Goal: Task Accomplishment & Management: Complete application form

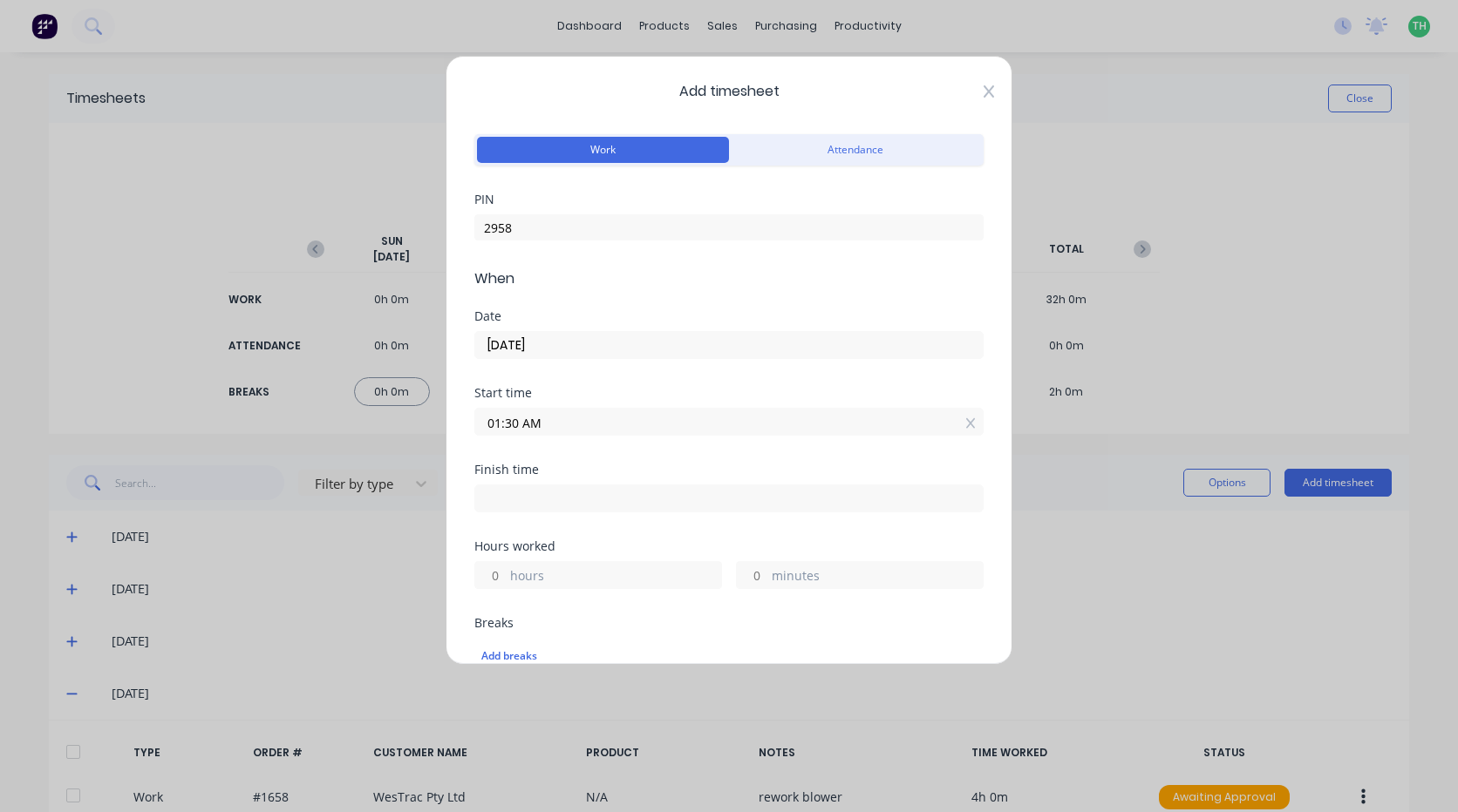
click at [984, 94] on icon at bounding box center [989, 92] width 11 height 12
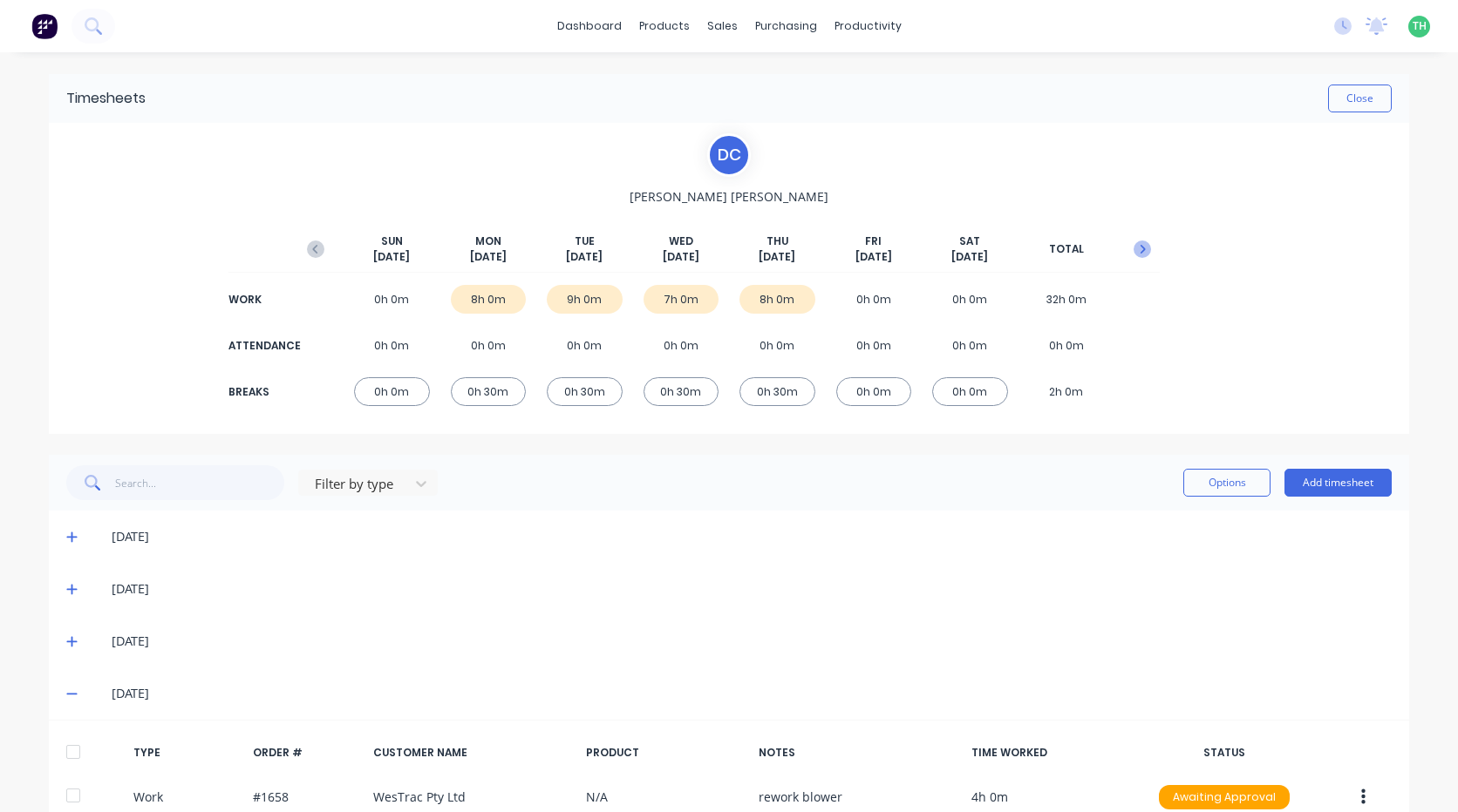
click at [1141, 252] on icon "button" at bounding box center [1144, 249] width 5 height 9
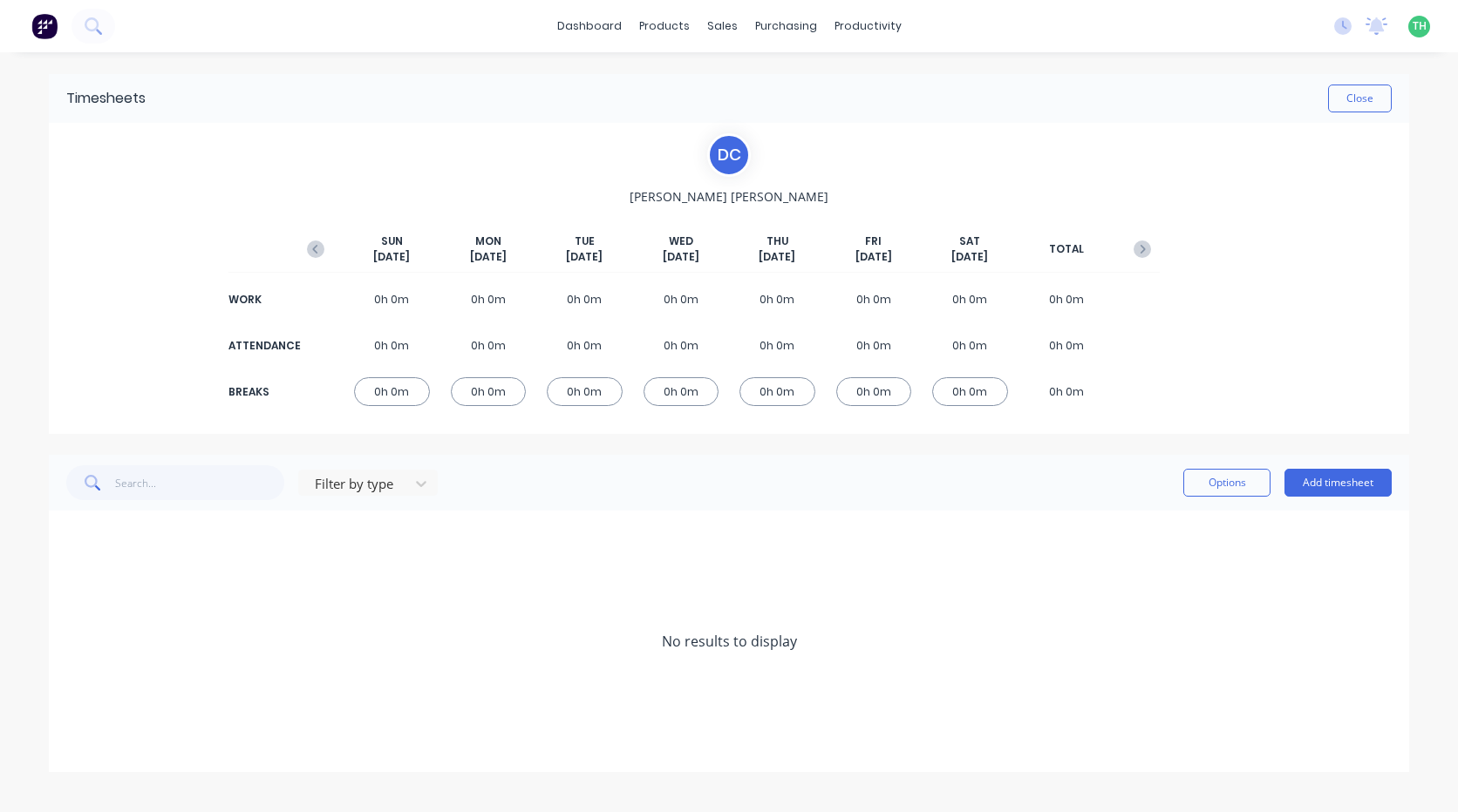
click at [51, 27] on img at bounding box center [45, 26] width 26 height 26
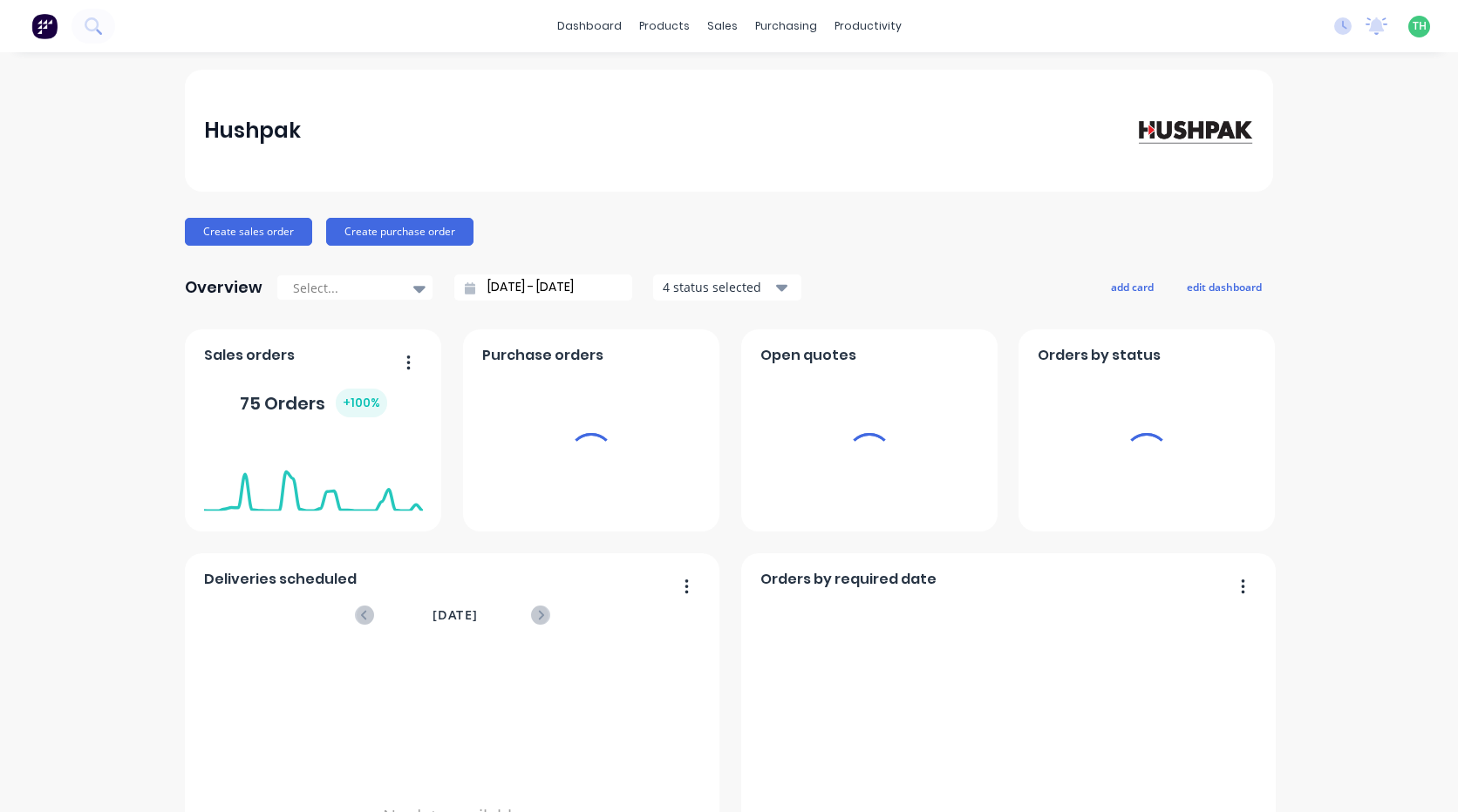
click at [842, 23] on div "productivity" at bounding box center [868, 26] width 85 height 26
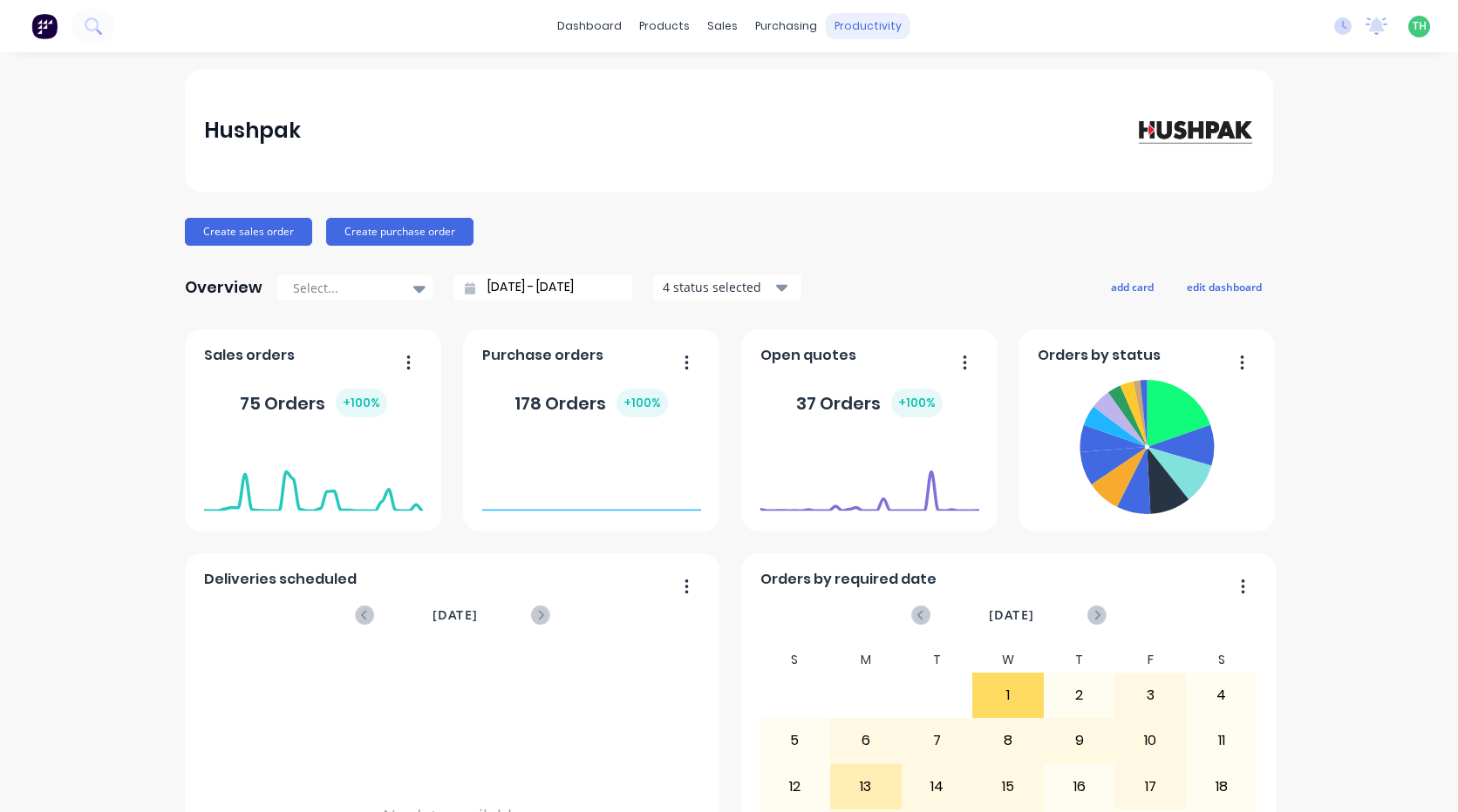
click at [843, 22] on div "productivity" at bounding box center [868, 26] width 85 height 26
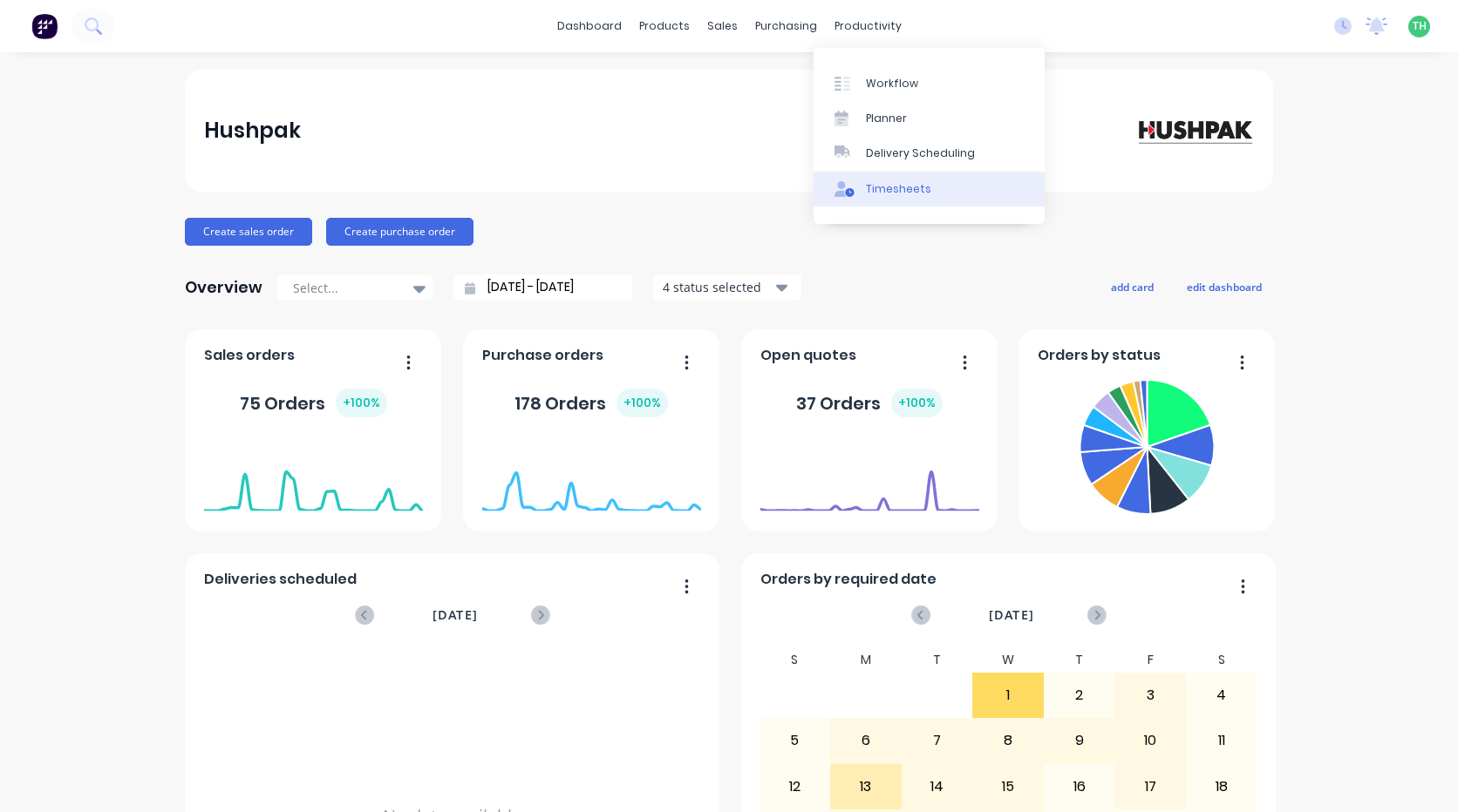
click at [885, 192] on div "Timesheets" at bounding box center [899, 189] width 65 height 16
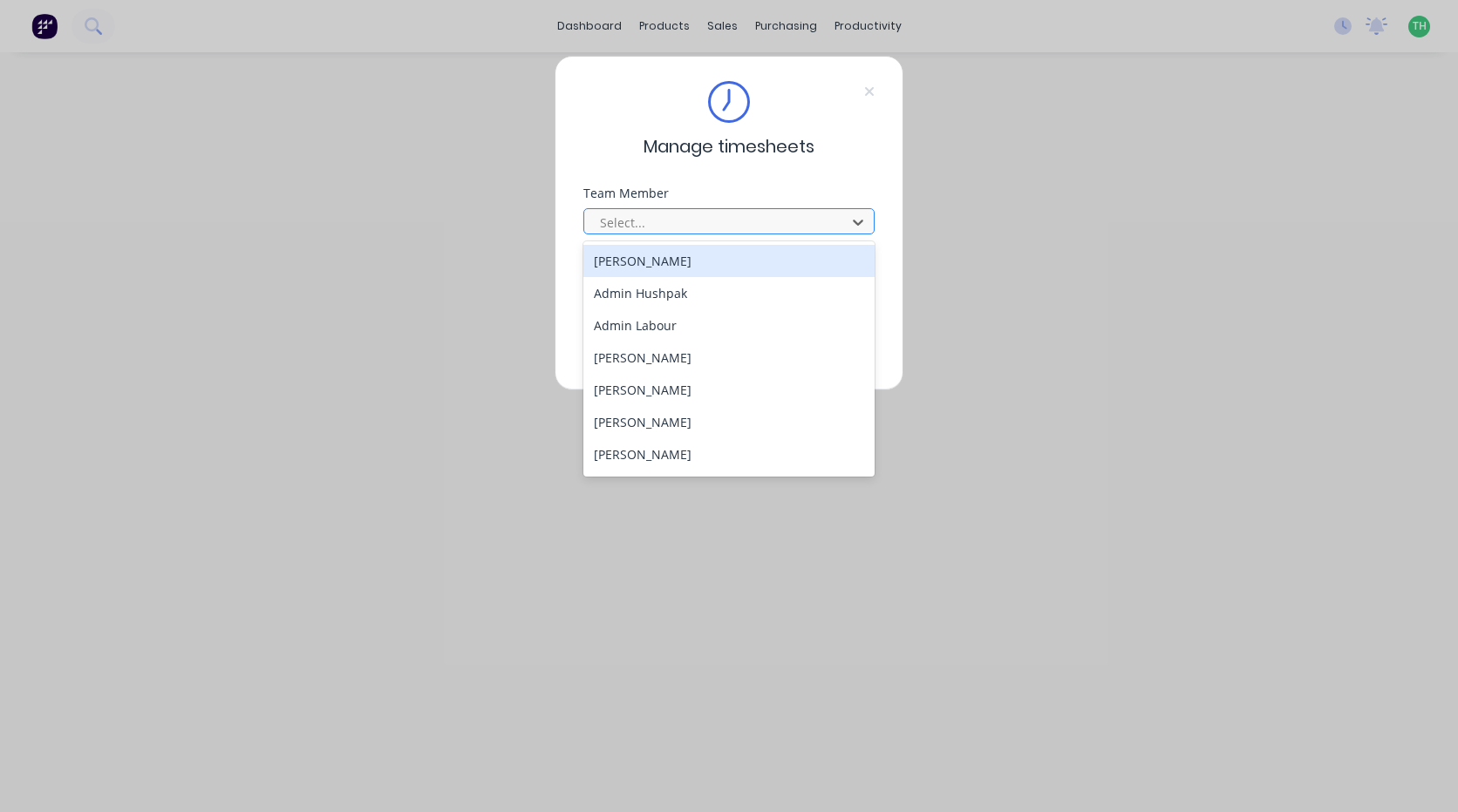
click at [764, 224] on div at bounding box center [717, 222] width 239 height 22
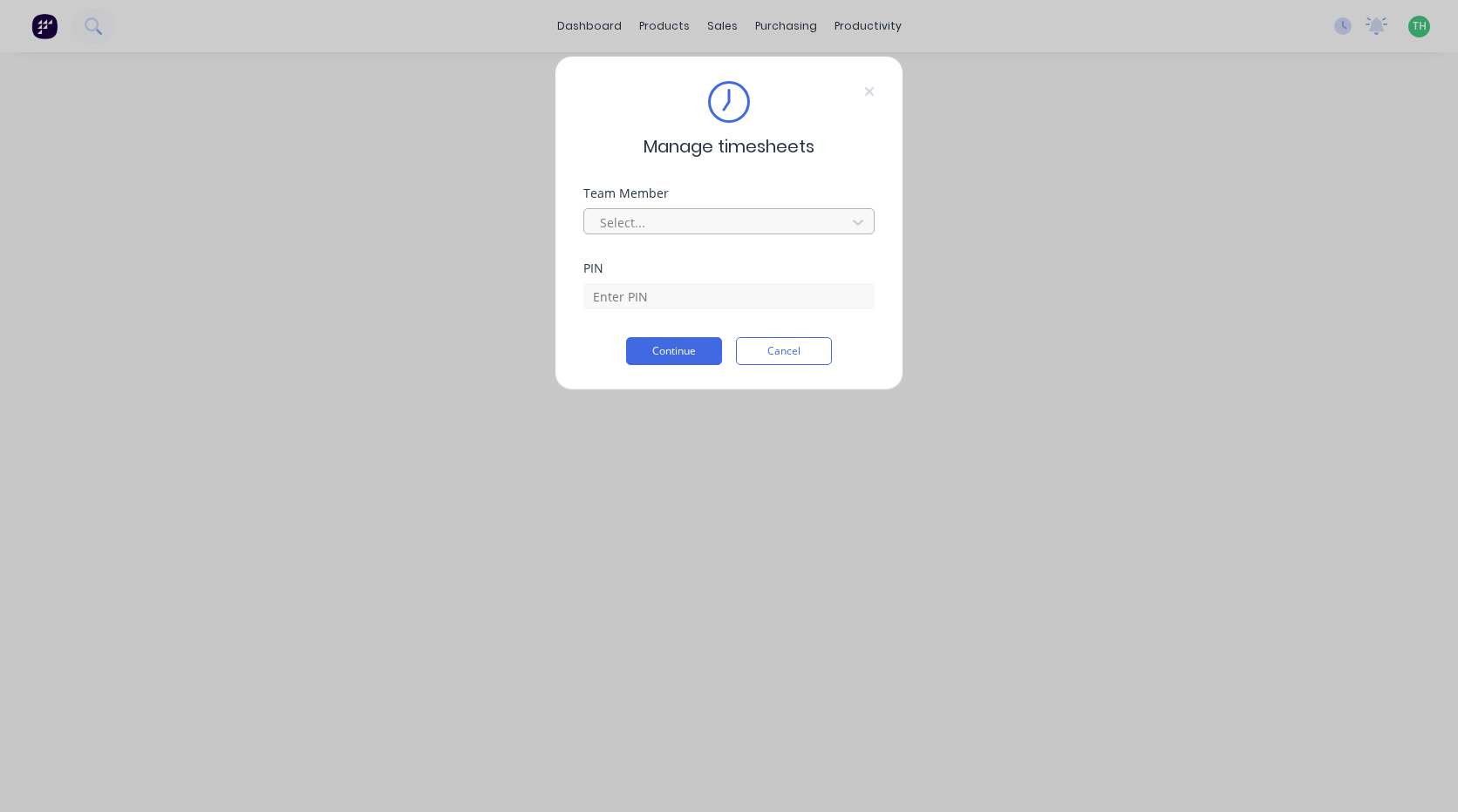
click at [764, 213] on div at bounding box center [717, 222] width 239 height 22
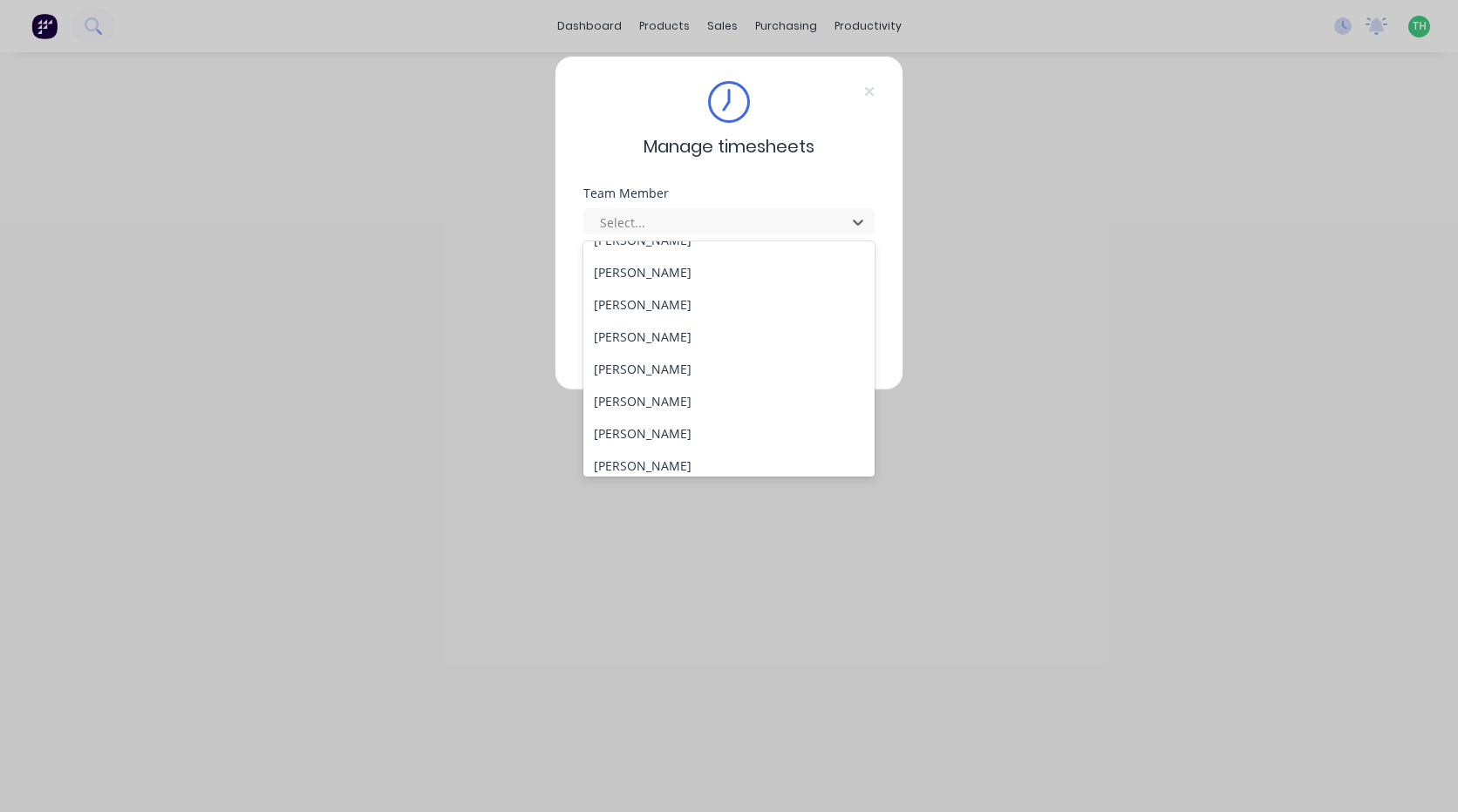
scroll to position [803, 0]
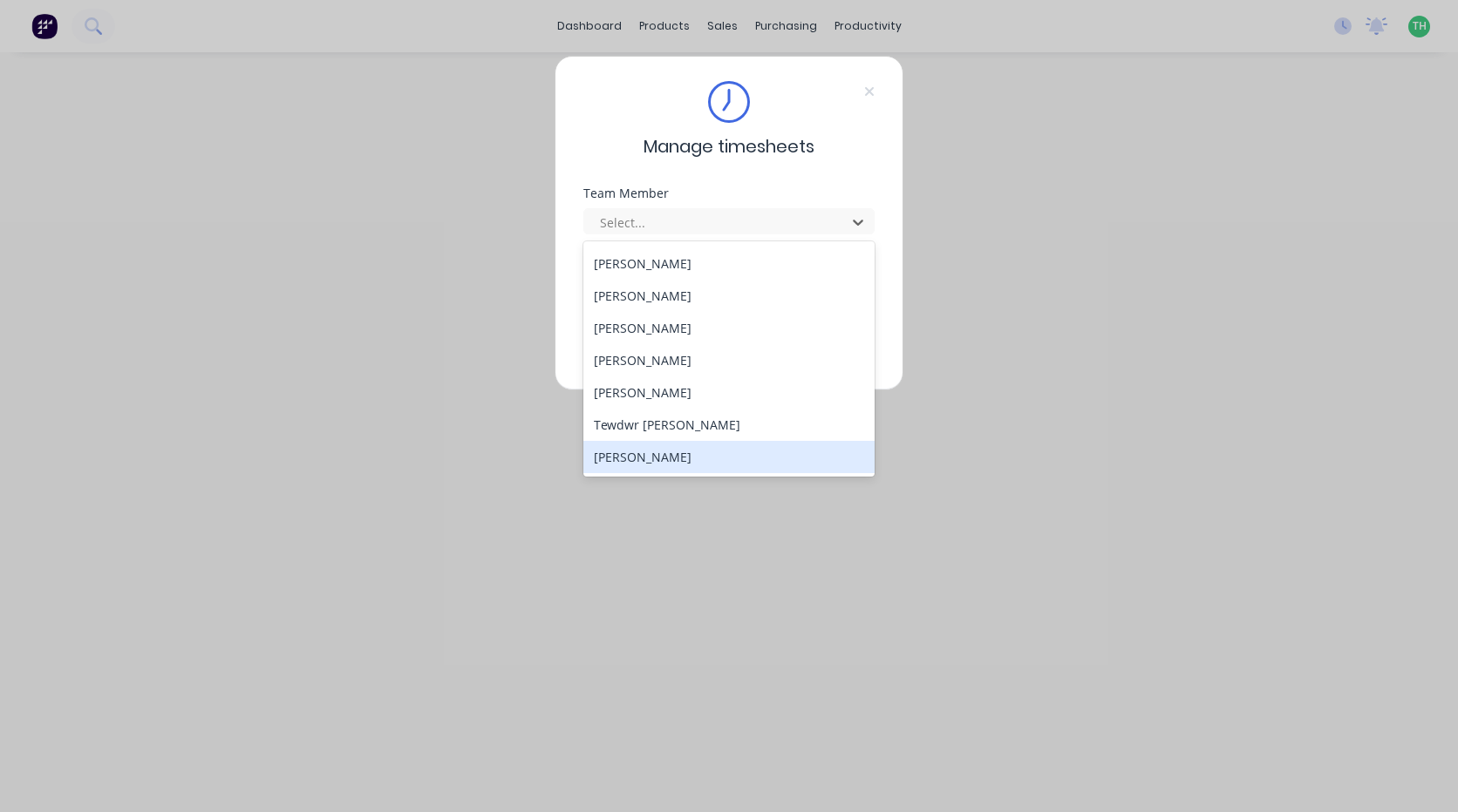
click at [749, 452] on div "[PERSON_NAME]" at bounding box center [729, 457] width 291 height 33
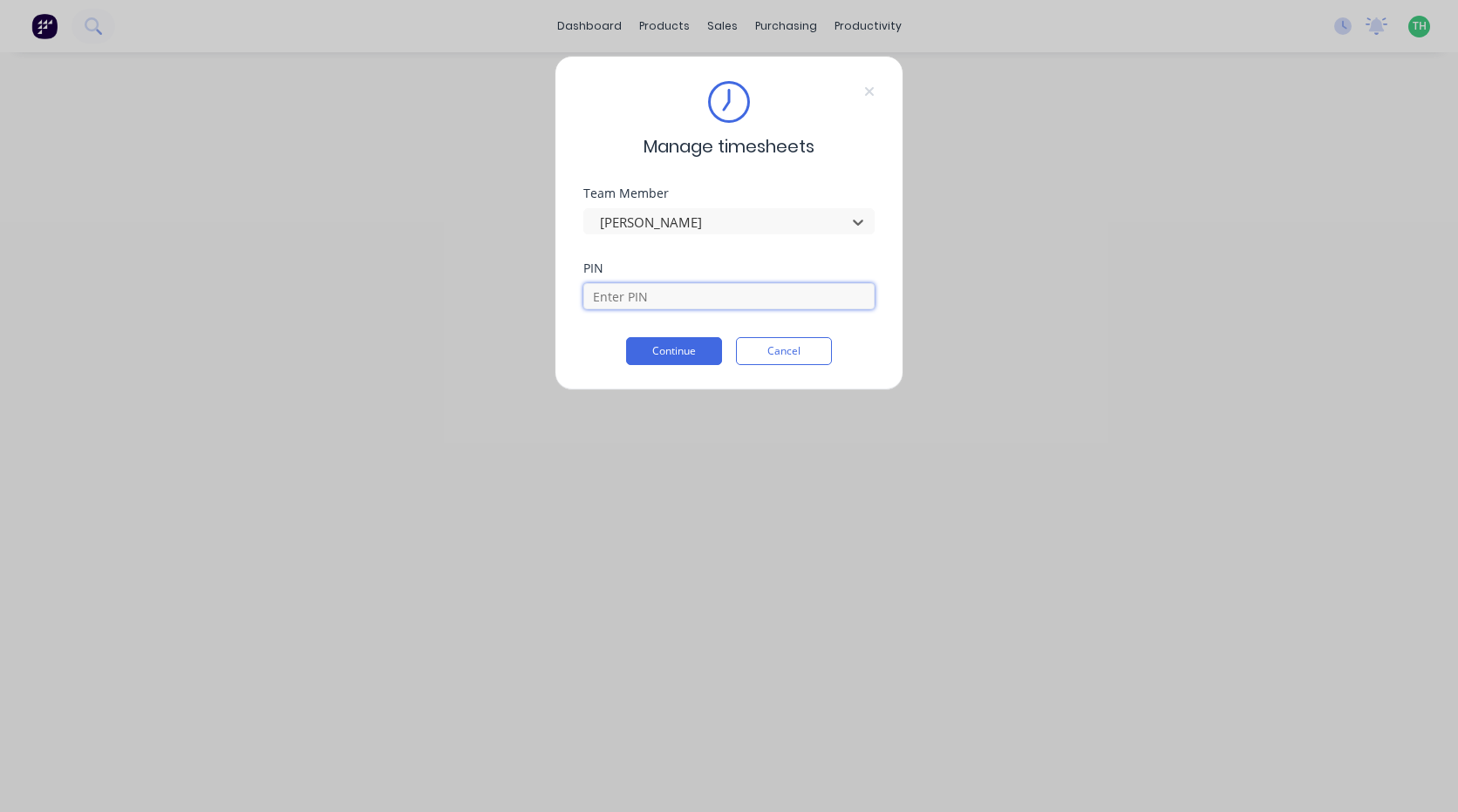
click at [749, 307] on input at bounding box center [729, 297] width 291 height 26
type input "9576"
click at [684, 342] on button "Continue" at bounding box center [674, 351] width 96 height 28
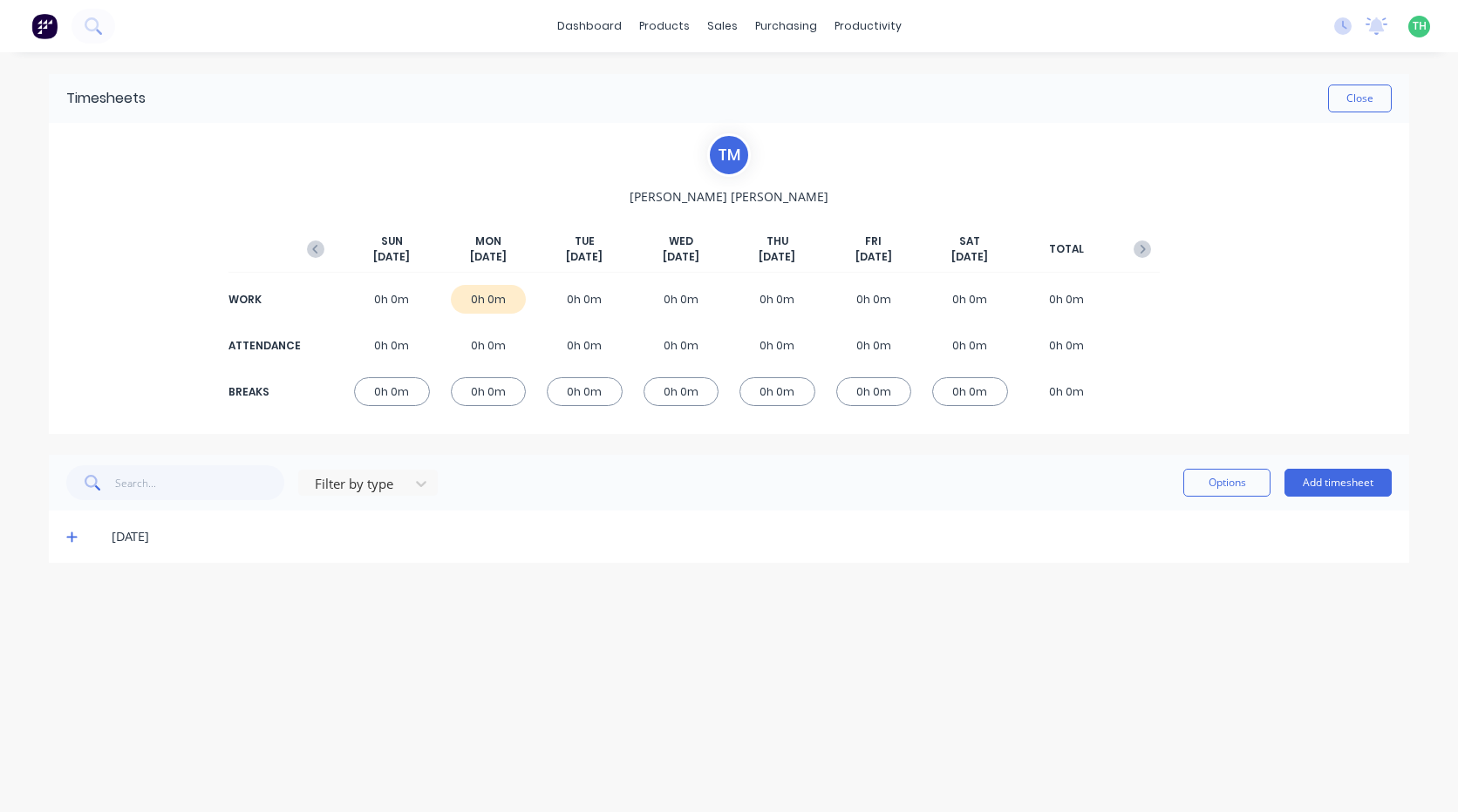
click at [84, 541] on div "[DATE]" at bounding box center [737, 537] width 1308 height 19
drag, startPoint x: 84, startPoint y: 541, endPoint x: 230, endPoint y: 487, distance: 155.7
click at [84, 540] on div "[DATE]" at bounding box center [737, 537] width 1308 height 19
drag, startPoint x: 515, startPoint y: 510, endPoint x: 520, endPoint y: 502, distance: 9.4
click at [142, 546] on div "[DATE]" at bounding box center [729, 537] width 1360 height 52
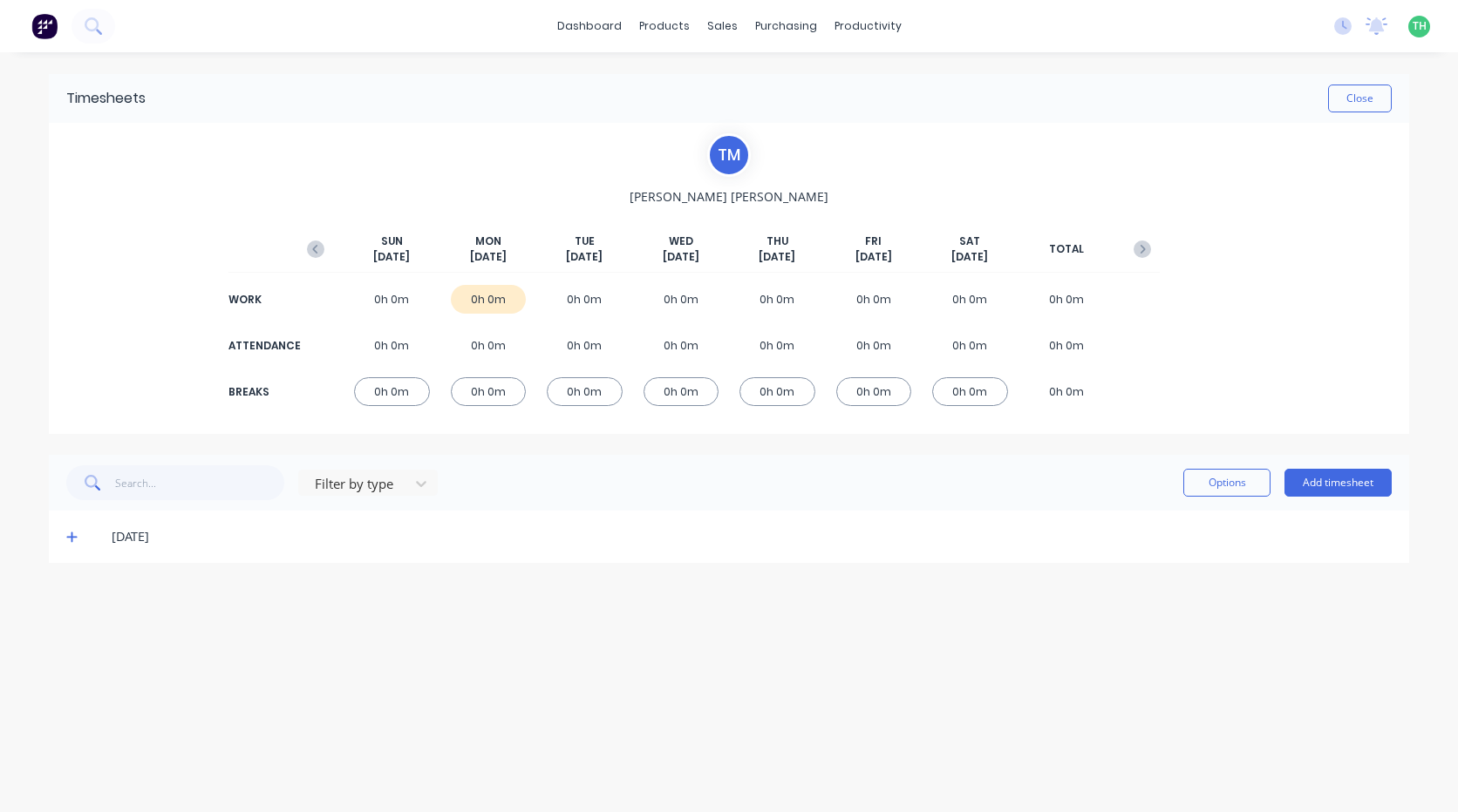
click at [72, 542] on icon at bounding box center [72, 537] width 11 height 12
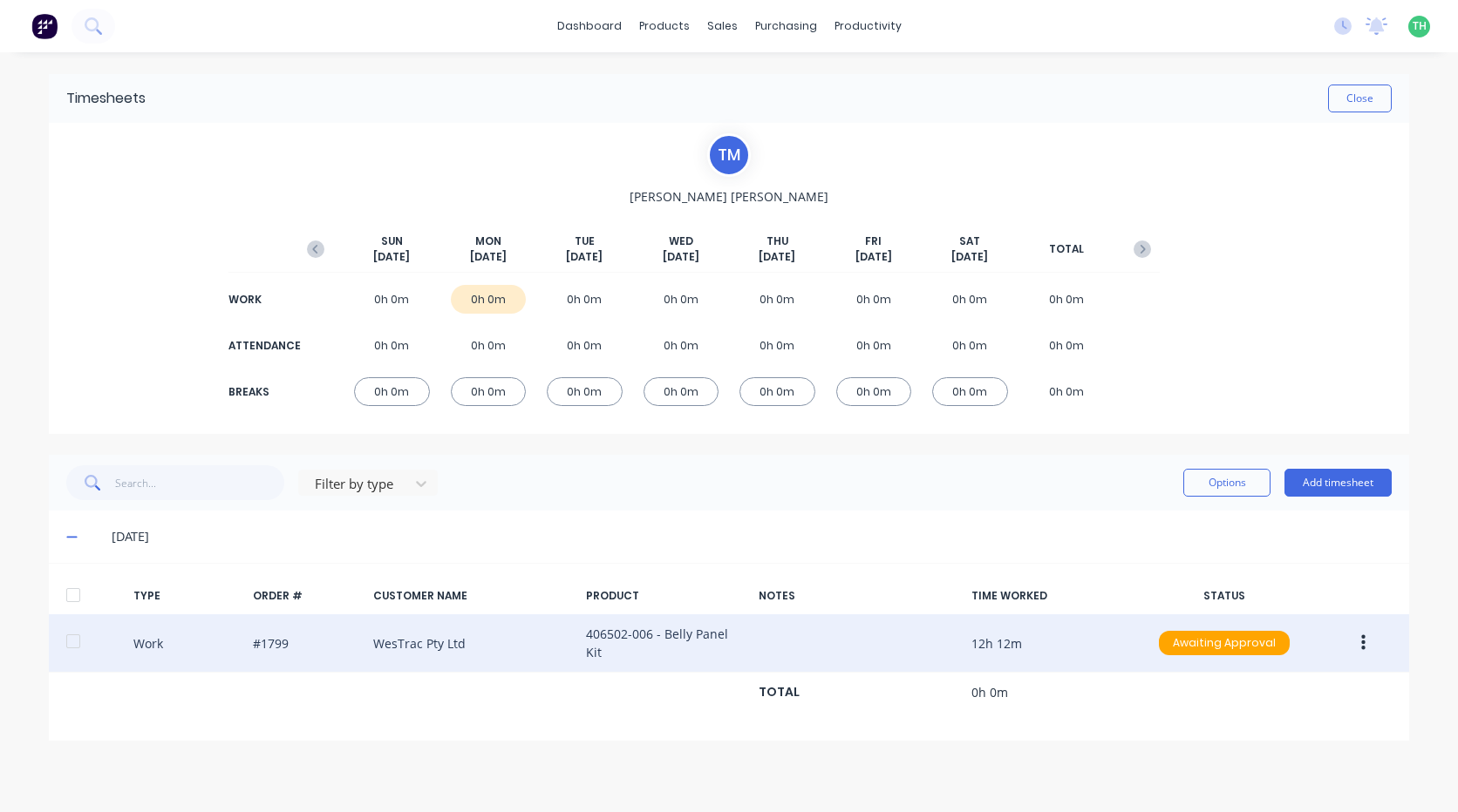
click at [1362, 641] on icon "button" at bounding box center [1363, 643] width 4 height 16
click at [1335, 618] on div "Edit" at bounding box center [1301, 613] width 134 height 26
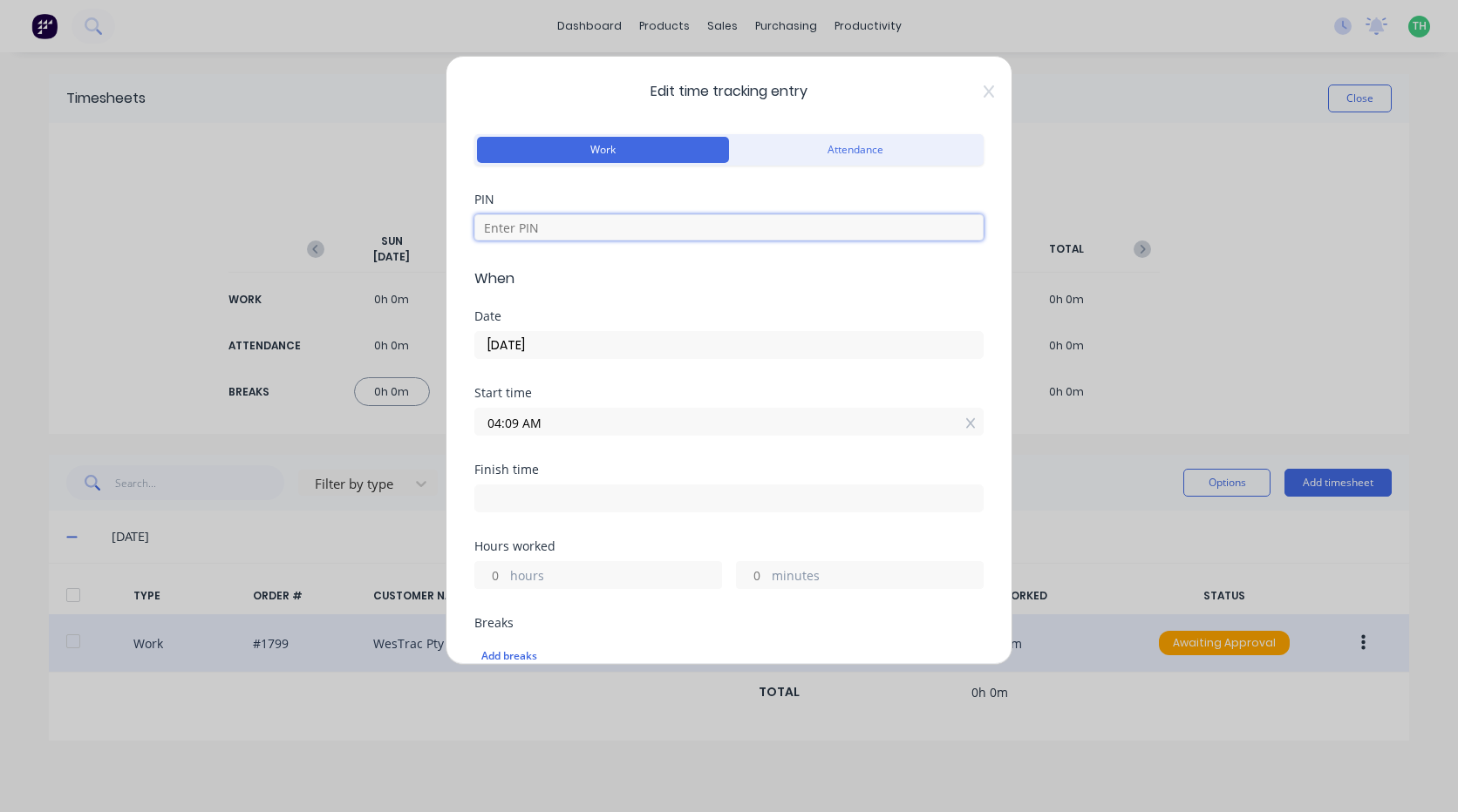
click at [555, 228] on input at bounding box center [729, 228] width 510 height 26
type input "9576"
click at [592, 419] on input "04:09 AM" at bounding box center [729, 422] width 508 height 26
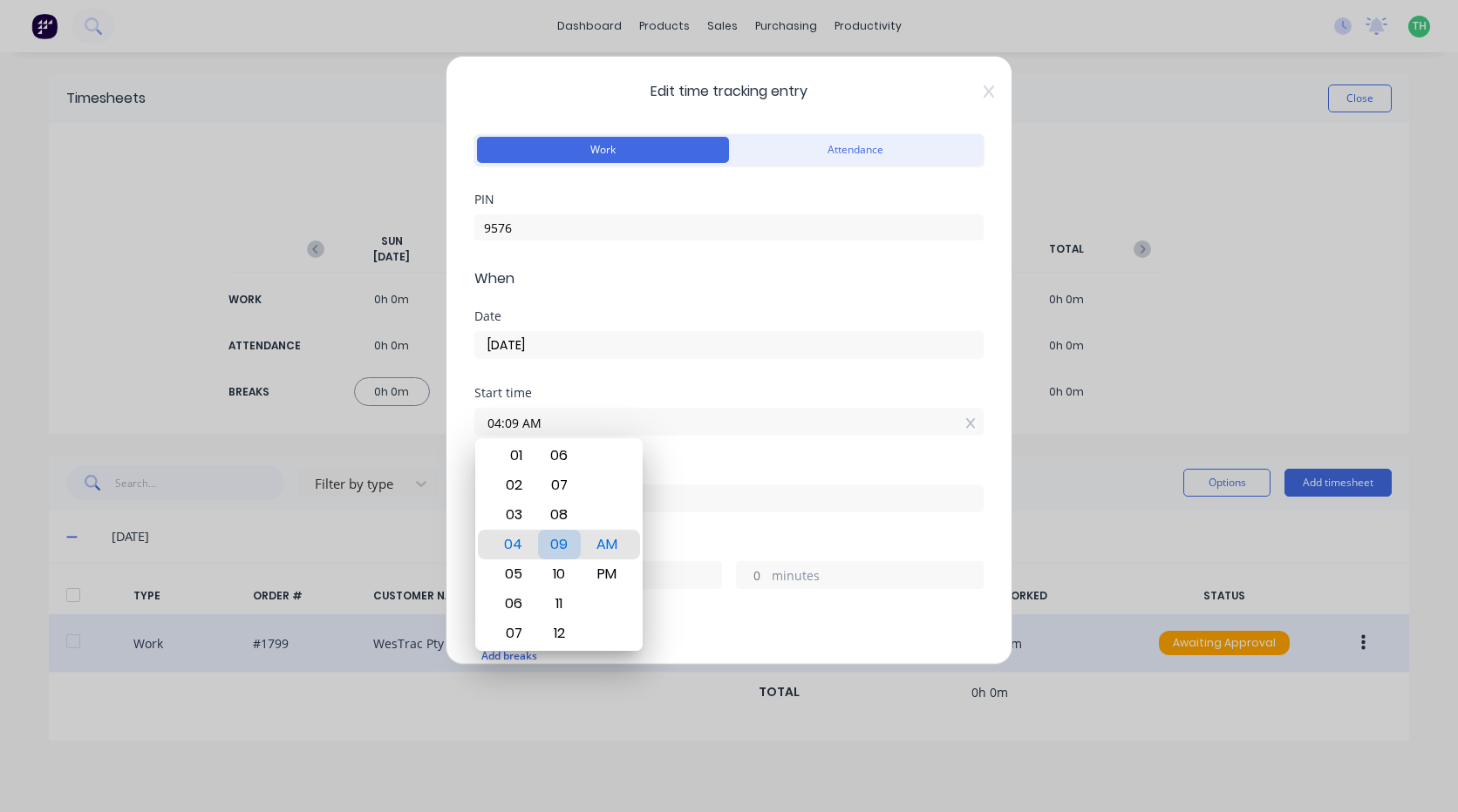
drag, startPoint x: 580, startPoint y: 538, endPoint x: 578, endPoint y: 519, distance: 19.1
drag, startPoint x: 576, startPoint y: 509, endPoint x: 676, endPoint y: 497, distance: 100.7
type input "04:00 AM"
click at [827, 519] on div "Finish time" at bounding box center [729, 501] width 510 height 77
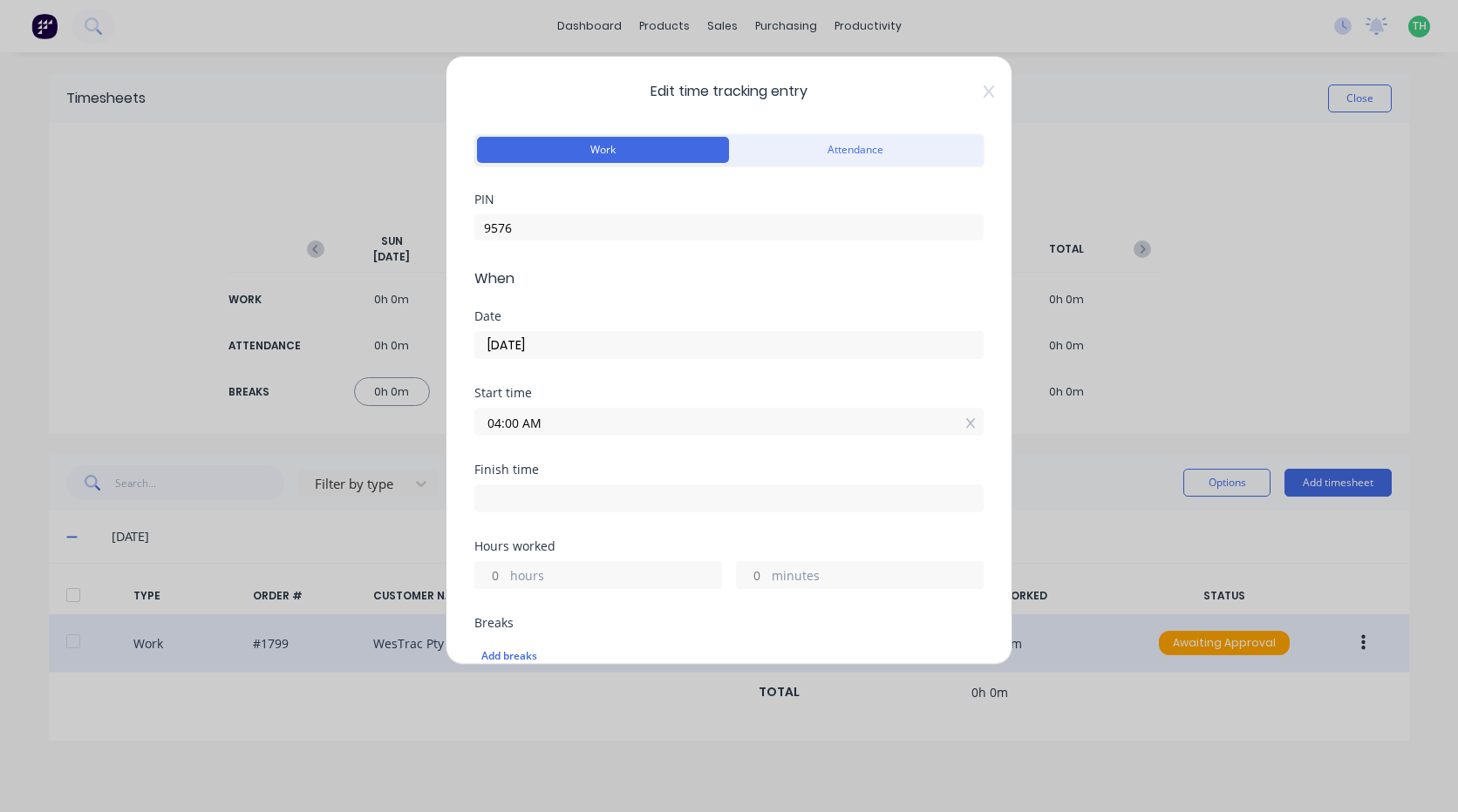
drag, startPoint x: 613, startPoint y: 462, endPoint x: 624, endPoint y: 469, distance: 13.0
click at [616, 462] on div "Start time 04:00 AM" at bounding box center [729, 425] width 510 height 77
click at [628, 490] on input at bounding box center [729, 499] width 508 height 26
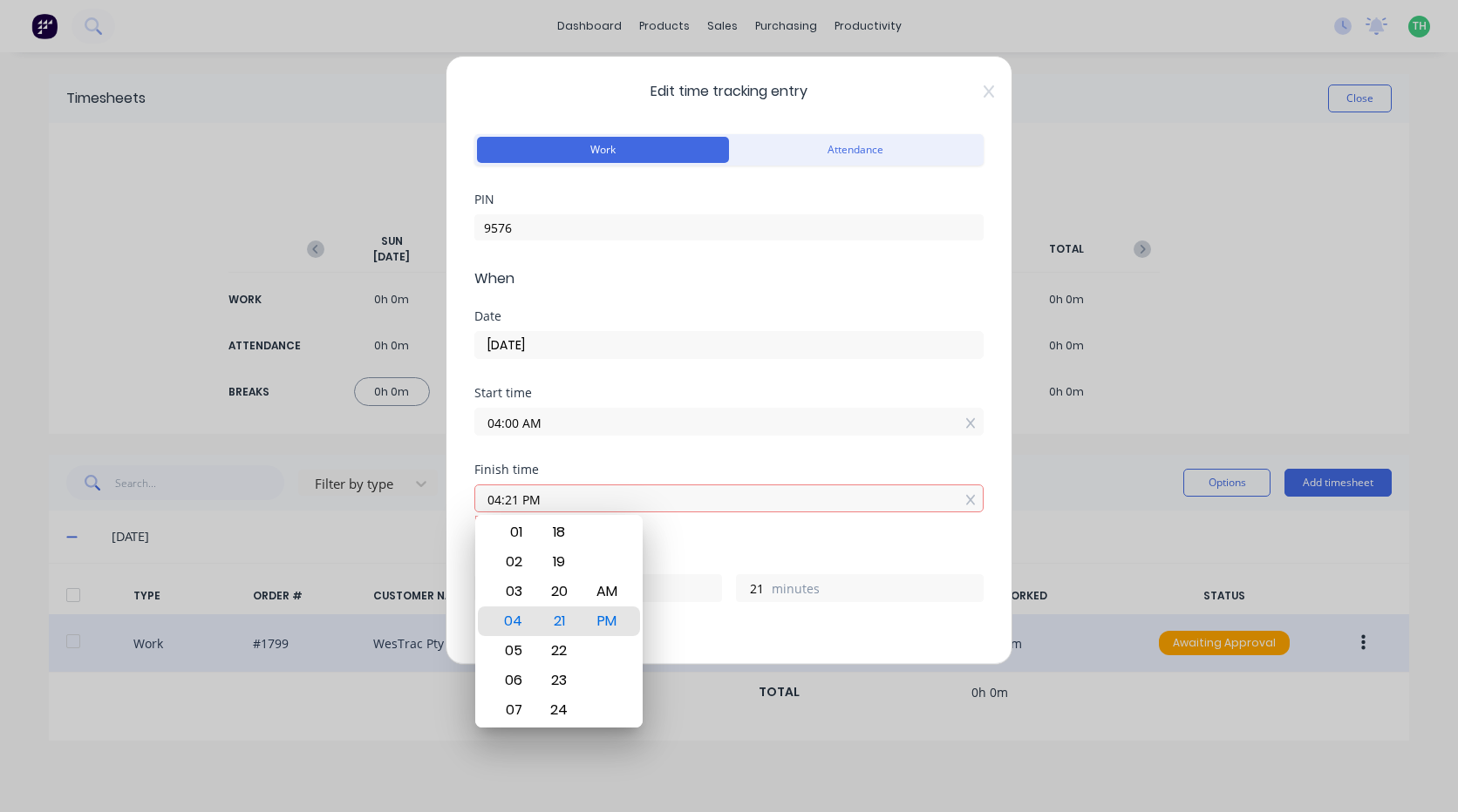
type input "04:21 PM"
type input "12"
type input "21"
click at [525, 713] on div "07" at bounding box center [511, 710] width 42 height 30
type input "07:21 PM"
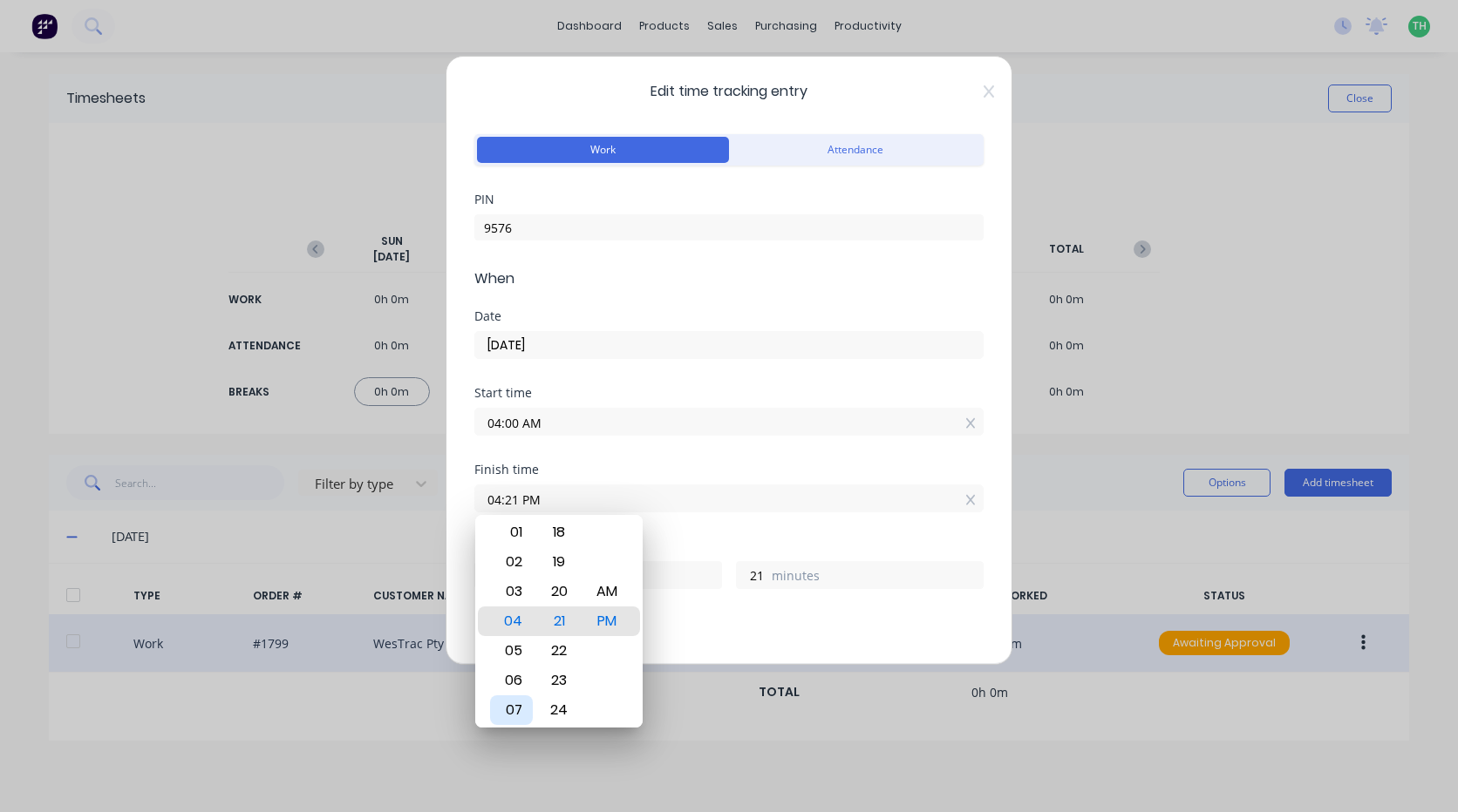
type input "15"
type input "07:23 PM"
type input "23"
type input "07:26 PM"
type input "26"
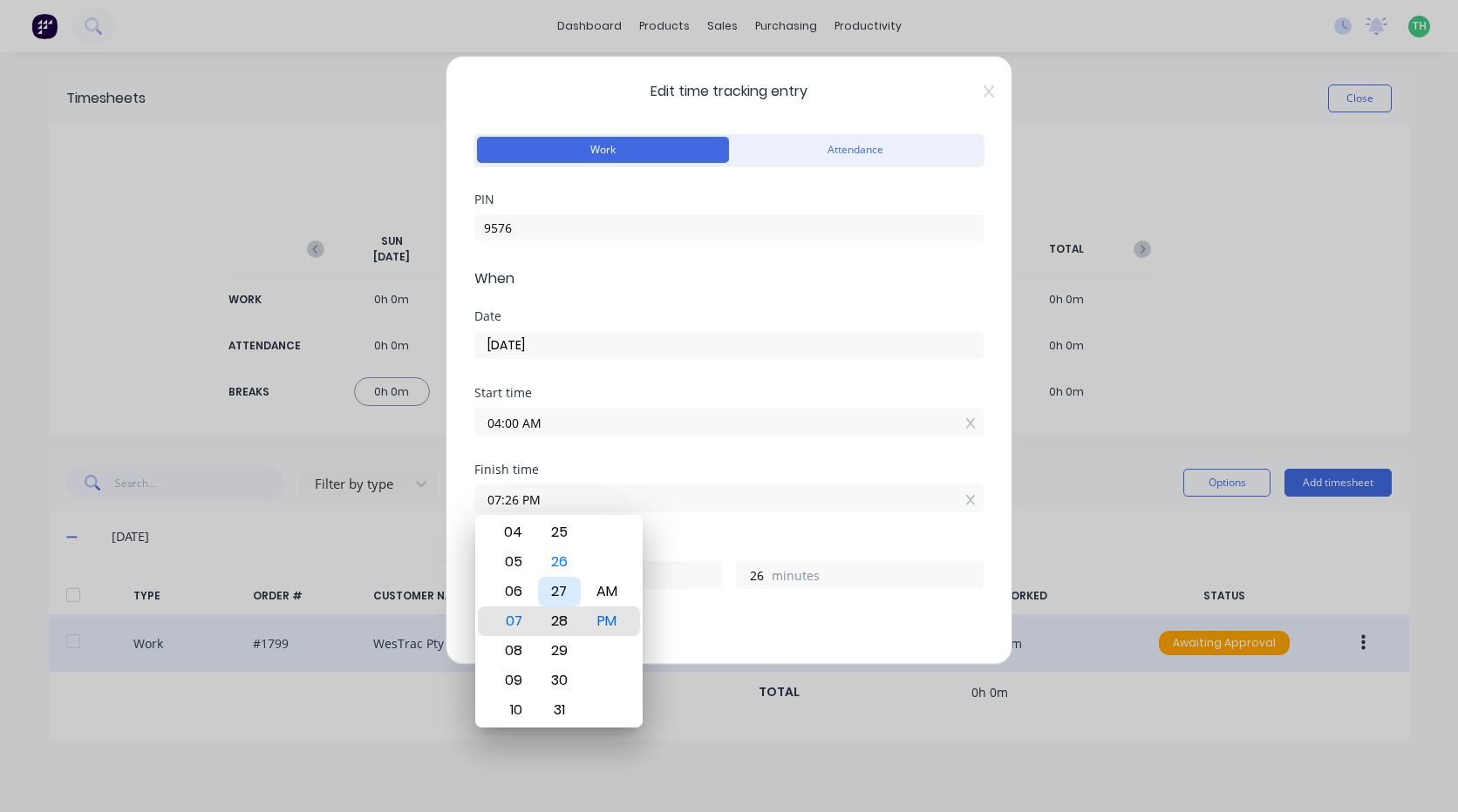
type input "07:28 PM"
type input "28"
type input "07:29 PM"
type input "29"
type input "07:30 PM"
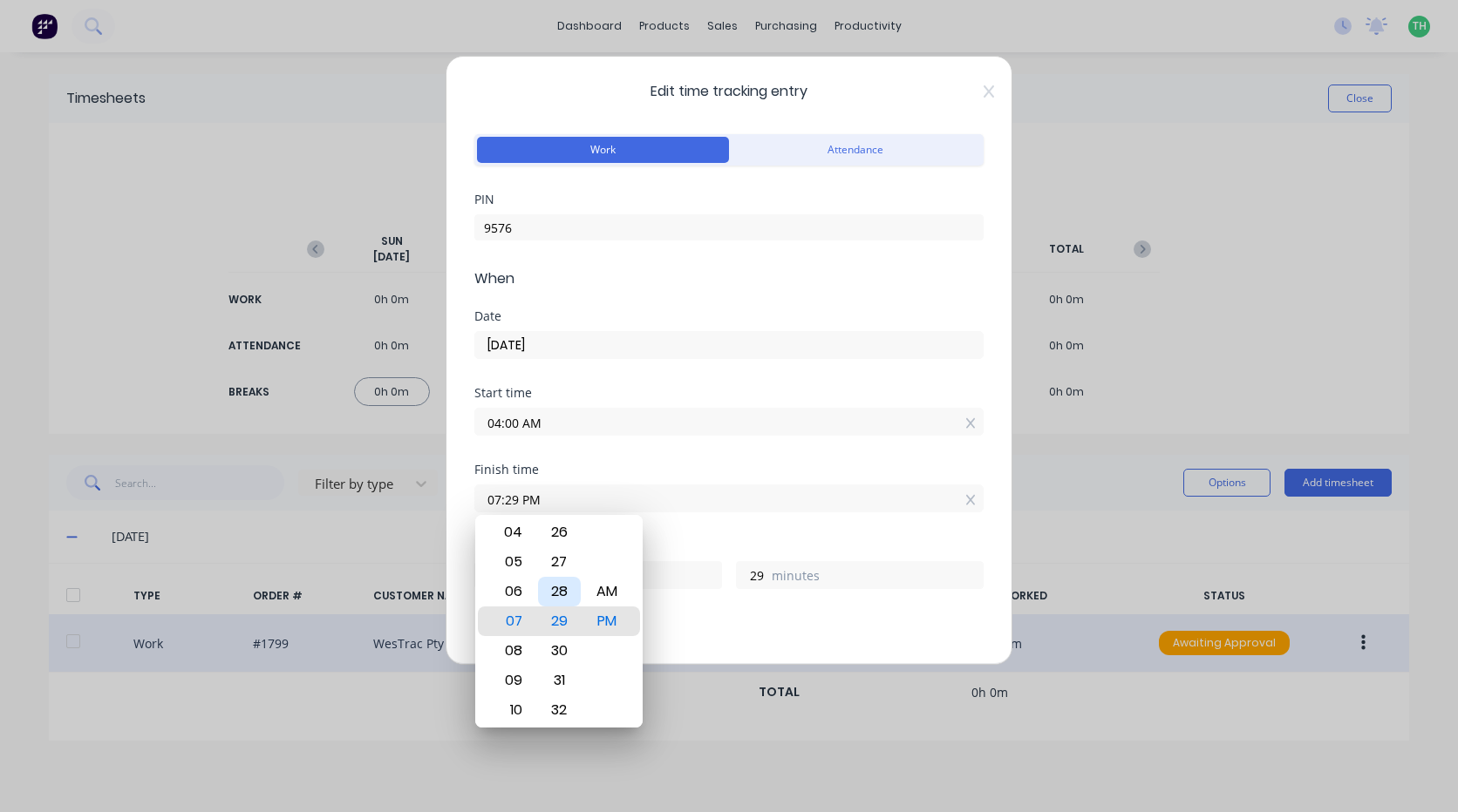
type input "30"
click at [729, 649] on div "Add breaks" at bounding box center [729, 657] width 495 height 23
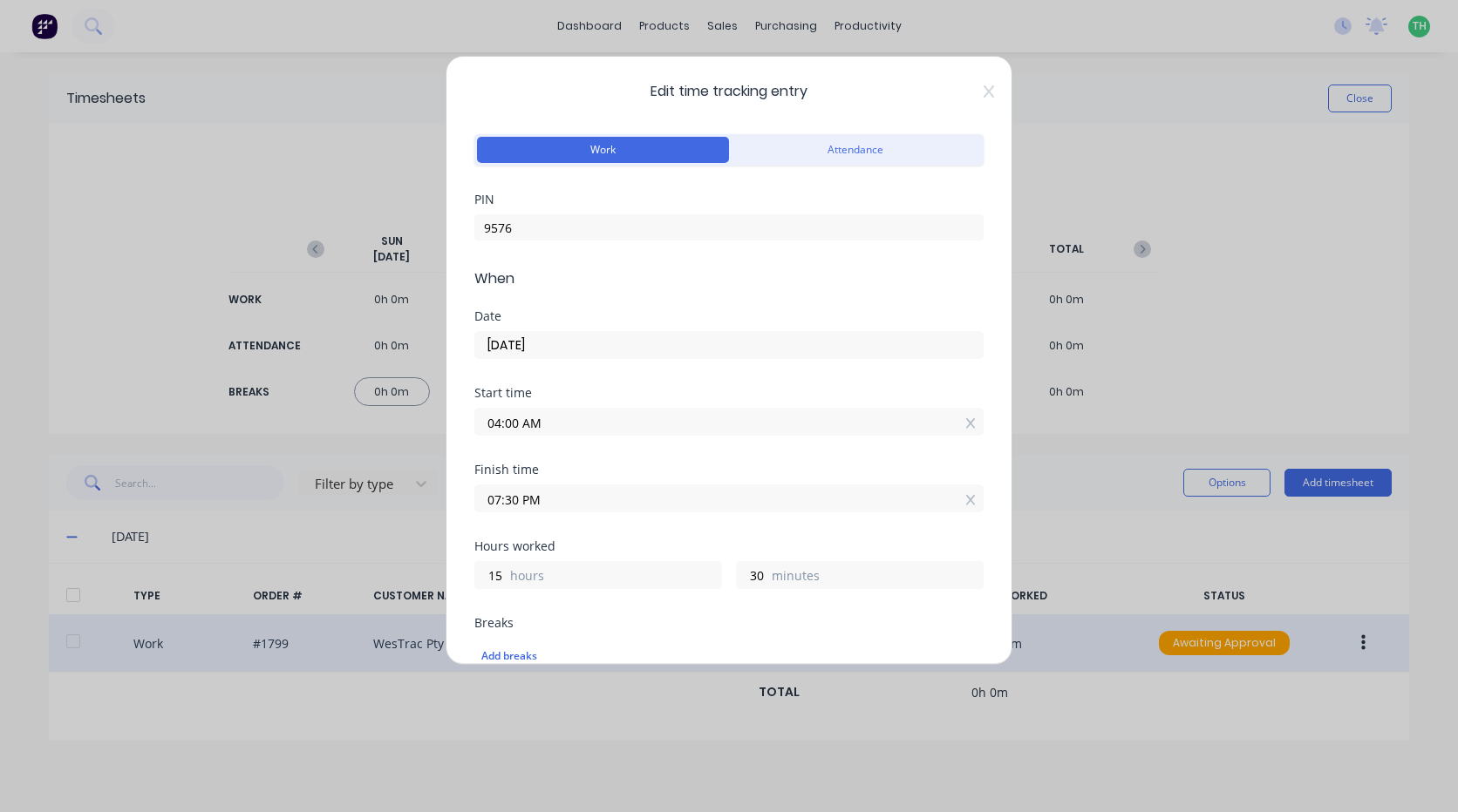
click at [638, 508] on input "07:30 PM" at bounding box center [729, 499] width 508 height 26
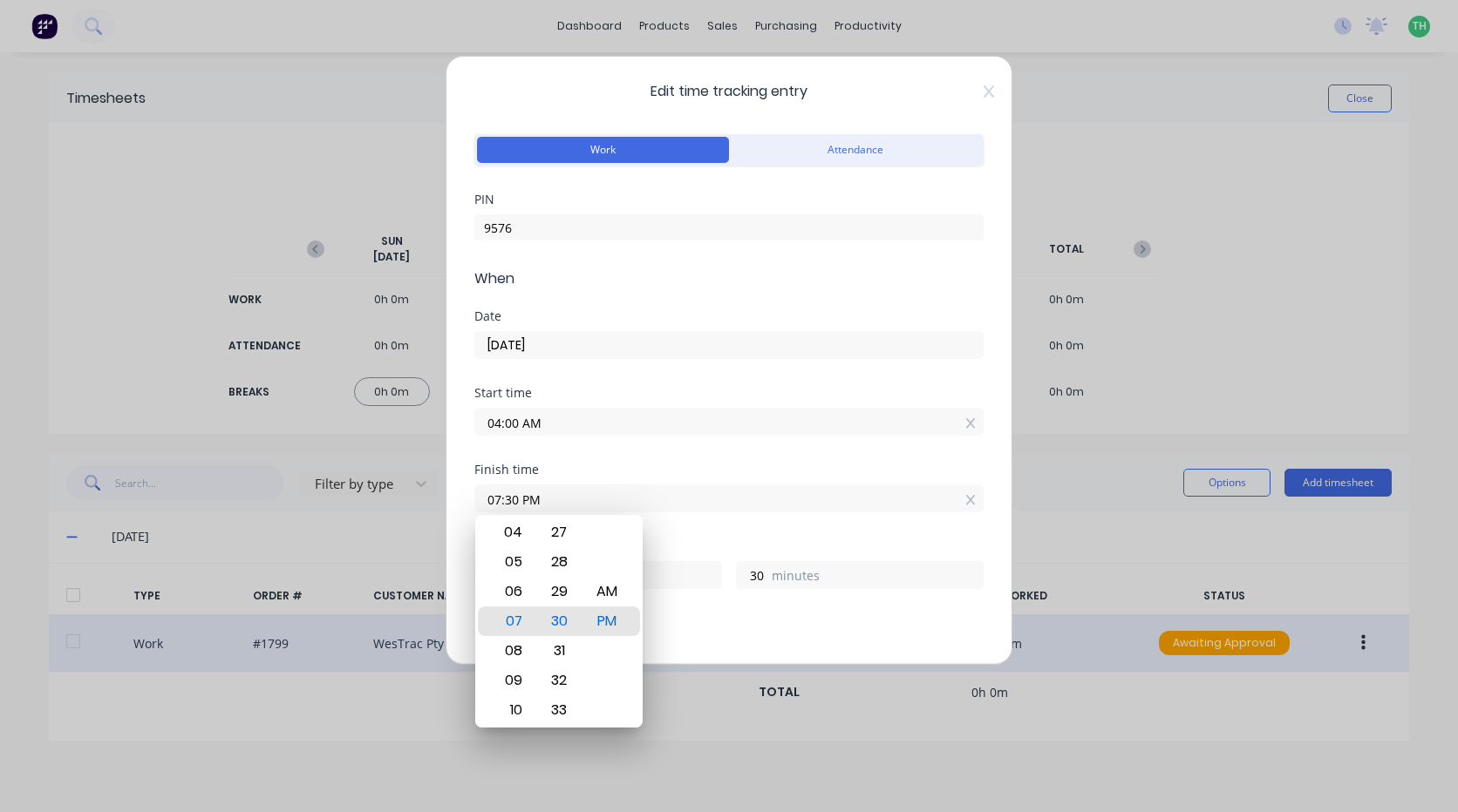
click at [629, 588] on div "AM PM" at bounding box center [608, 620] width 48 height 2400
drag, startPoint x: 608, startPoint y: 588, endPoint x: 671, endPoint y: 610, distance: 66.7
click at [616, 590] on div "AM" at bounding box center [608, 592] width 42 height 30
type input "07:30 AM"
type input "3"
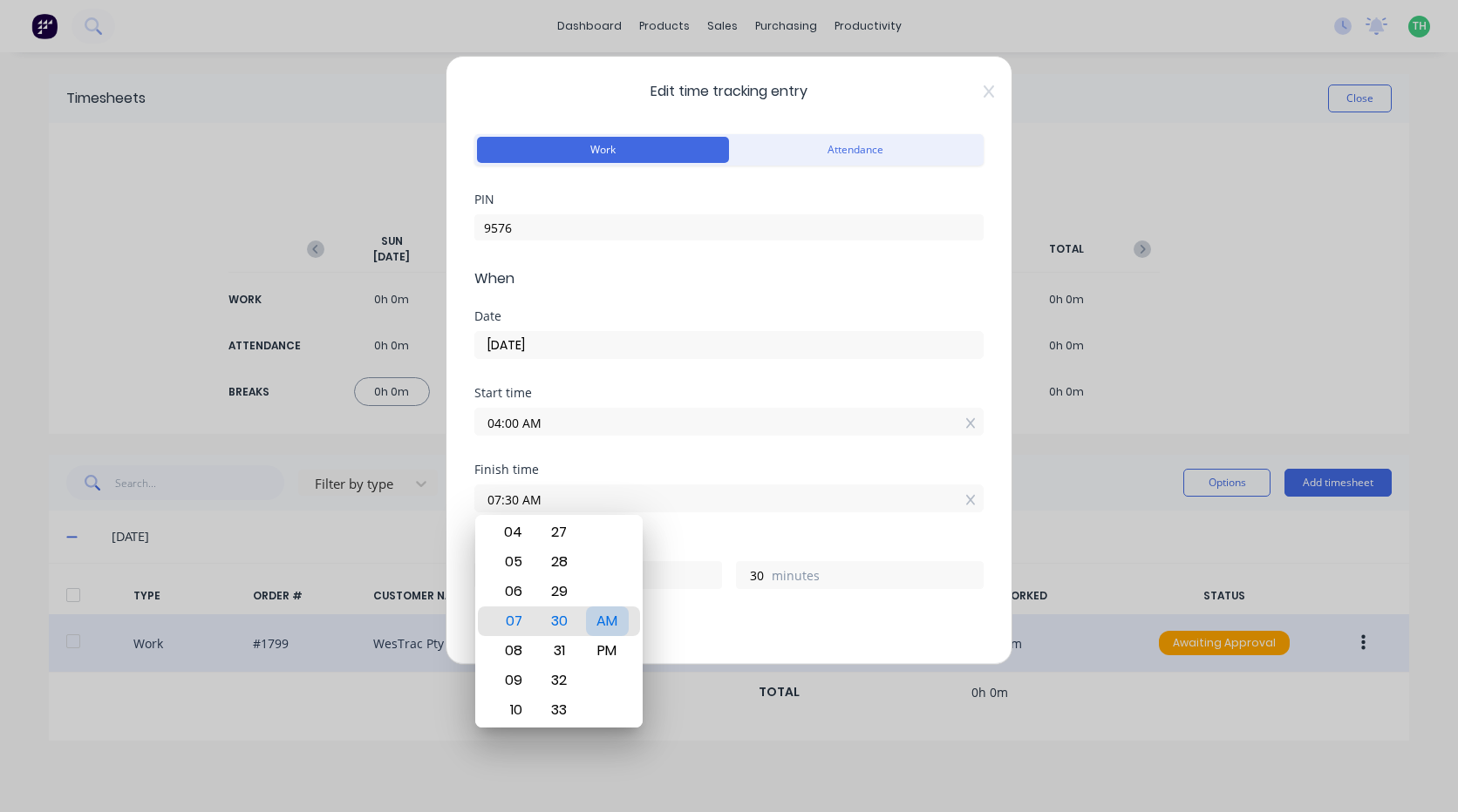
drag, startPoint x: 744, startPoint y: 615, endPoint x: 729, endPoint y: 611, distance: 15.5
click at [737, 613] on div "Hours worked 3 hours 30 minutes" at bounding box center [729, 578] width 510 height 77
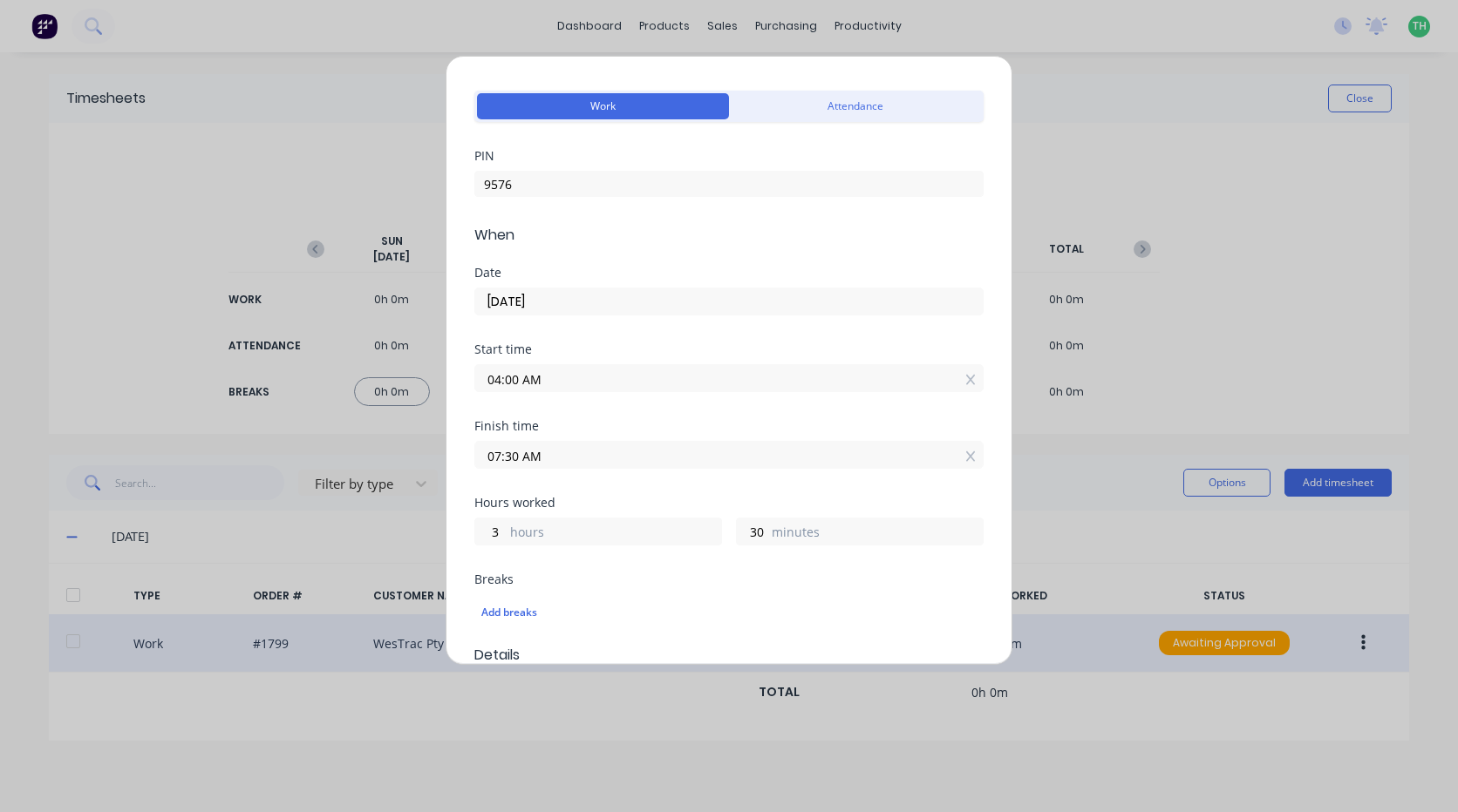
scroll to position [218, 0]
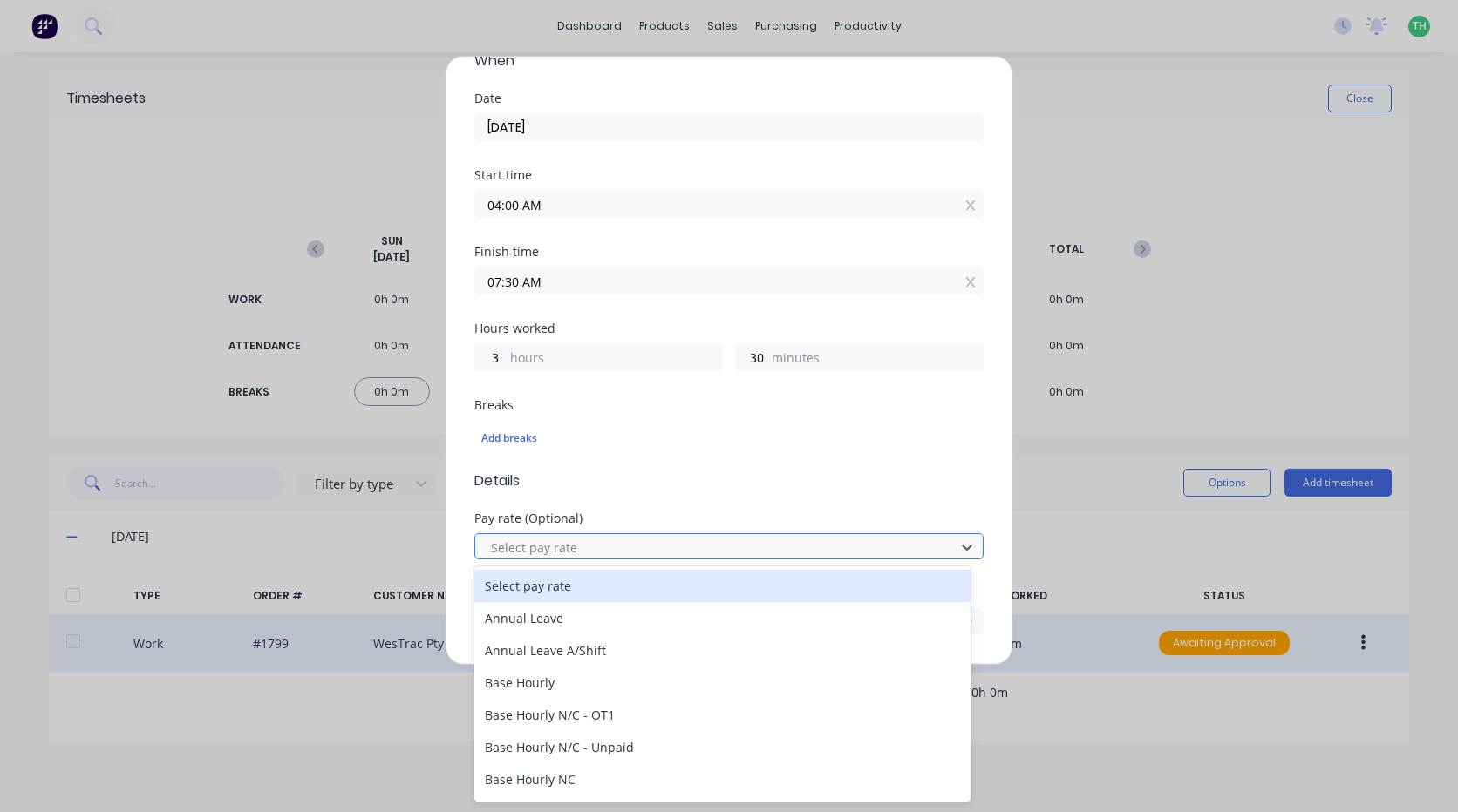
click at [588, 538] on div at bounding box center [717, 547] width 457 height 22
drag, startPoint x: 696, startPoint y: 651, endPoint x: 690, endPoint y: 663, distance: 13.4
click at [691, 663] on div "Annual Leave A/Shift" at bounding box center [722, 650] width 496 height 33
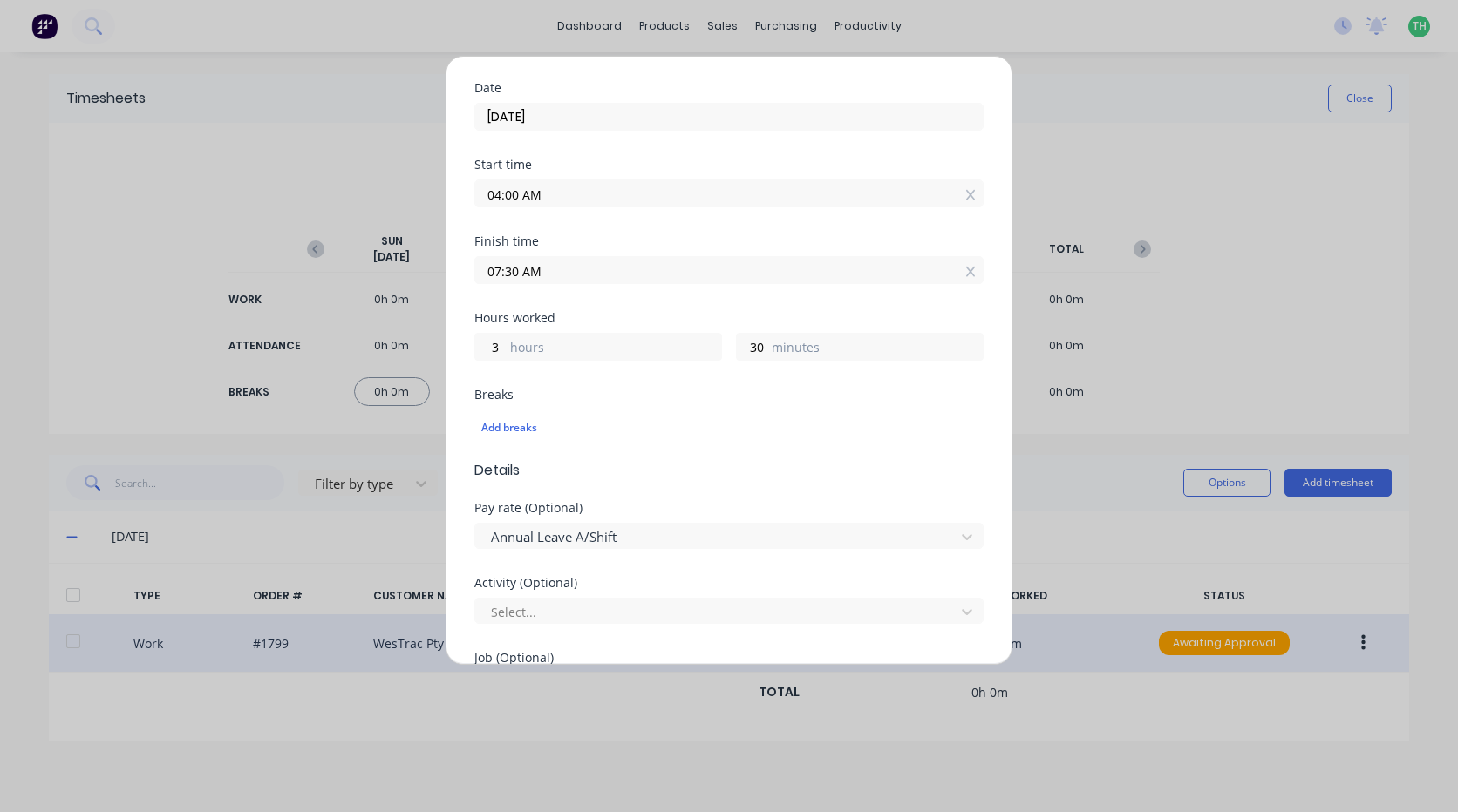
scroll to position [349, 0]
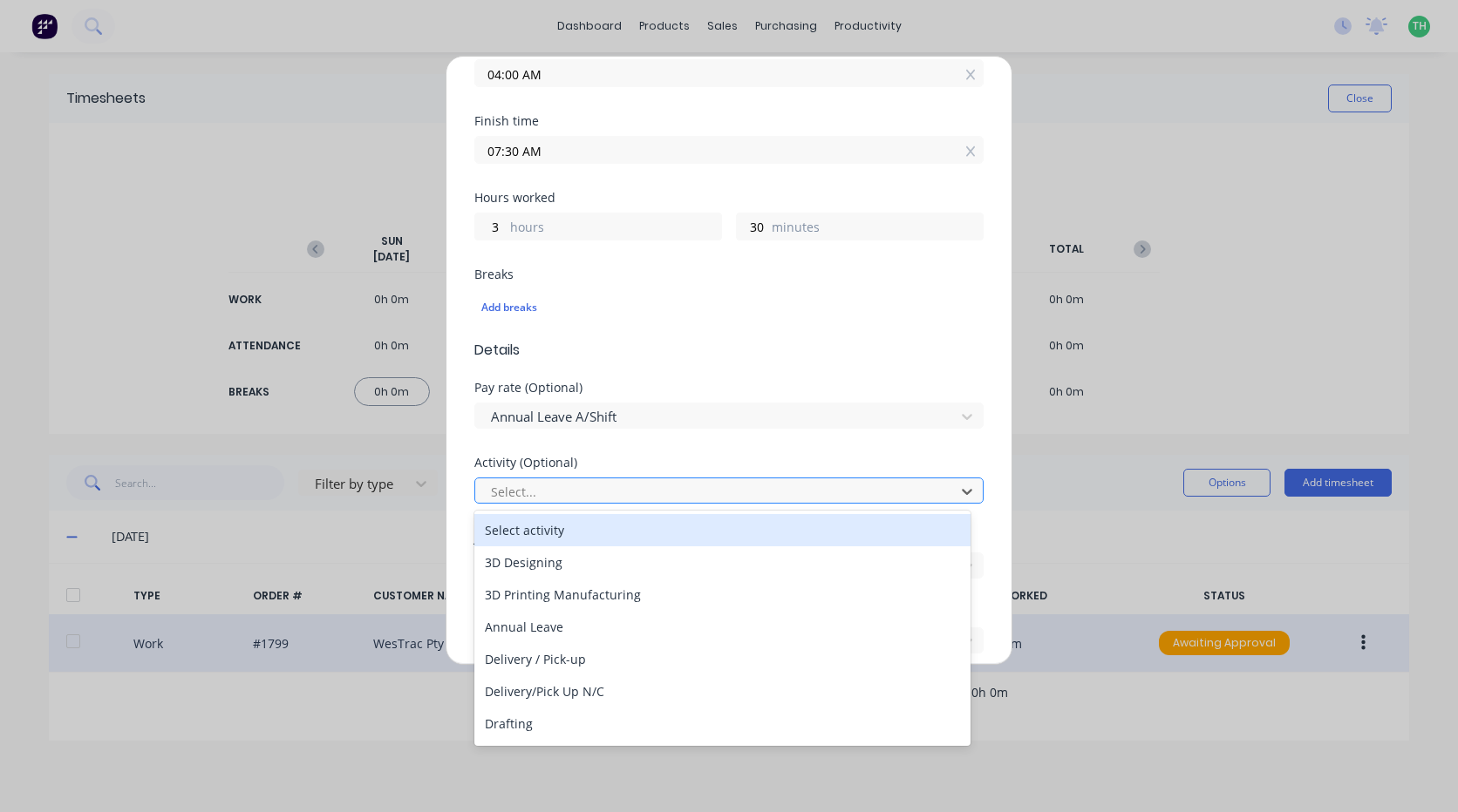
click at [607, 495] on div at bounding box center [717, 492] width 457 height 22
click at [640, 409] on div at bounding box center [717, 417] width 457 height 22
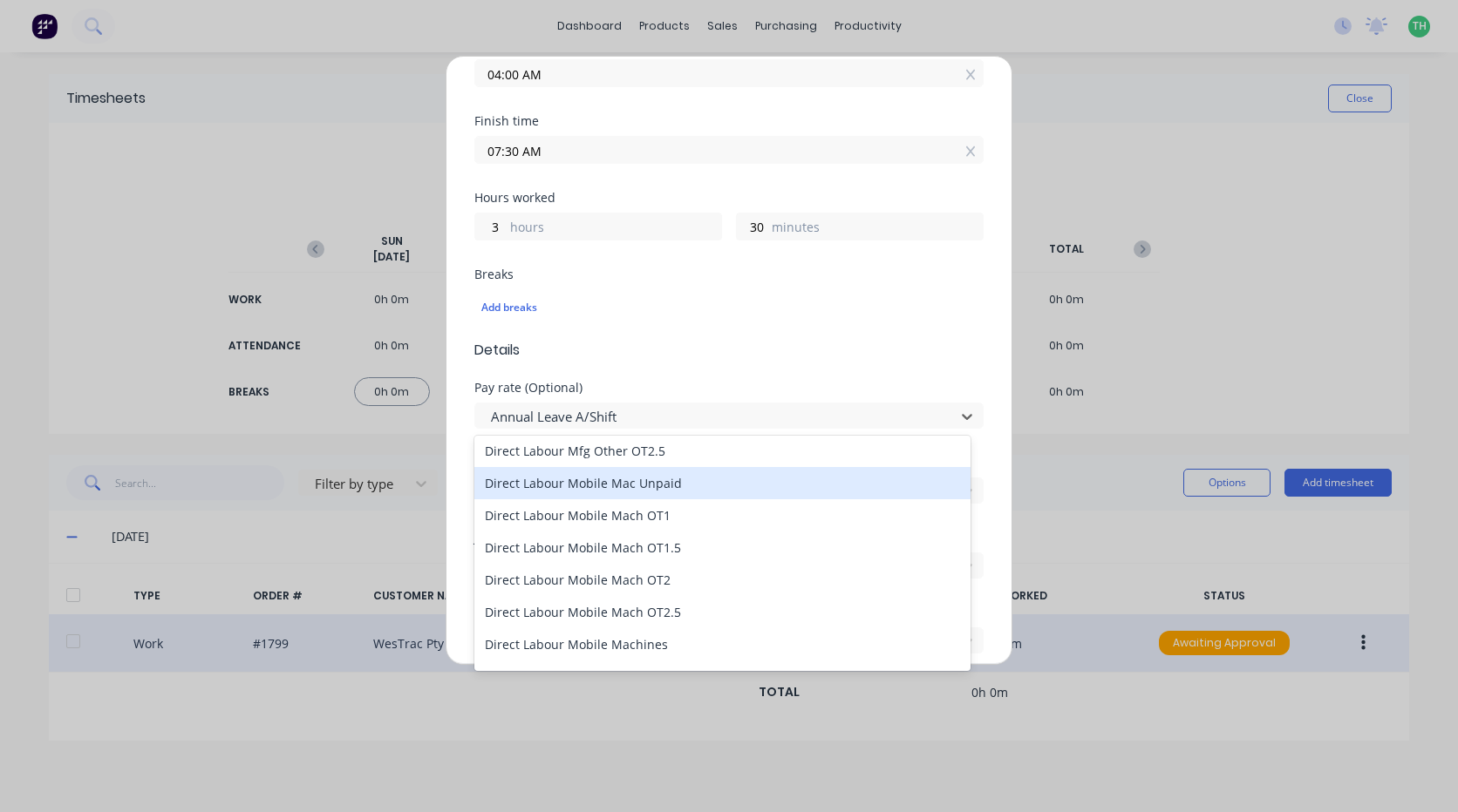
scroll to position [1220, 0]
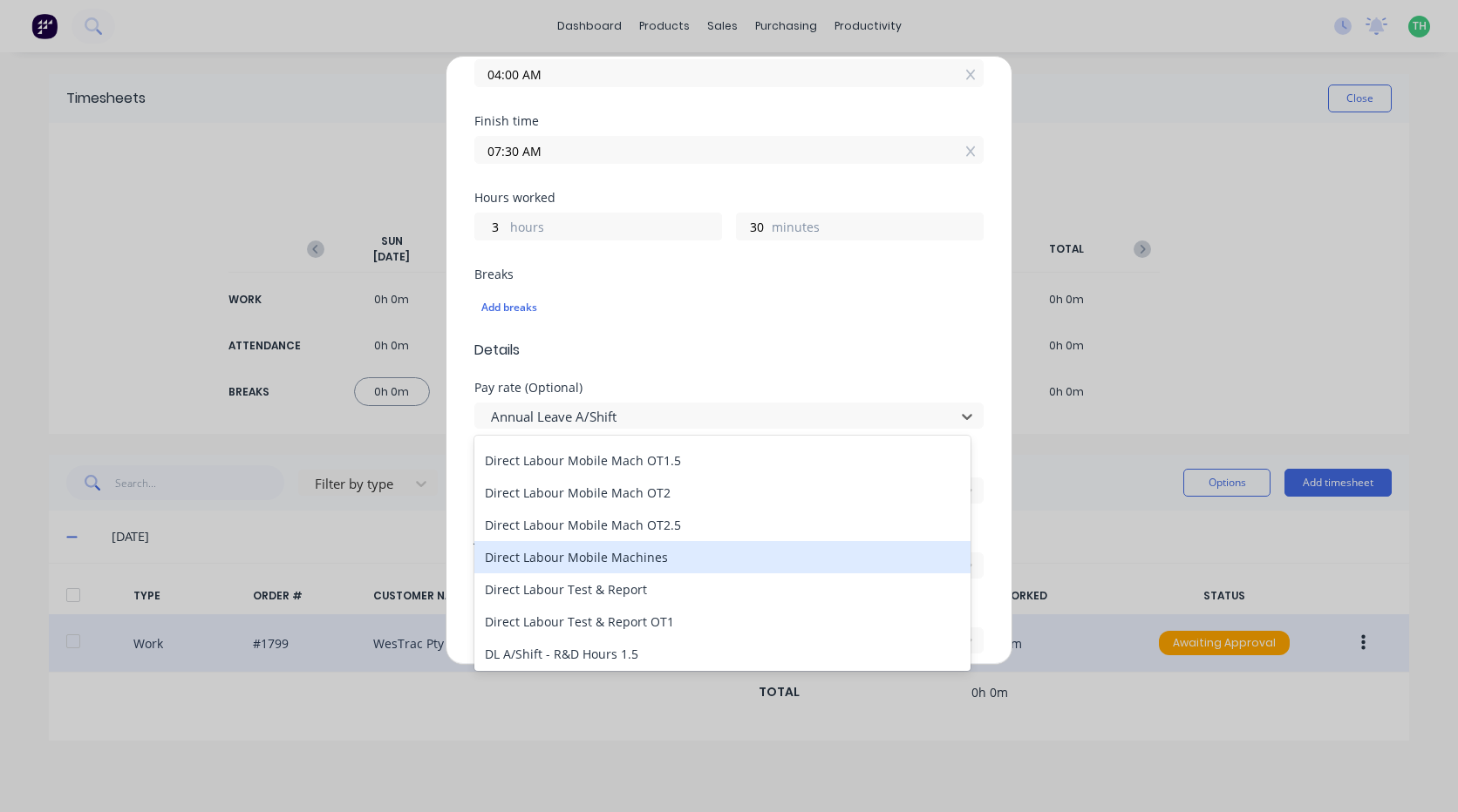
click at [661, 548] on div "Direct Labour Mobile Machines" at bounding box center [722, 557] width 496 height 33
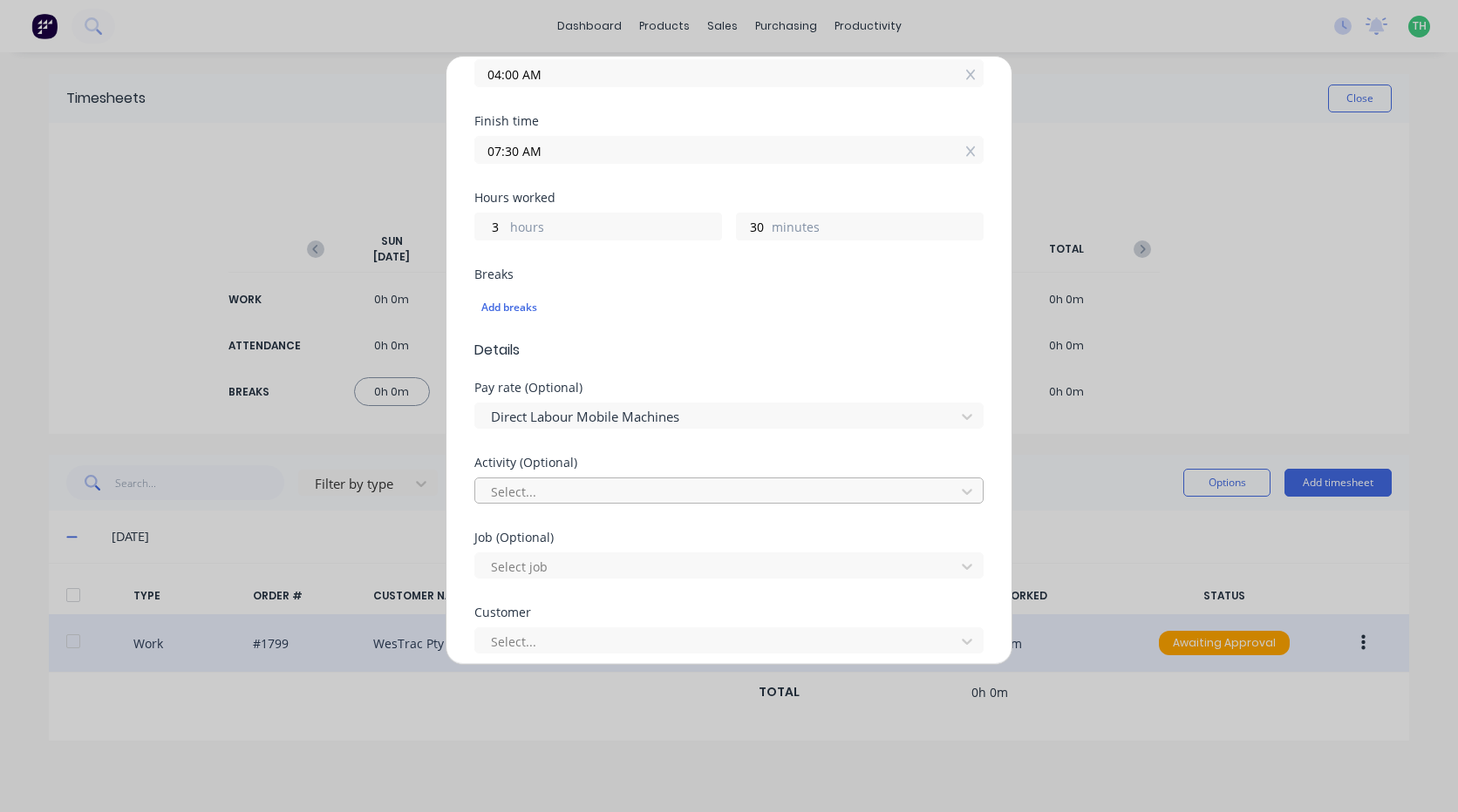
click at [613, 494] on div at bounding box center [717, 492] width 457 height 22
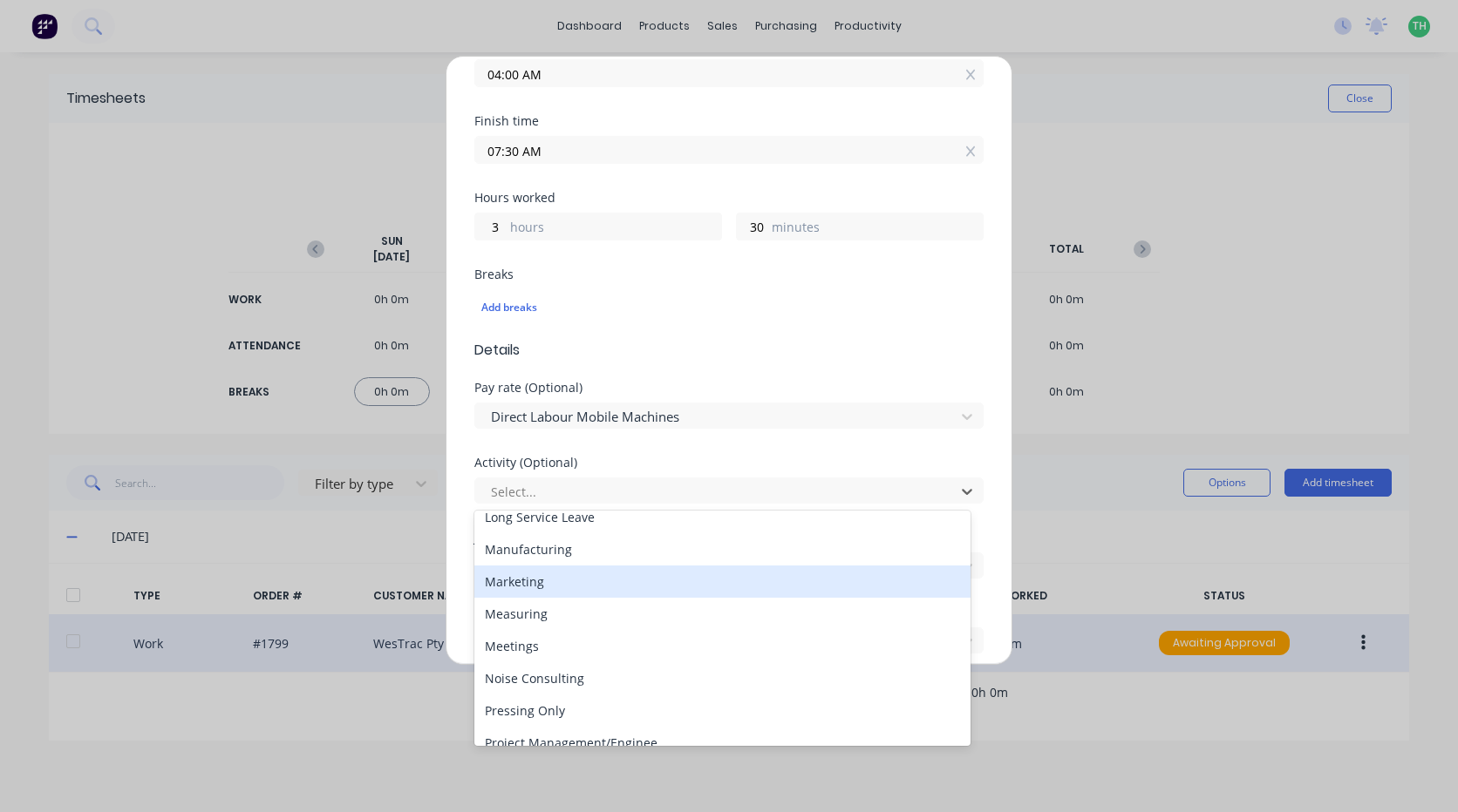
scroll to position [261, 0]
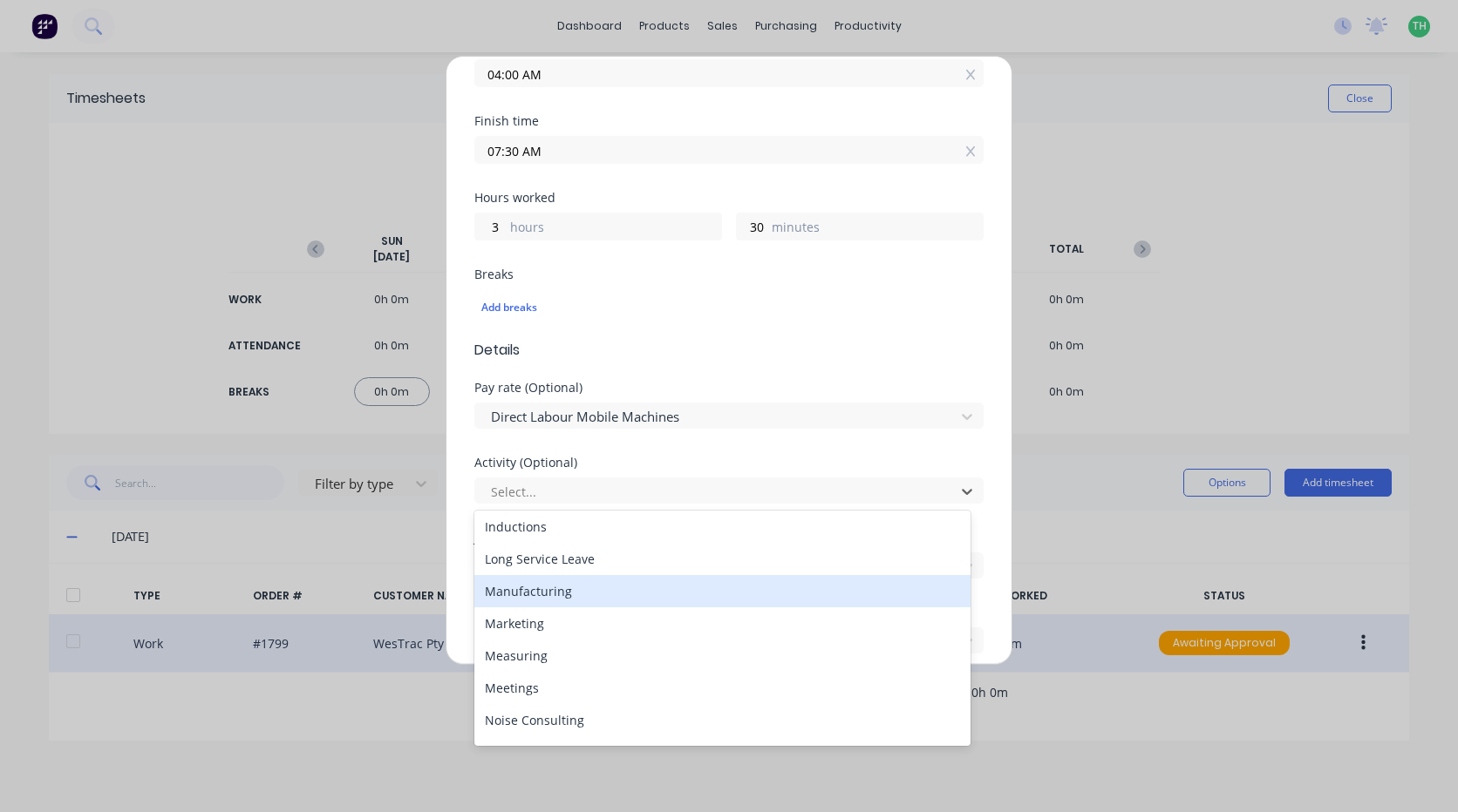
click at [577, 585] on div "Manufacturing" at bounding box center [722, 591] width 496 height 33
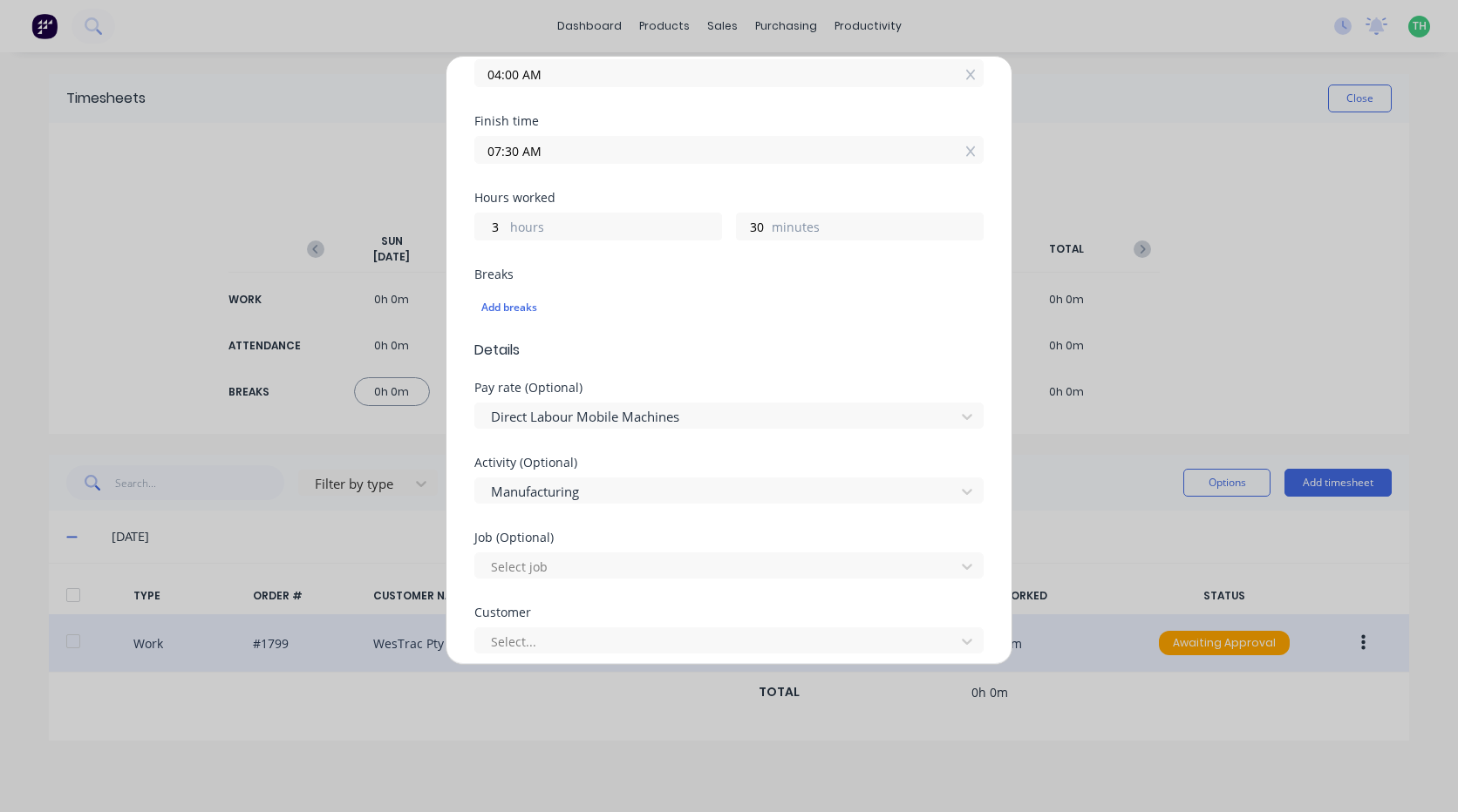
click at [569, 546] on div "Job (Optional) Select job" at bounding box center [729, 554] width 510 height 47
click at [576, 562] on div at bounding box center [717, 567] width 457 height 22
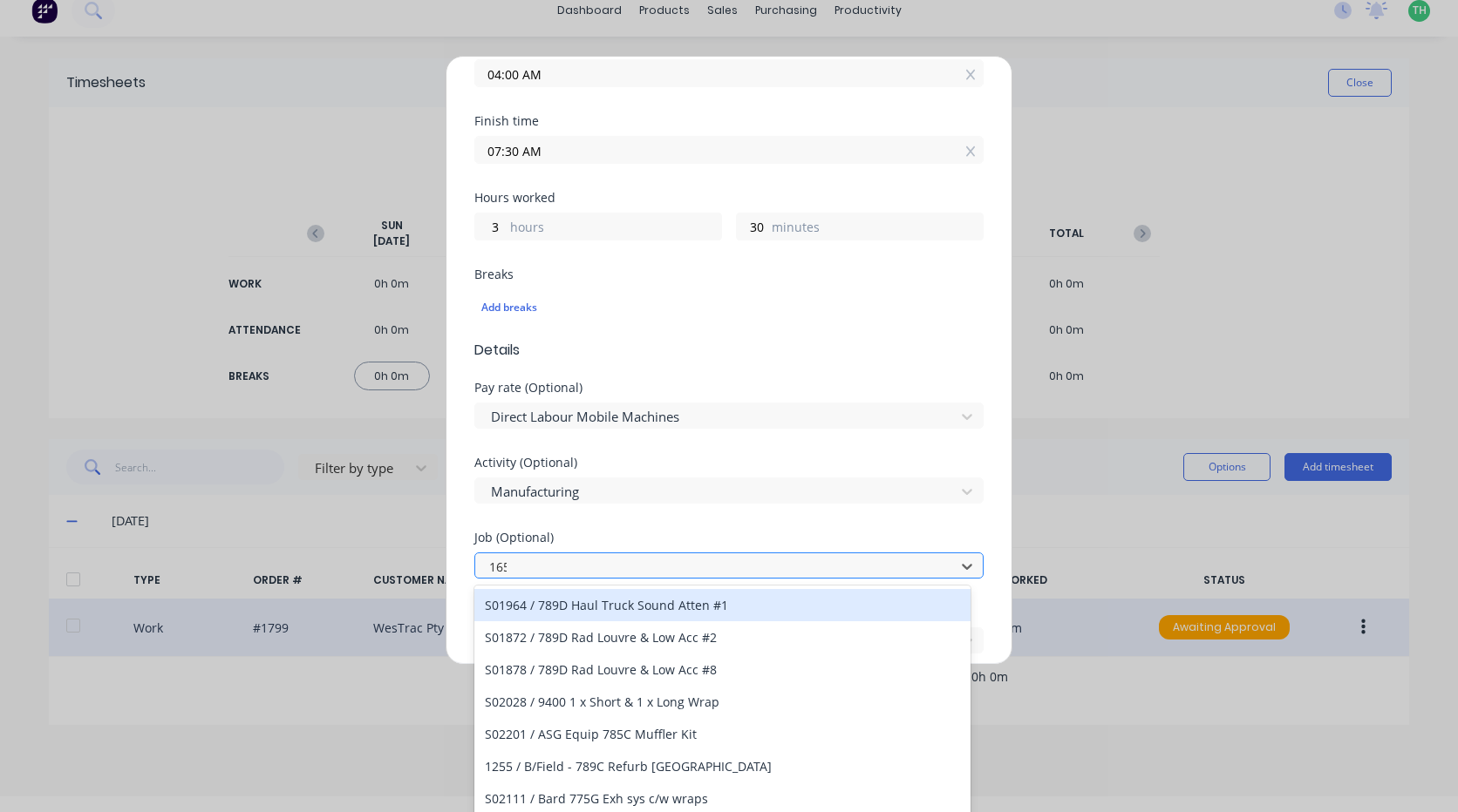
scroll to position [0, 0]
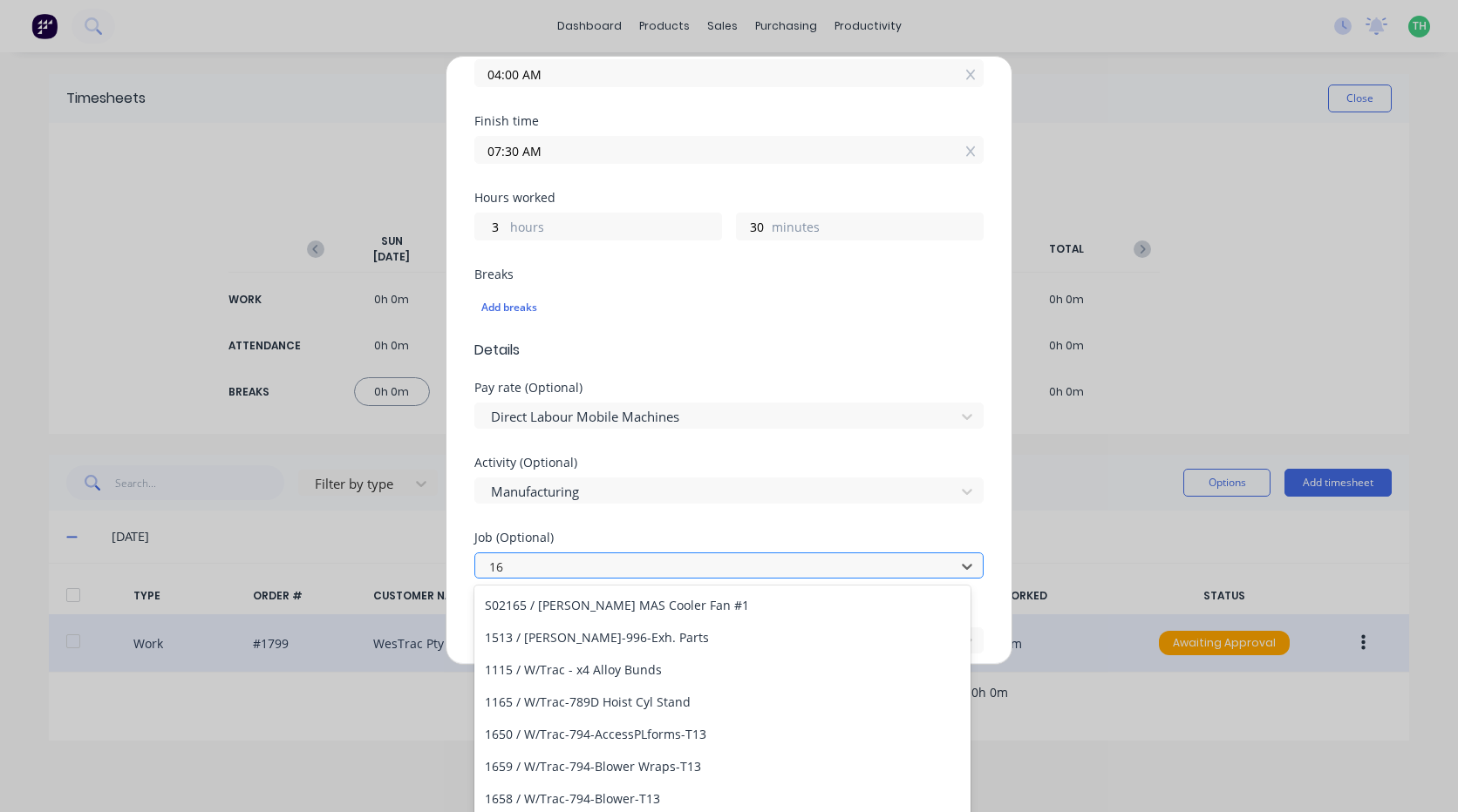
type input "1"
type input "`"
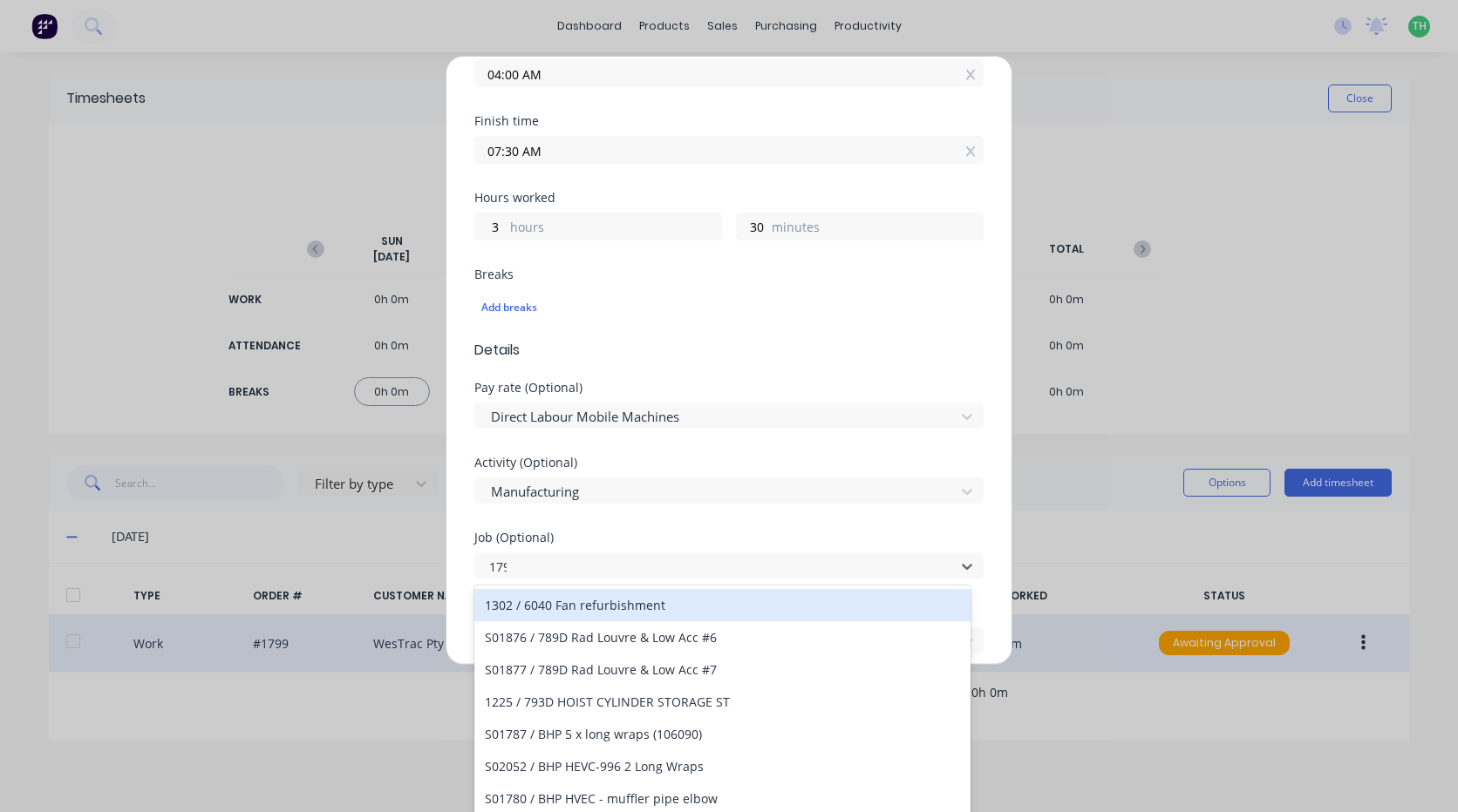
type input "1799"
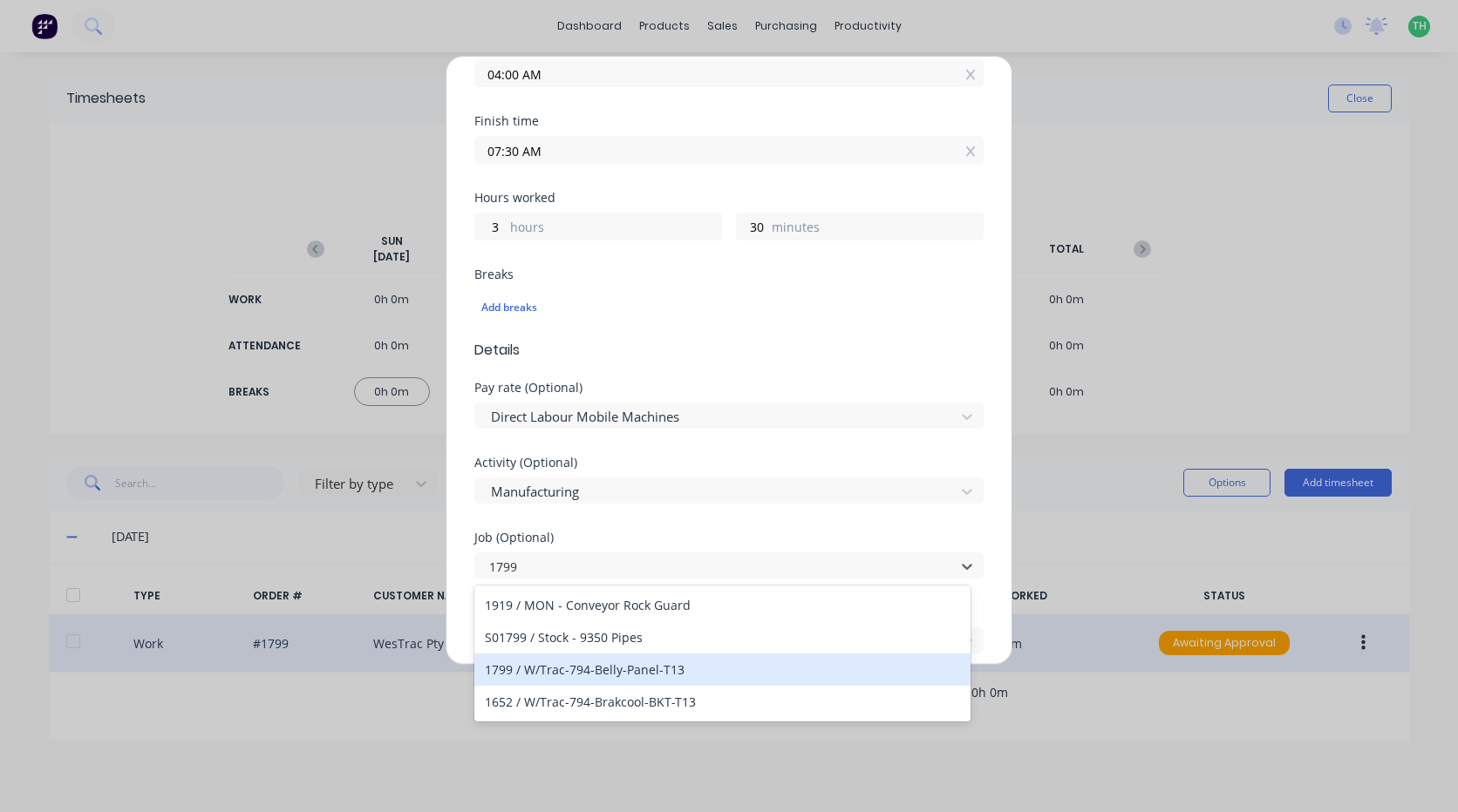
click at [706, 671] on div "1799 / W/Trac-794-Belly-Panel-T13" at bounding box center [722, 670] width 496 height 33
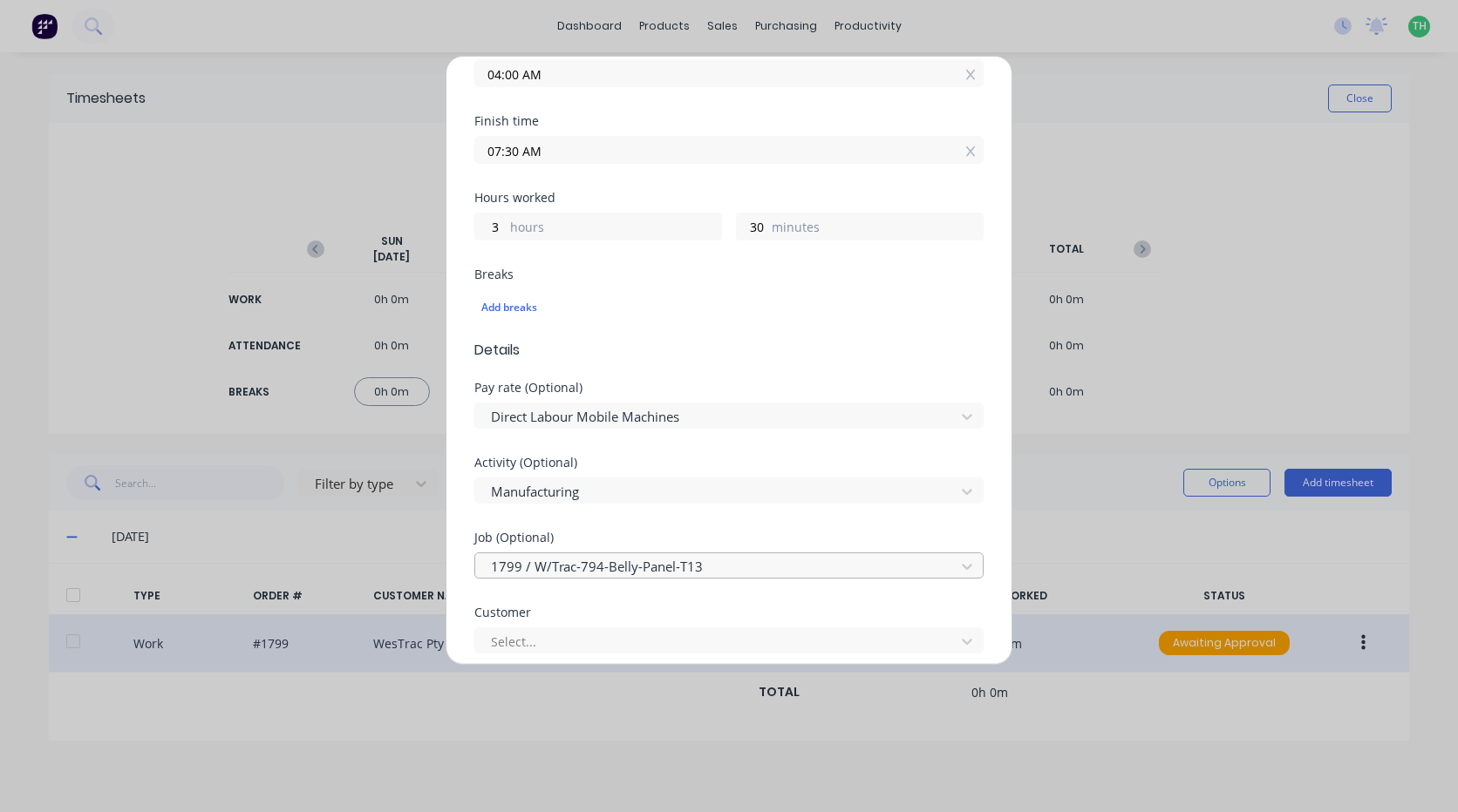
scroll to position [523, 0]
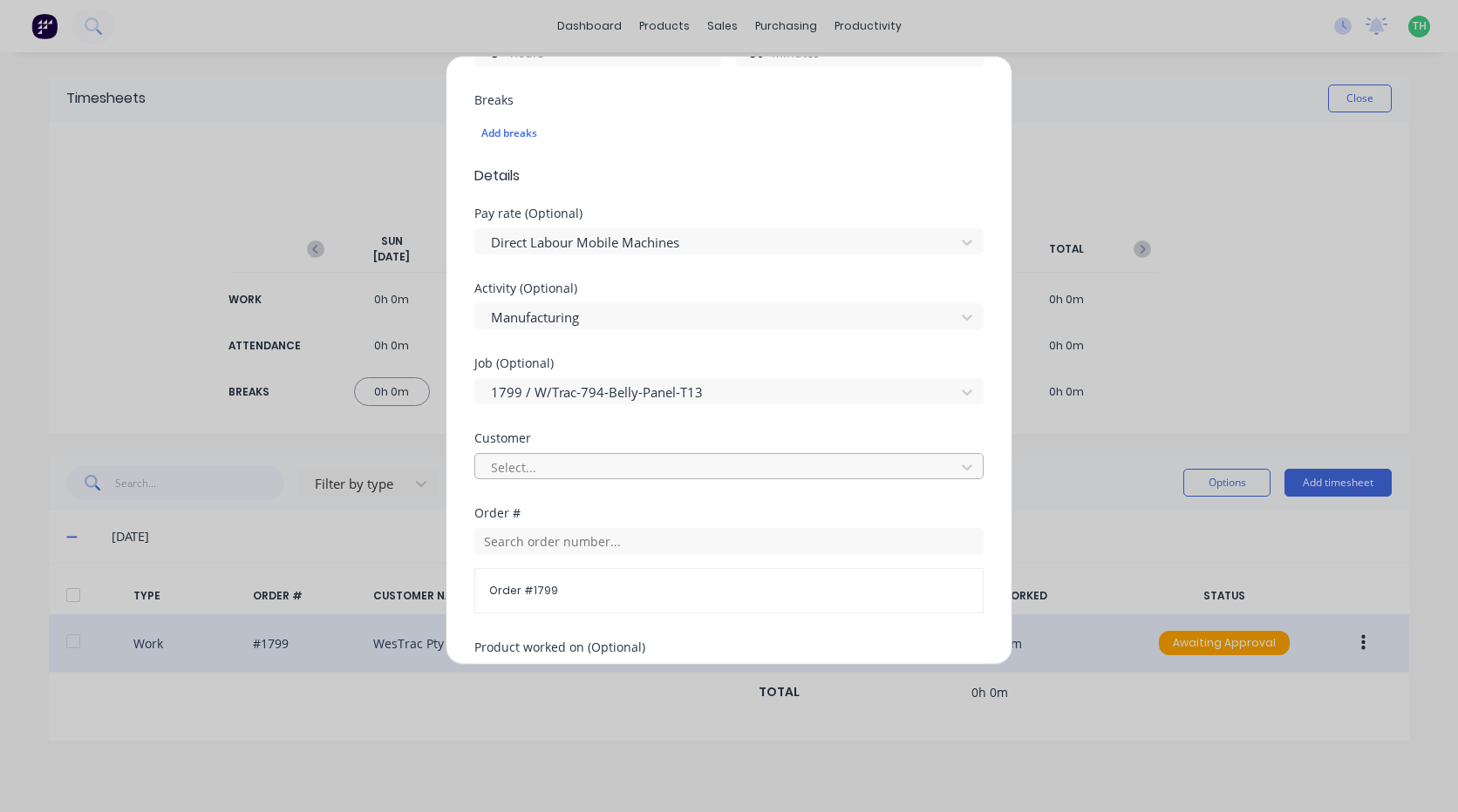
click at [618, 455] on div "Select..." at bounding box center [717, 467] width 467 height 26
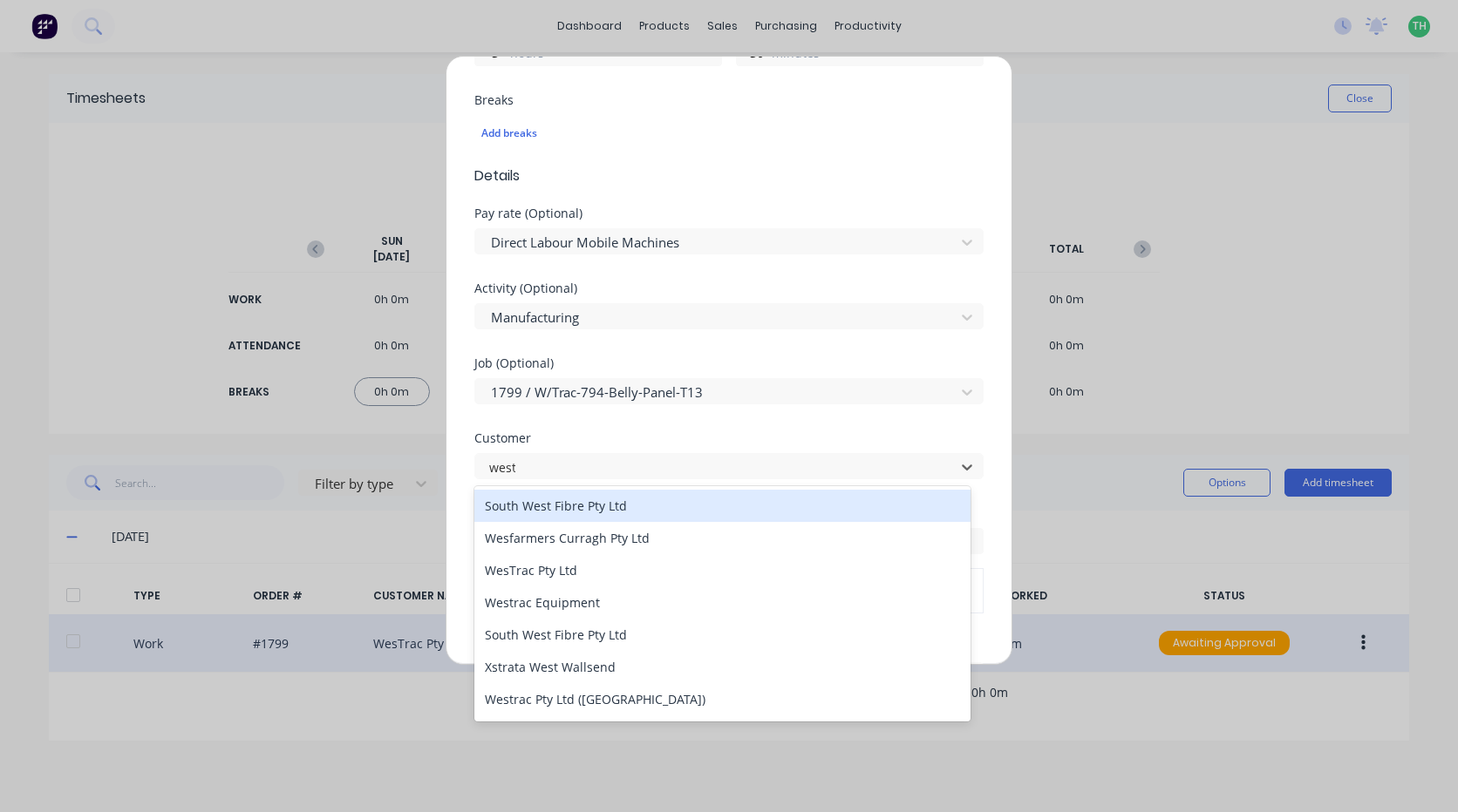
type input "westr"
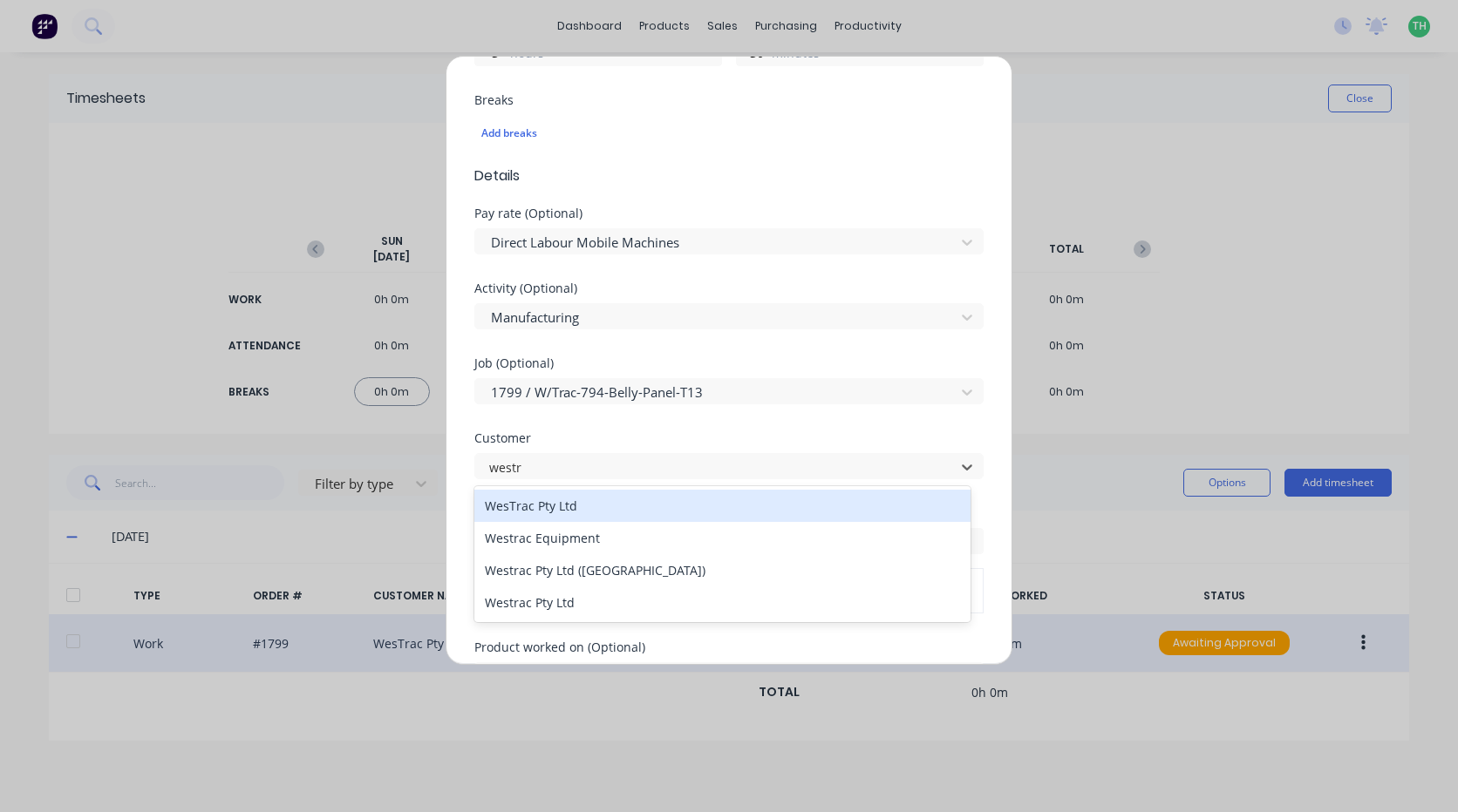
click at [608, 512] on div "WesTrac Pty Ltd" at bounding box center [722, 506] width 496 height 33
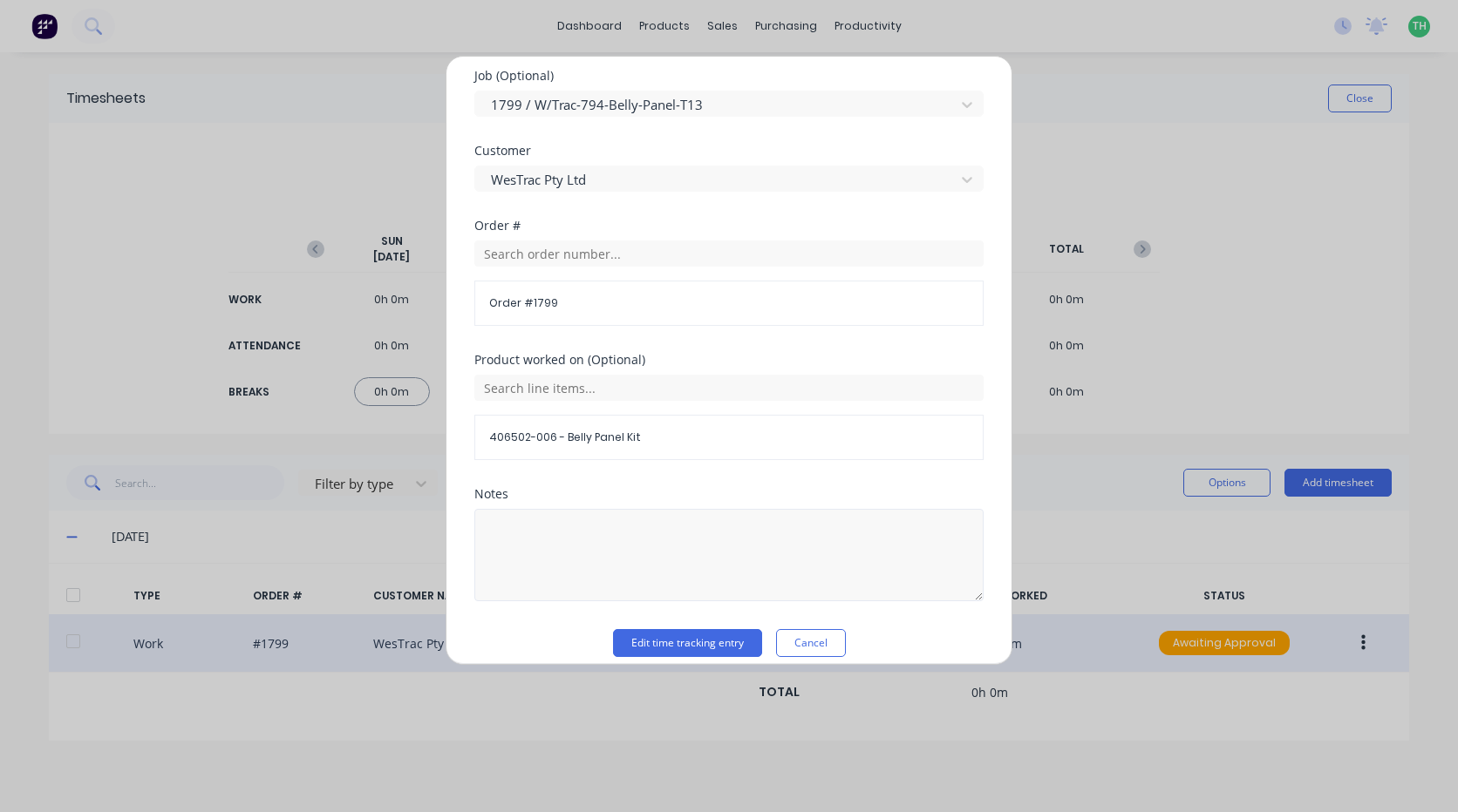
scroll to position [828, 0]
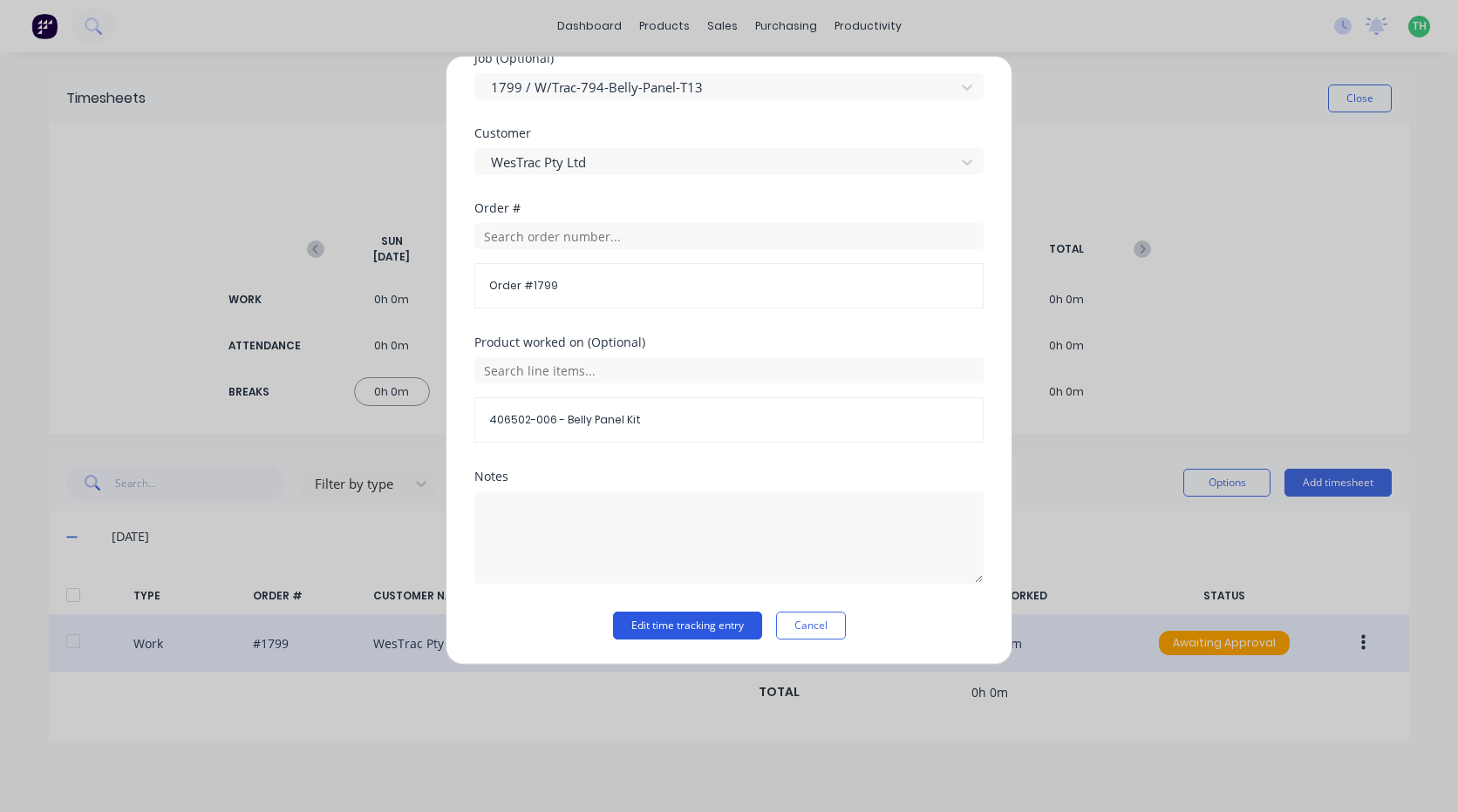
click at [686, 620] on button "Edit time tracking entry" at bounding box center [687, 626] width 149 height 28
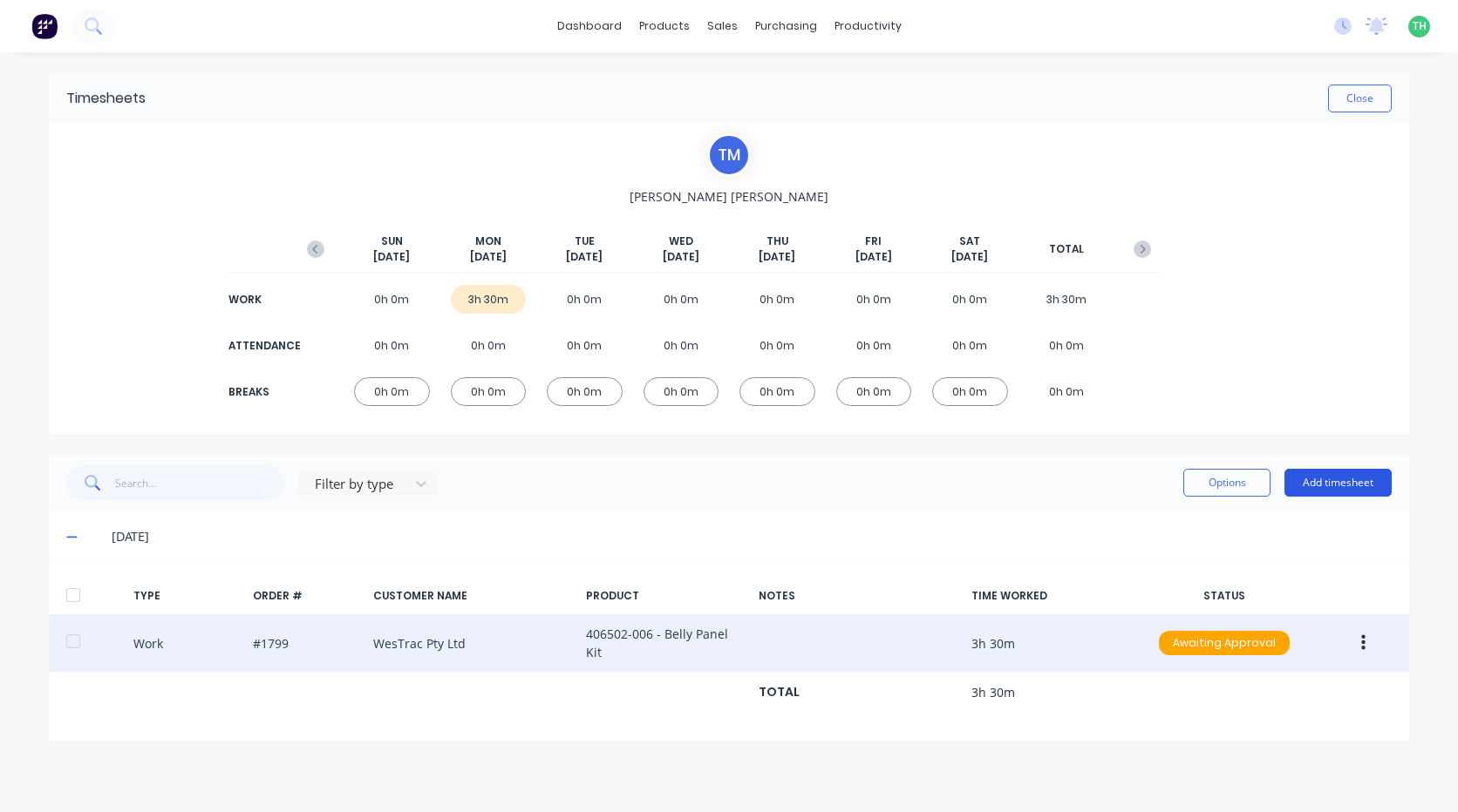
click at [1326, 481] on button "Add timesheet" at bounding box center [1338, 483] width 107 height 28
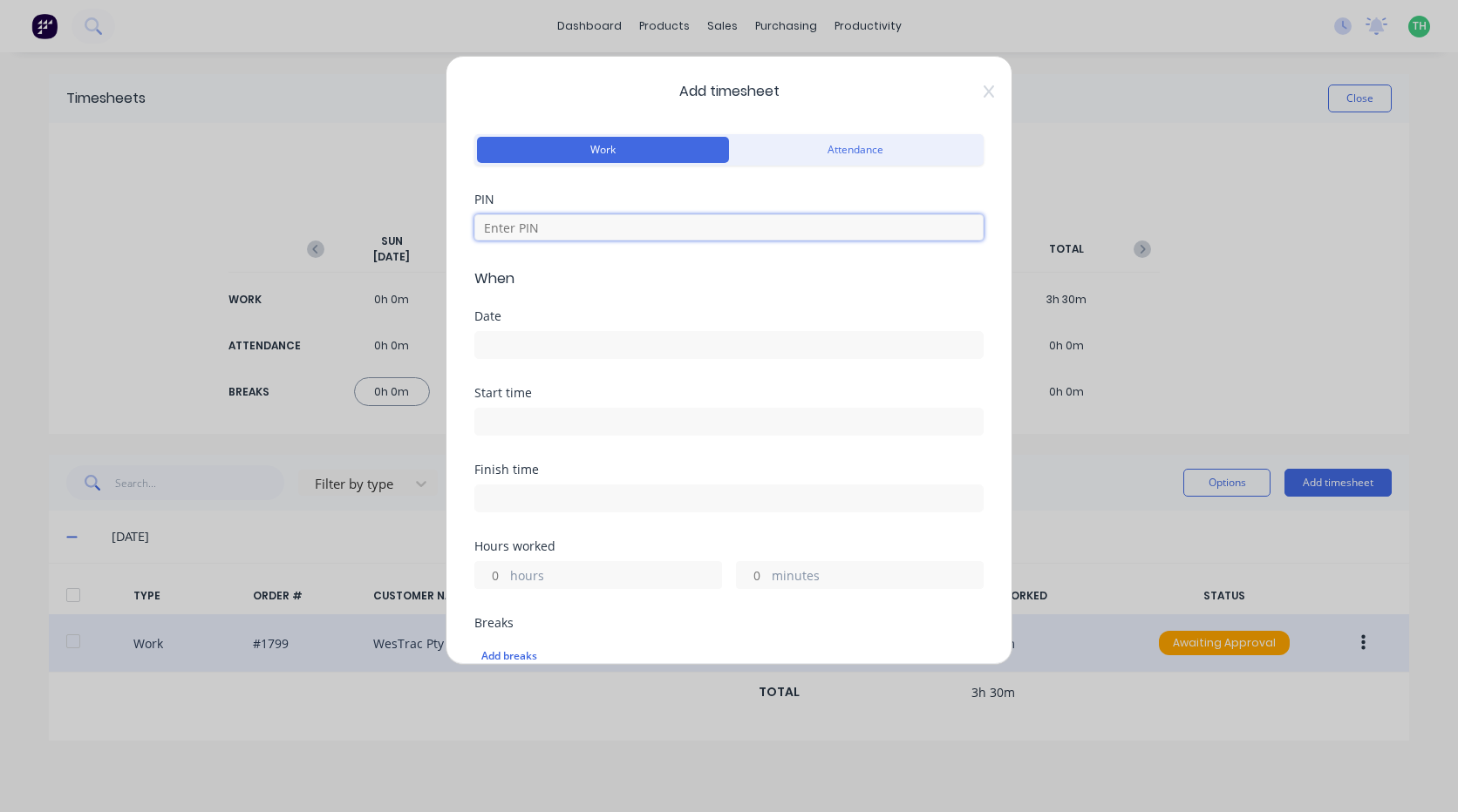
click at [654, 222] on input at bounding box center [729, 228] width 510 height 26
type input "9576"
click at [578, 344] on input at bounding box center [729, 345] width 508 height 26
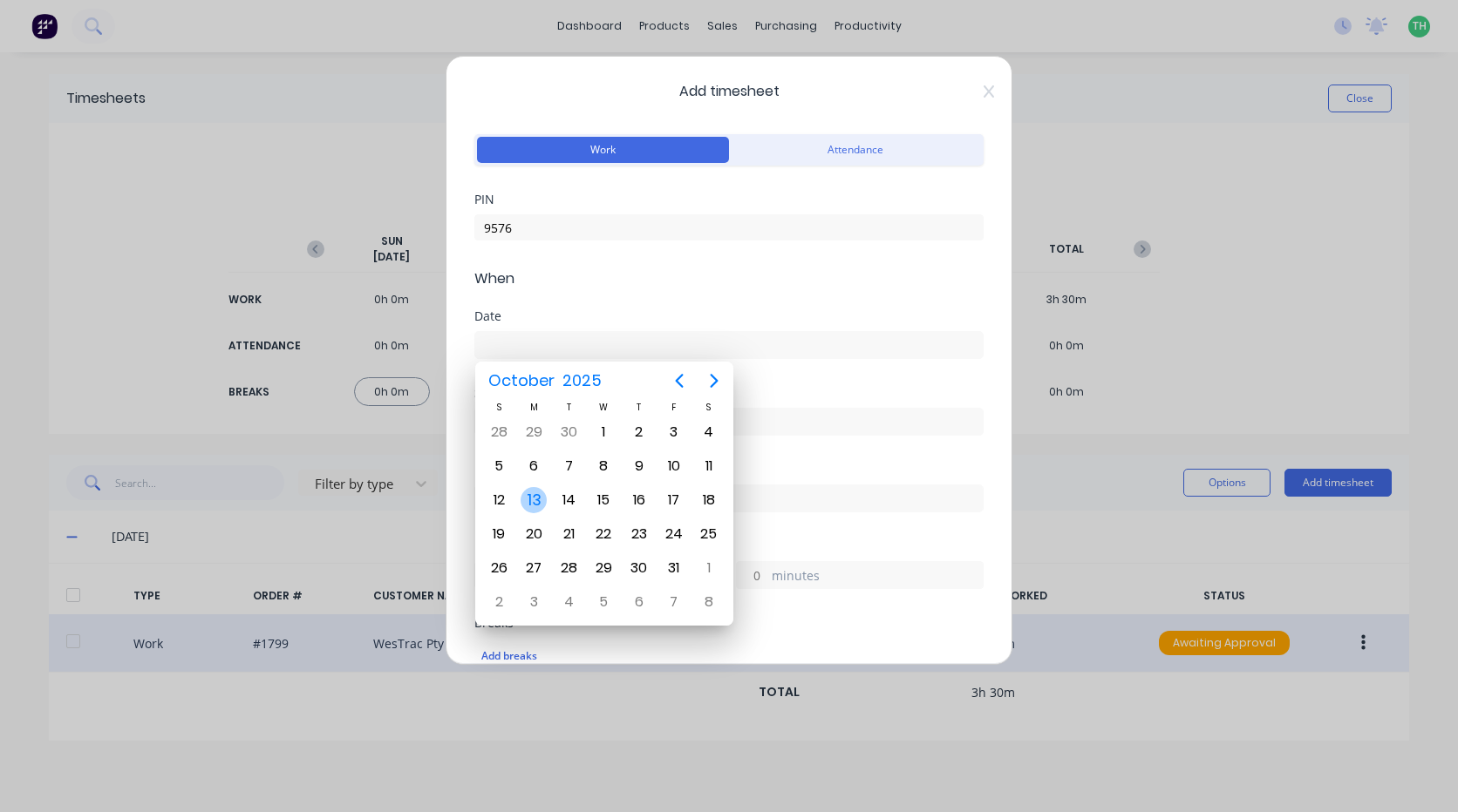
click at [540, 501] on div "13" at bounding box center [534, 500] width 26 height 26
type input "[DATE]"
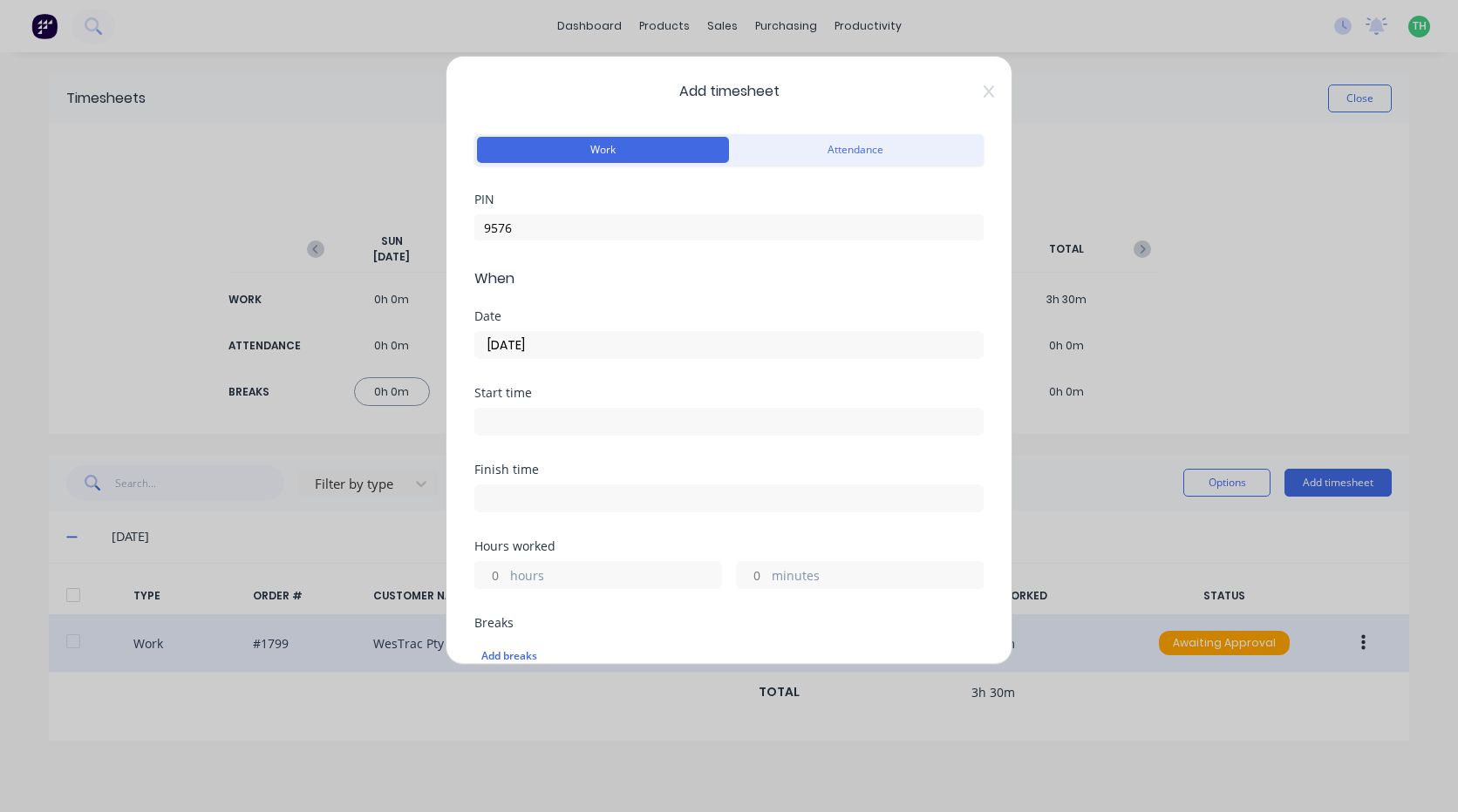
click at [581, 417] on input at bounding box center [729, 422] width 508 height 26
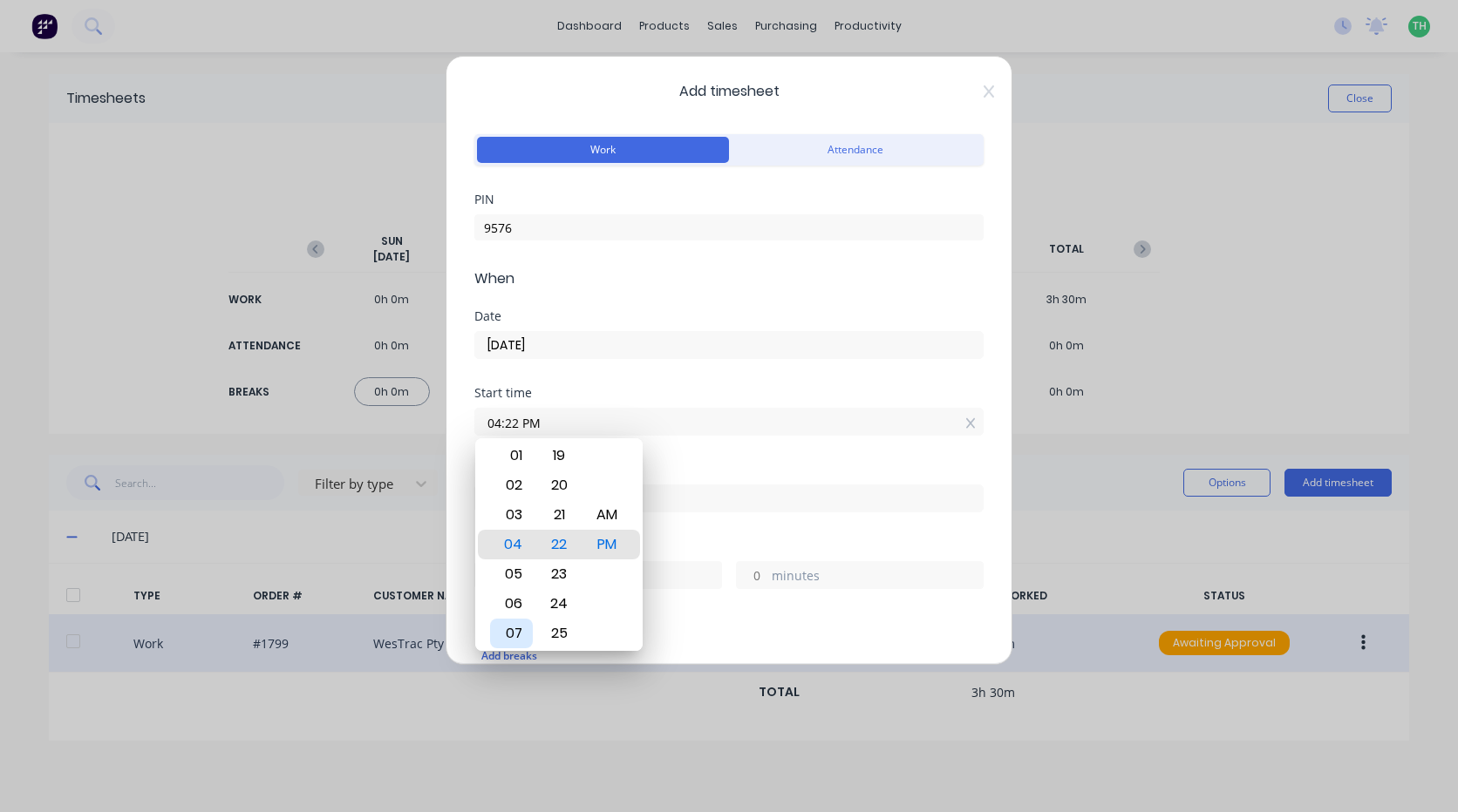
click at [515, 639] on div "07" at bounding box center [511, 634] width 42 height 30
click at [562, 563] on div "30" at bounding box center [559, 575] width 42 height 30
click at [598, 508] on div "AM" at bounding box center [608, 515] width 42 height 30
type input "07:30 AM"
click at [669, 522] on div "Finish time" at bounding box center [729, 501] width 510 height 77
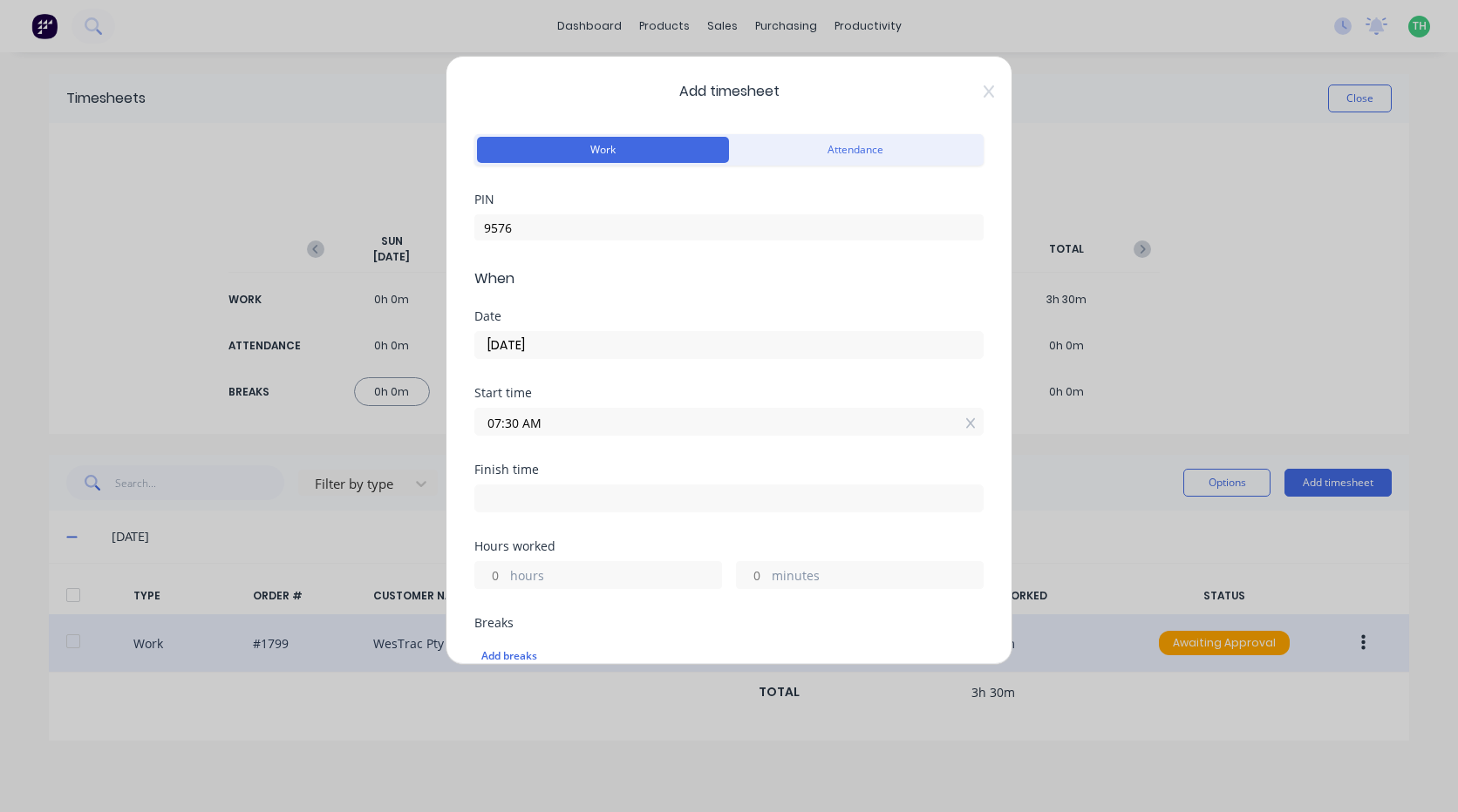
click at [619, 493] on input at bounding box center [729, 499] width 508 height 26
type input "04:22 PM"
type input "8"
type input "52"
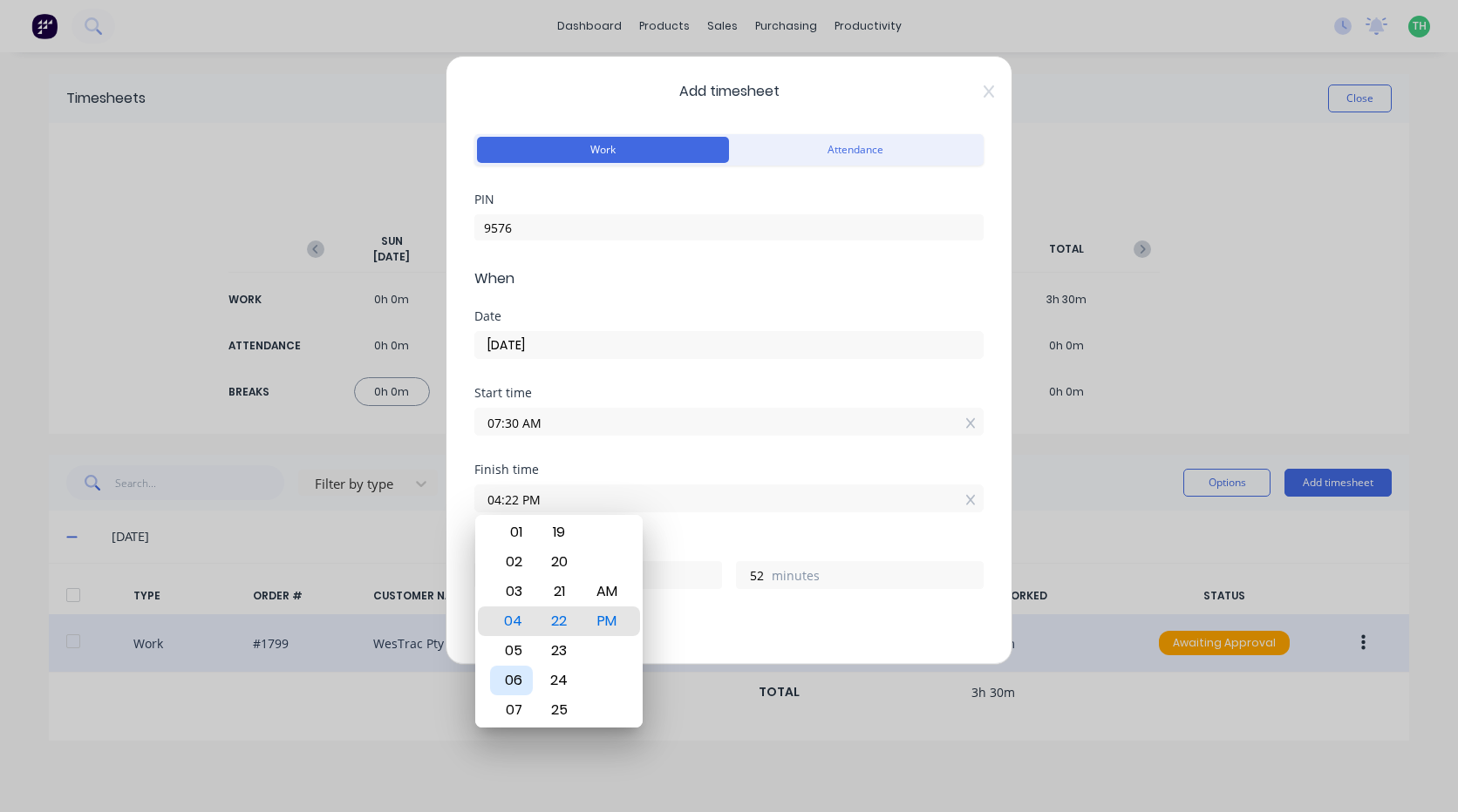
type input "05:22 PM"
type input "9"
type input "06:22 PM"
type input "10"
type input "07:22 PM"
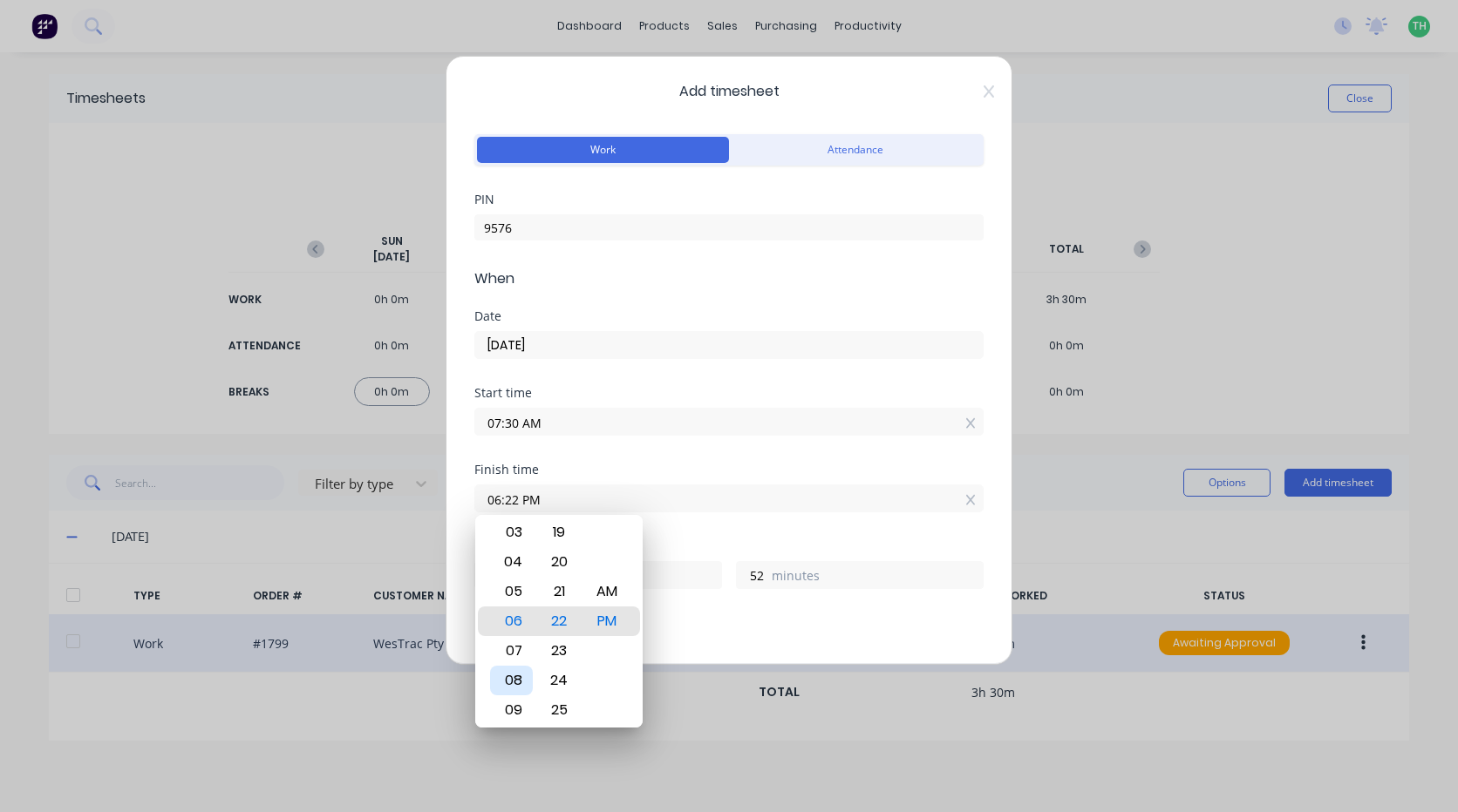
type input "11"
type input "08:22 PM"
type input "12"
type input "09:22 PM"
type input "13"
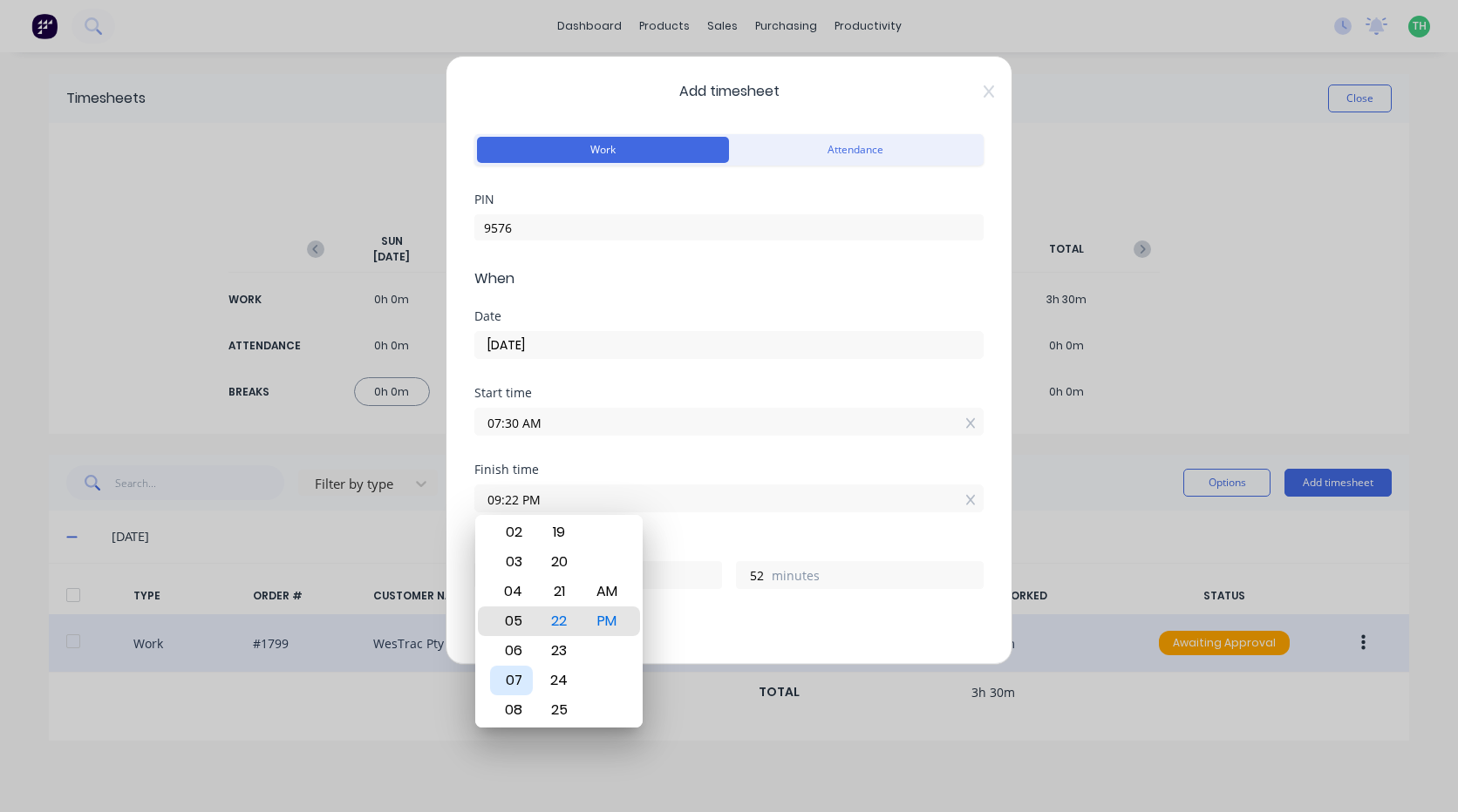
type input "05:22 PM"
type input "9"
type input "01:22 PM"
type input "5"
type input "12:22 PM"
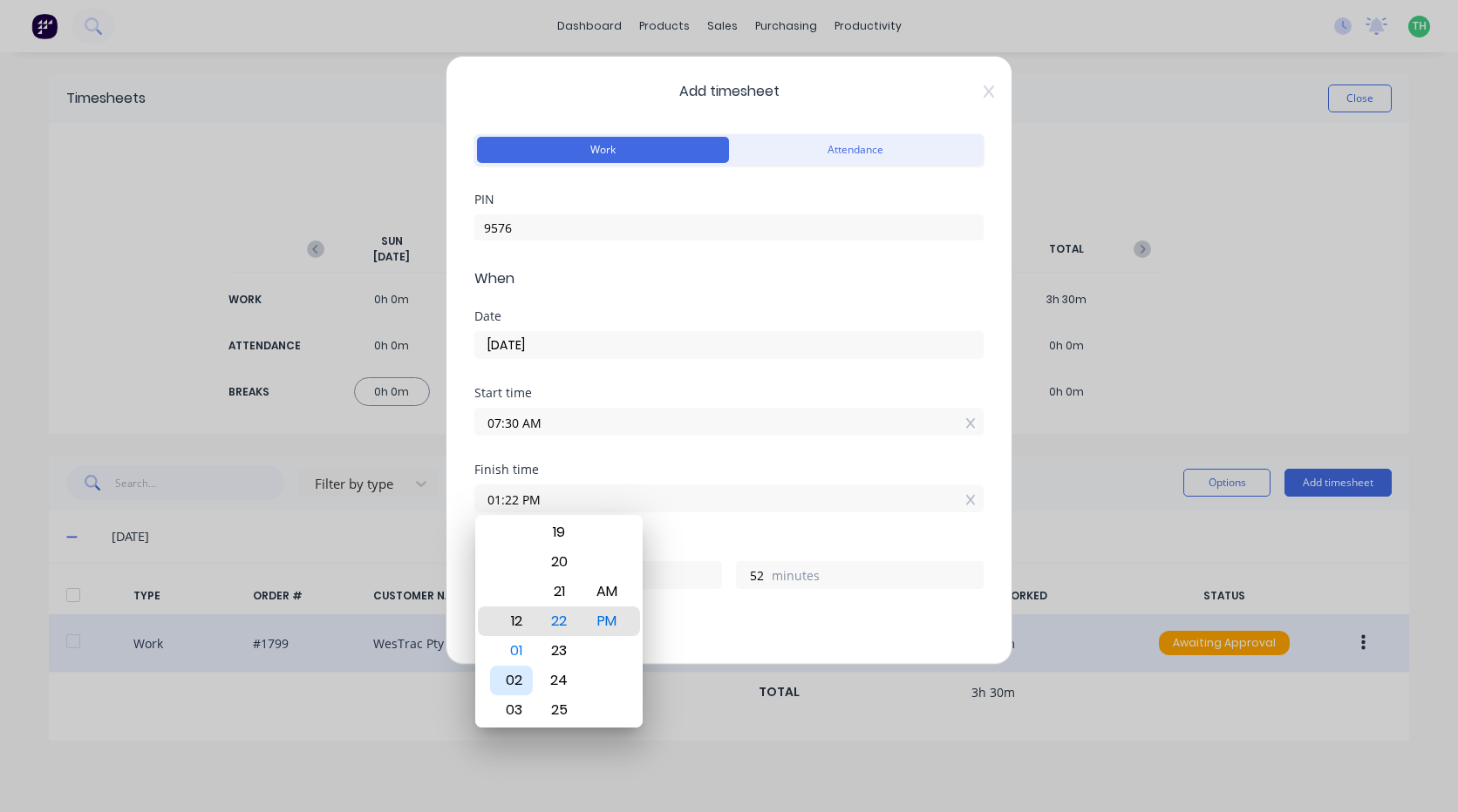
type input "4"
type input "12:26 PM"
type input "56"
type input "12:30 PM"
type input "5"
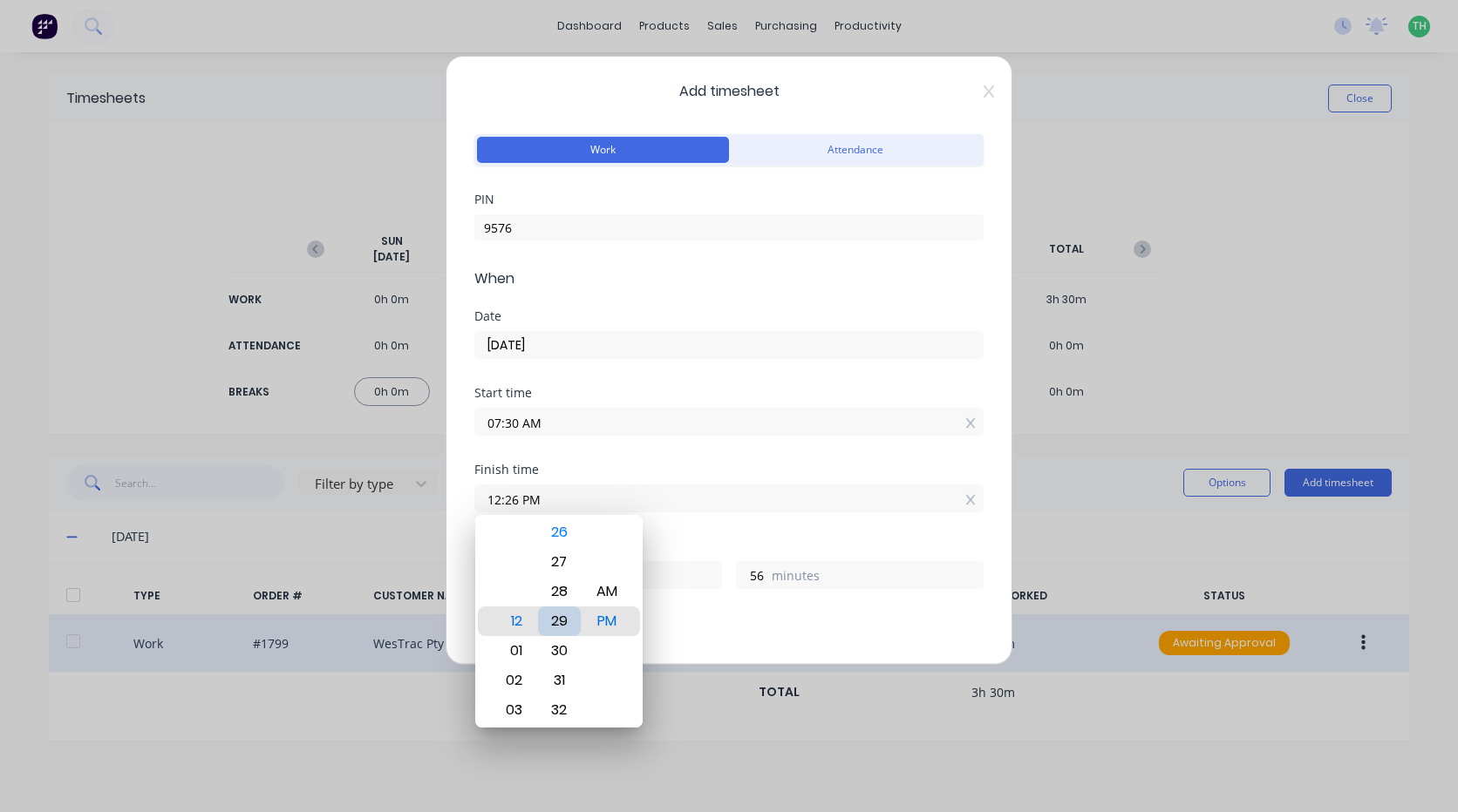
type input "0"
type input "12:31 PM"
type input "1"
type input "12:30 PM"
type input "0"
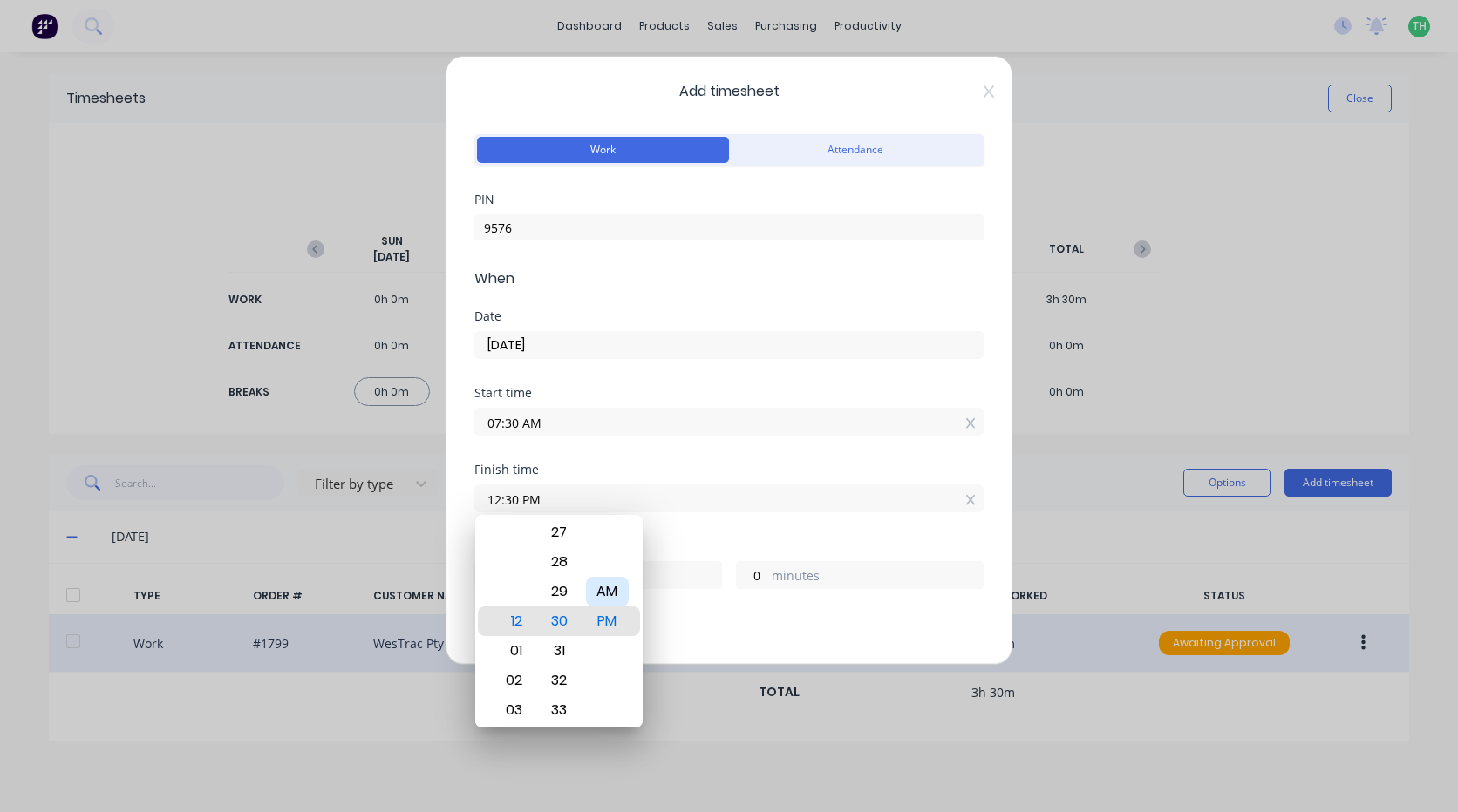
click at [600, 583] on div "AM" at bounding box center [608, 592] width 42 height 30
type input "12:30 AM"
type input "17"
click at [721, 598] on div "Hours worked 17 hours 0 minutes" at bounding box center [729, 578] width 510 height 77
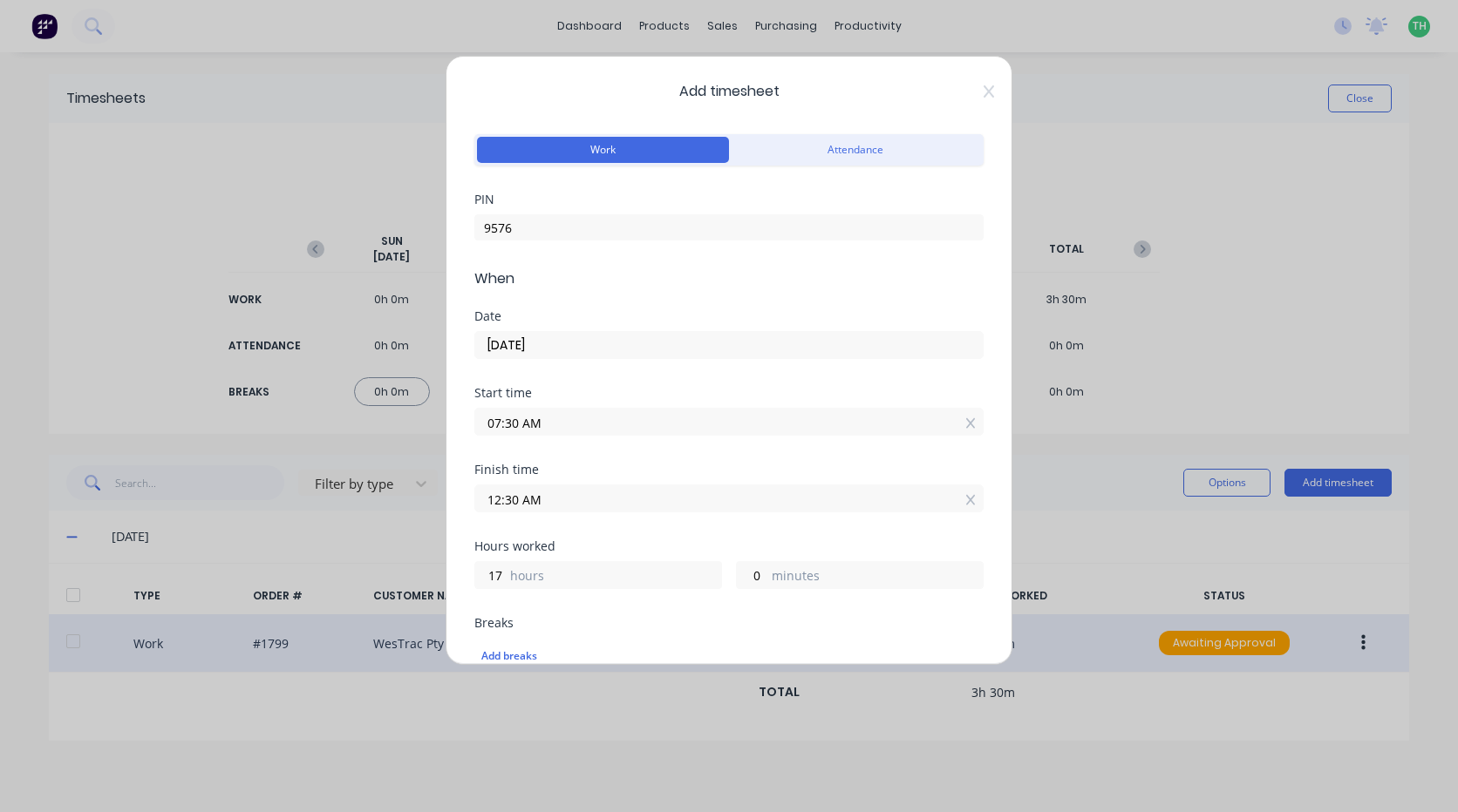
click at [663, 504] on input "12:30 AM" at bounding box center [729, 499] width 508 height 26
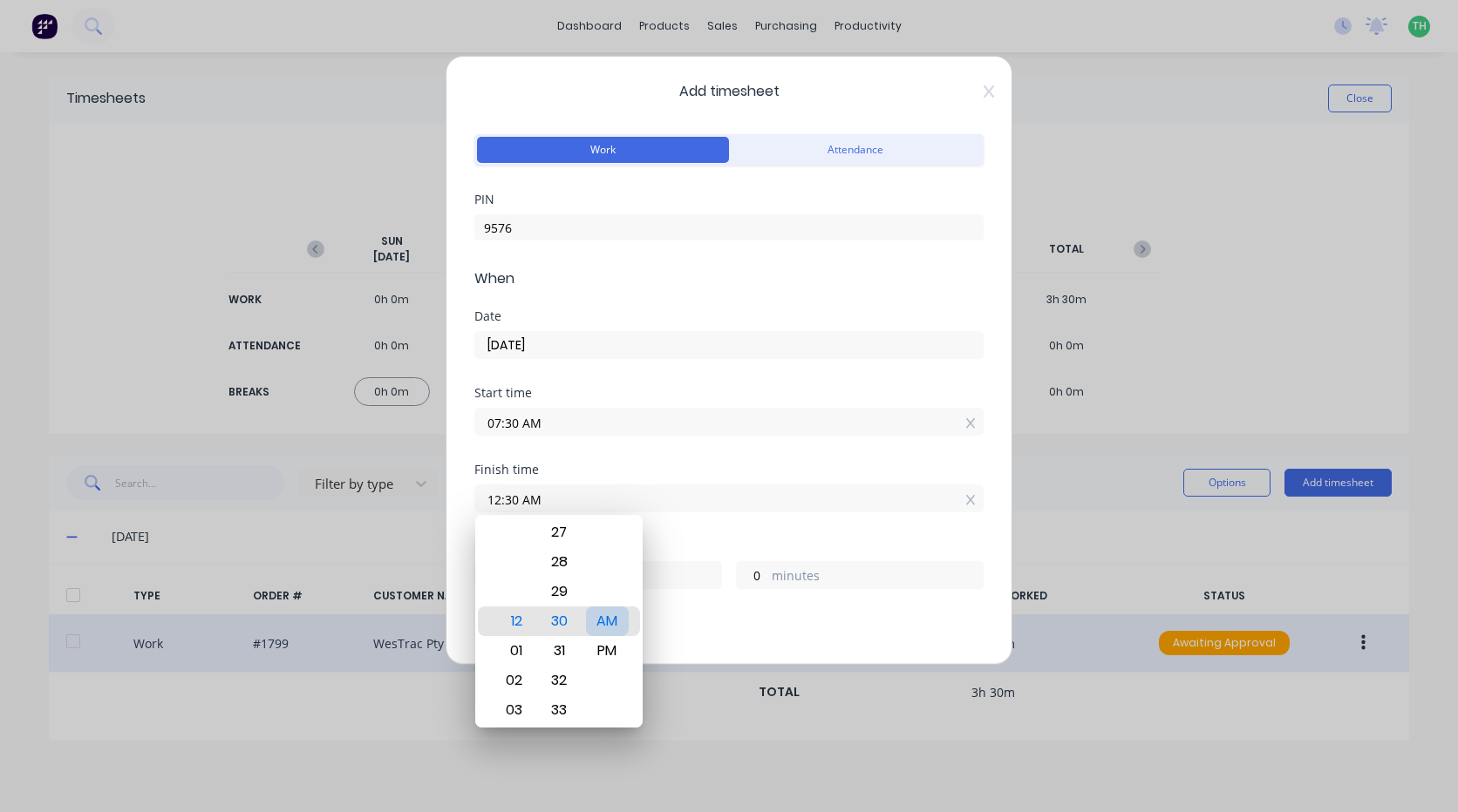
click at [606, 640] on div "PM" at bounding box center [608, 651] width 42 height 30
type input "12:30 PM"
type input "5"
click at [723, 628] on div "Breaks" at bounding box center [729, 623] width 510 height 12
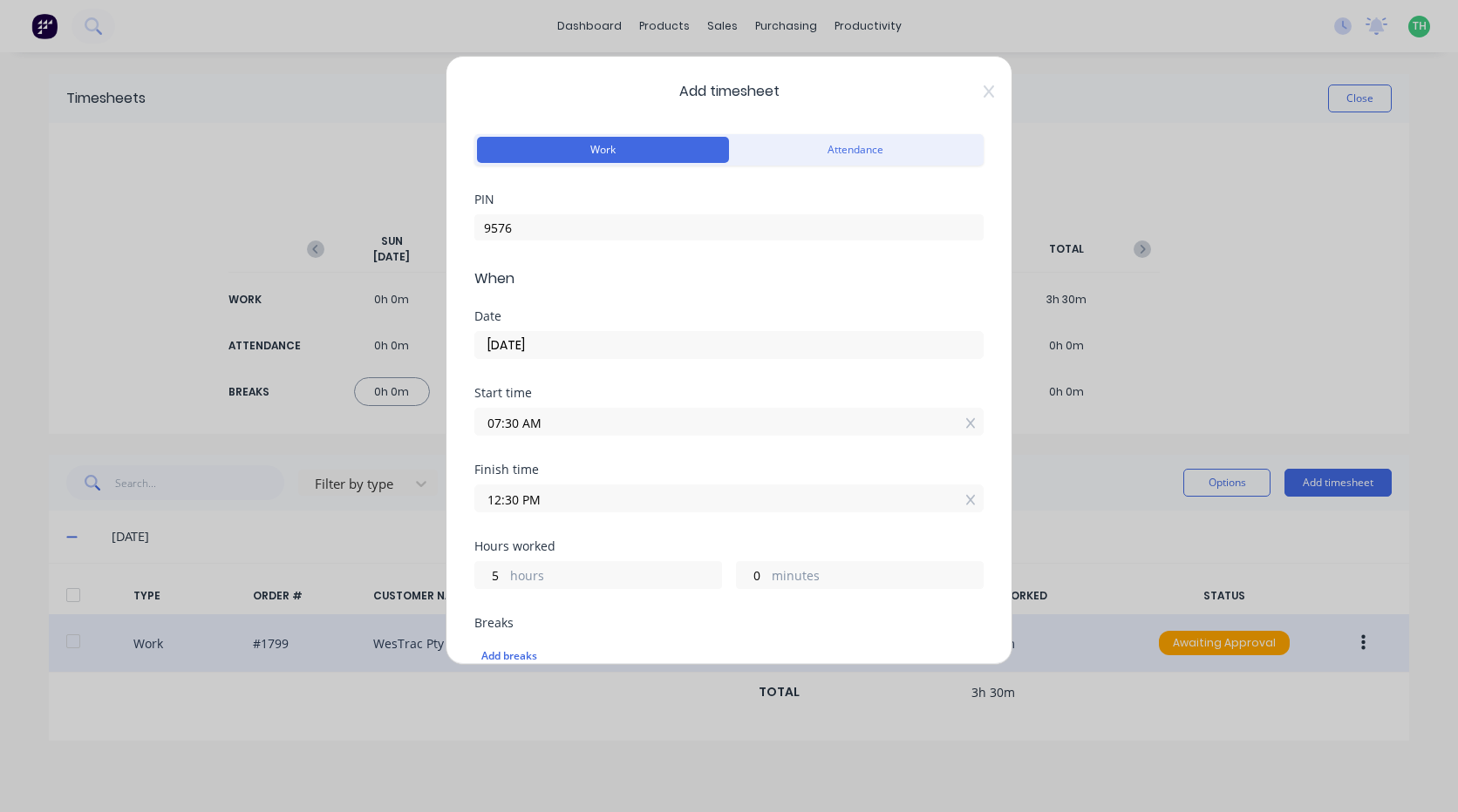
click at [604, 508] on input "12:30 PM" at bounding box center [729, 499] width 508 height 26
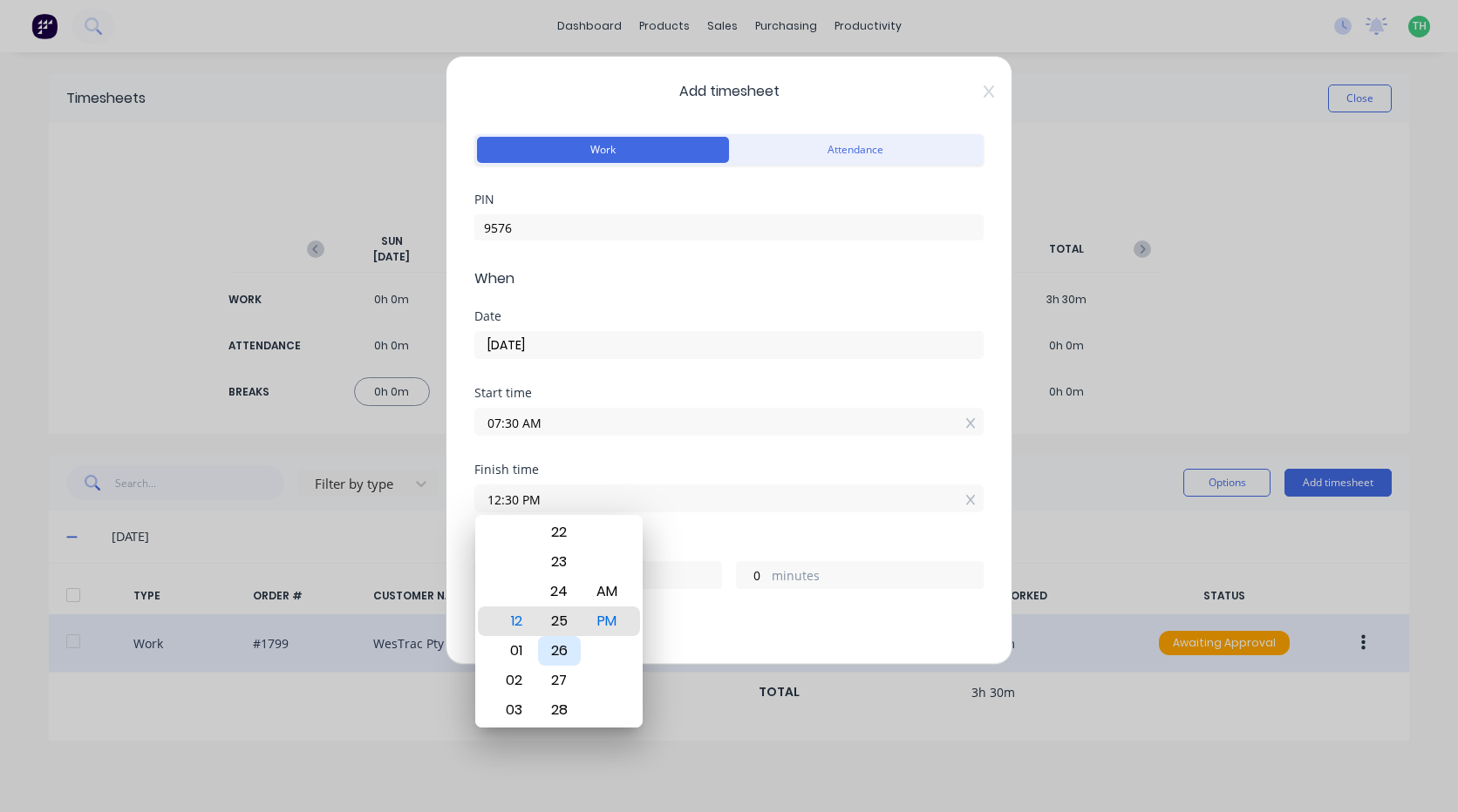
type input "12:25 PM"
type input "4"
type input "55"
type input "12:21 PM"
type input "51"
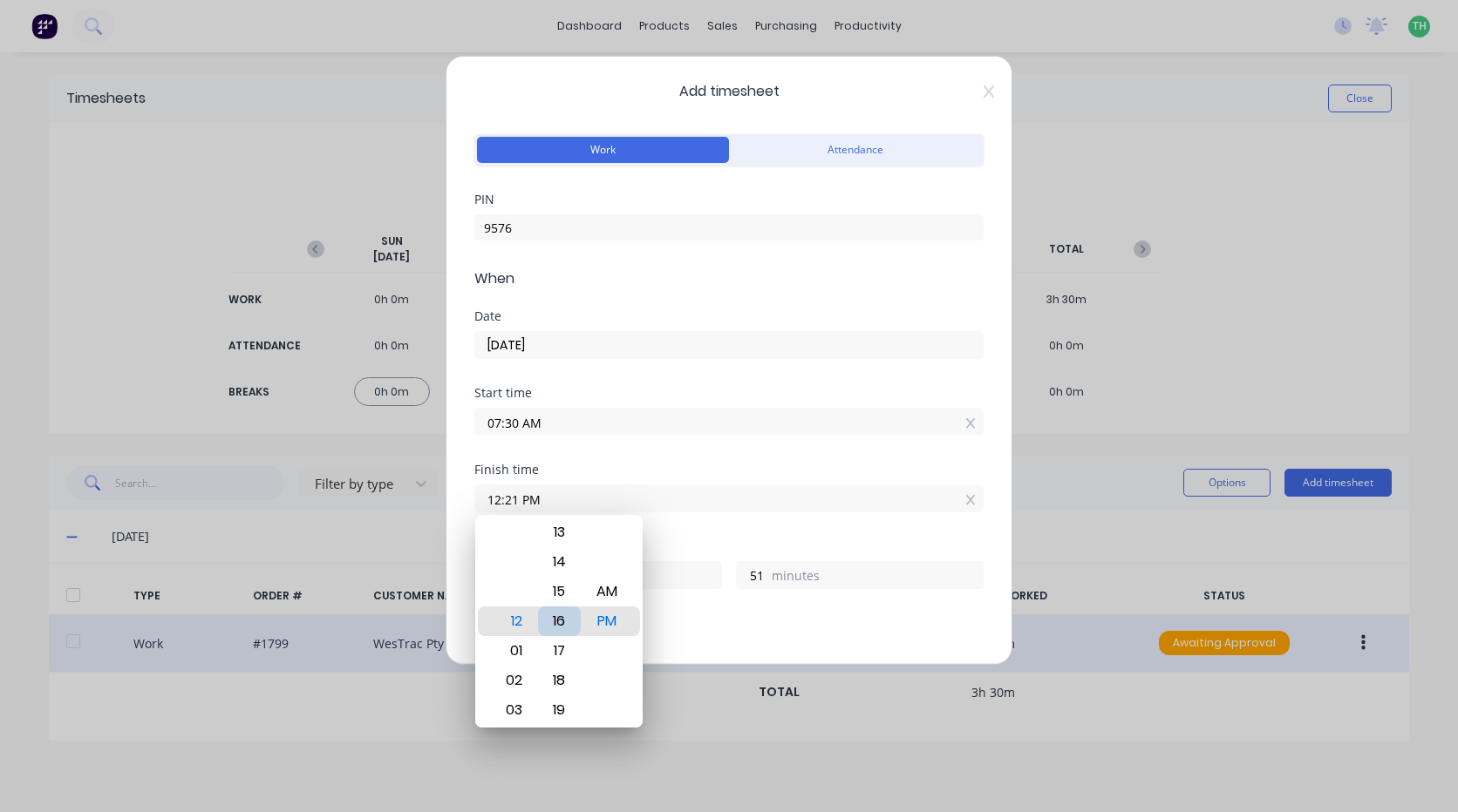
type input "12:16 PM"
type input "46"
type input "12:12 PM"
type input "42"
type input "12:06 PM"
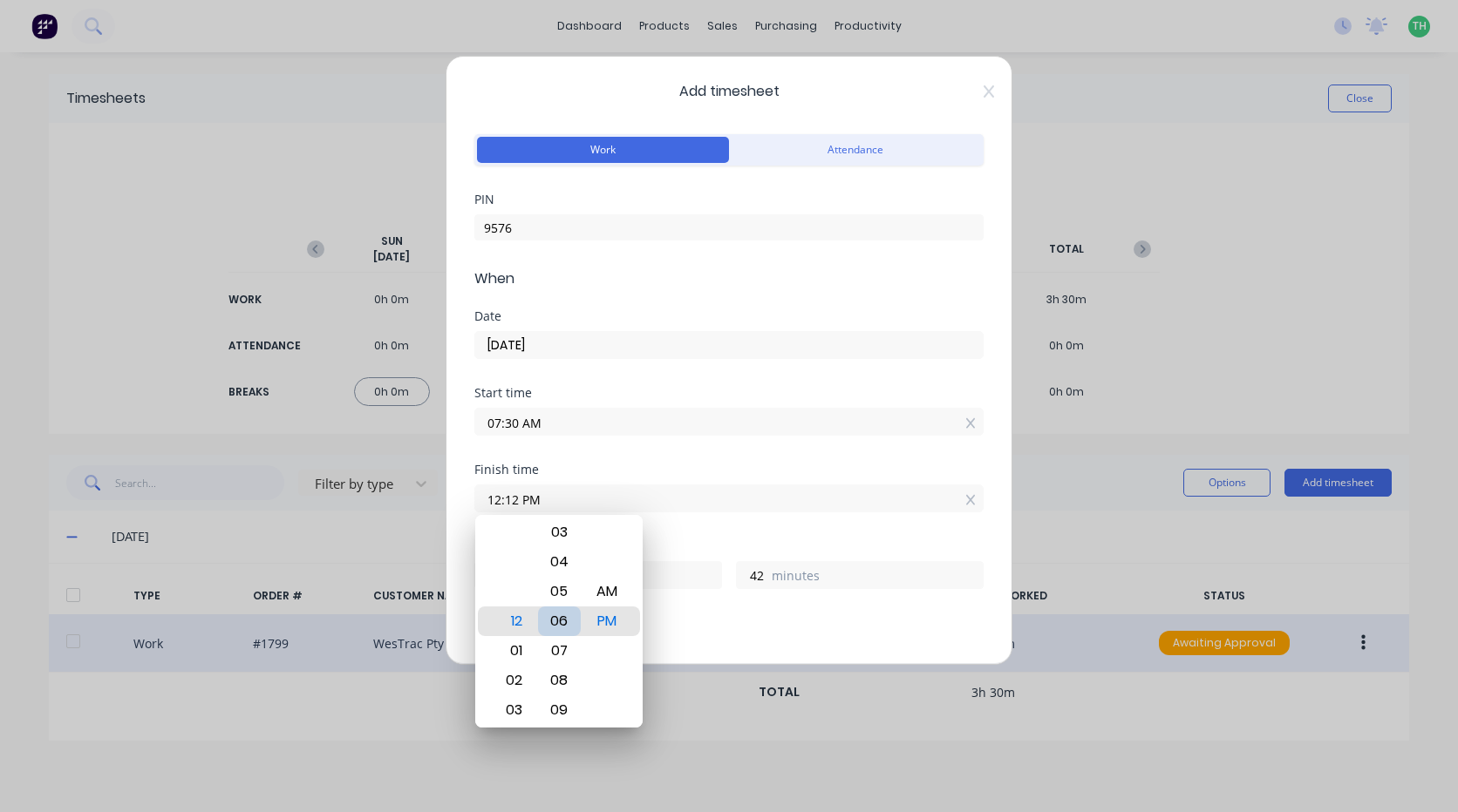
type input "36"
type input "12:02 PM"
type input "32"
type input "12:00 PM"
type input "30"
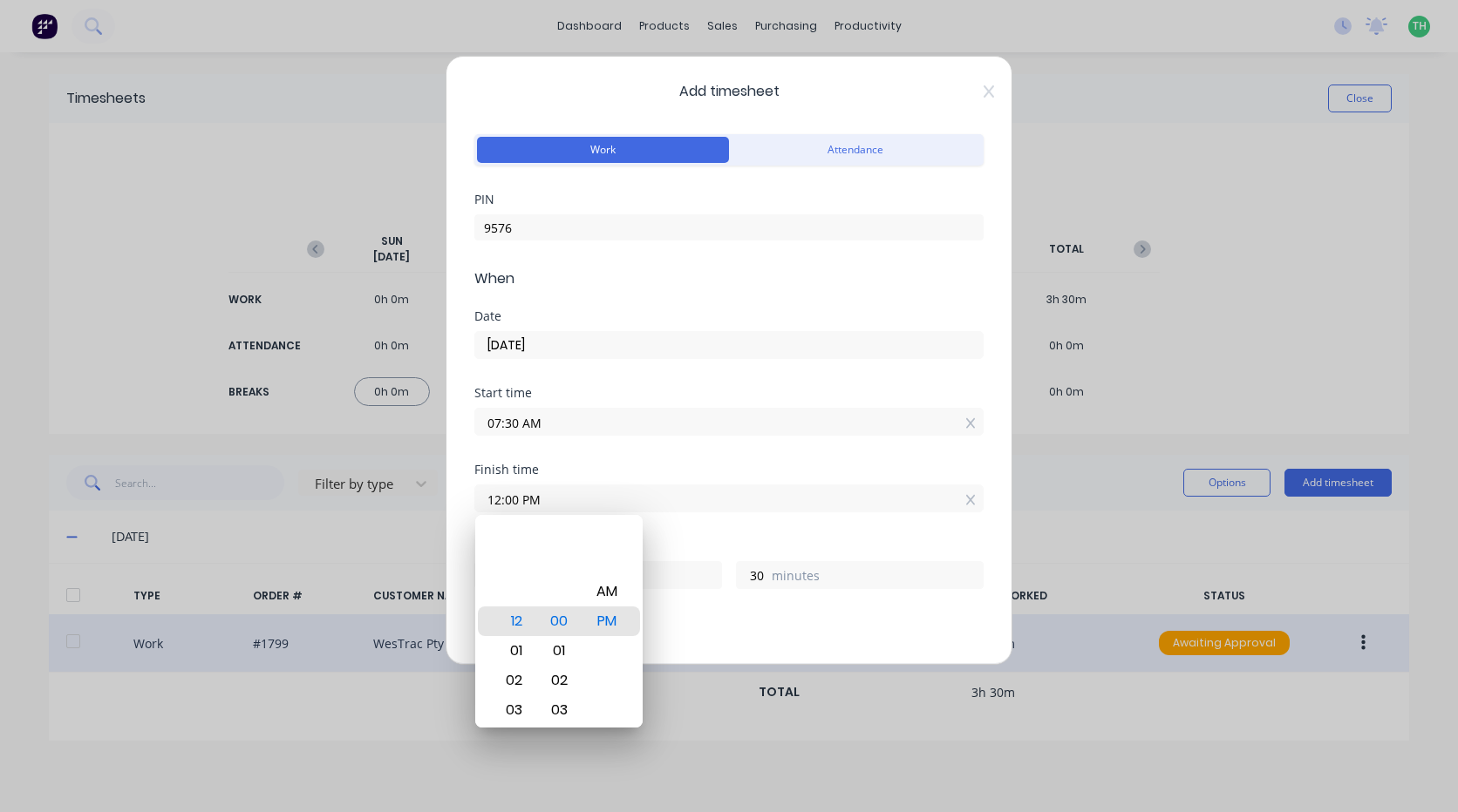
click at [743, 616] on div "Hours worked 4 hours 30 minutes" at bounding box center [729, 578] width 510 height 77
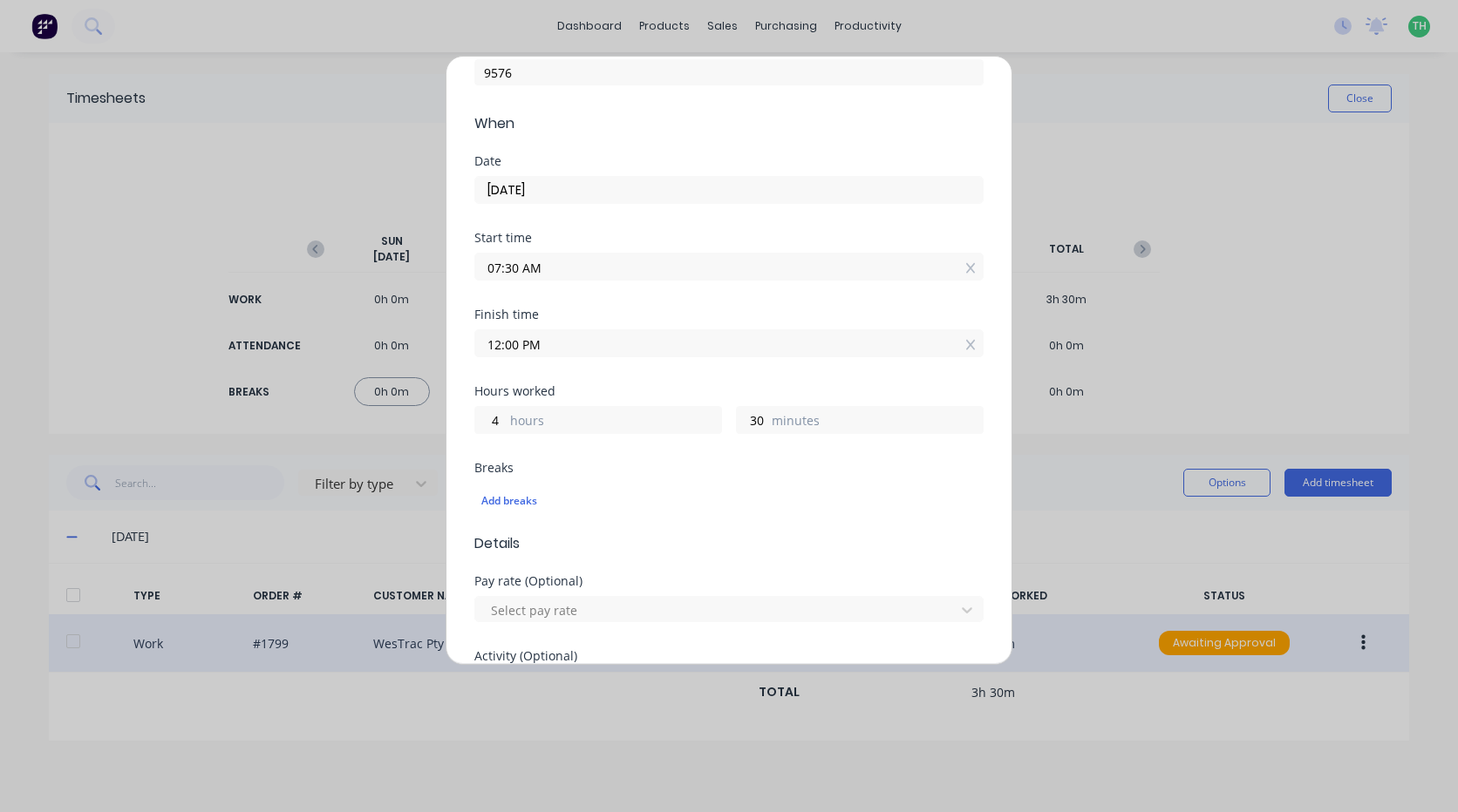
scroll to position [174, 0]
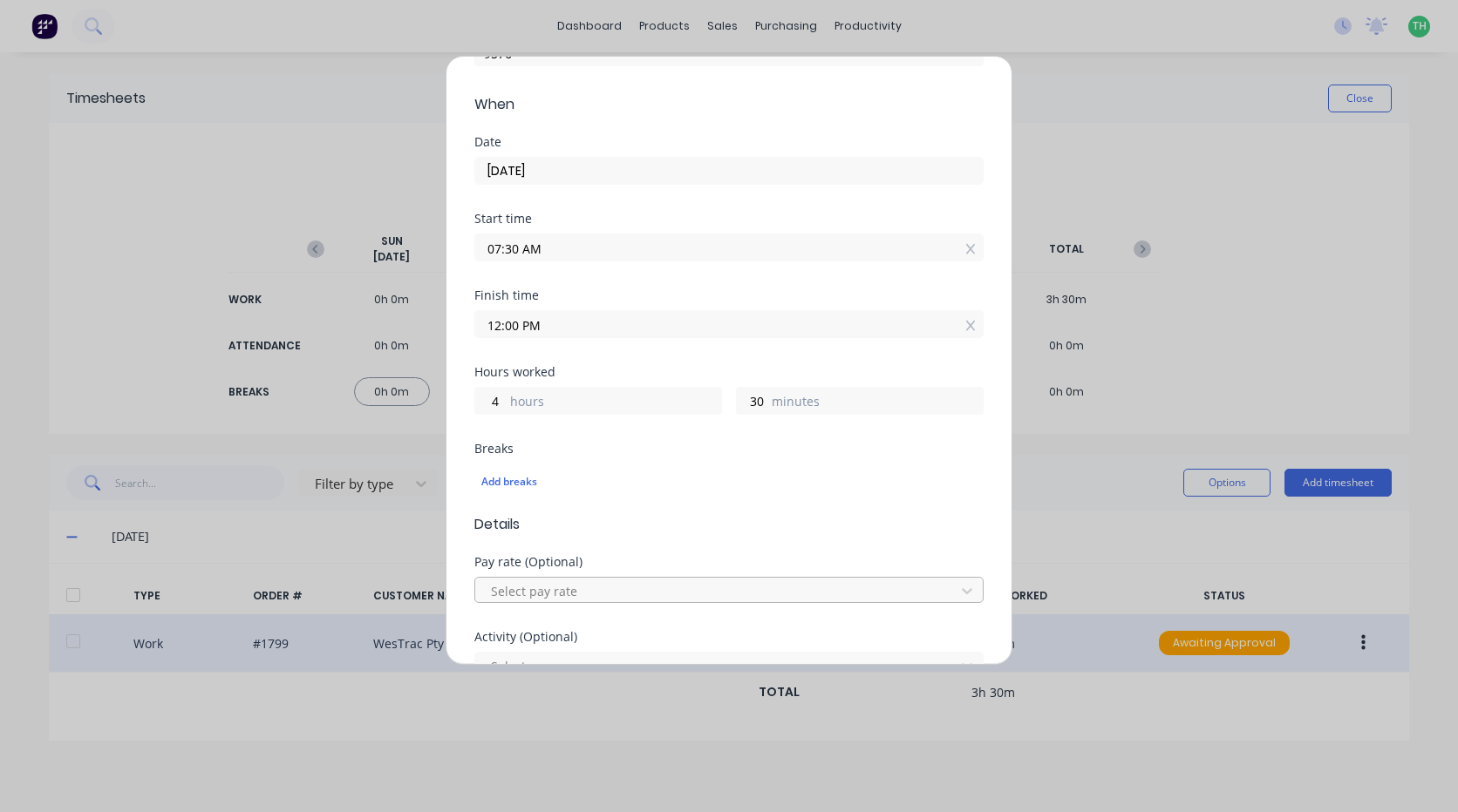
click at [656, 594] on div at bounding box center [717, 591] width 457 height 22
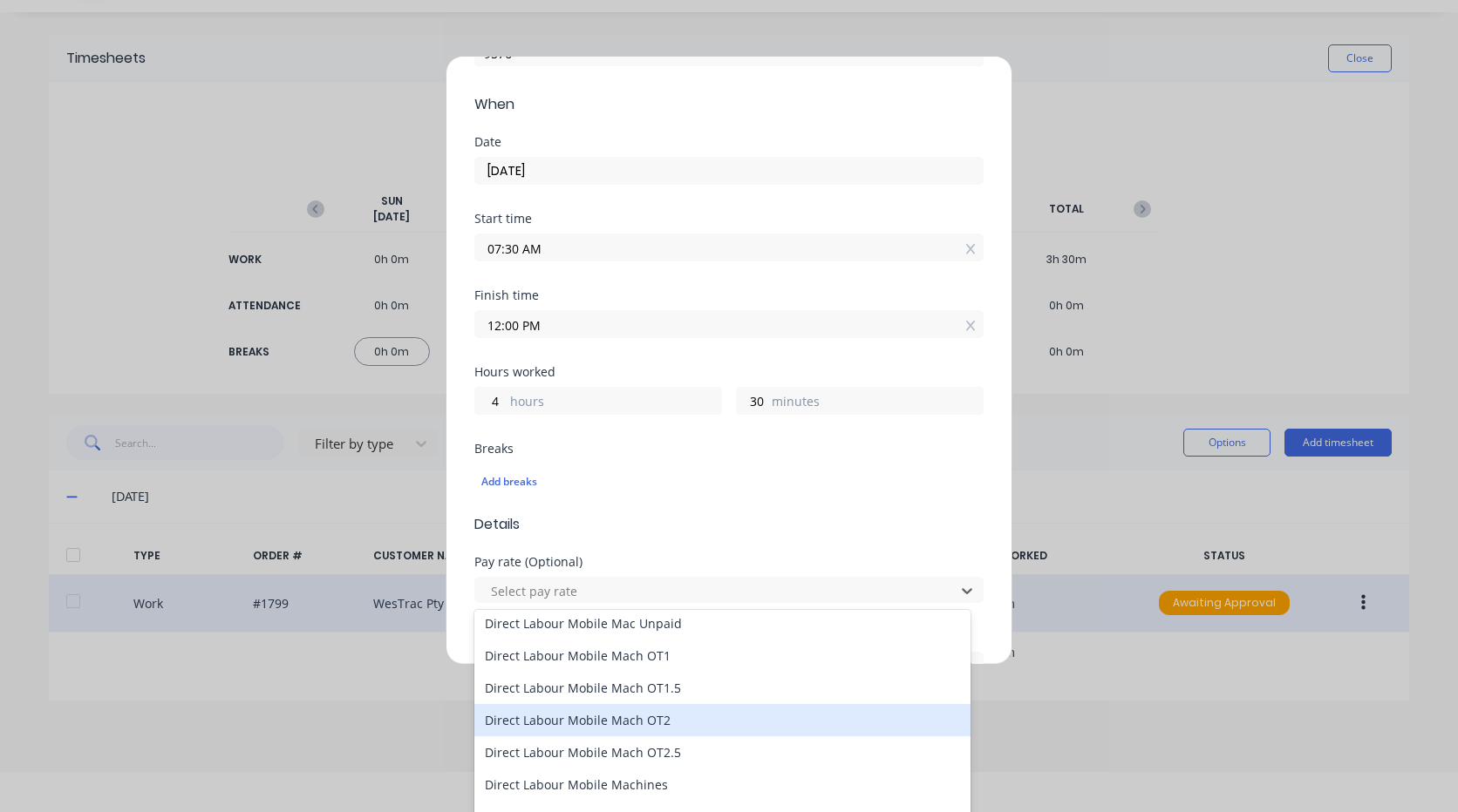
scroll to position [1220, 0]
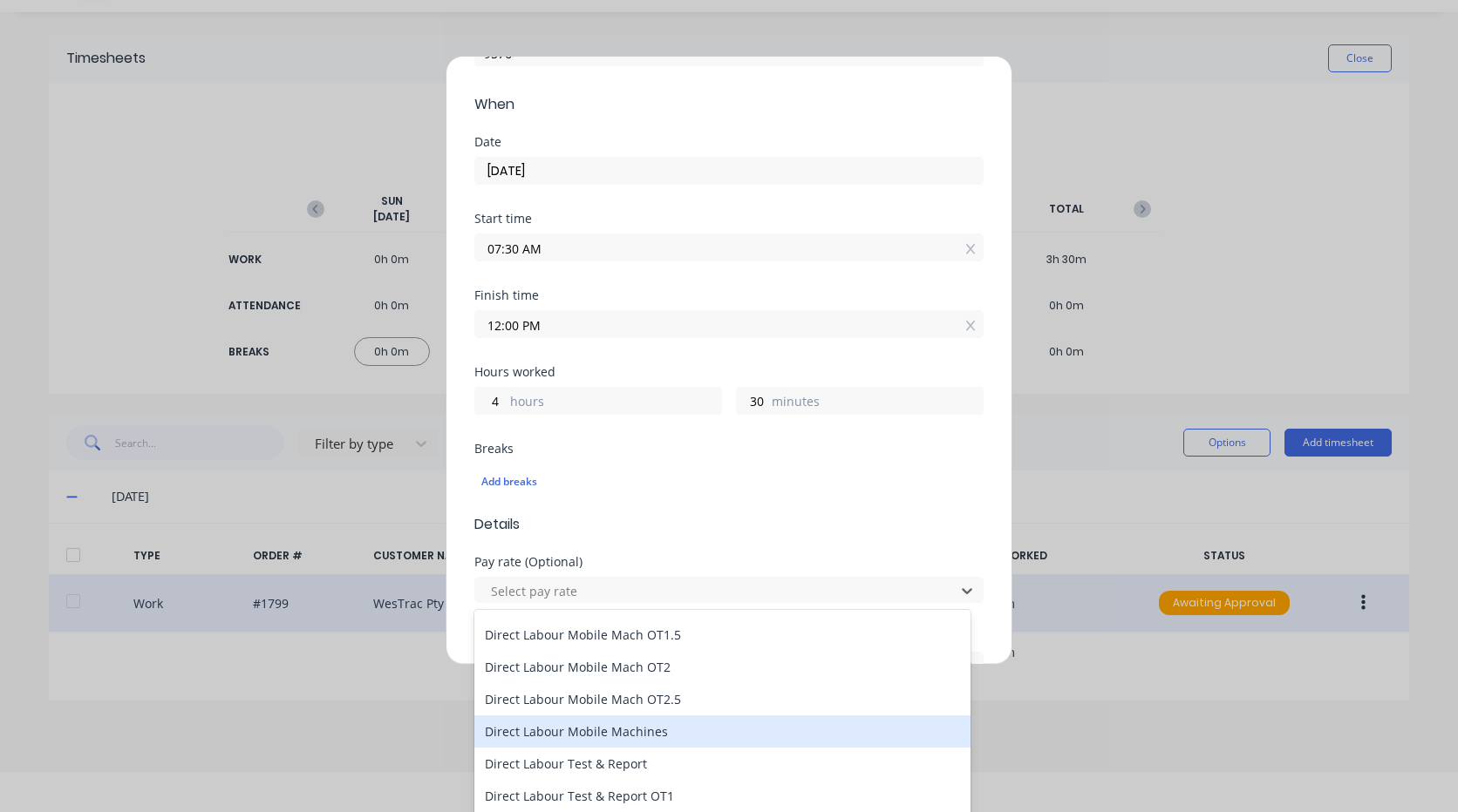
click at [676, 729] on div "Direct Labour Mobile Machines" at bounding box center [722, 732] width 496 height 33
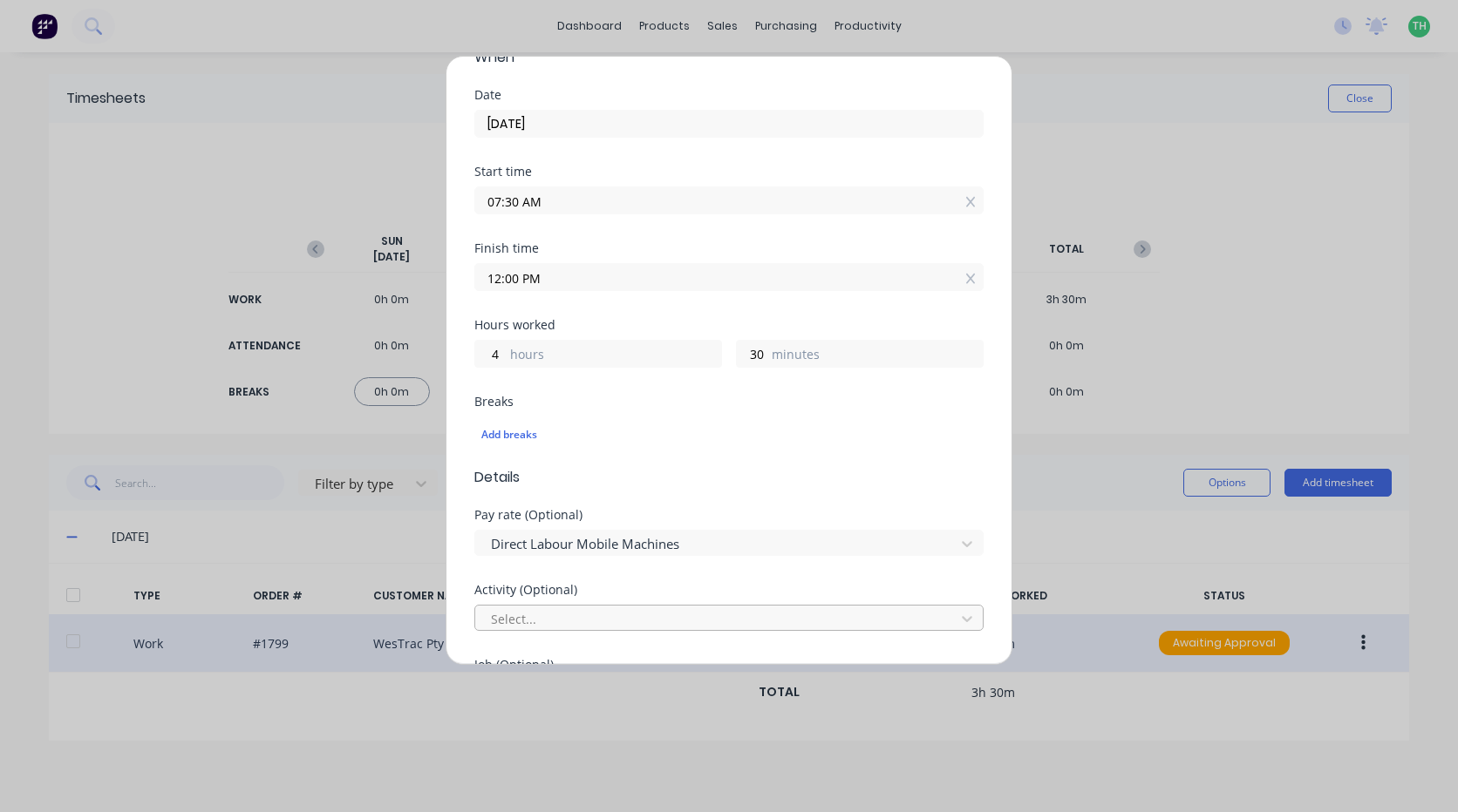
scroll to position [261, 0]
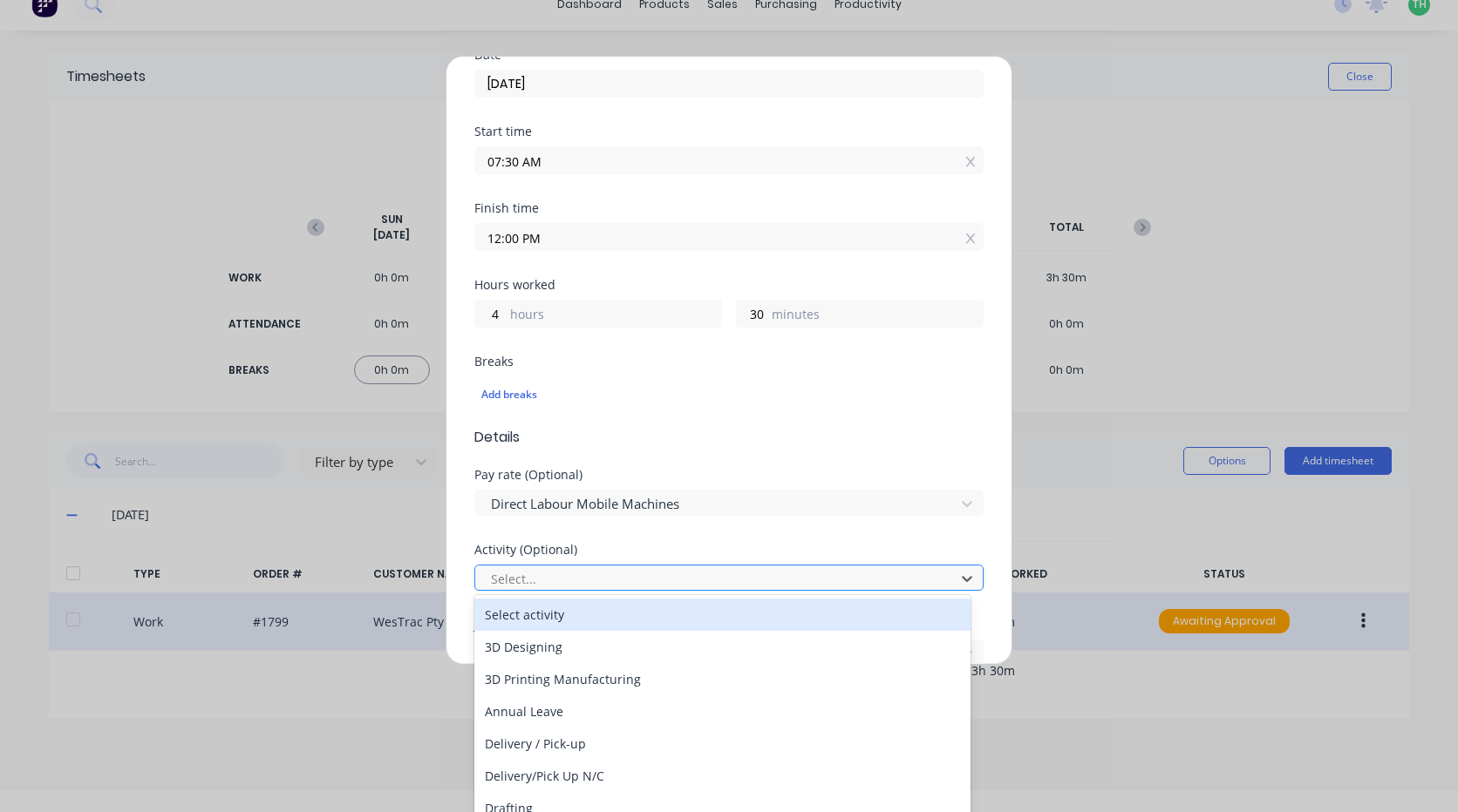
click at [611, 568] on div "Select..." at bounding box center [729, 578] width 510 height 26
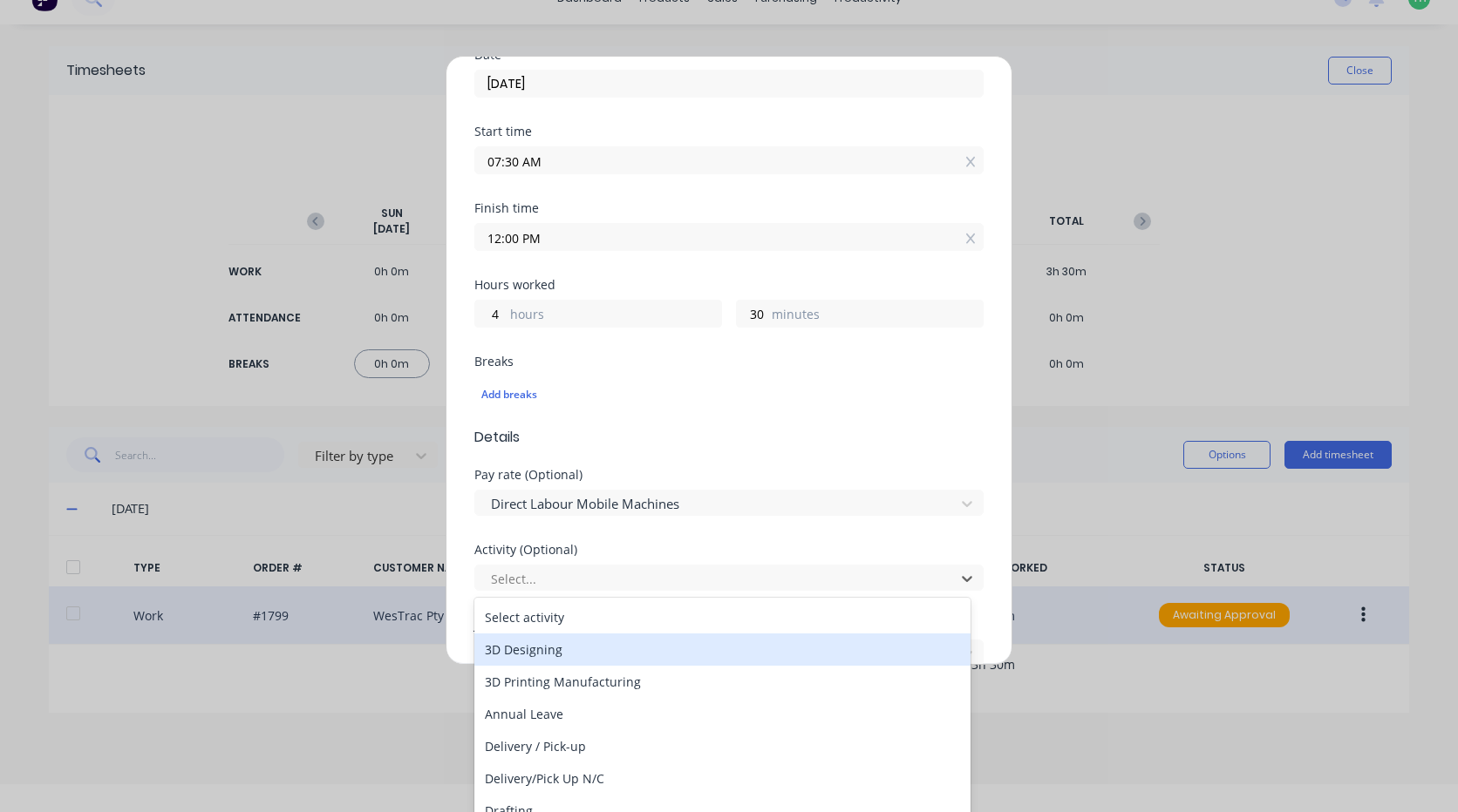
scroll to position [174, 0]
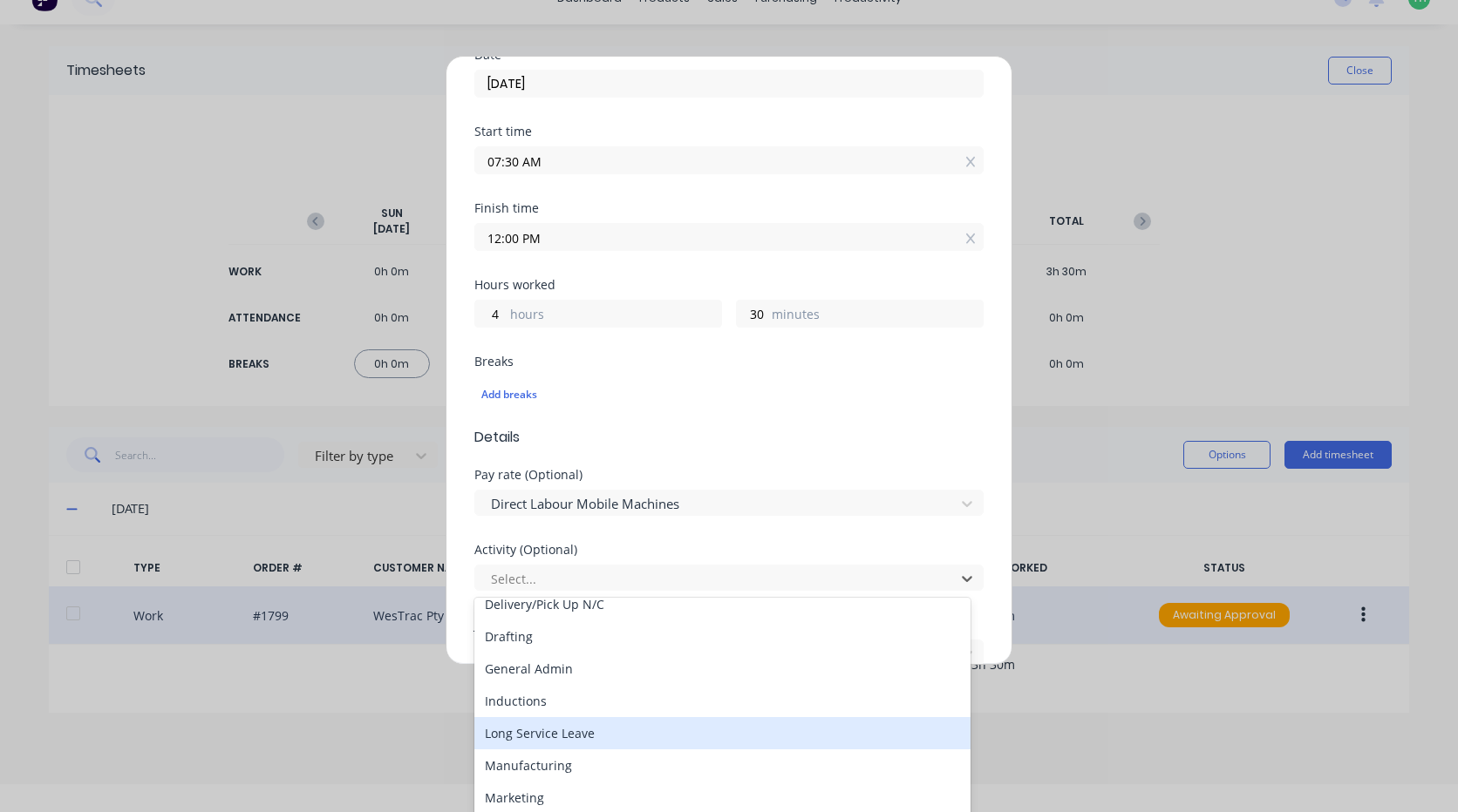
click at [570, 750] on div "Manufacturing" at bounding box center [722, 765] width 496 height 33
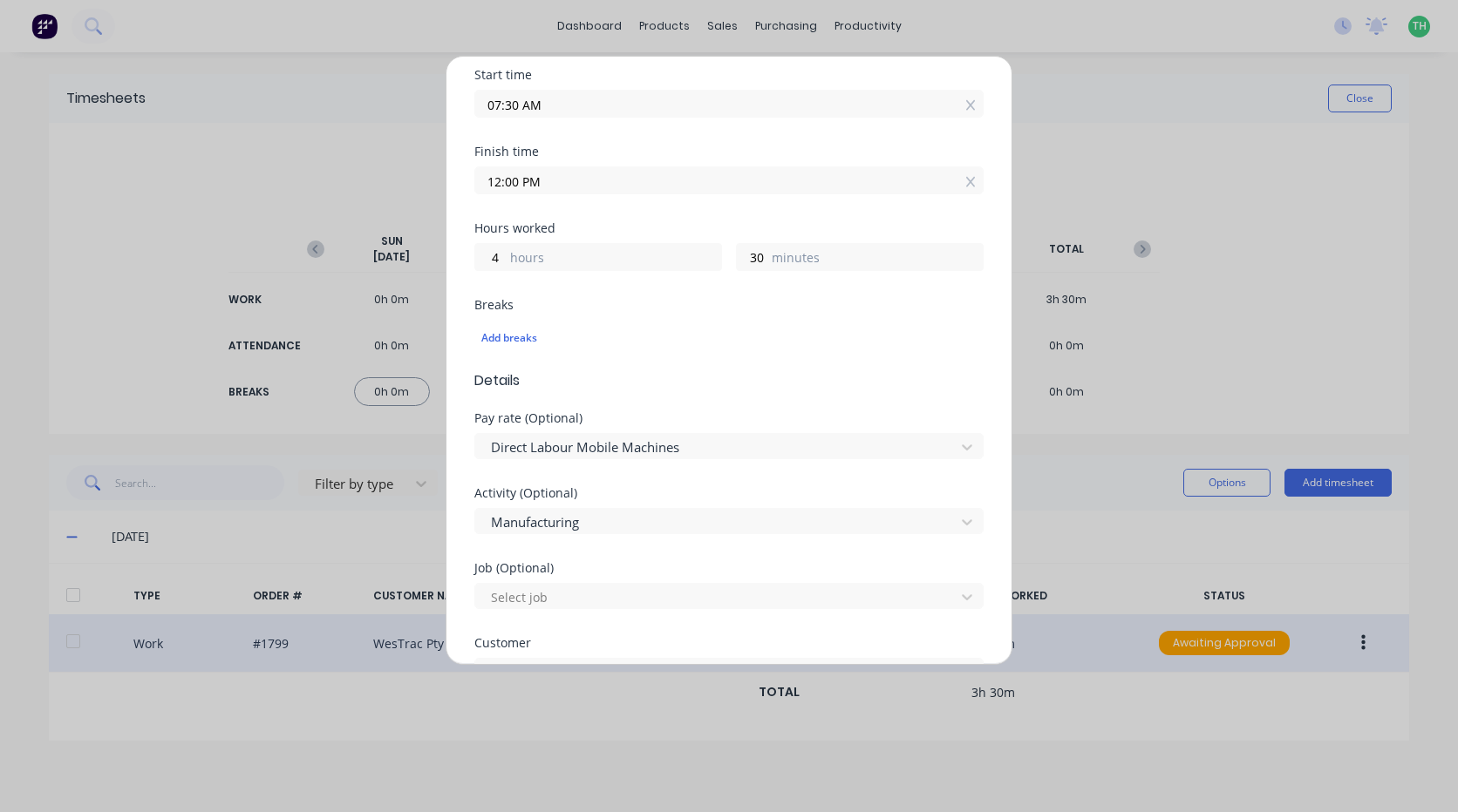
scroll to position [349, 0]
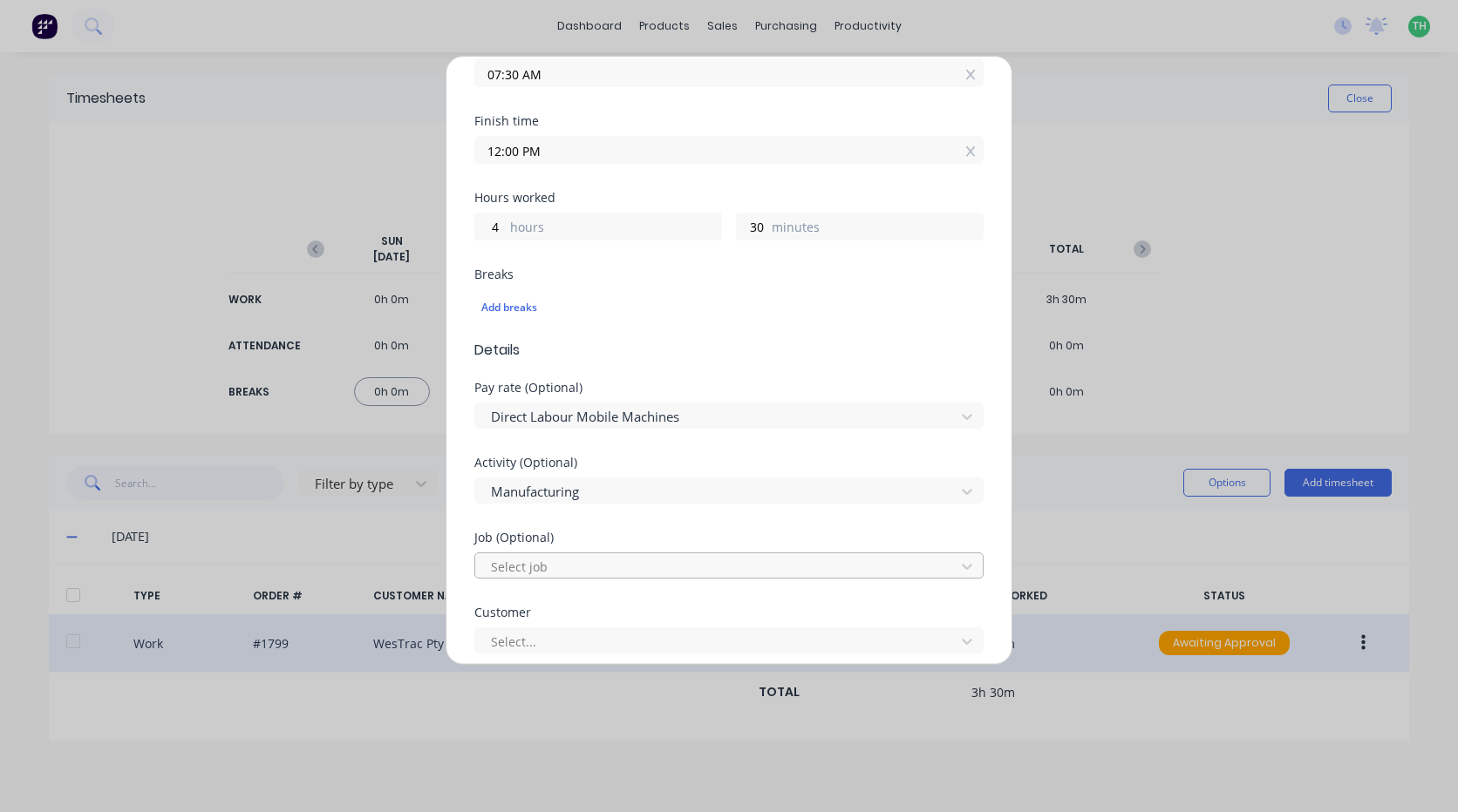
click at [584, 562] on div at bounding box center [717, 567] width 457 height 22
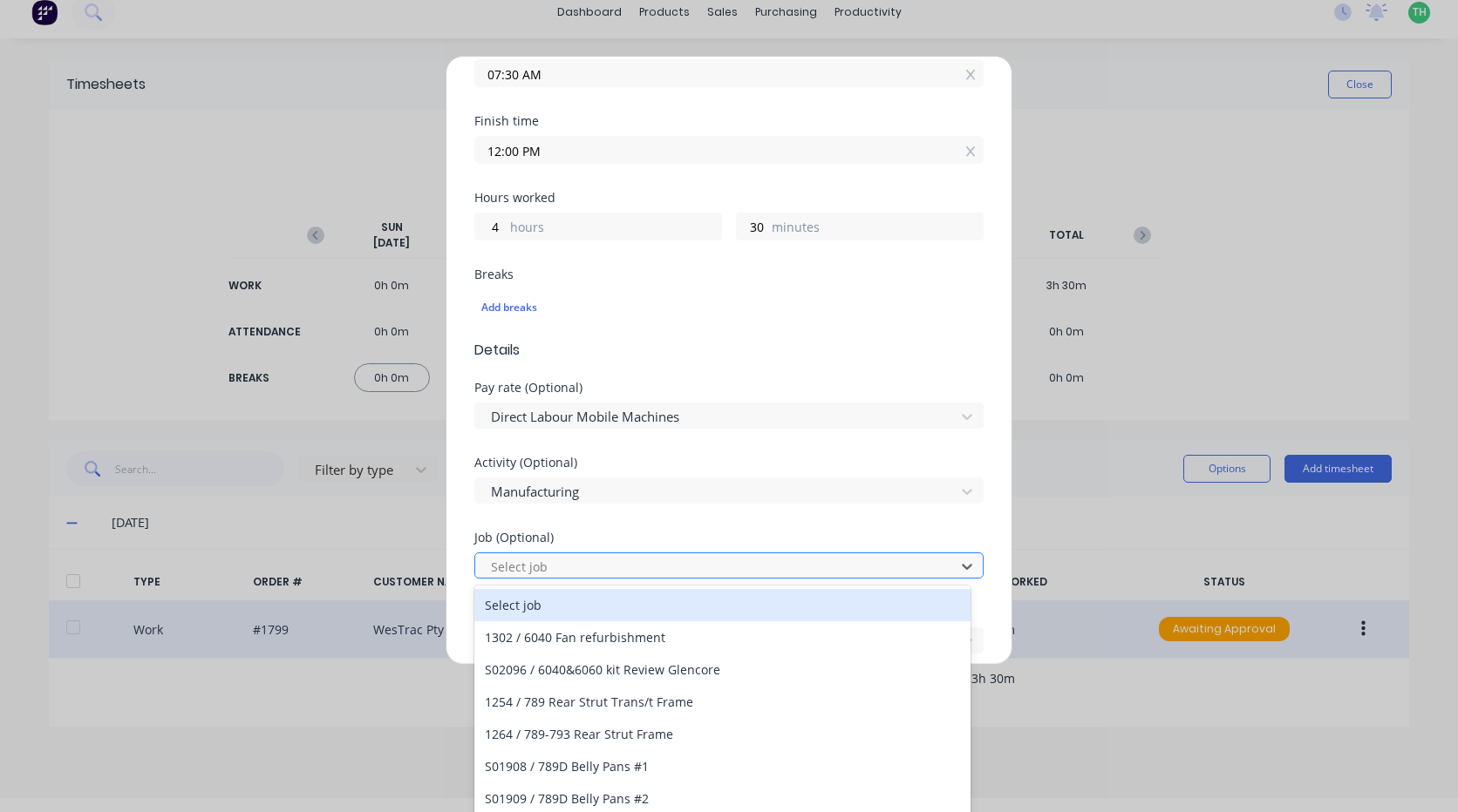
scroll to position [16, 0]
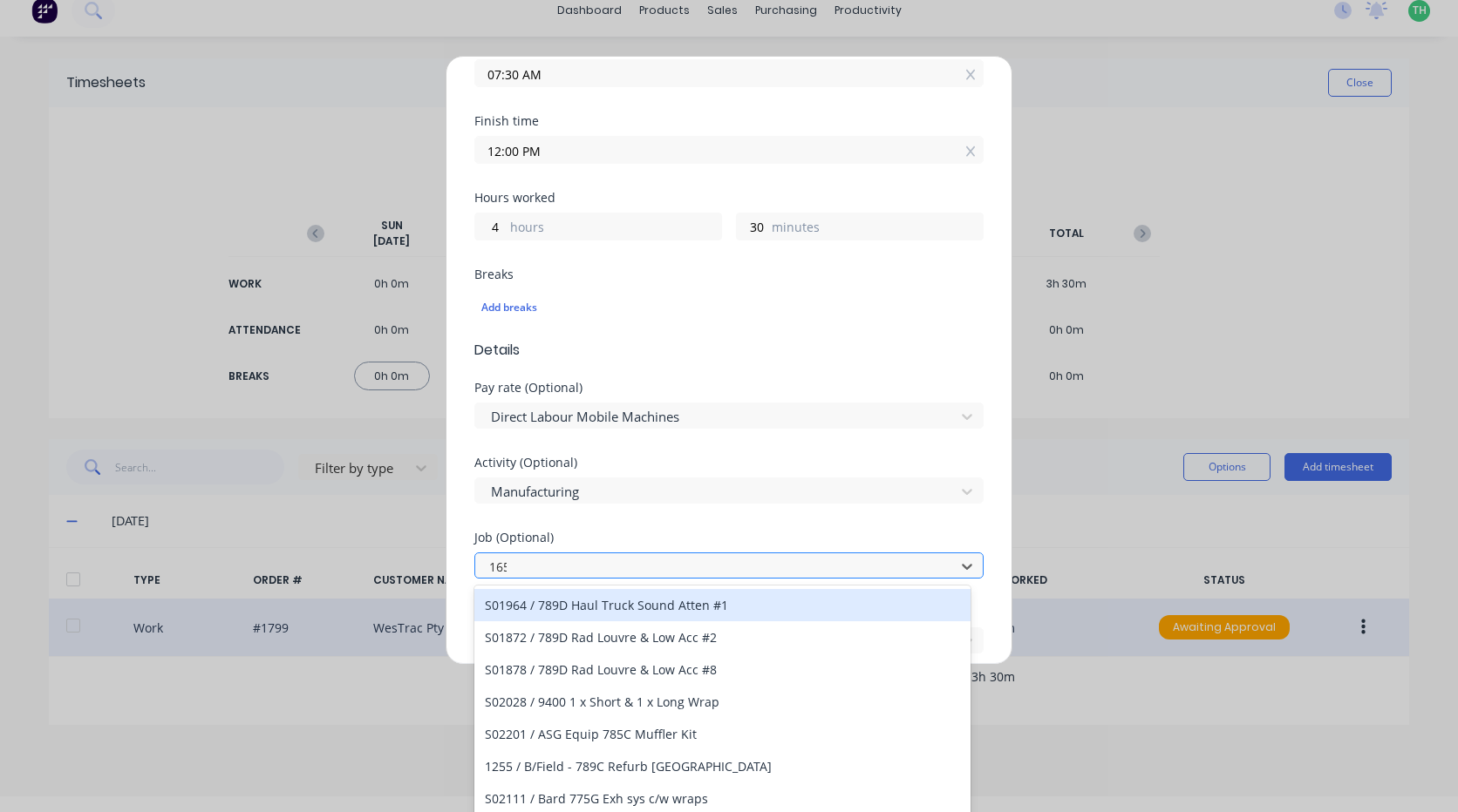
type input "1654"
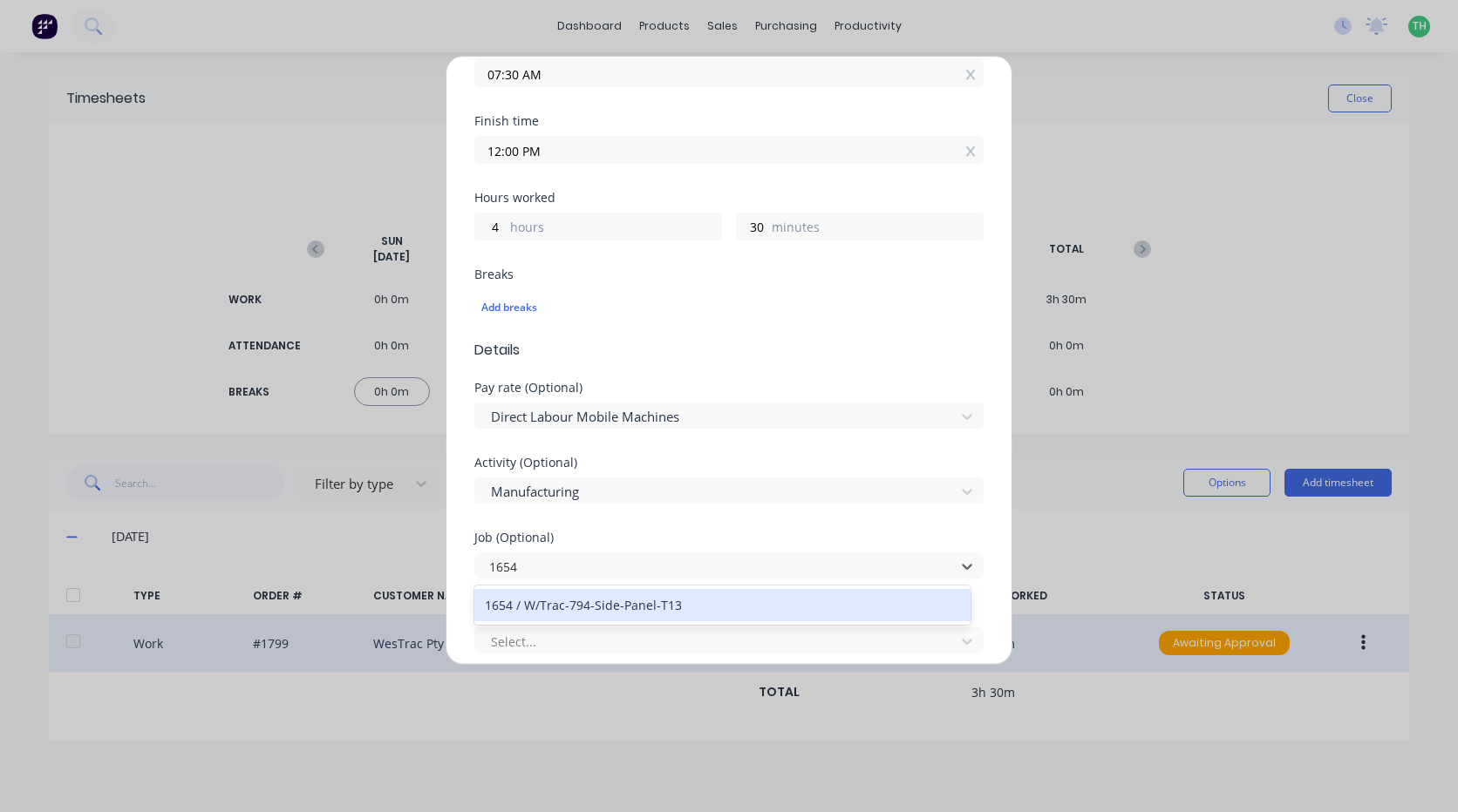
scroll to position [0, 0]
click at [646, 605] on div "1654 / W/Trac-794-Side-Panel-T13" at bounding box center [722, 605] width 496 height 33
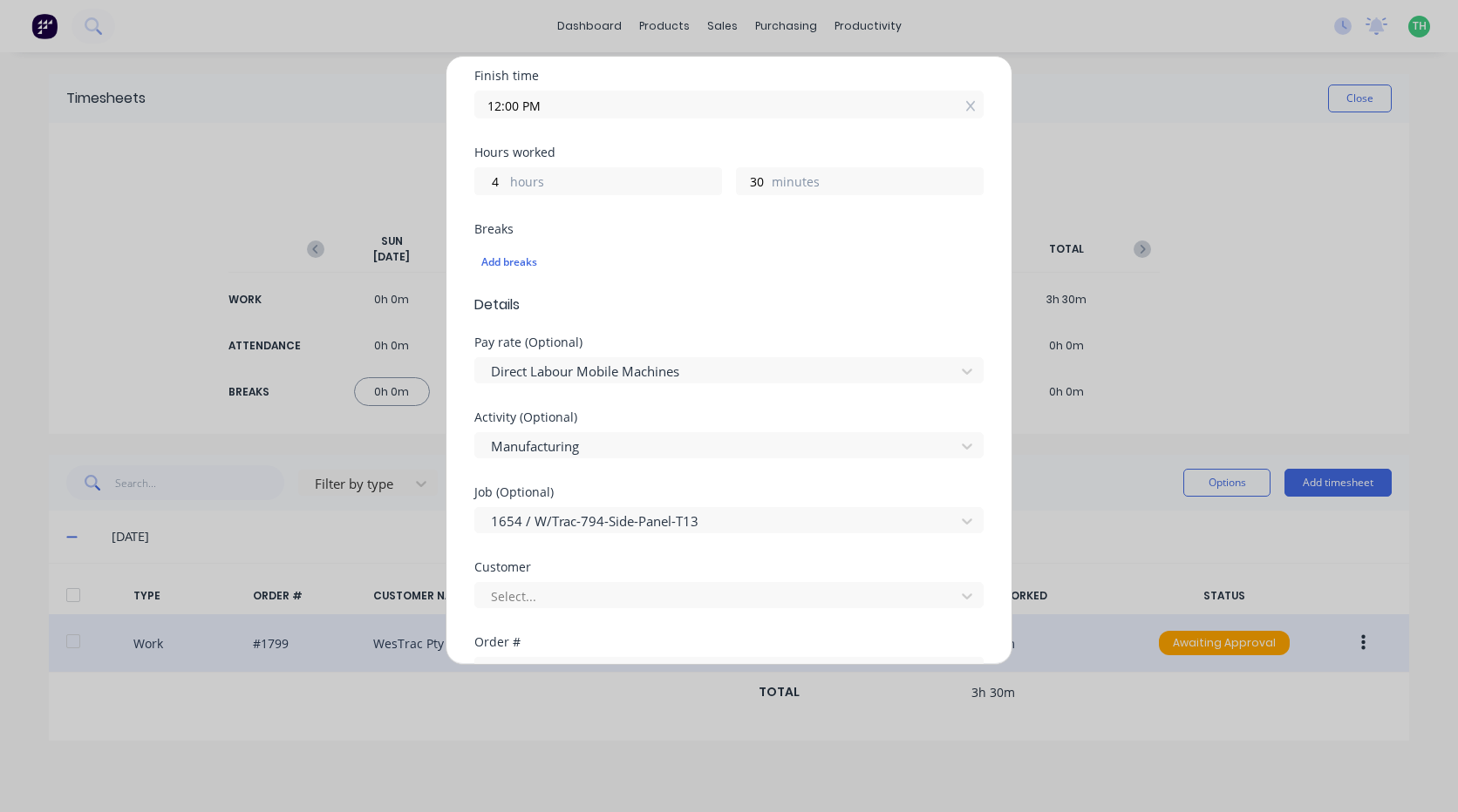
scroll to position [436, 0]
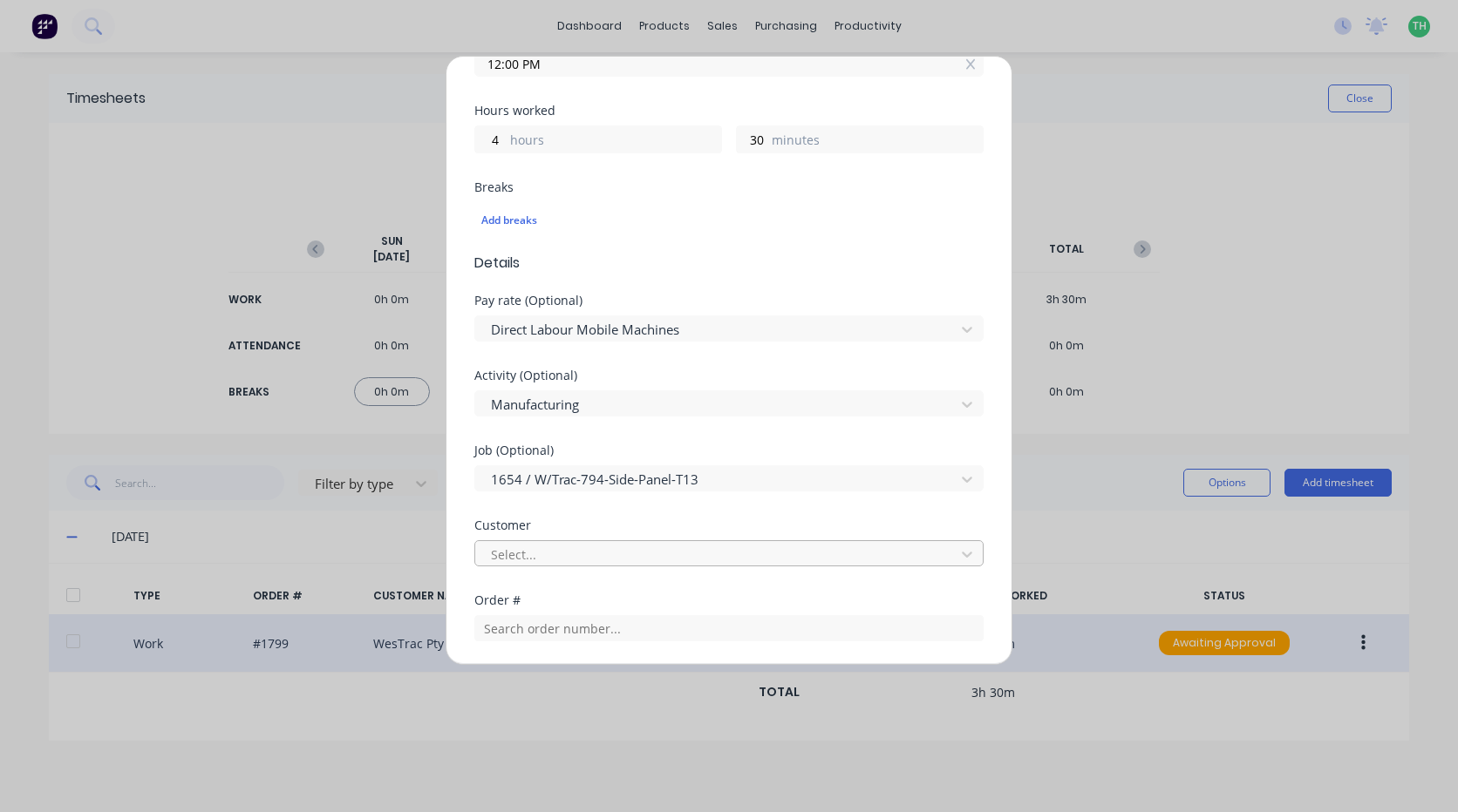
click at [600, 549] on div at bounding box center [717, 554] width 457 height 22
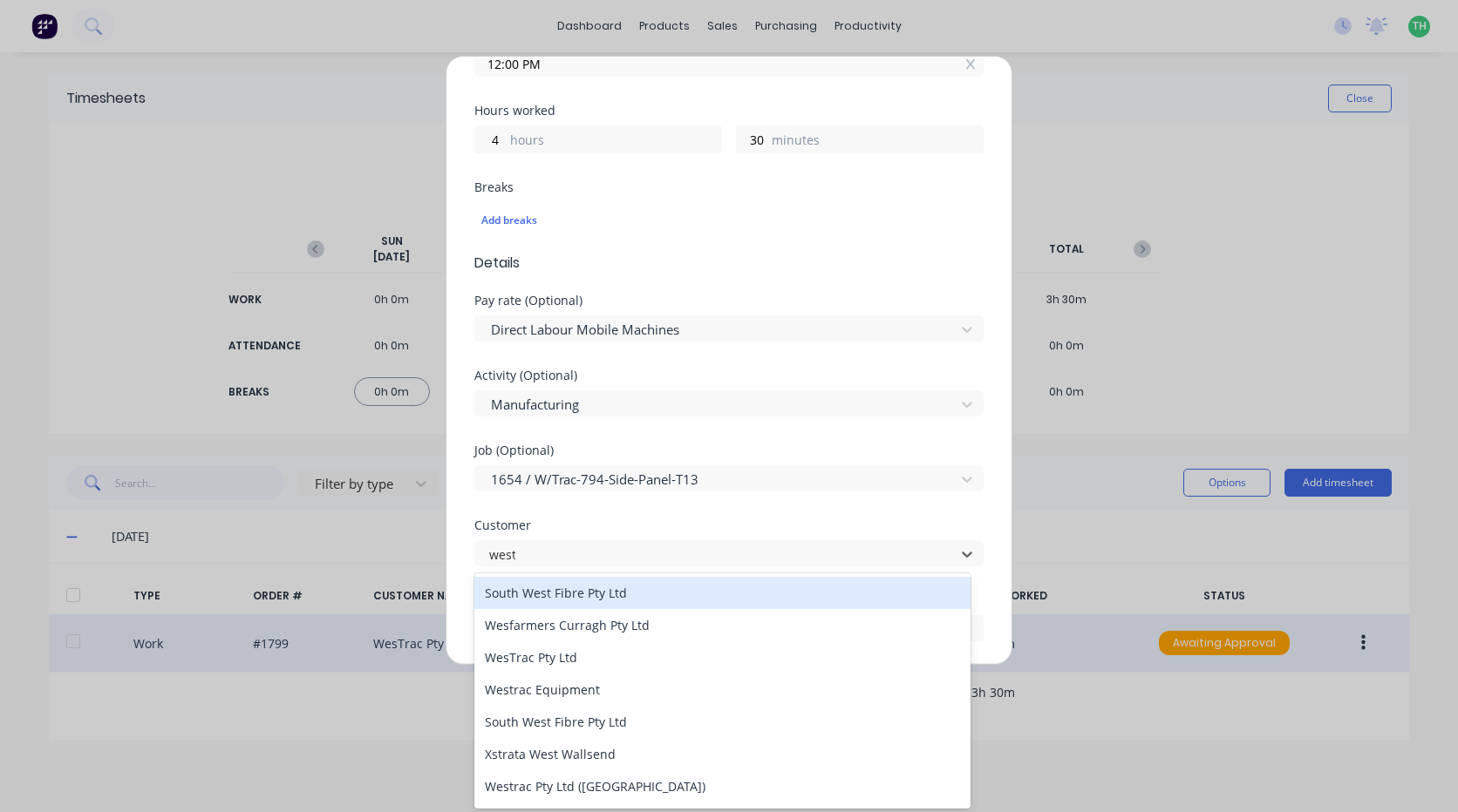
type input "westr"
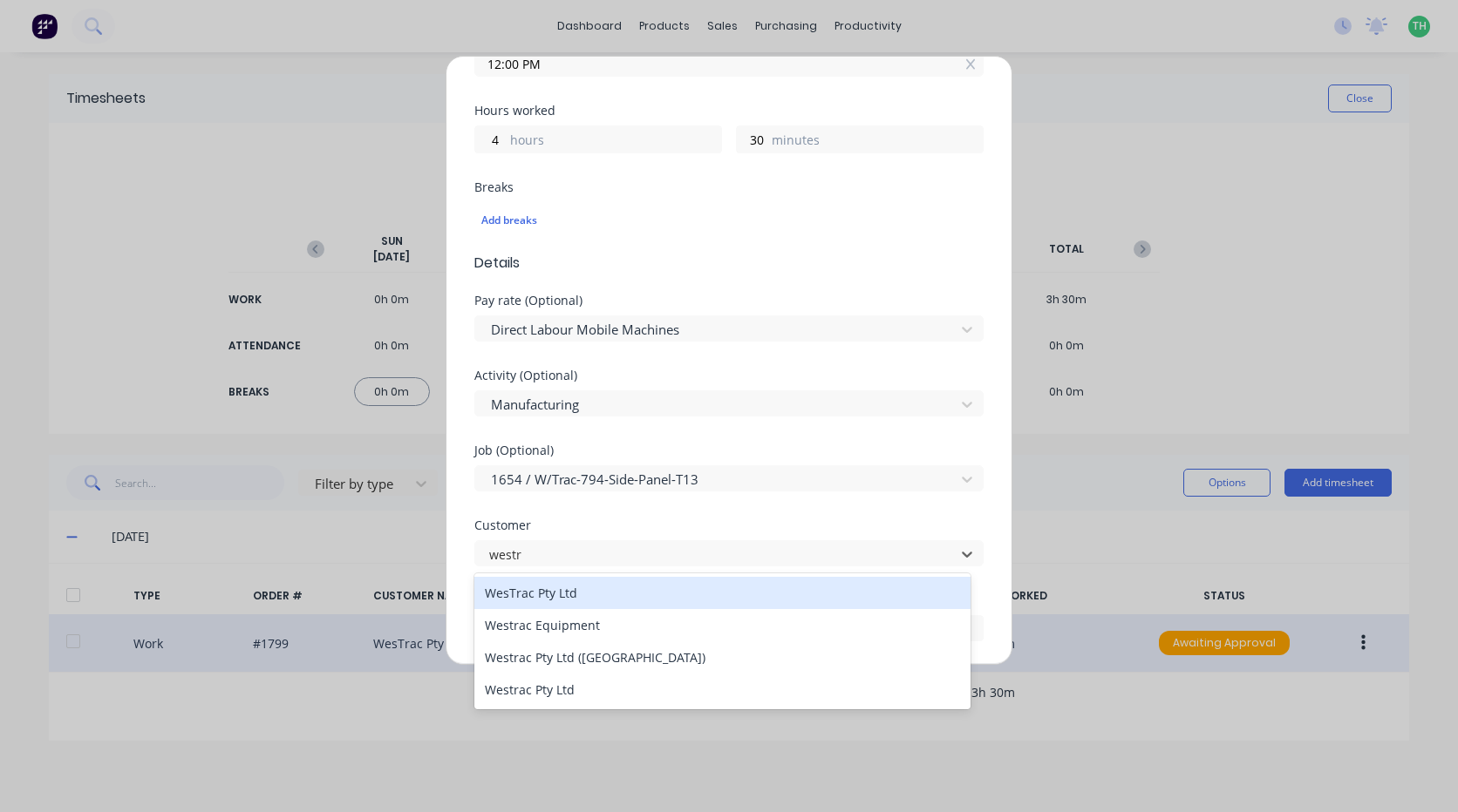
click at [617, 592] on div "WesTrac Pty Ltd" at bounding box center [722, 593] width 496 height 33
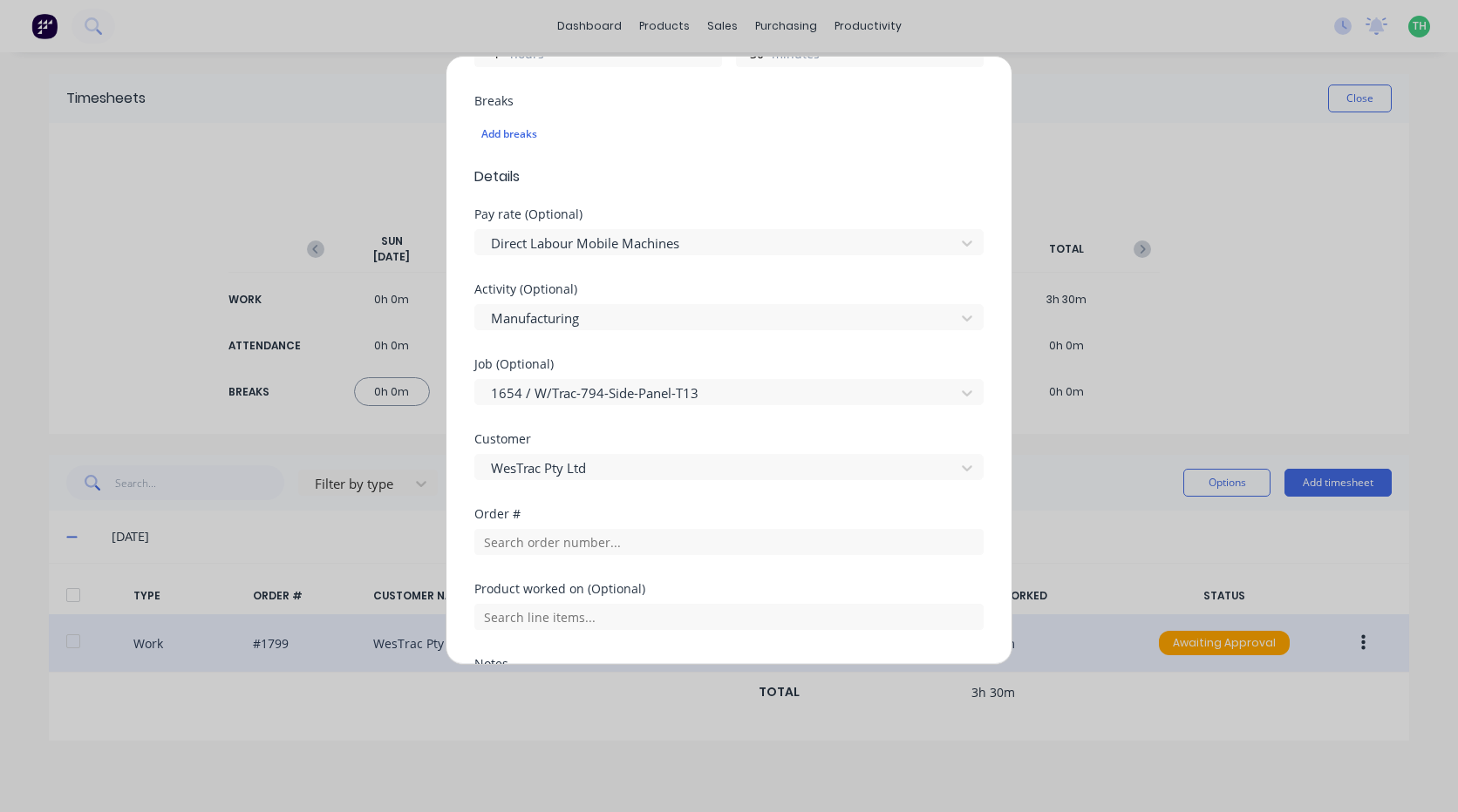
scroll to position [523, 0]
click at [608, 536] on input "text" at bounding box center [729, 541] width 510 height 26
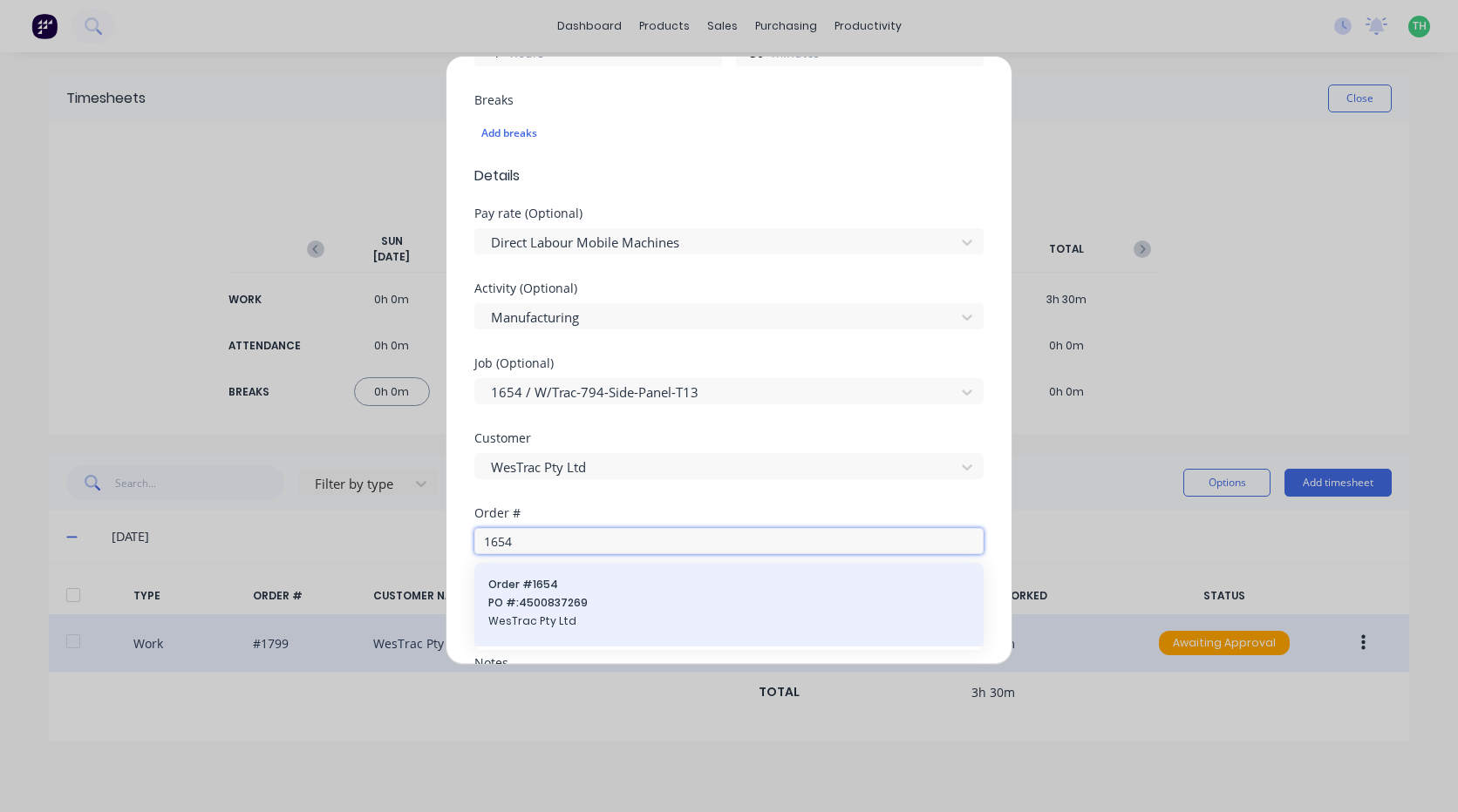
type input "1654"
click at [600, 594] on div "Order # 1654 PO #: 4500837269 WesTrac Pty Ltd" at bounding box center [729, 605] width 481 height 56
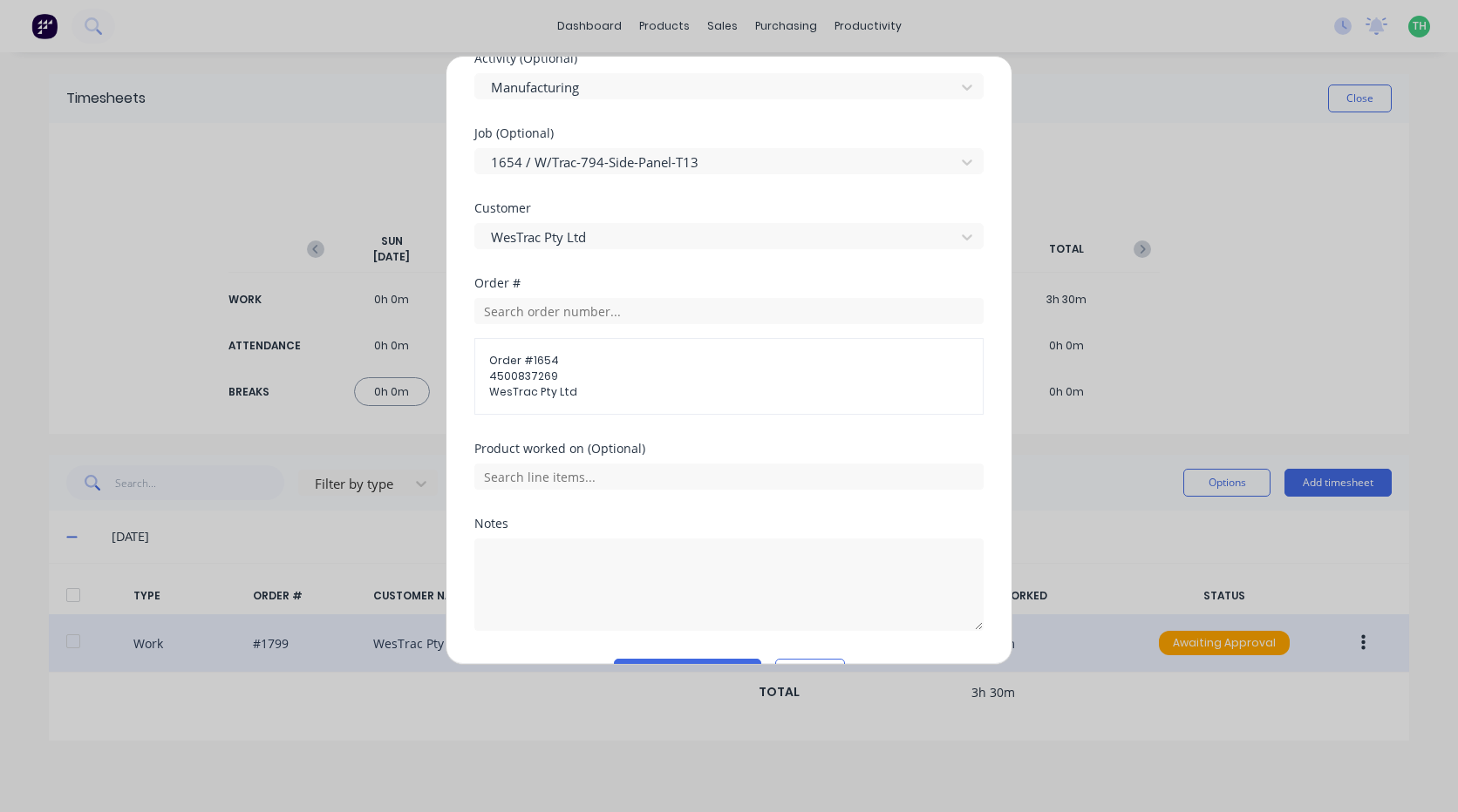
scroll to position [785, 0]
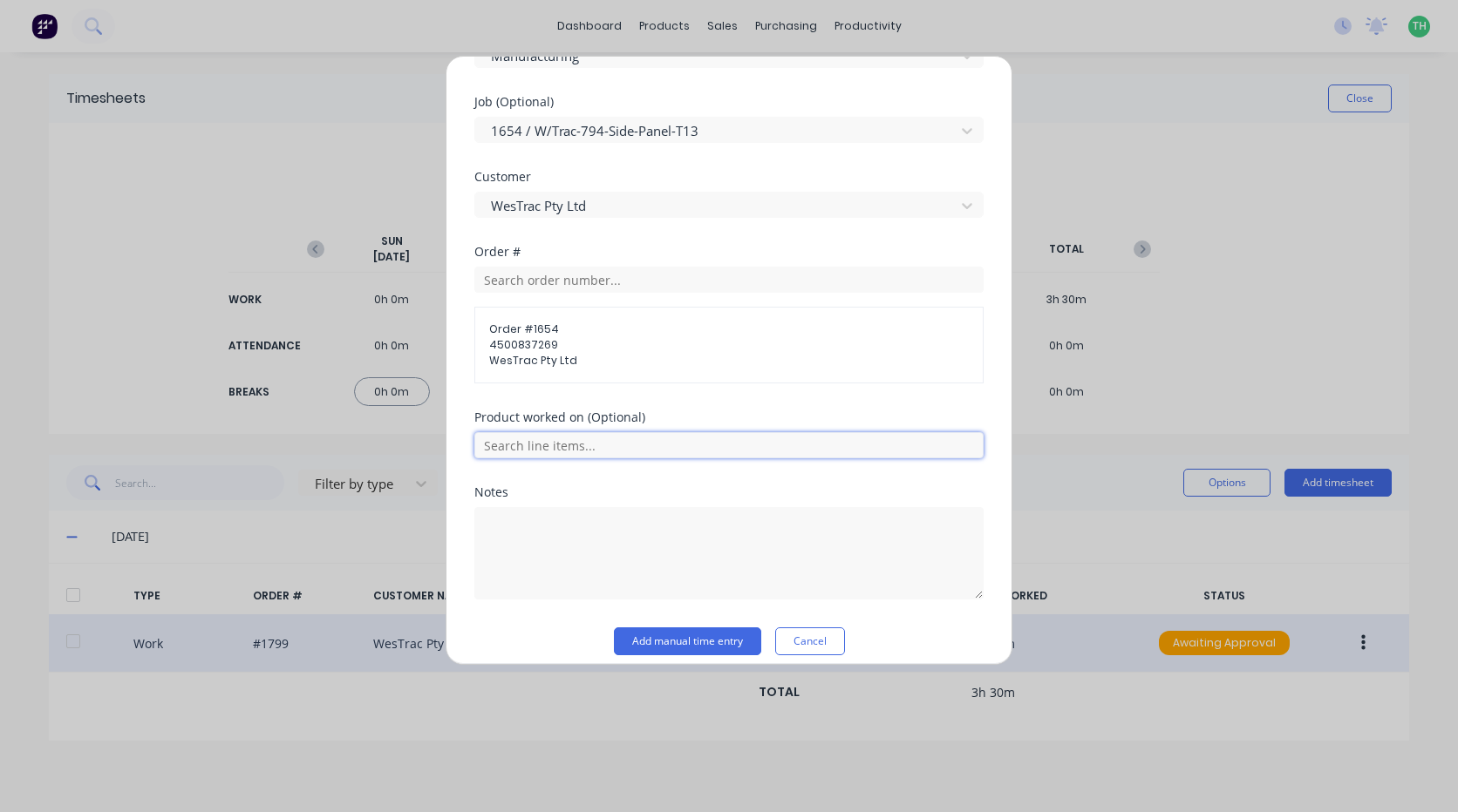
click at [620, 447] on input "text" at bounding box center [729, 446] width 510 height 26
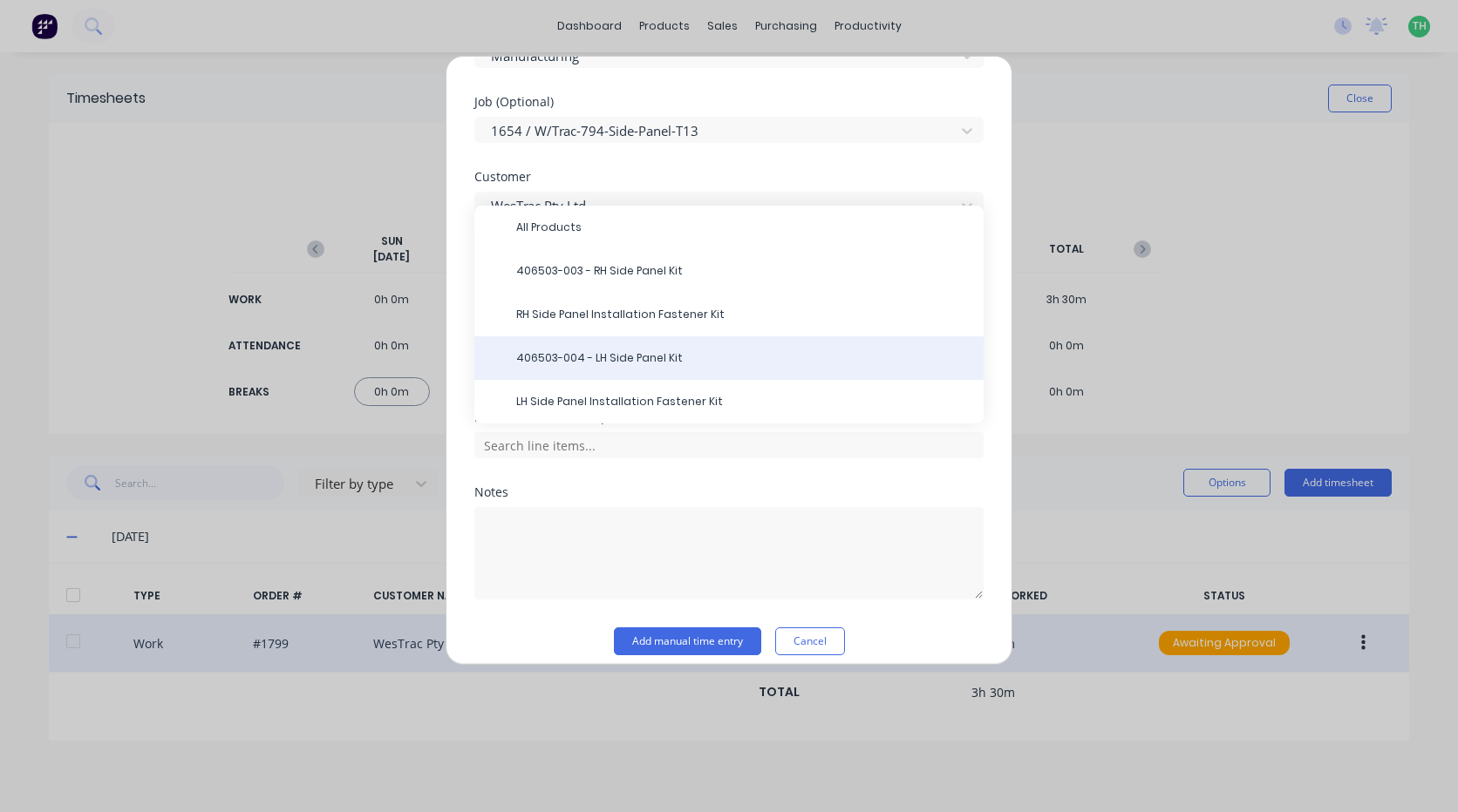
click at [672, 358] on span "406503-004 - LH Side Panel Kit" at bounding box center [743, 358] width 453 height 16
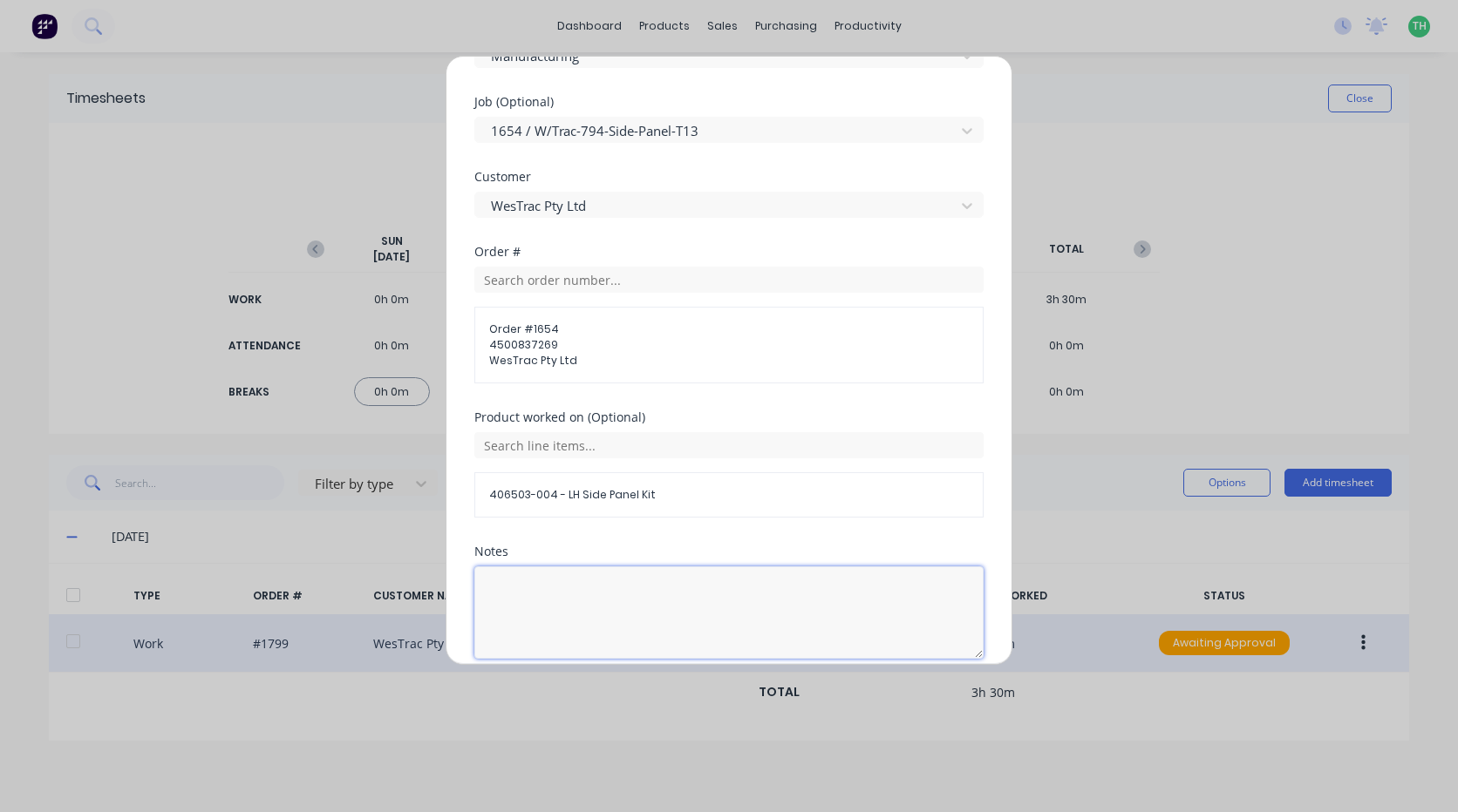
drag, startPoint x: 617, startPoint y: 623, endPoint x: 628, endPoint y: 609, distance: 17.8
click at [617, 621] on textarea at bounding box center [729, 613] width 510 height 93
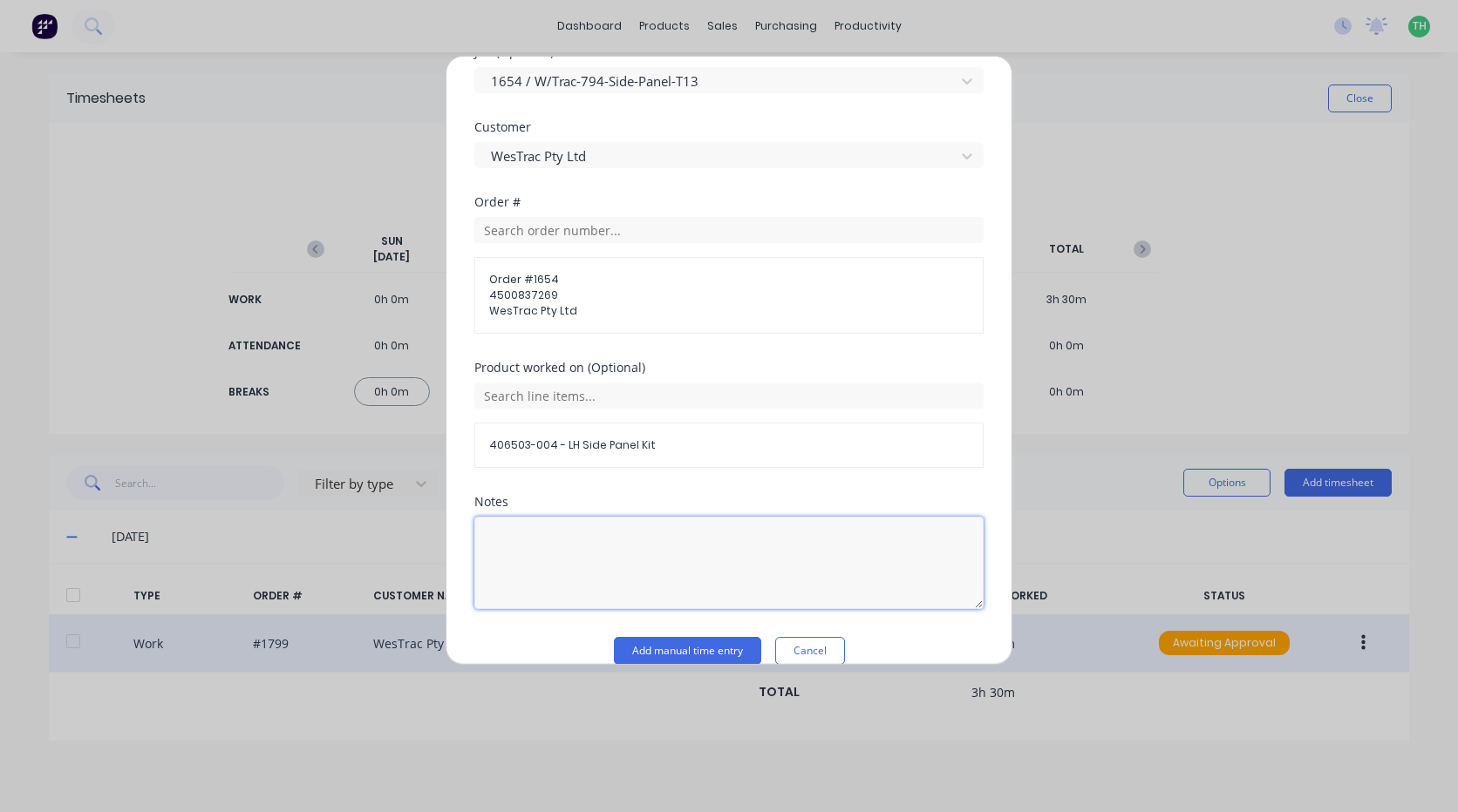
scroll to position [860, 0]
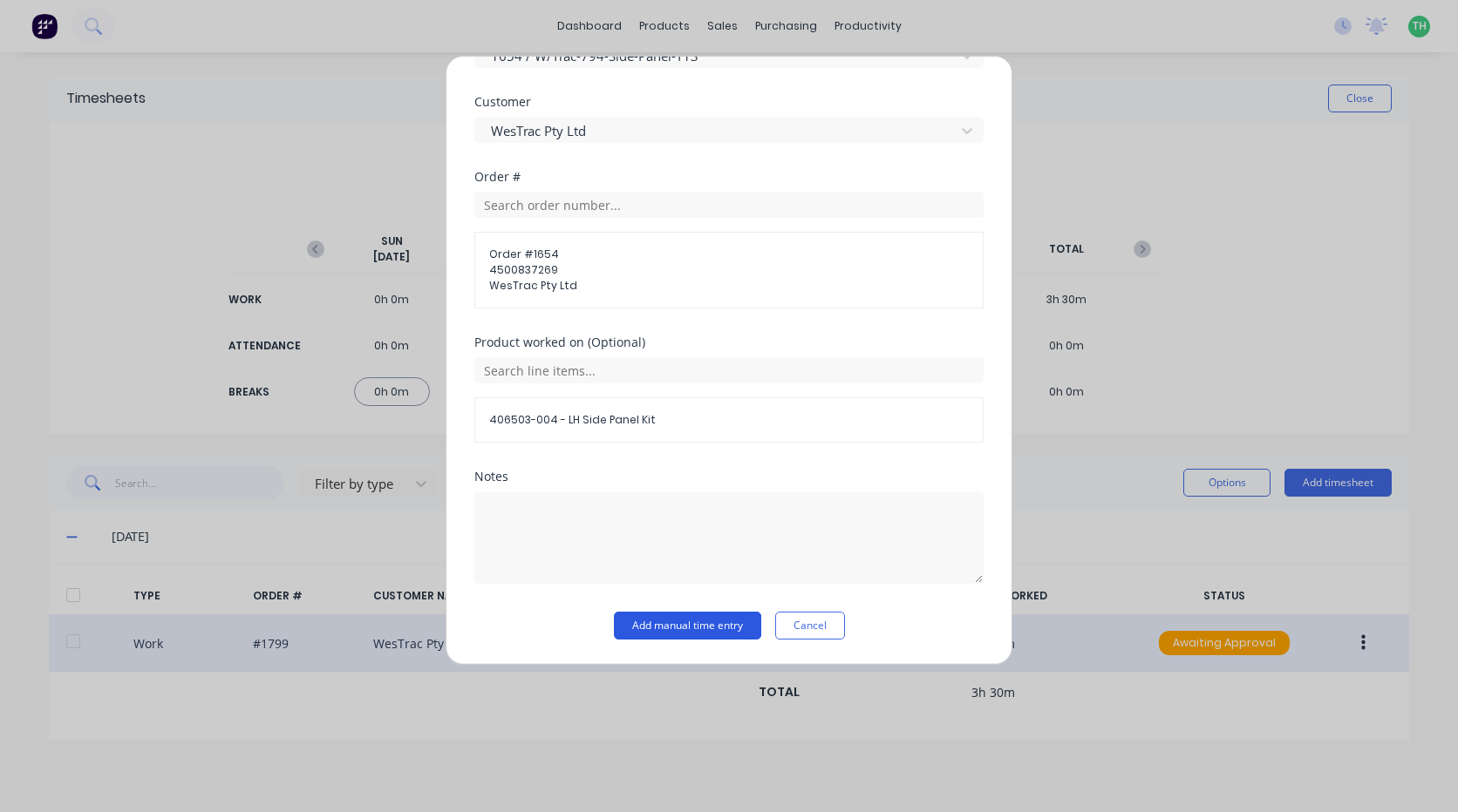
click at [677, 624] on button "Add manual time entry" at bounding box center [687, 626] width 147 height 28
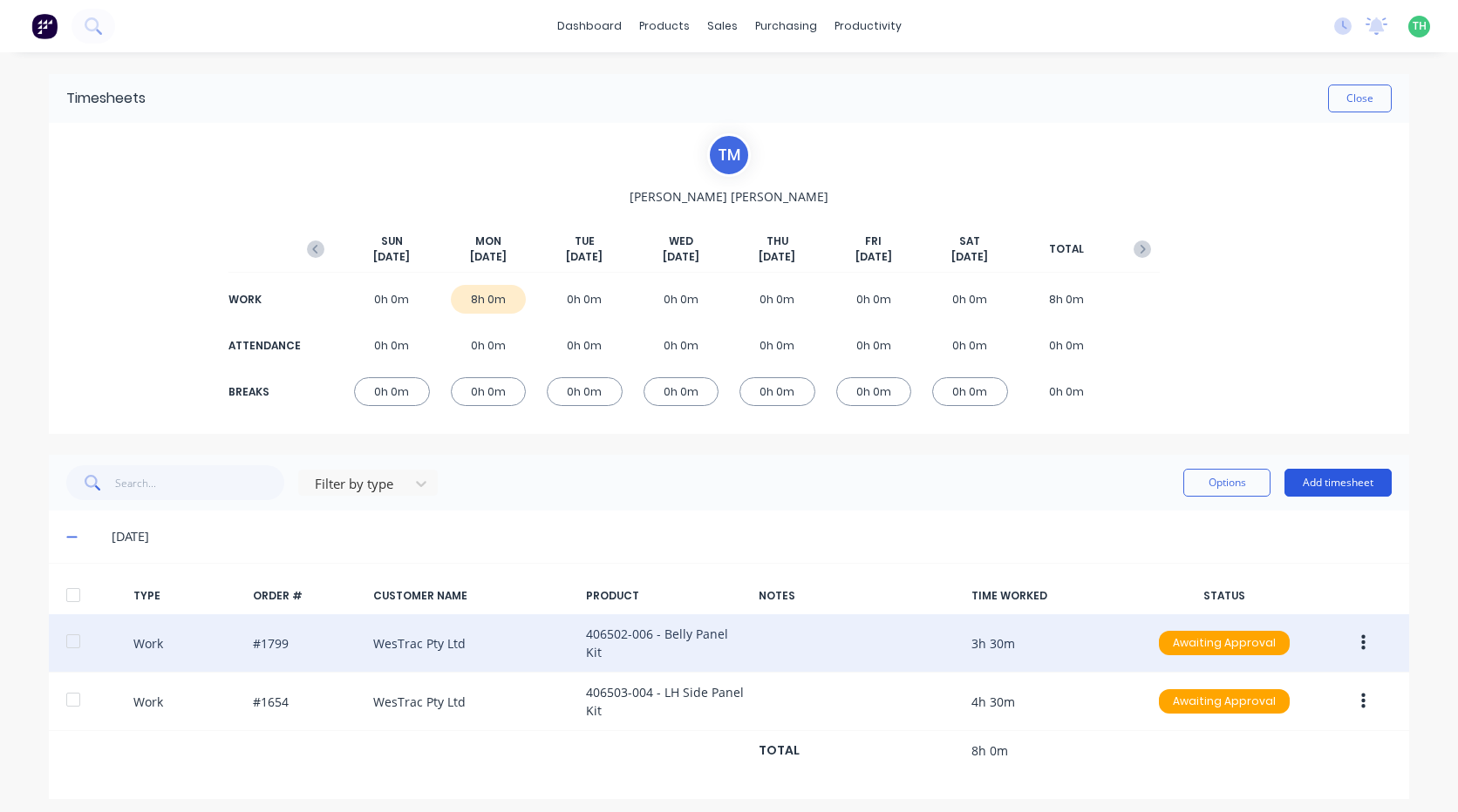
click at [1352, 494] on button "Add timesheet" at bounding box center [1338, 483] width 107 height 28
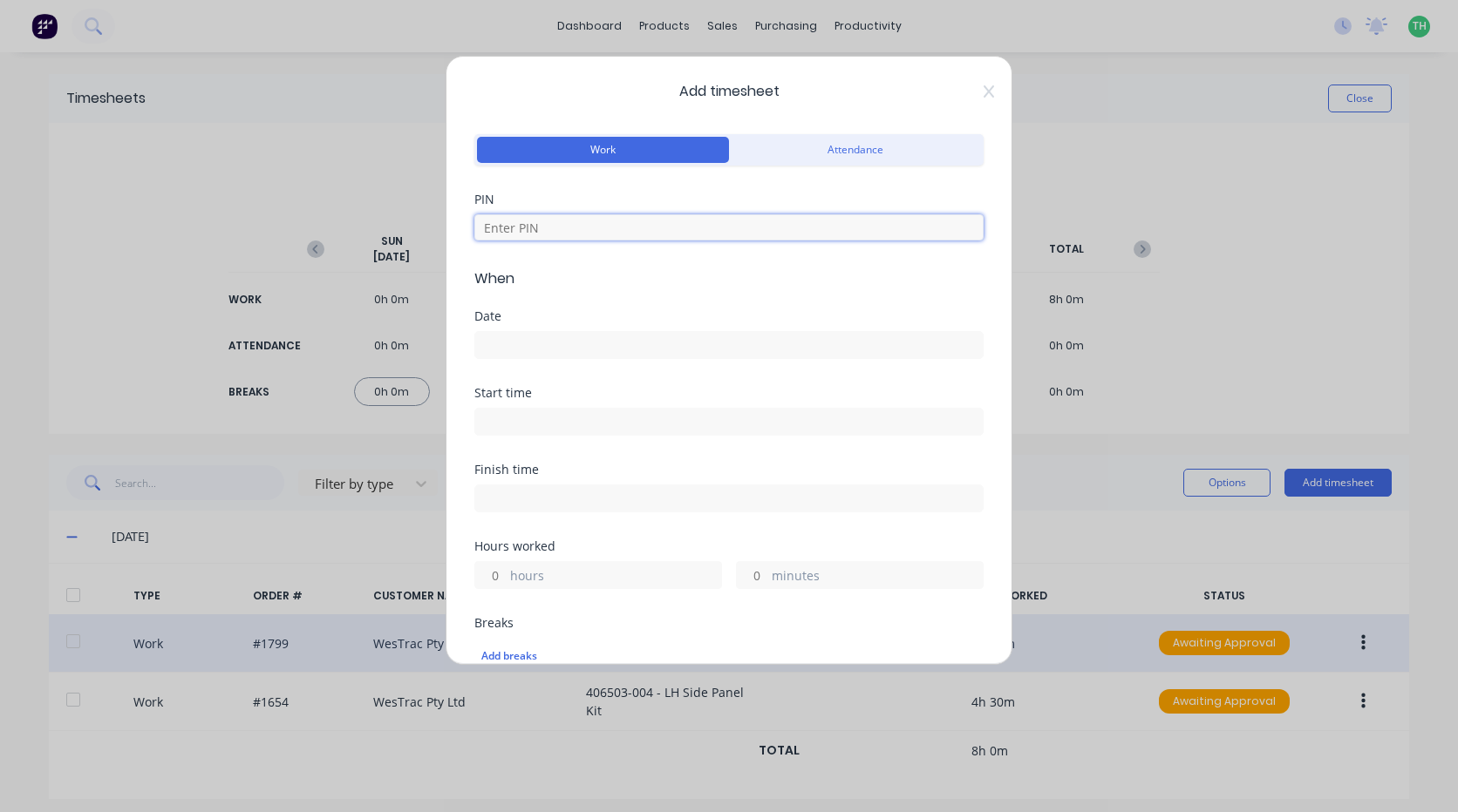
click at [603, 231] on input at bounding box center [729, 228] width 510 height 26
type input "9576"
click at [984, 86] on icon at bounding box center [989, 92] width 11 height 14
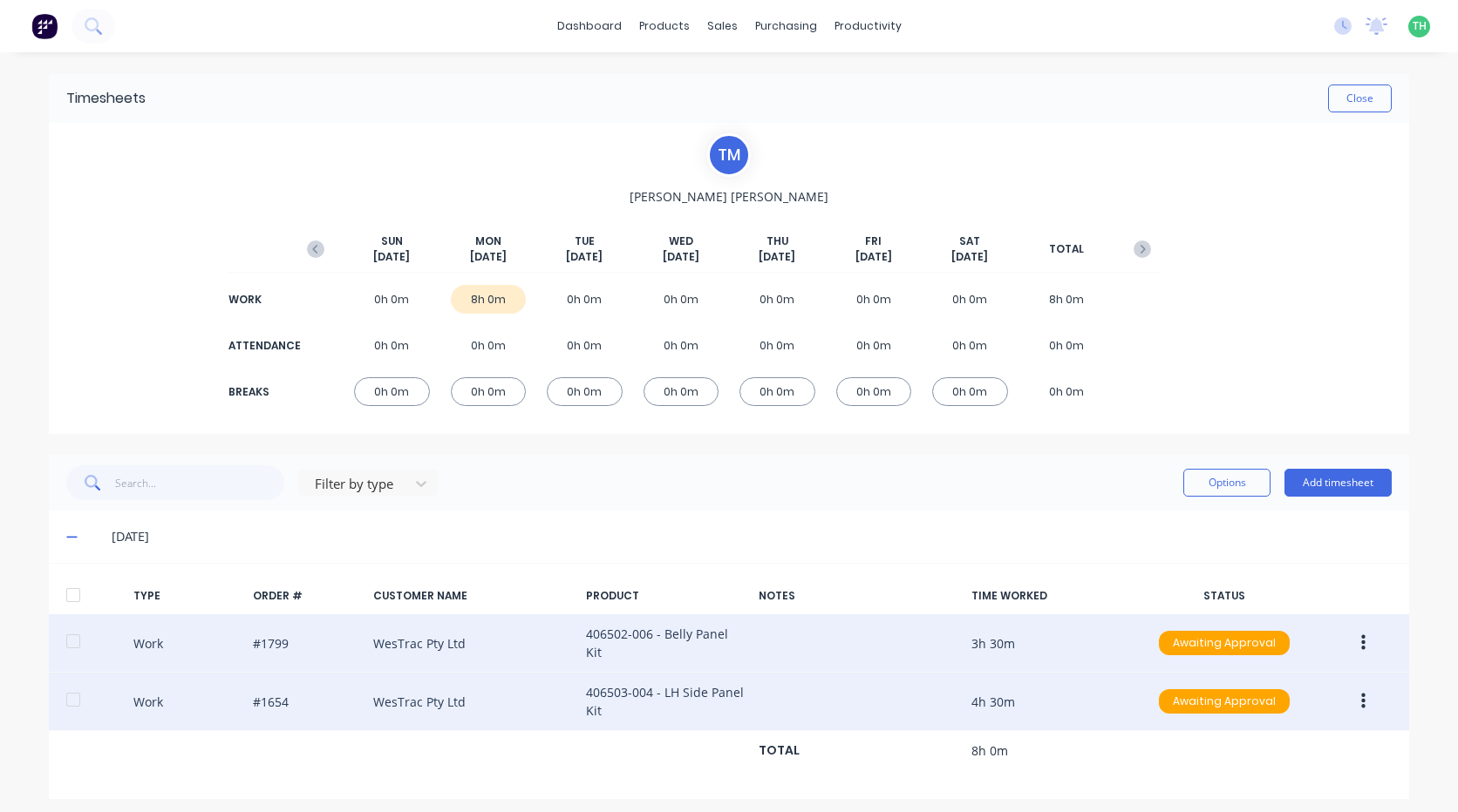
click at [1367, 688] on button "button" at bounding box center [1364, 702] width 41 height 32
click at [1296, 694] on div "Duplicate" at bounding box center [1301, 706] width 134 height 26
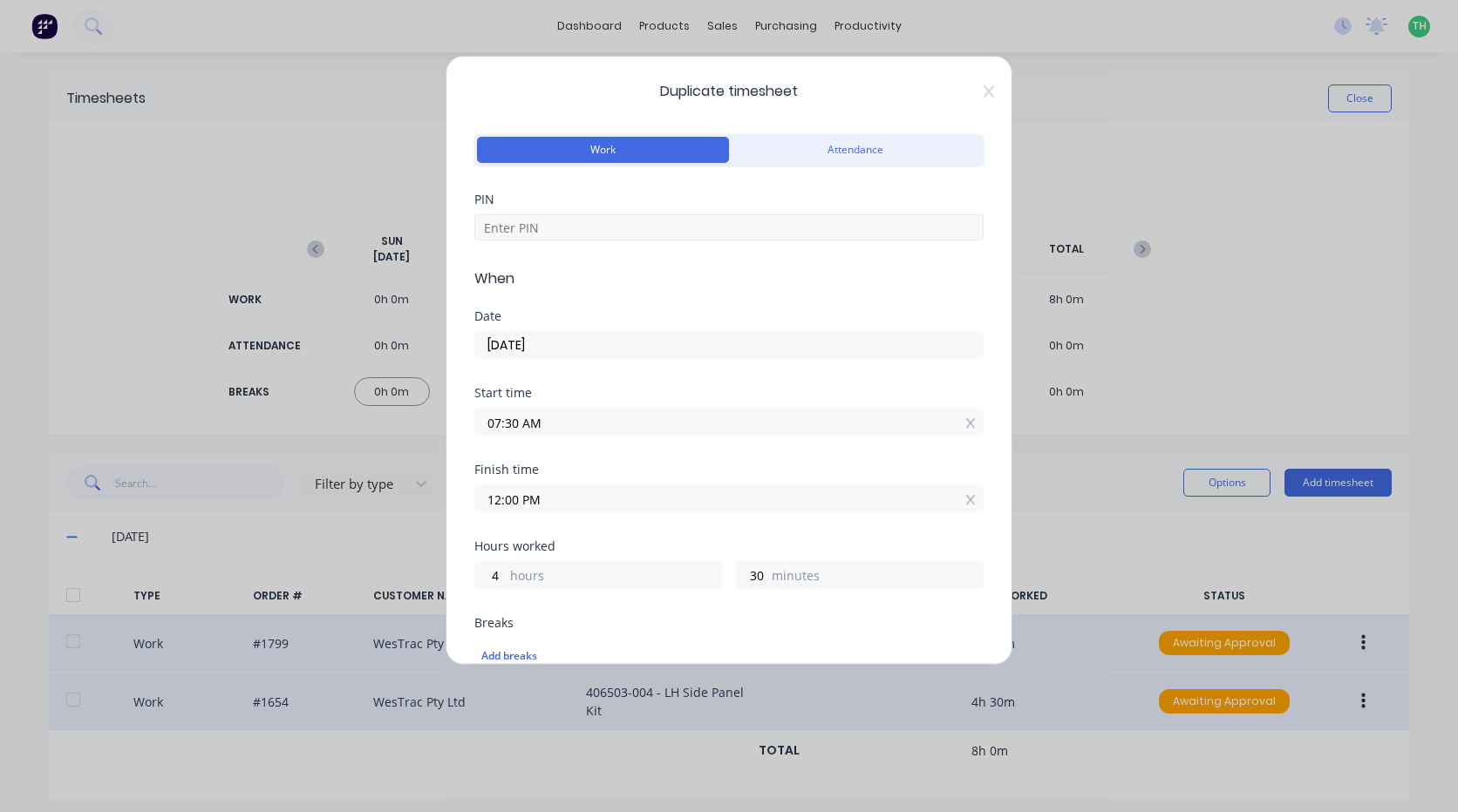
drag, startPoint x: 696, startPoint y: 200, endPoint x: 697, endPoint y: 222, distance: 22.0
click at [694, 201] on div "PIN" at bounding box center [729, 199] width 510 height 12
click at [697, 223] on input at bounding box center [729, 228] width 510 height 26
type input "9576"
click at [582, 419] on input "07:30 AM" at bounding box center [729, 422] width 508 height 26
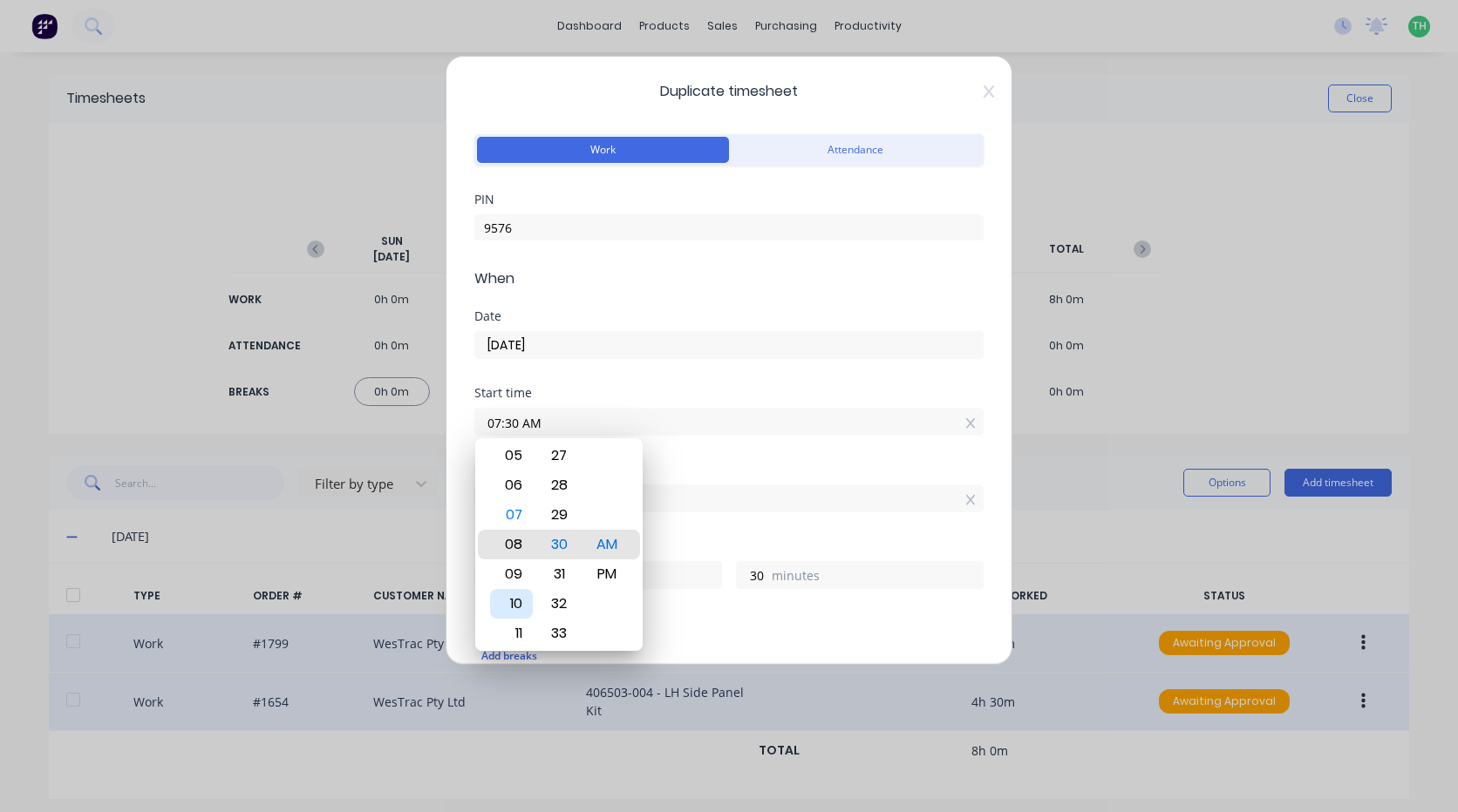
type input "09:30 AM"
type input "2"
type input "12:30 AM"
type input "11"
type input "12:09 AM"
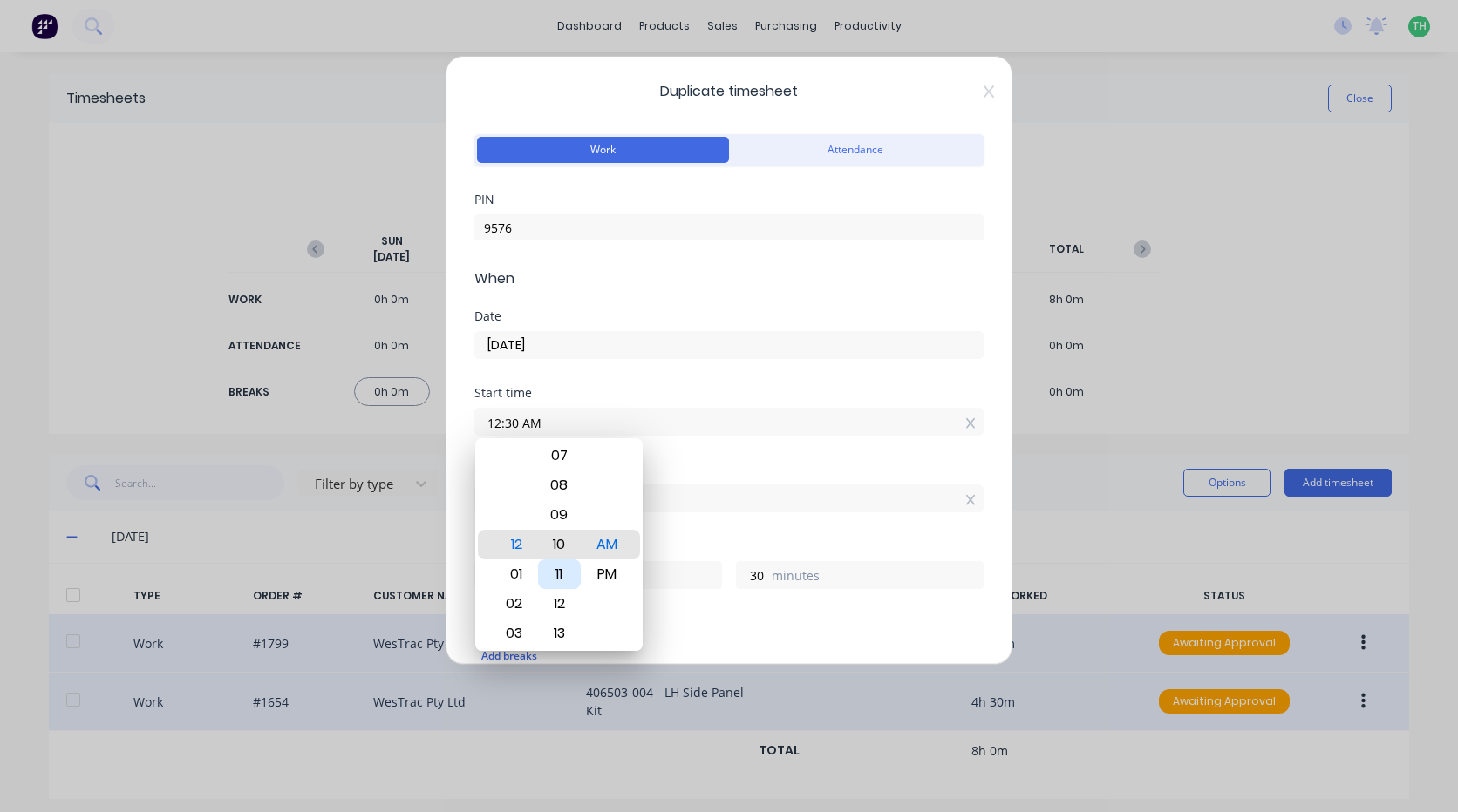
type input "51"
type input "12:05 AM"
type input "55"
type input "12:00 AM"
type input "12"
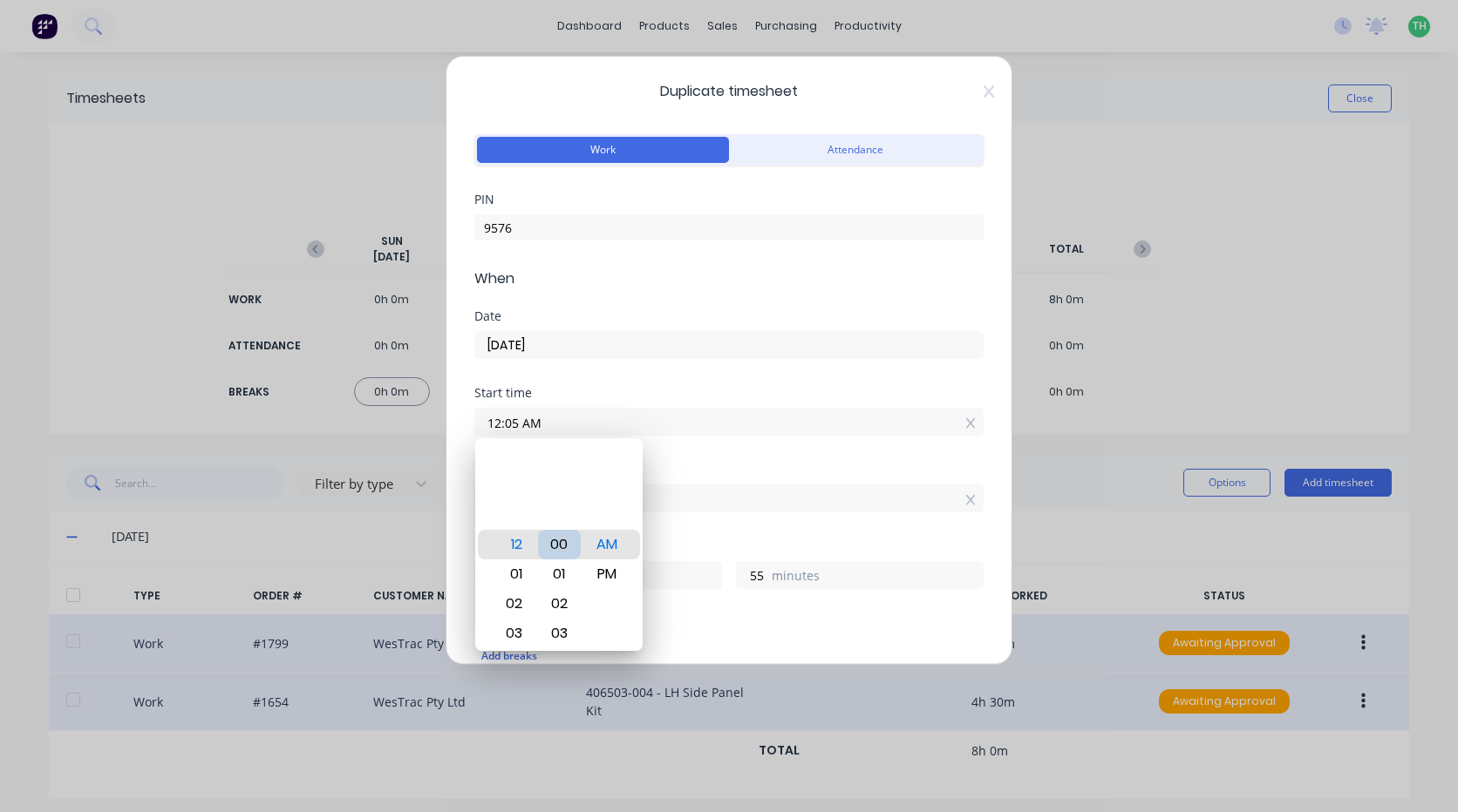
type input "0"
click at [691, 537] on div "Finish time 12:00 PM" at bounding box center [729, 501] width 510 height 77
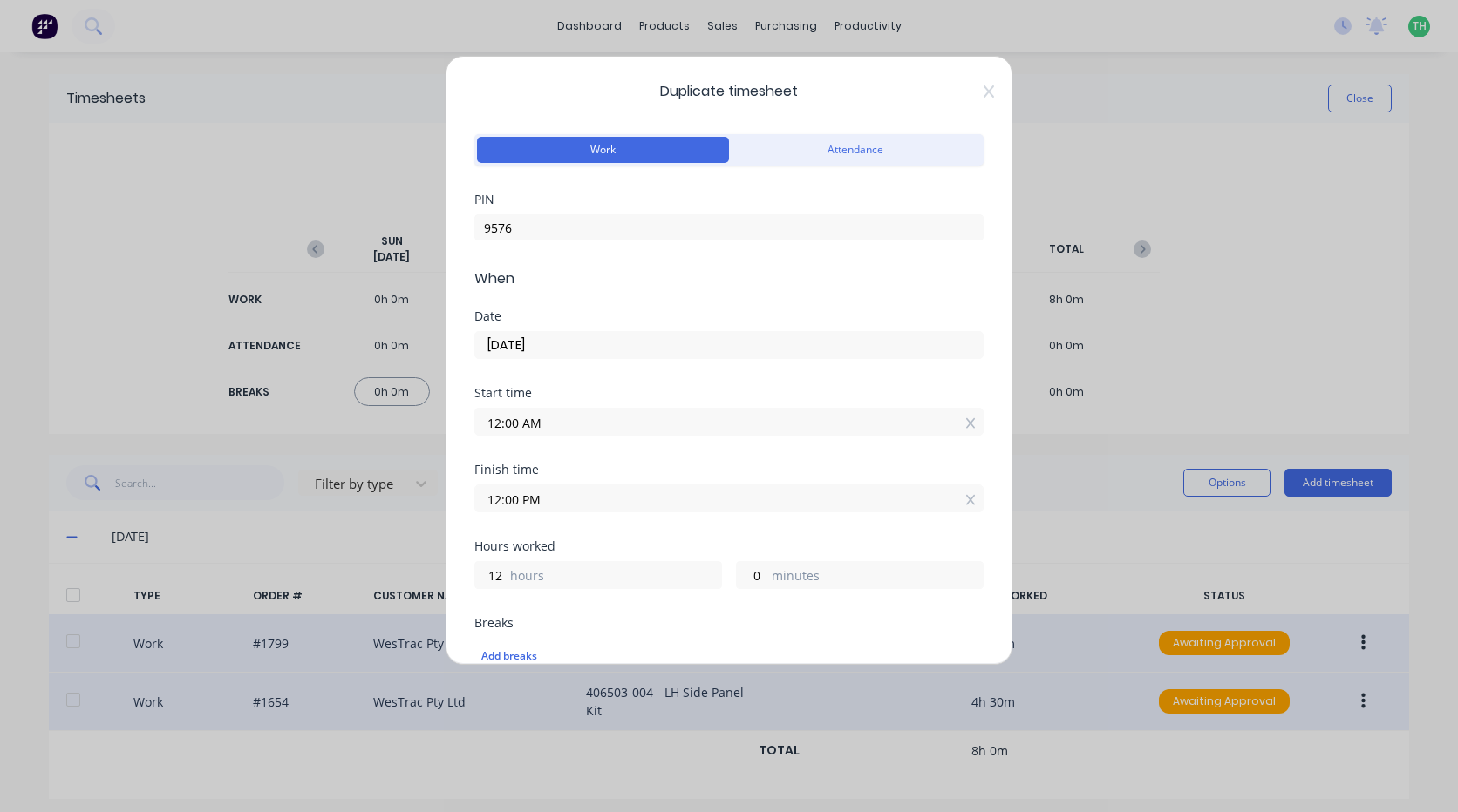
click at [641, 469] on div "Finish time" at bounding box center [729, 470] width 510 height 12
click at [638, 487] on input "12:00 PM" at bounding box center [729, 499] width 508 height 26
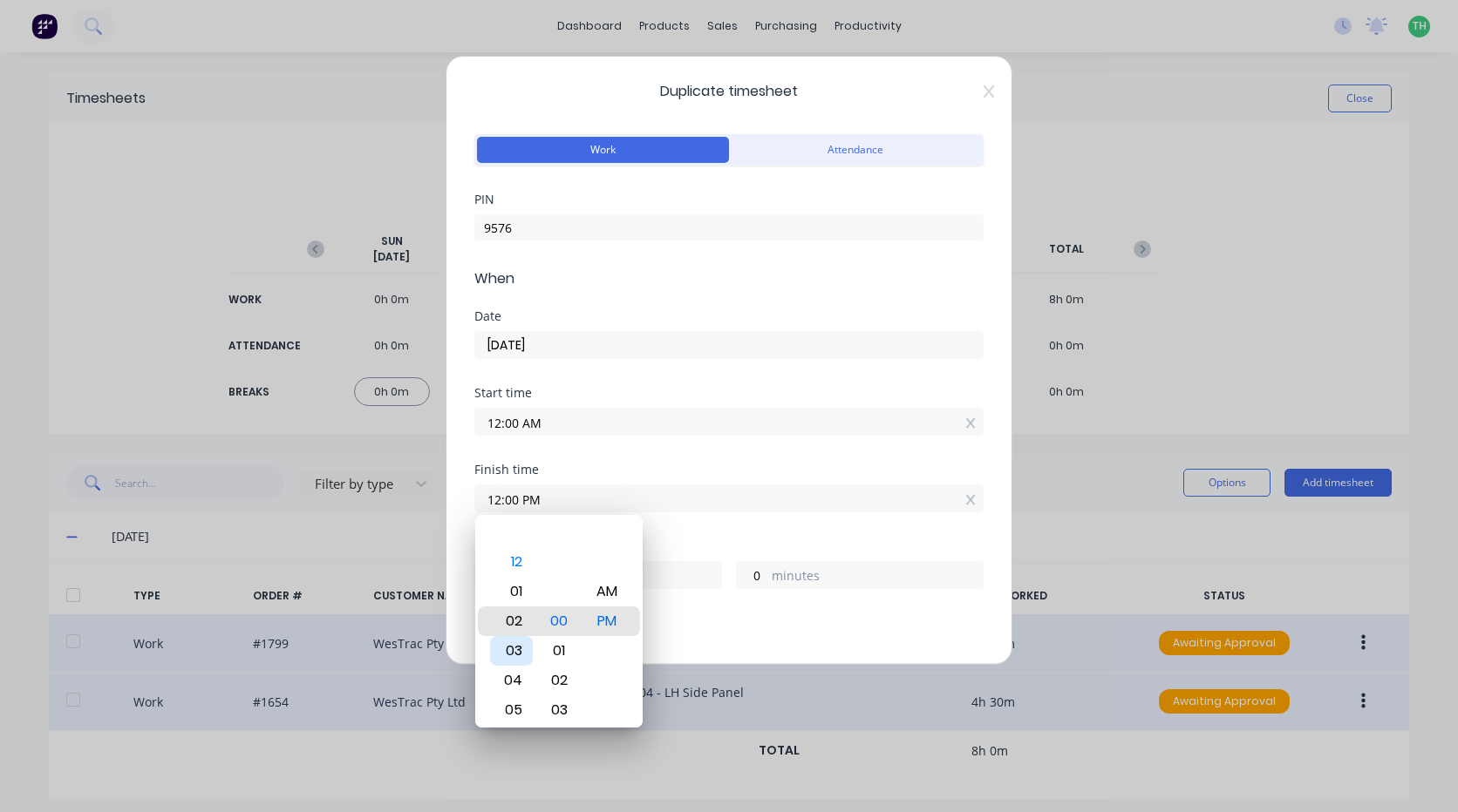
type input "02:00 PM"
type input "14"
click at [517, 650] on div "03" at bounding box center [511, 651] width 42 height 30
type input "03:00 PM"
type input "15"
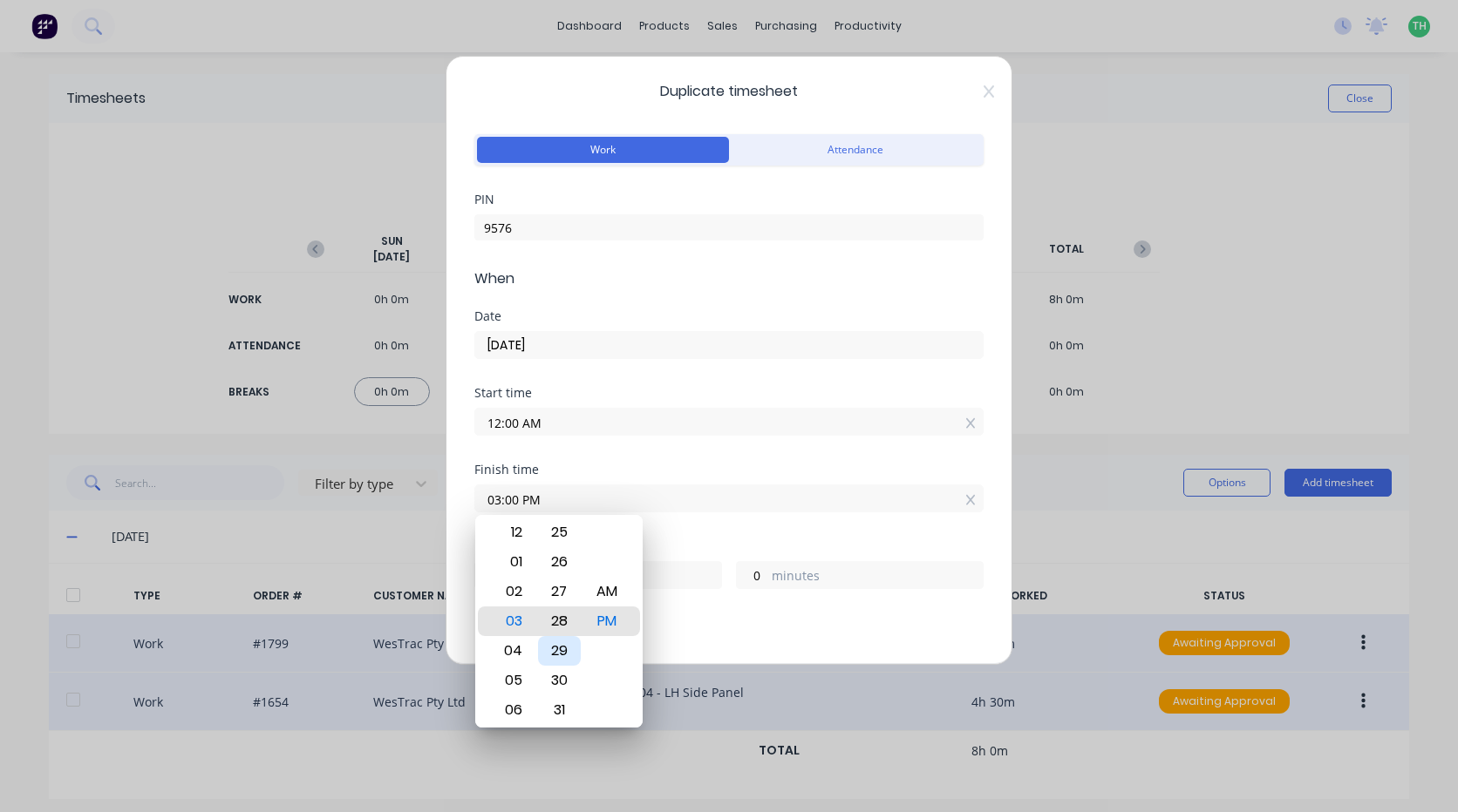
type input "03:28 PM"
type input "28"
type input "03:33 PM"
type input "33"
type input "03:31 PM"
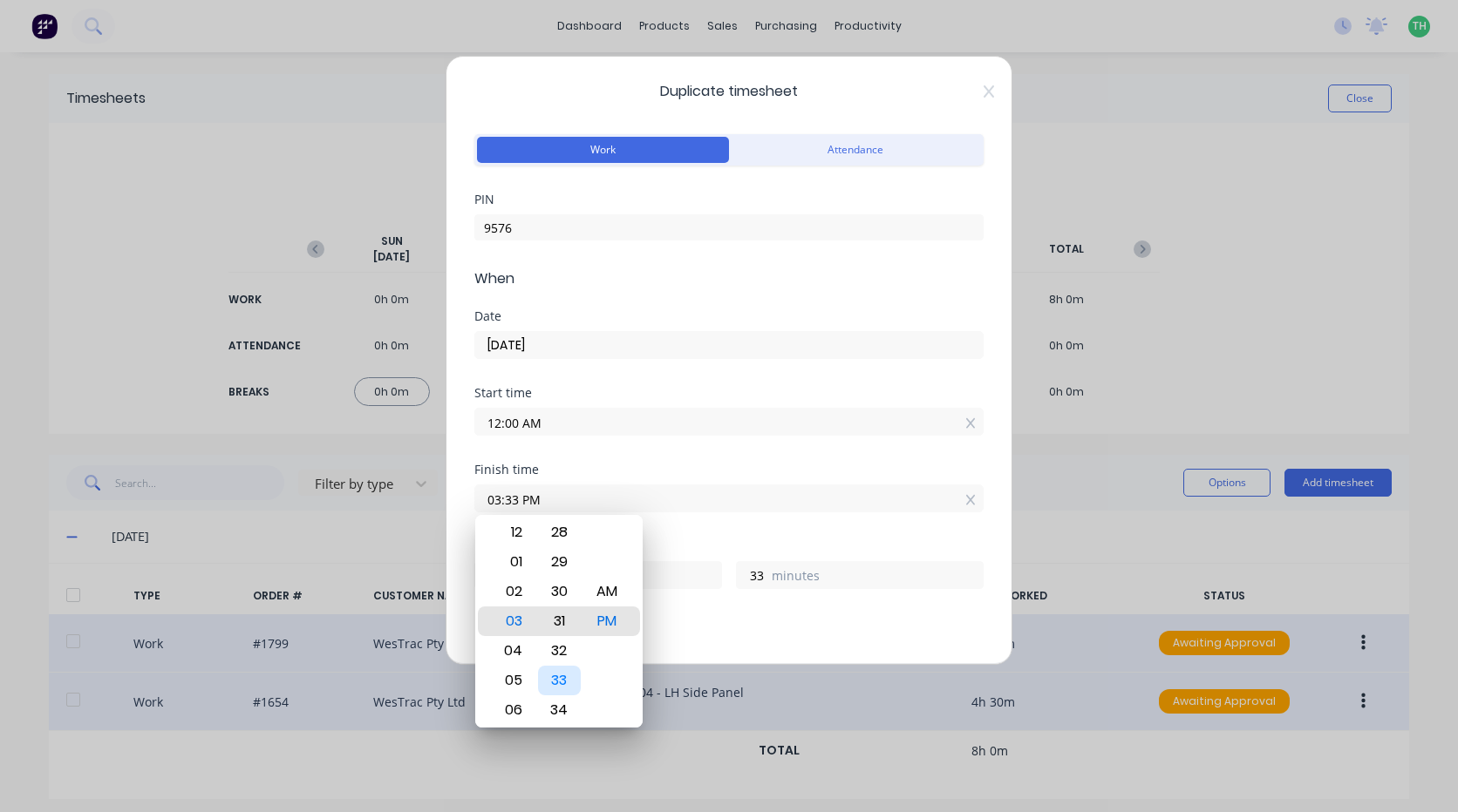
type input "31"
click at [559, 596] on div "30" at bounding box center [559, 592] width 42 height 30
type input "03:30 PM"
type input "30"
click at [658, 620] on div "Breaks" at bounding box center [729, 623] width 510 height 12
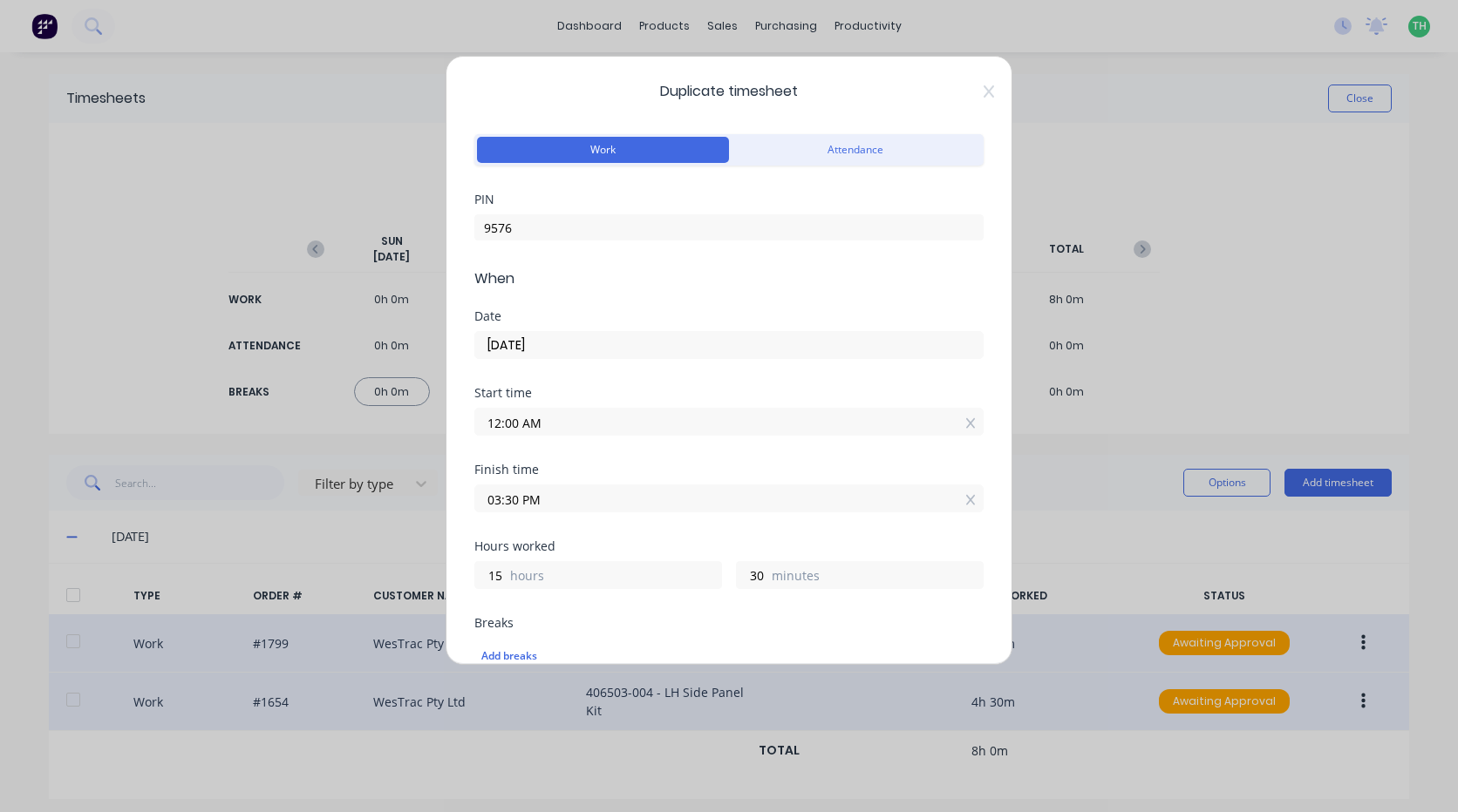
click at [593, 576] on label "hours" at bounding box center [616, 577] width 211 height 22
click at [506, 576] on input "15" at bounding box center [490, 575] width 31 height 26
click at [595, 434] on label "12:00 AM" at bounding box center [729, 422] width 510 height 28
click at [595, 434] on input "12:00 AM" at bounding box center [729, 422] width 508 height 26
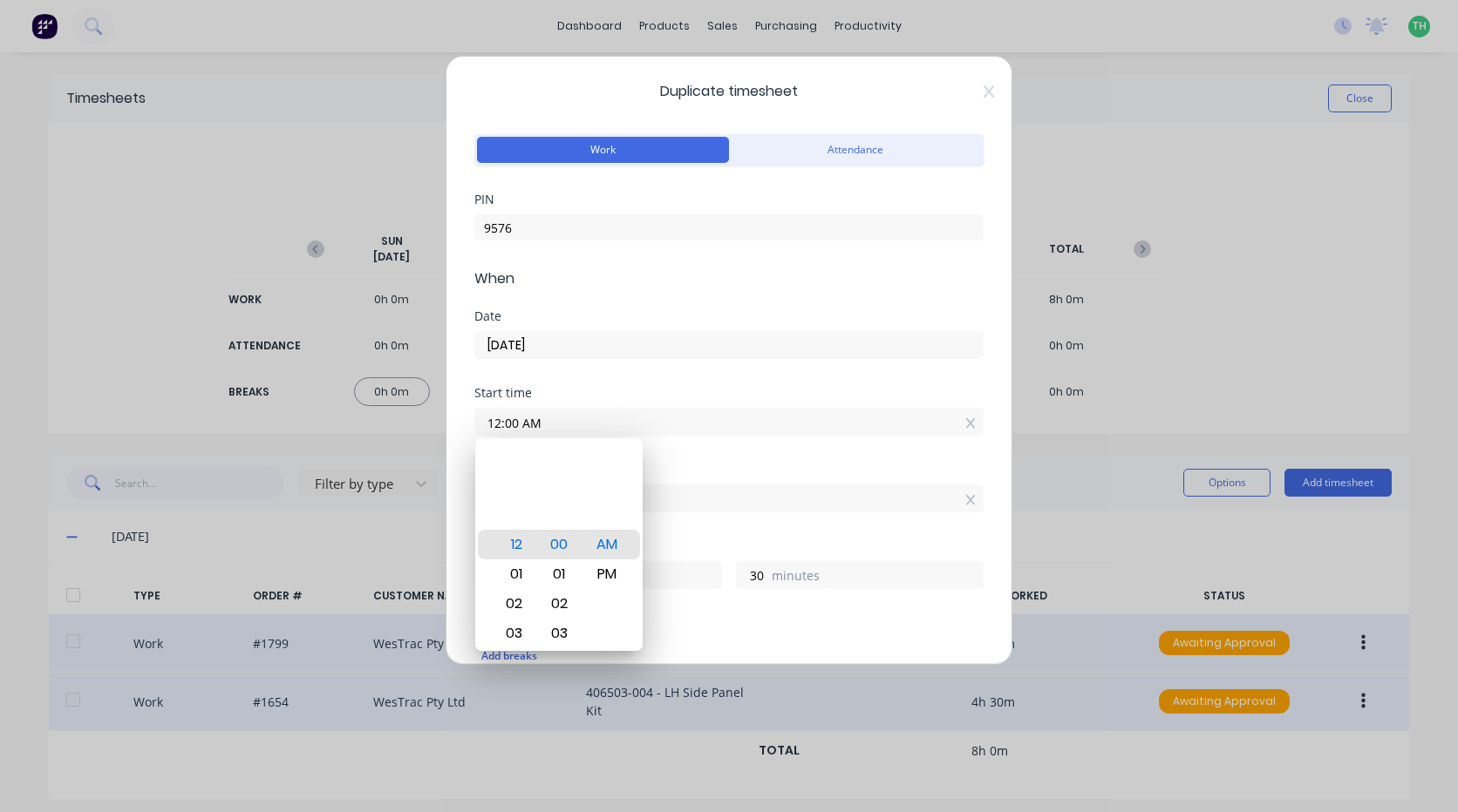
click at [607, 423] on input "12:00 AM" at bounding box center [729, 422] width 508 height 26
click at [606, 570] on div "PM" at bounding box center [608, 575] width 42 height 30
type input "12:00 PM"
type input "3"
click at [757, 598] on div "Hours worked 3 hours 30 minutes" at bounding box center [729, 578] width 510 height 77
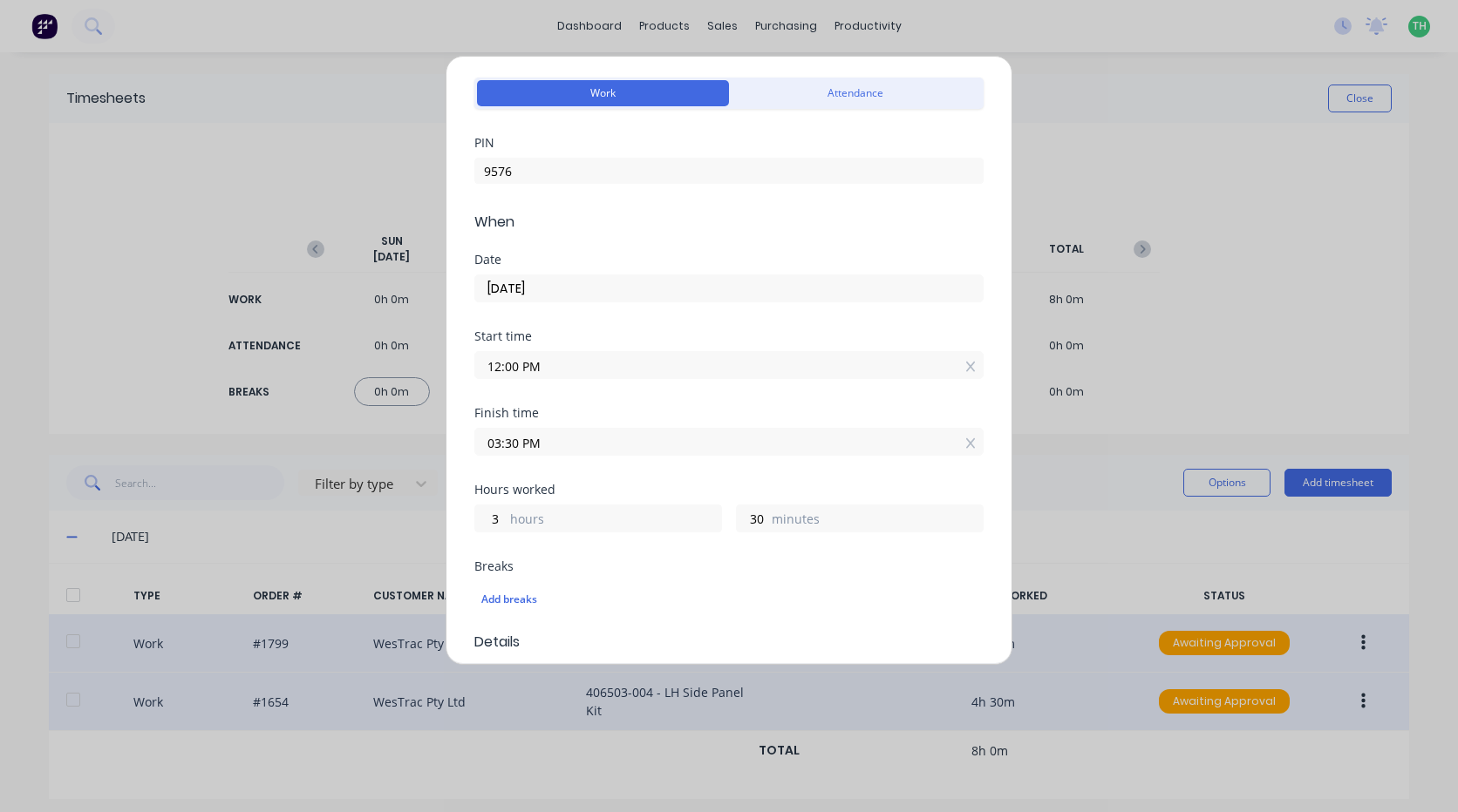
scroll to position [87, 0]
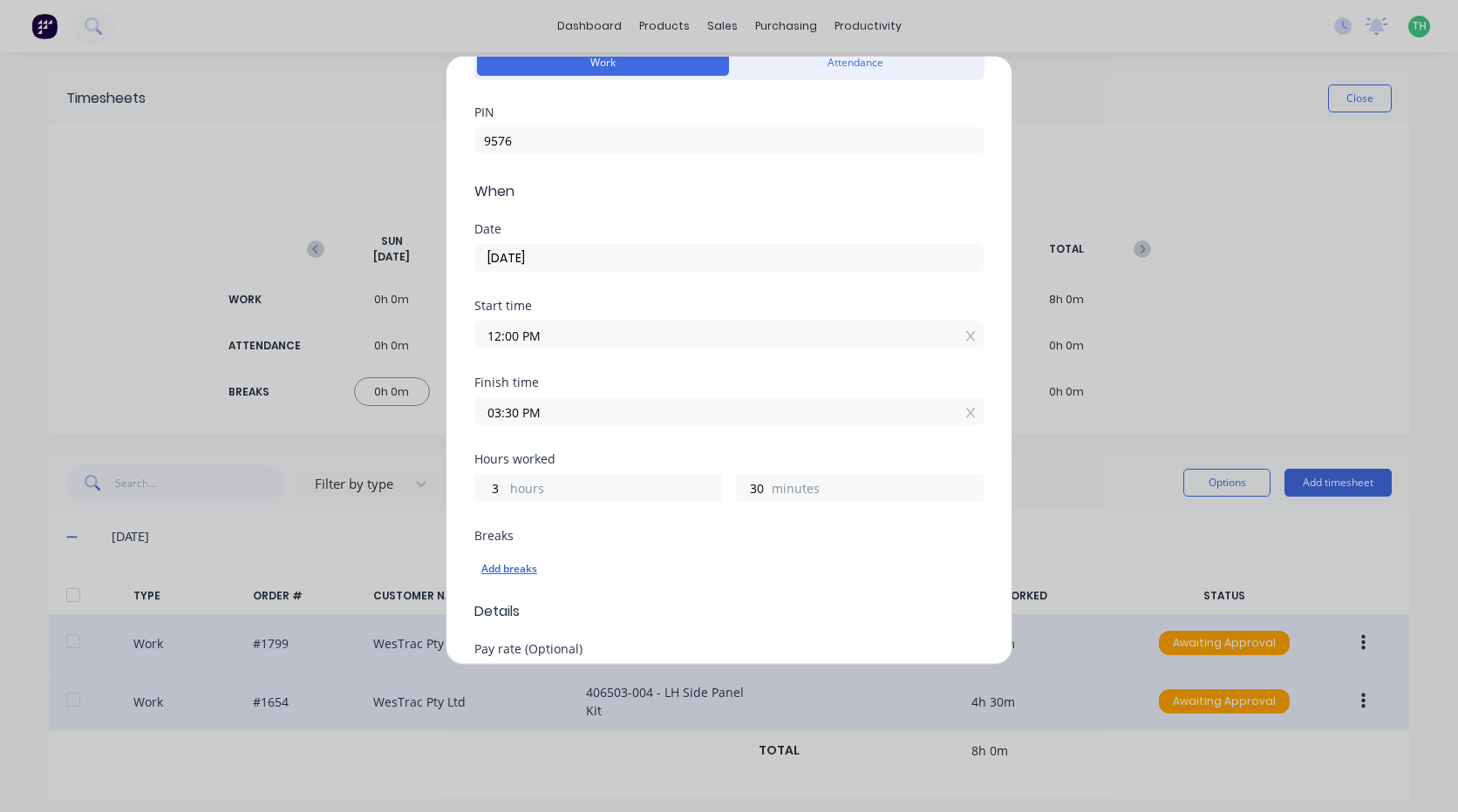
click at [540, 569] on div "Add breaks" at bounding box center [729, 569] width 495 height 23
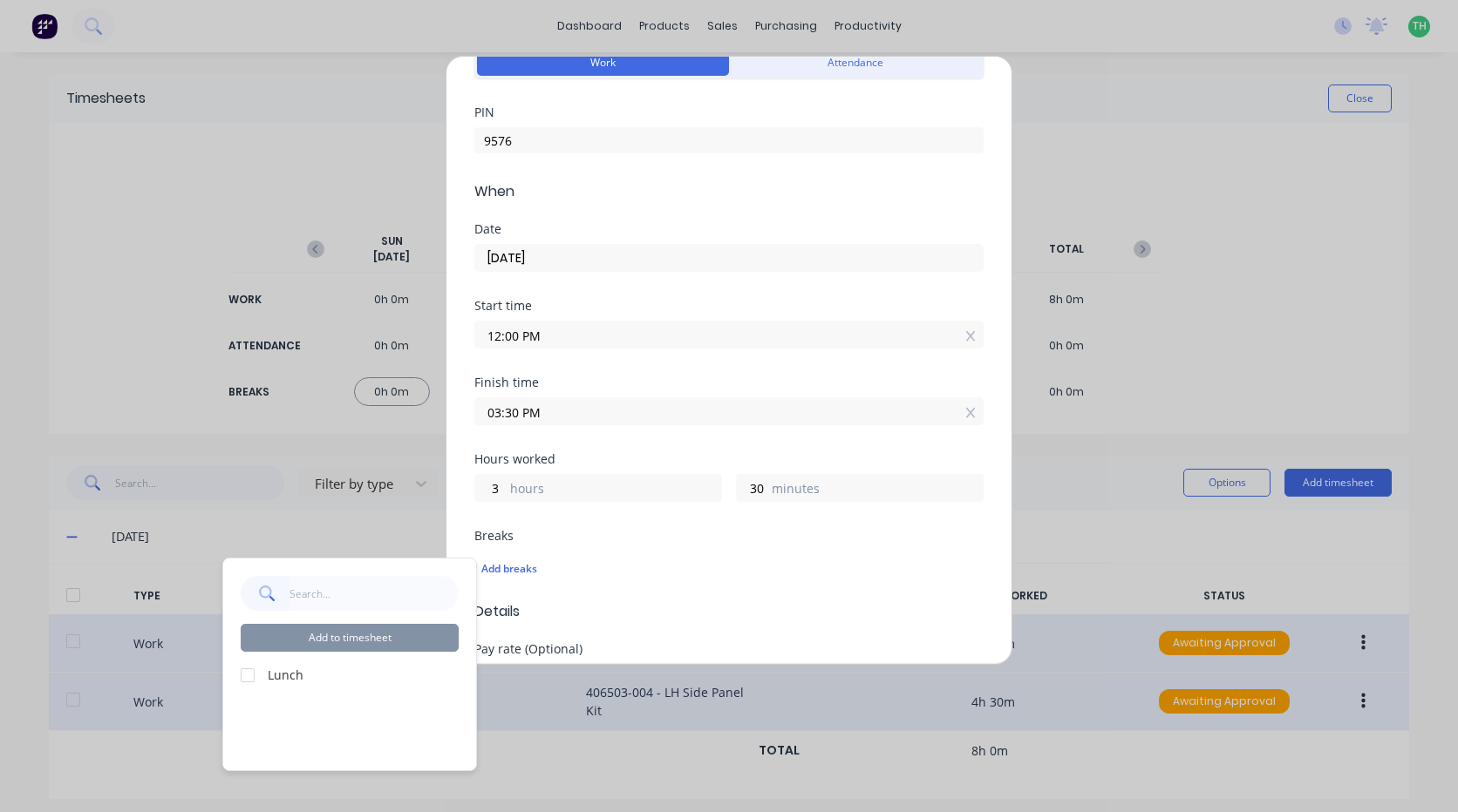
drag, startPoint x: 251, startPoint y: 676, endPoint x: 349, endPoint y: 651, distance: 101.1
click at [252, 676] on div at bounding box center [247, 675] width 34 height 34
click at [362, 647] on button "Add to timesheet" at bounding box center [350, 638] width 218 height 28
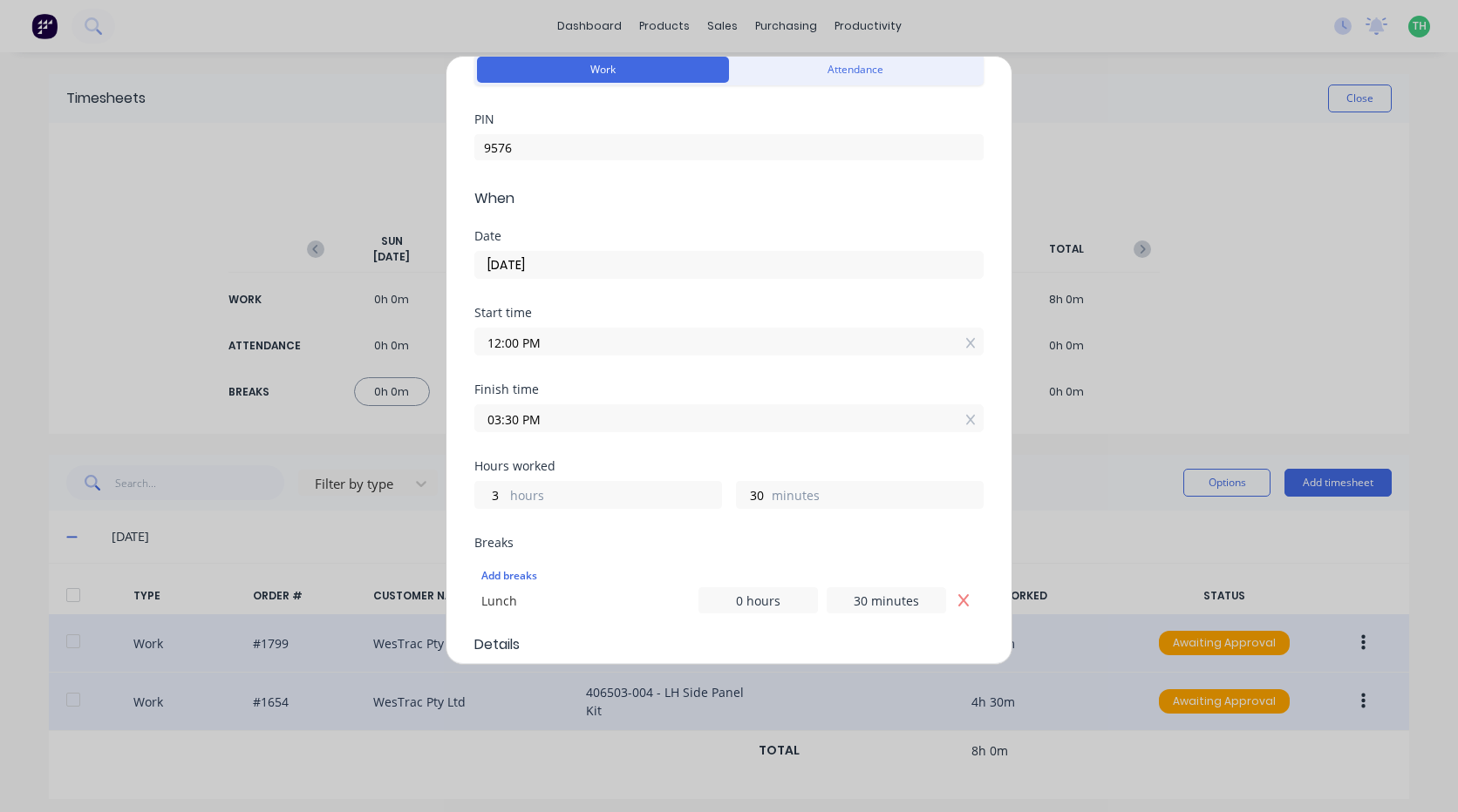
scroll to position [342, 0]
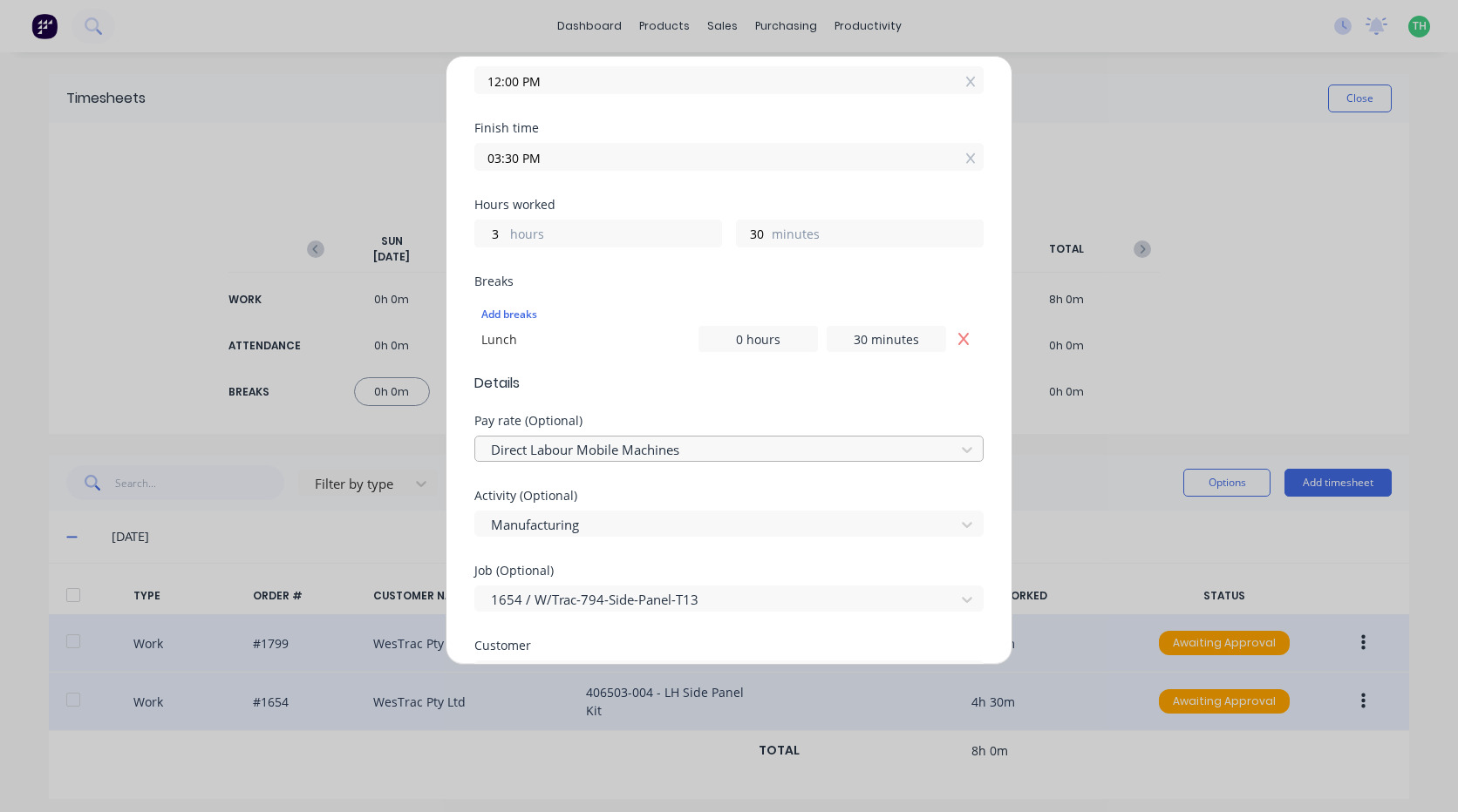
click at [665, 449] on div at bounding box center [717, 450] width 457 height 22
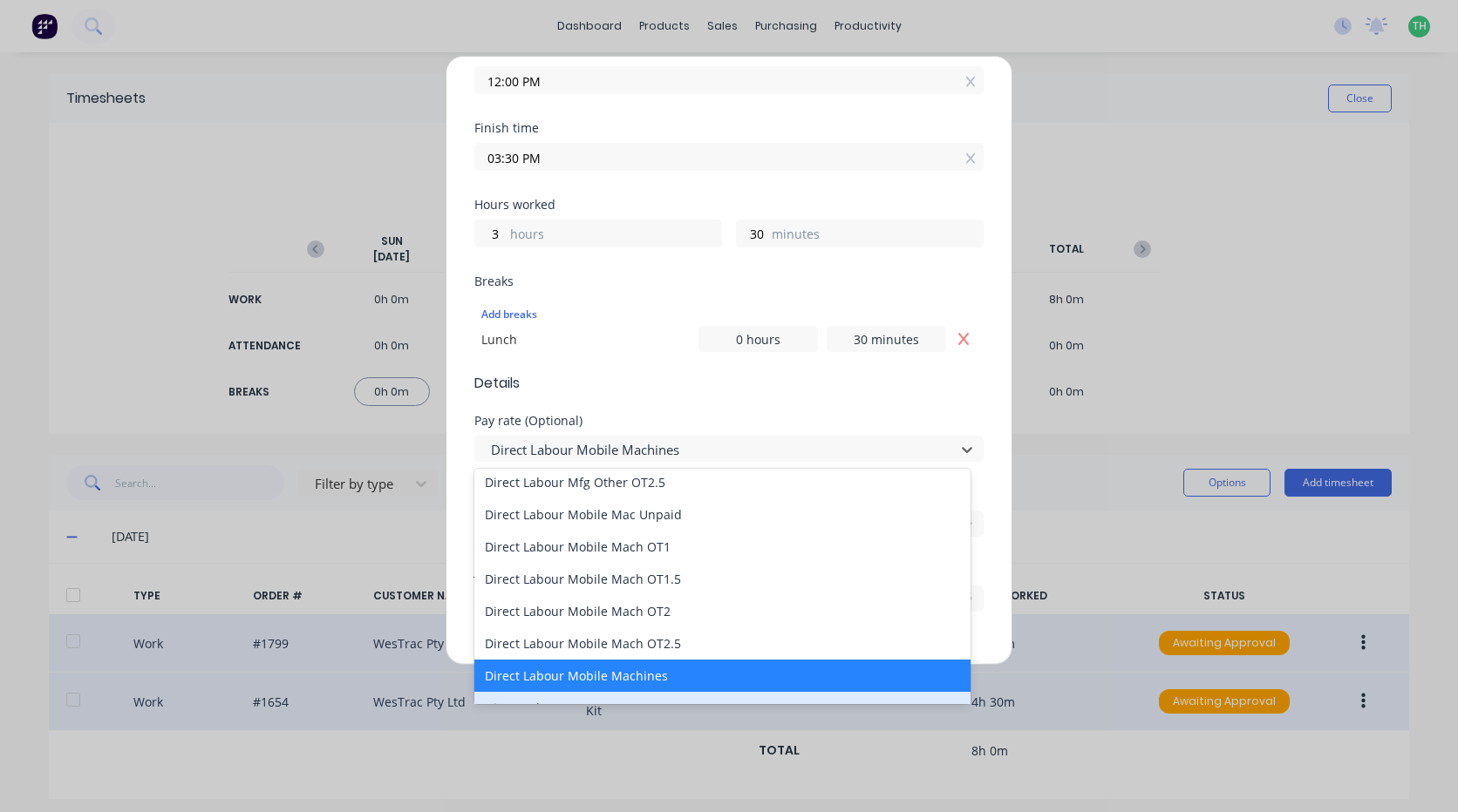
scroll to position [1133, 0]
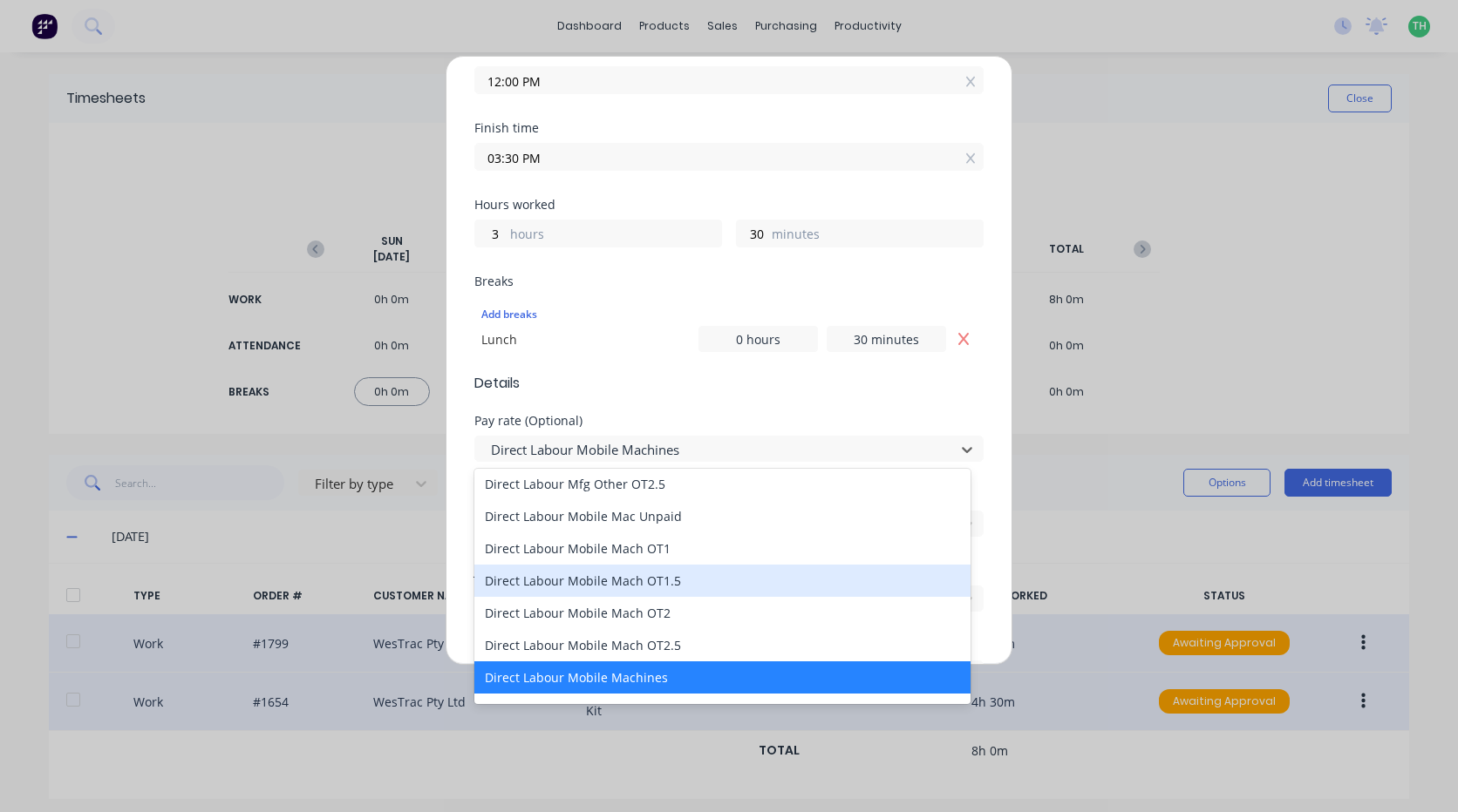
click at [681, 571] on div "Direct Labour Mobile Mach OT1.5" at bounding box center [722, 581] width 496 height 33
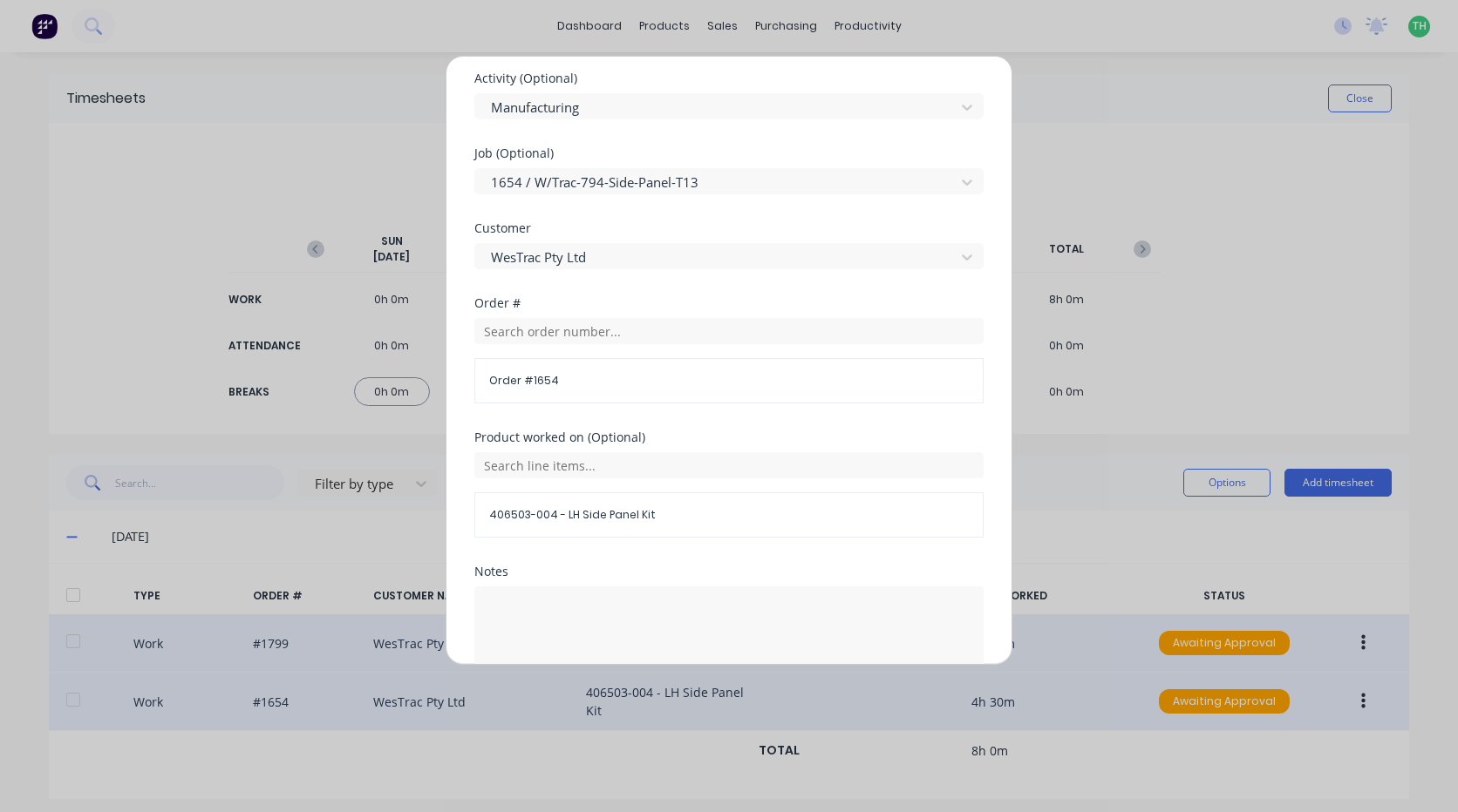
scroll to position [854, 0]
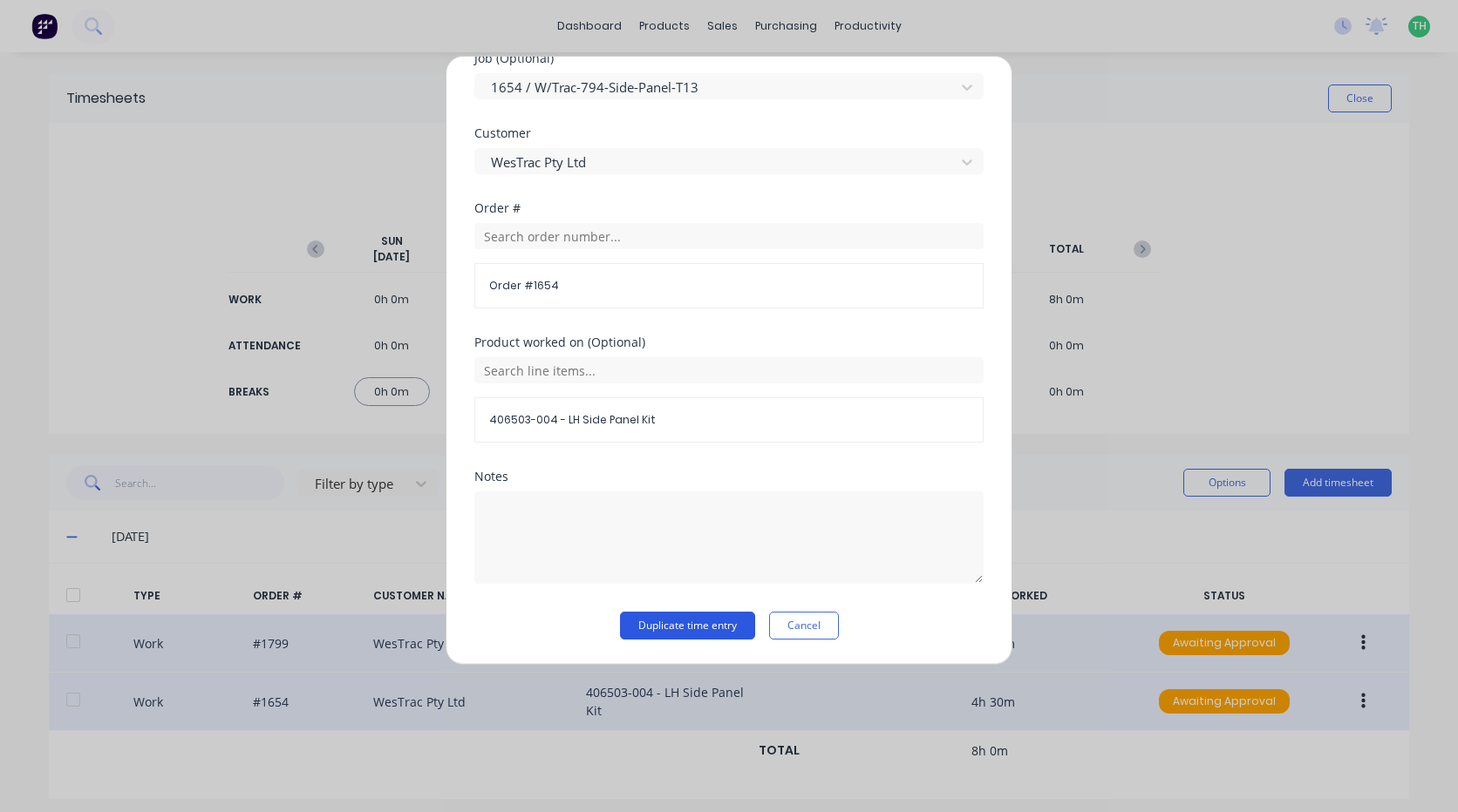
click at [685, 623] on button "Duplicate time entry" at bounding box center [687, 626] width 135 height 28
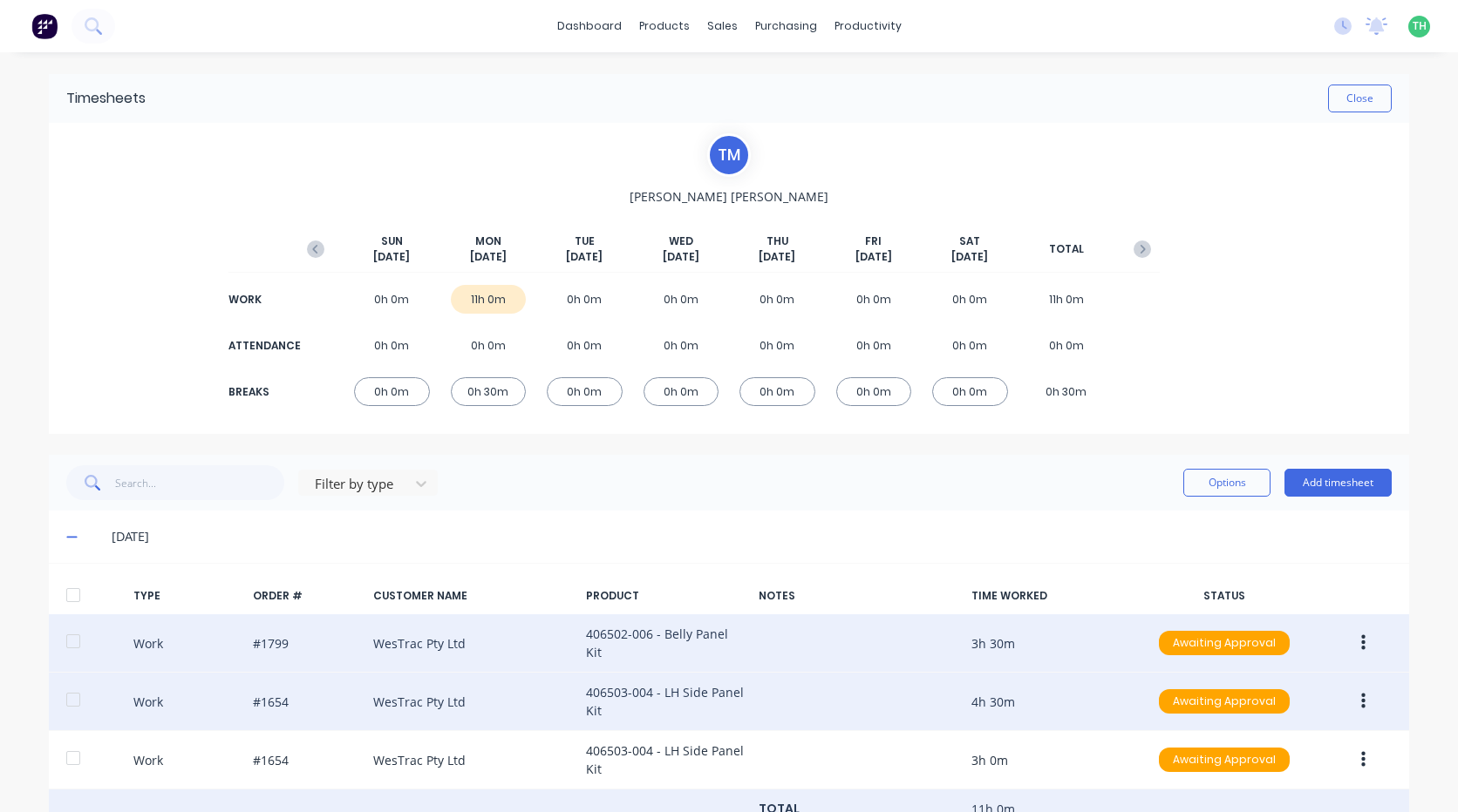
scroll to position [207, 0]
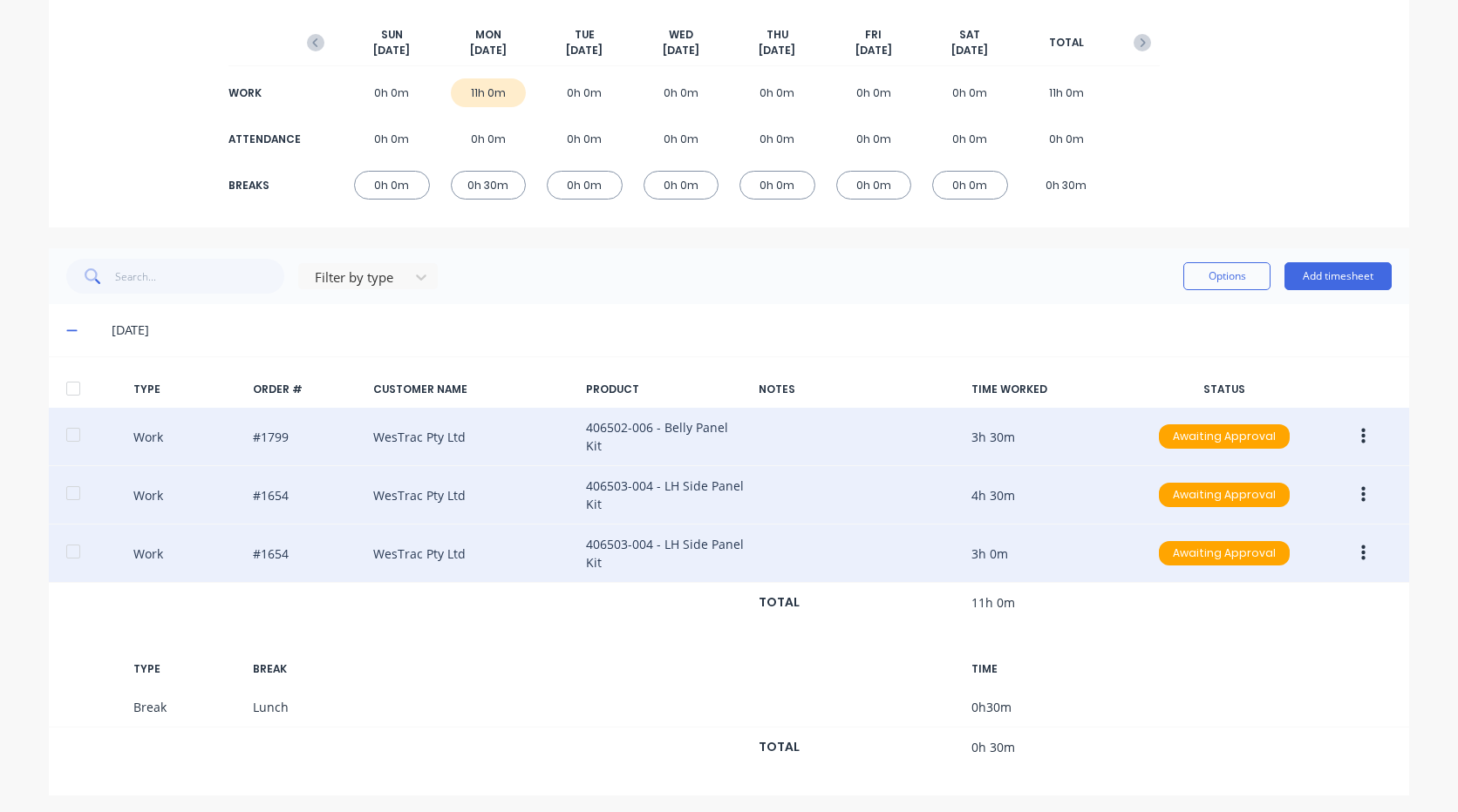
click at [1361, 551] on icon "button" at bounding box center [1363, 553] width 4 height 19
click at [1273, 547] on div "Duplicate" at bounding box center [1301, 558] width 134 height 26
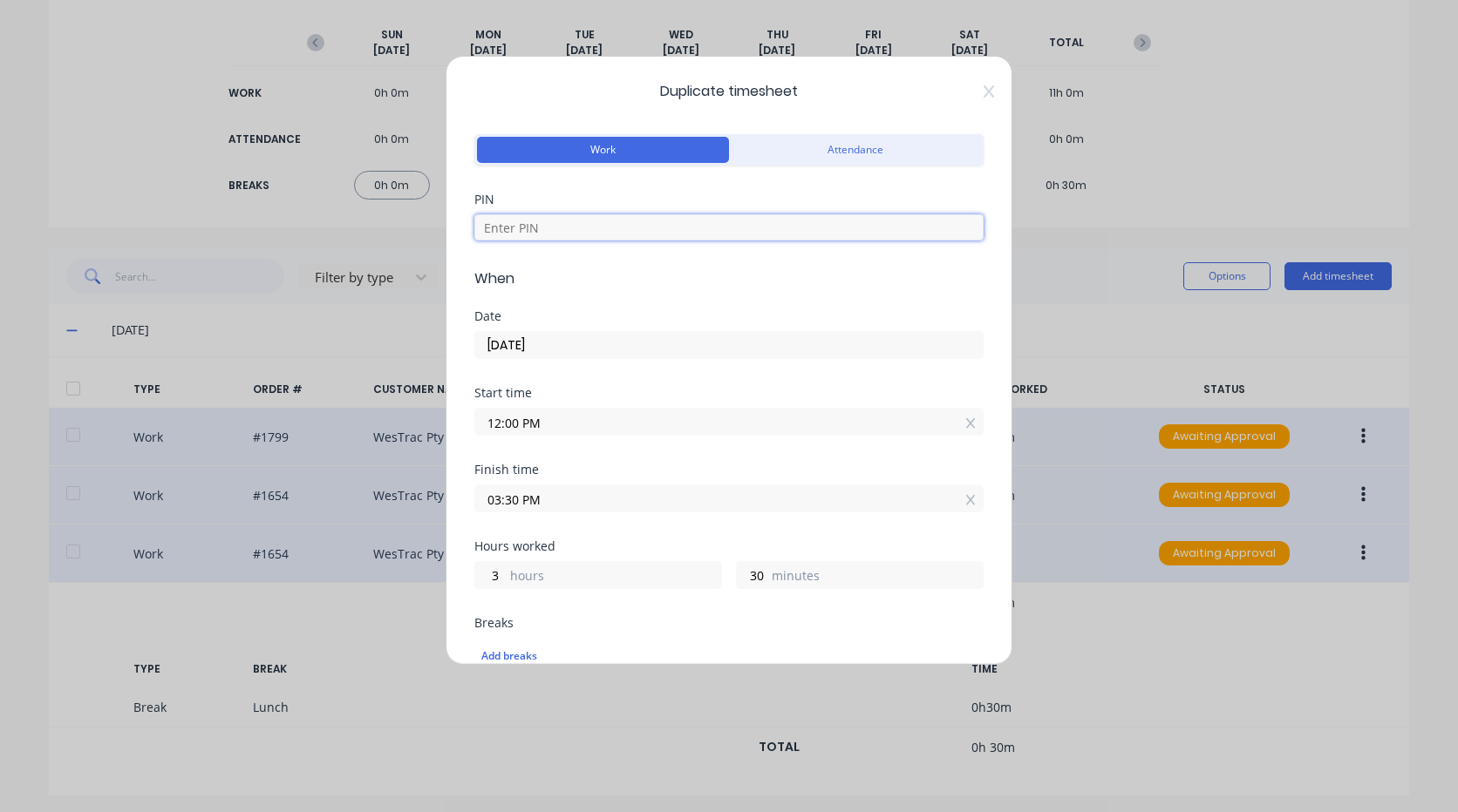
click at [575, 218] on input at bounding box center [729, 228] width 510 height 26
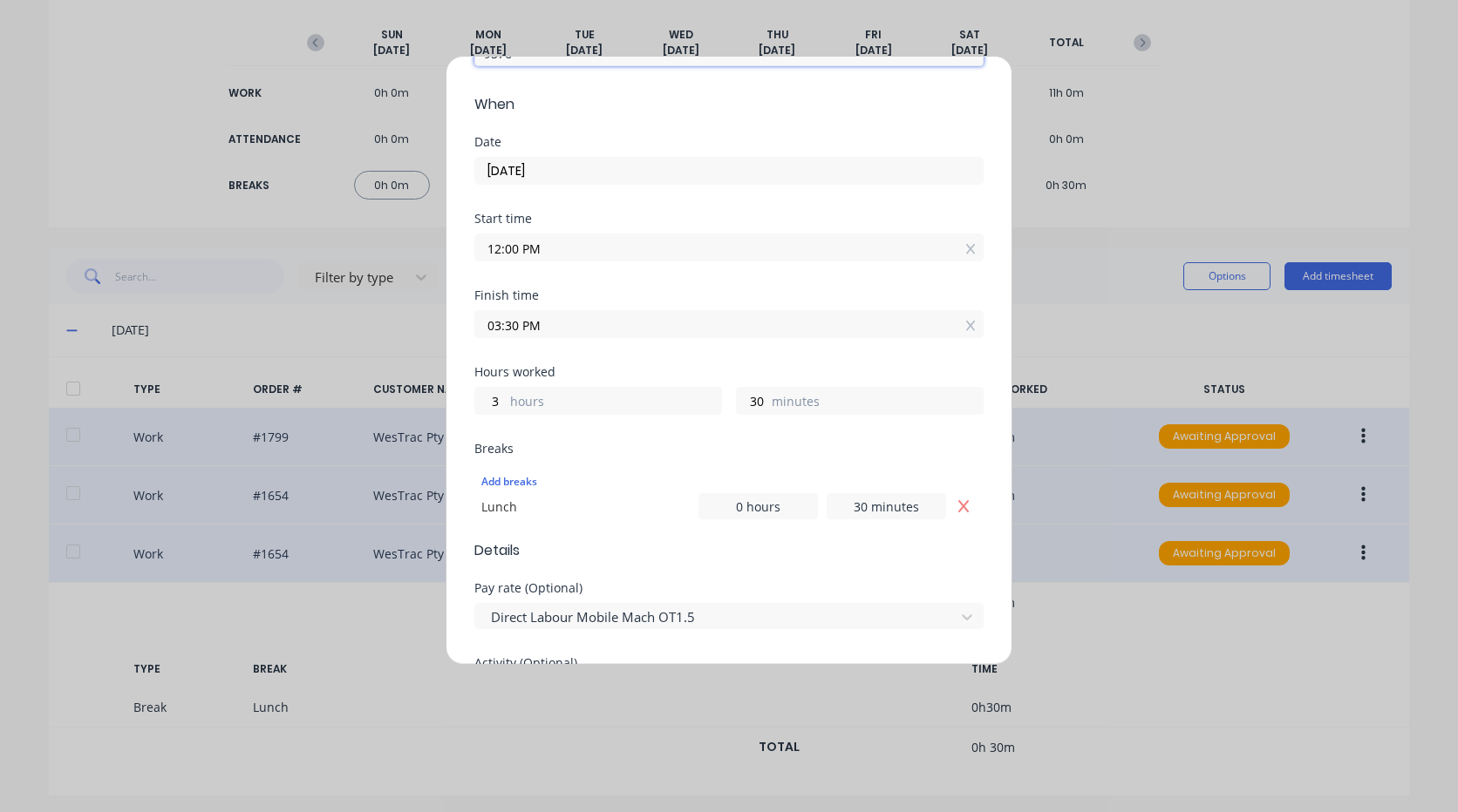
type input "9576"
click at [569, 244] on input "12:00 PM" at bounding box center [729, 248] width 508 height 26
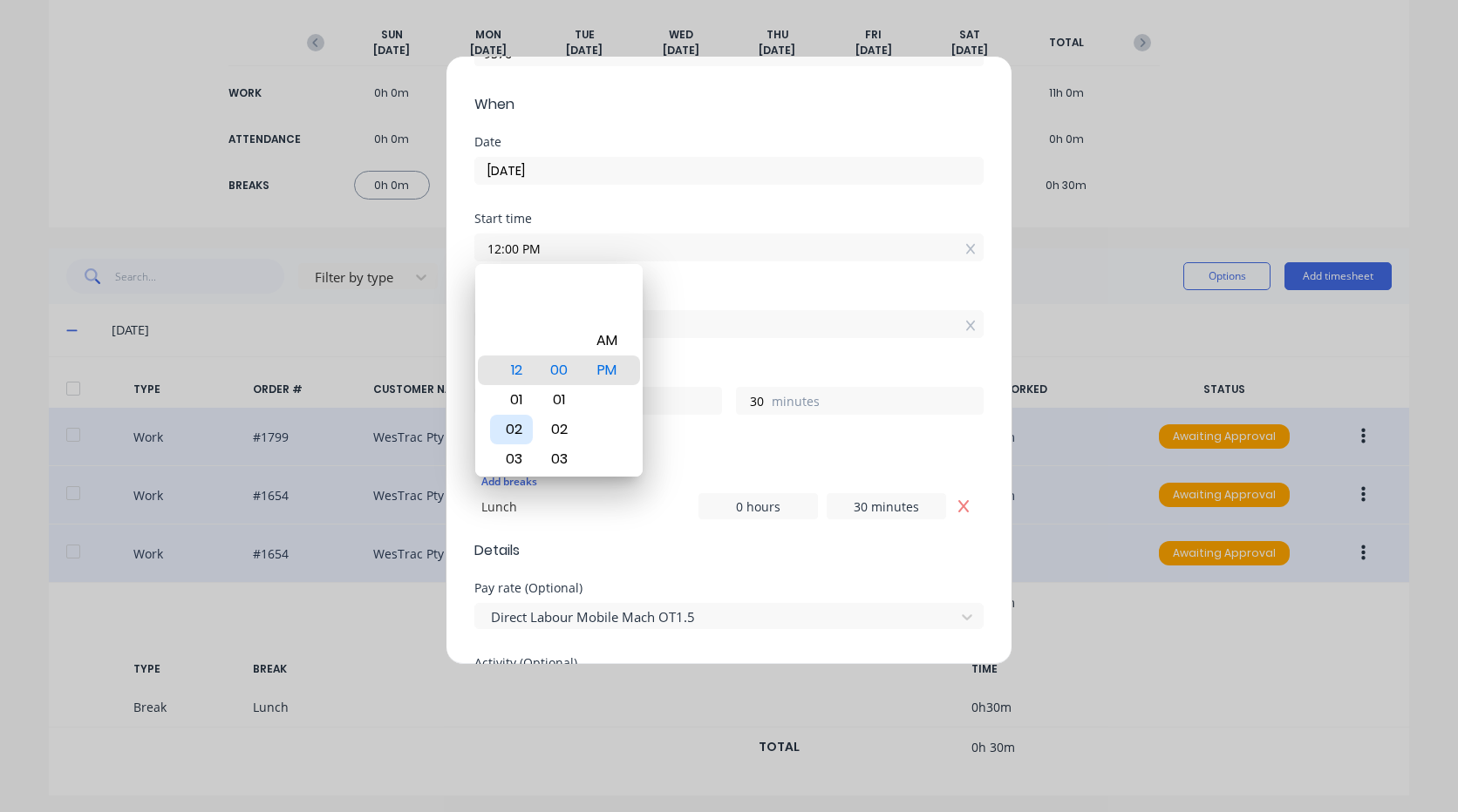
click at [523, 460] on div "03" at bounding box center [511, 460] width 42 height 30
type input "03:00 PM"
type input "0"
type input "03:29 PM"
type input "1"
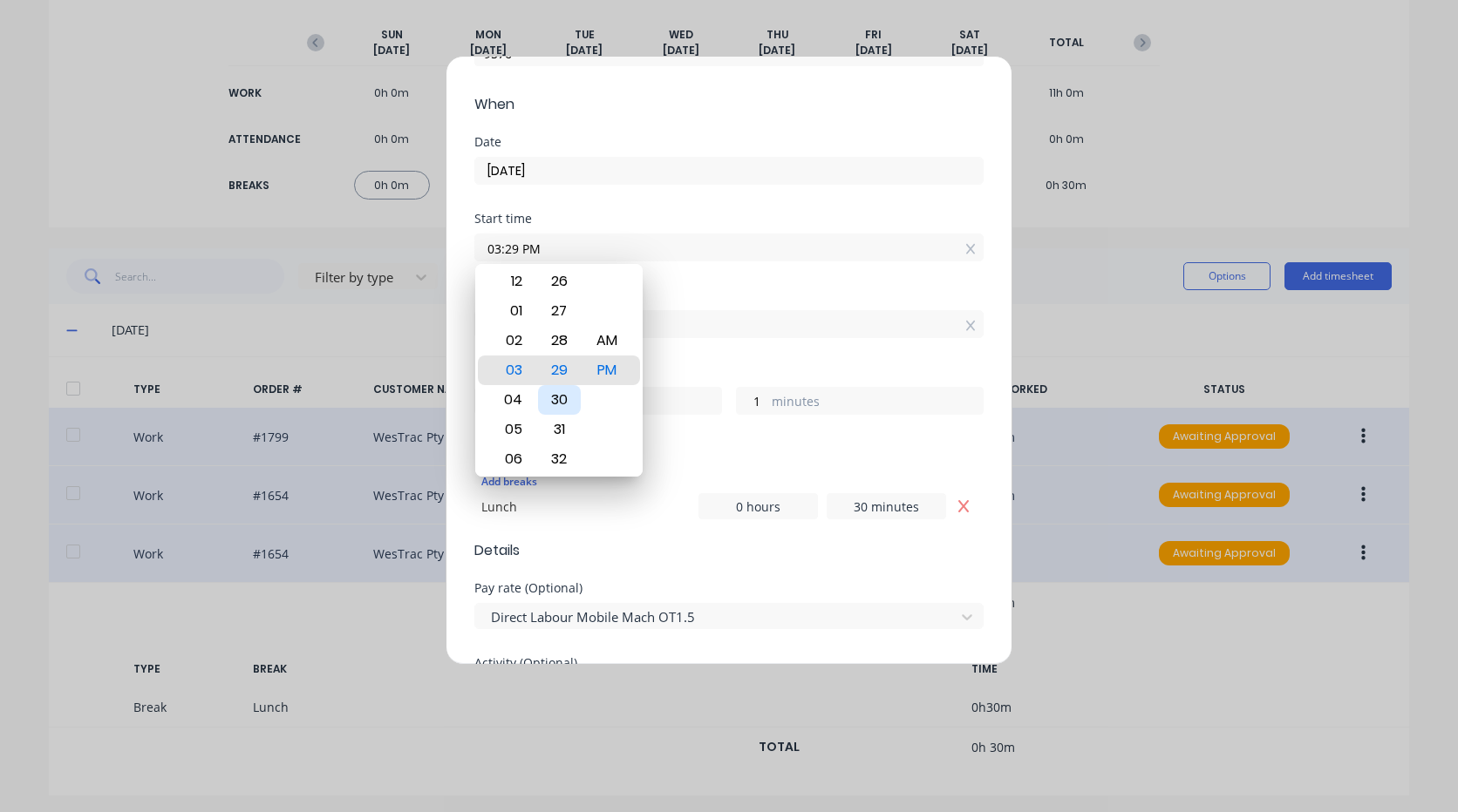
click at [563, 387] on div "30" at bounding box center [559, 400] width 42 height 30
type input "03:30 PM"
type input "0"
drag, startPoint x: 719, startPoint y: 429, endPoint x: 693, endPoint y: 417, distance: 28.6
click at [717, 429] on div "Hours worked 0 hours 0 minutes" at bounding box center [729, 404] width 510 height 77
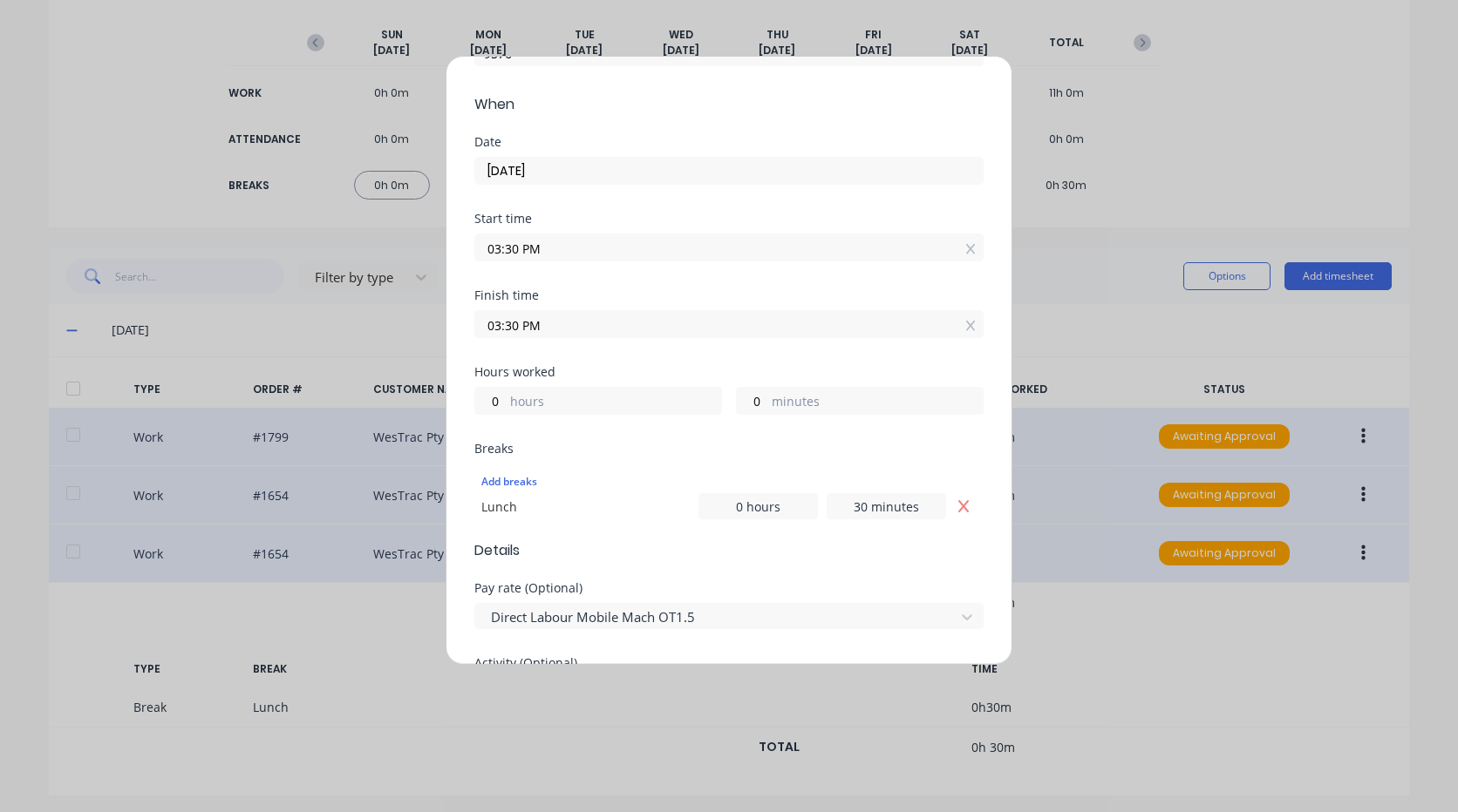
click at [658, 390] on div "0 hours" at bounding box center [598, 401] width 247 height 28
drag, startPoint x: 608, startPoint y: 297, endPoint x: 615, endPoint y: 316, distance: 20.2
click at [608, 300] on div "Finish time" at bounding box center [729, 296] width 510 height 12
click at [615, 319] on input "03:30 PM" at bounding box center [729, 325] width 508 height 26
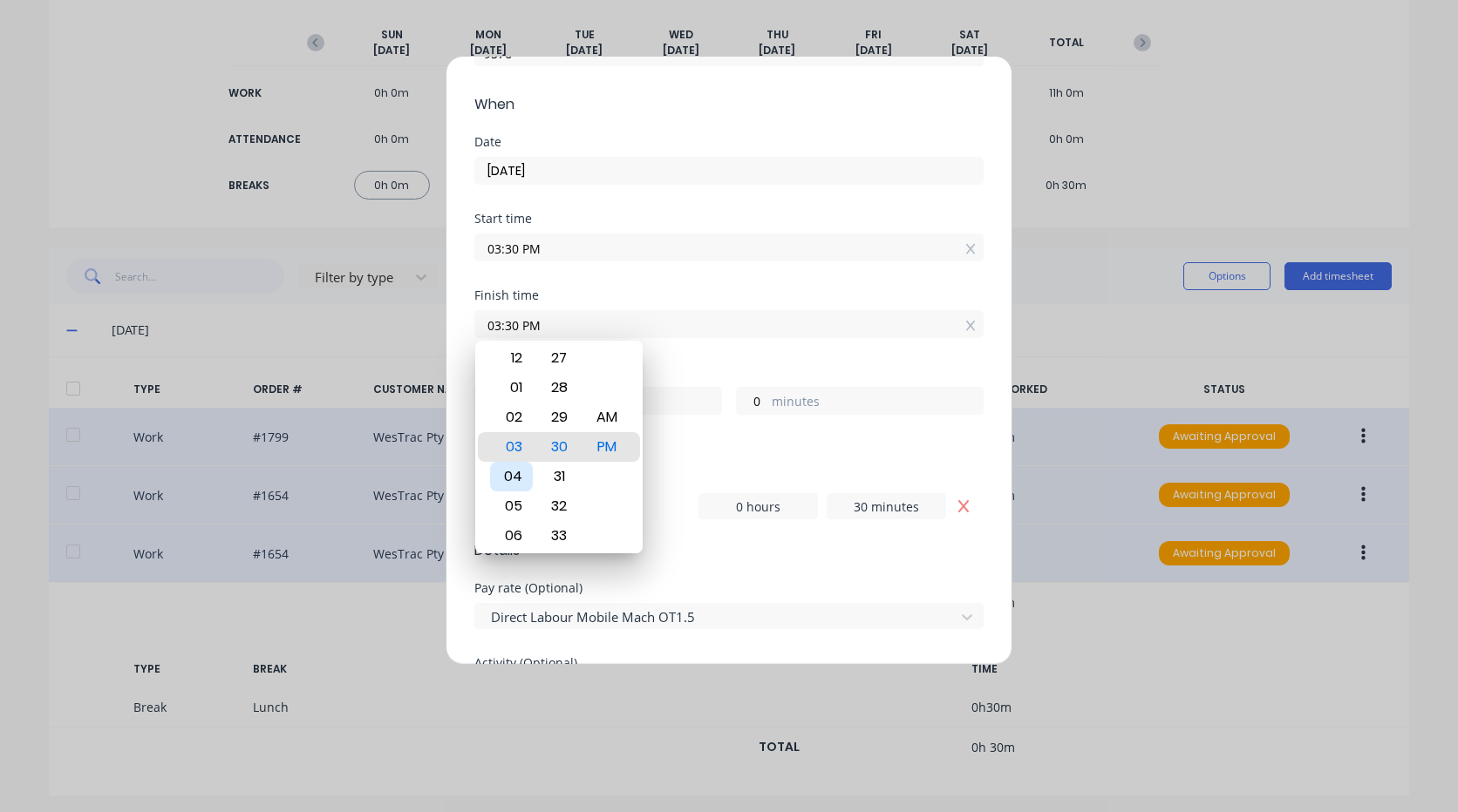
click at [525, 480] on div "04" at bounding box center [511, 477] width 42 height 30
type input "04:30 PM"
type input "1"
drag, startPoint x: 695, startPoint y: 489, endPoint x: 683, endPoint y: 484, distance: 13.0
click at [690, 486] on div "Add breaks" at bounding box center [729, 482] width 495 height 23
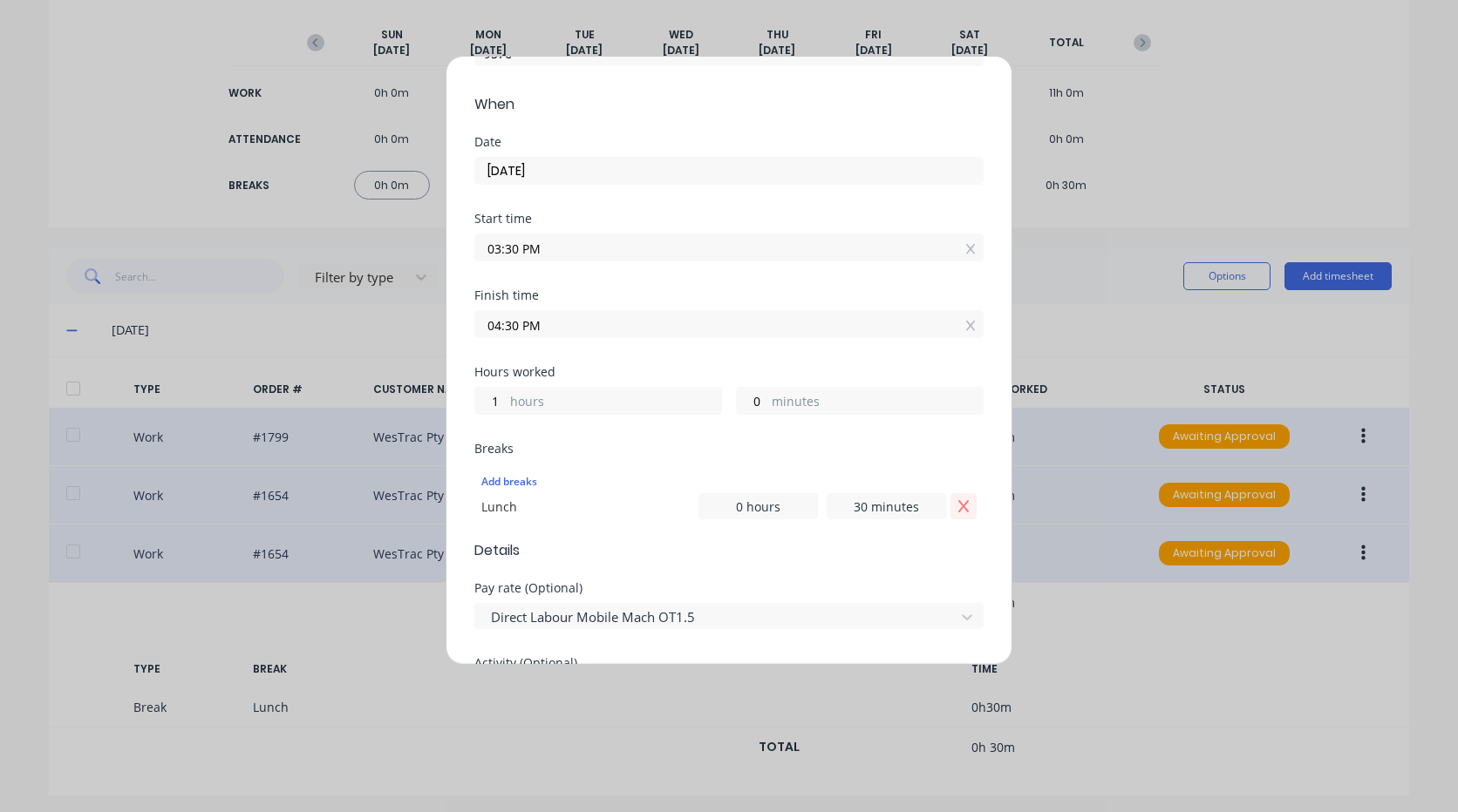
click at [937, 505] on div "Lunch 0 hours 30 minutes" at bounding box center [729, 507] width 495 height 26
click at [950, 505] on button "Remove Lunch" at bounding box center [963, 507] width 26 height 26
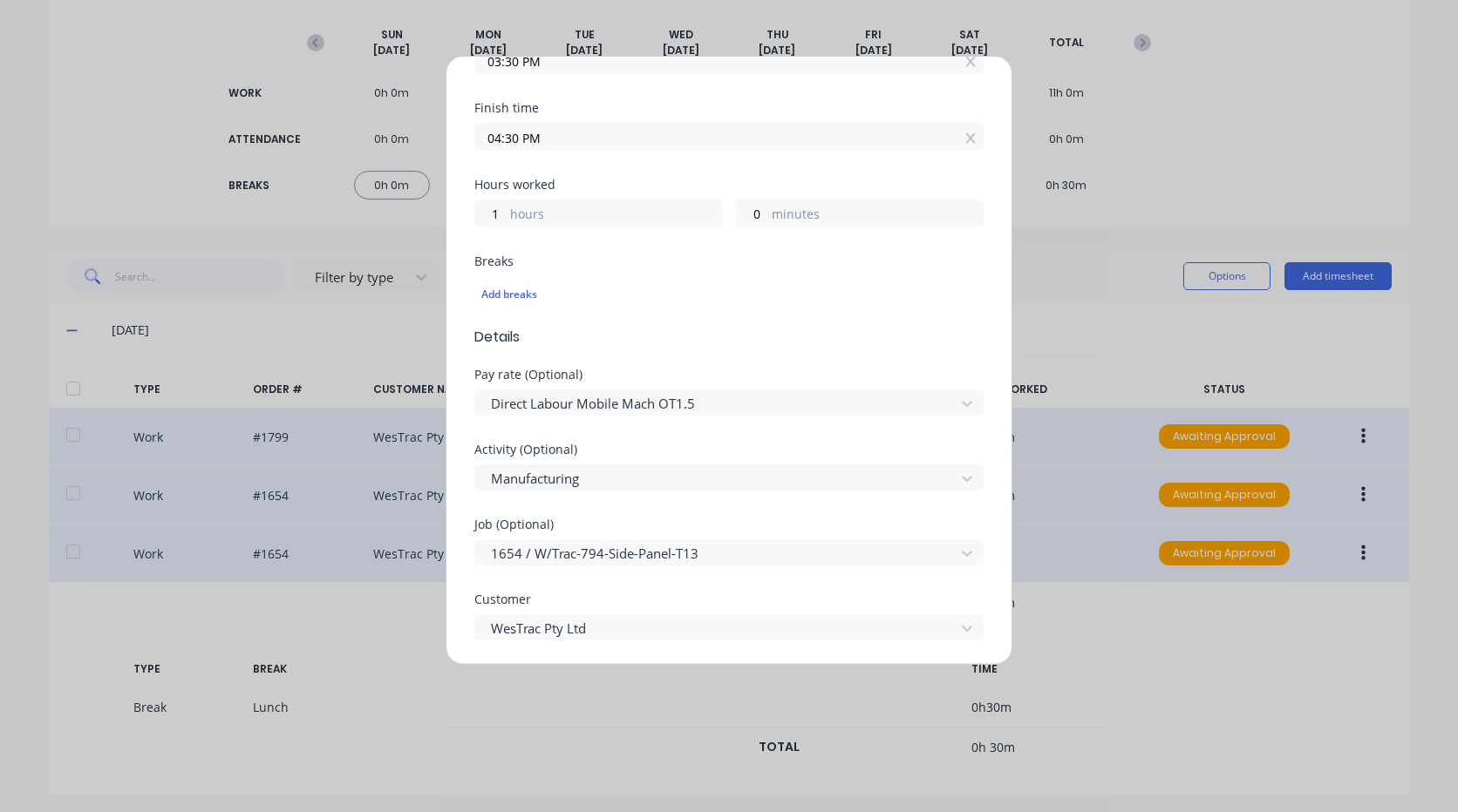
scroll to position [218, 0]
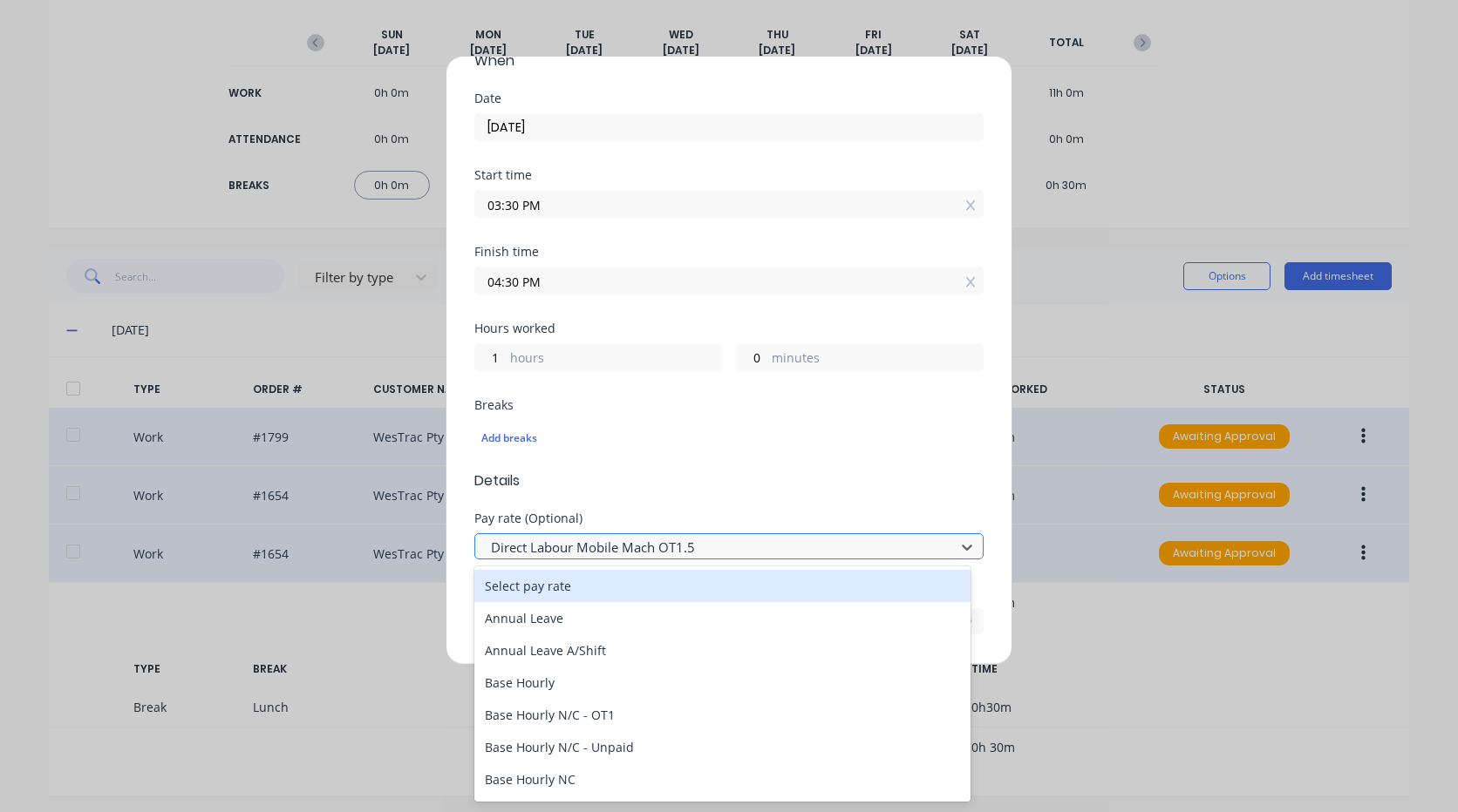
click at [696, 548] on div at bounding box center [717, 547] width 457 height 22
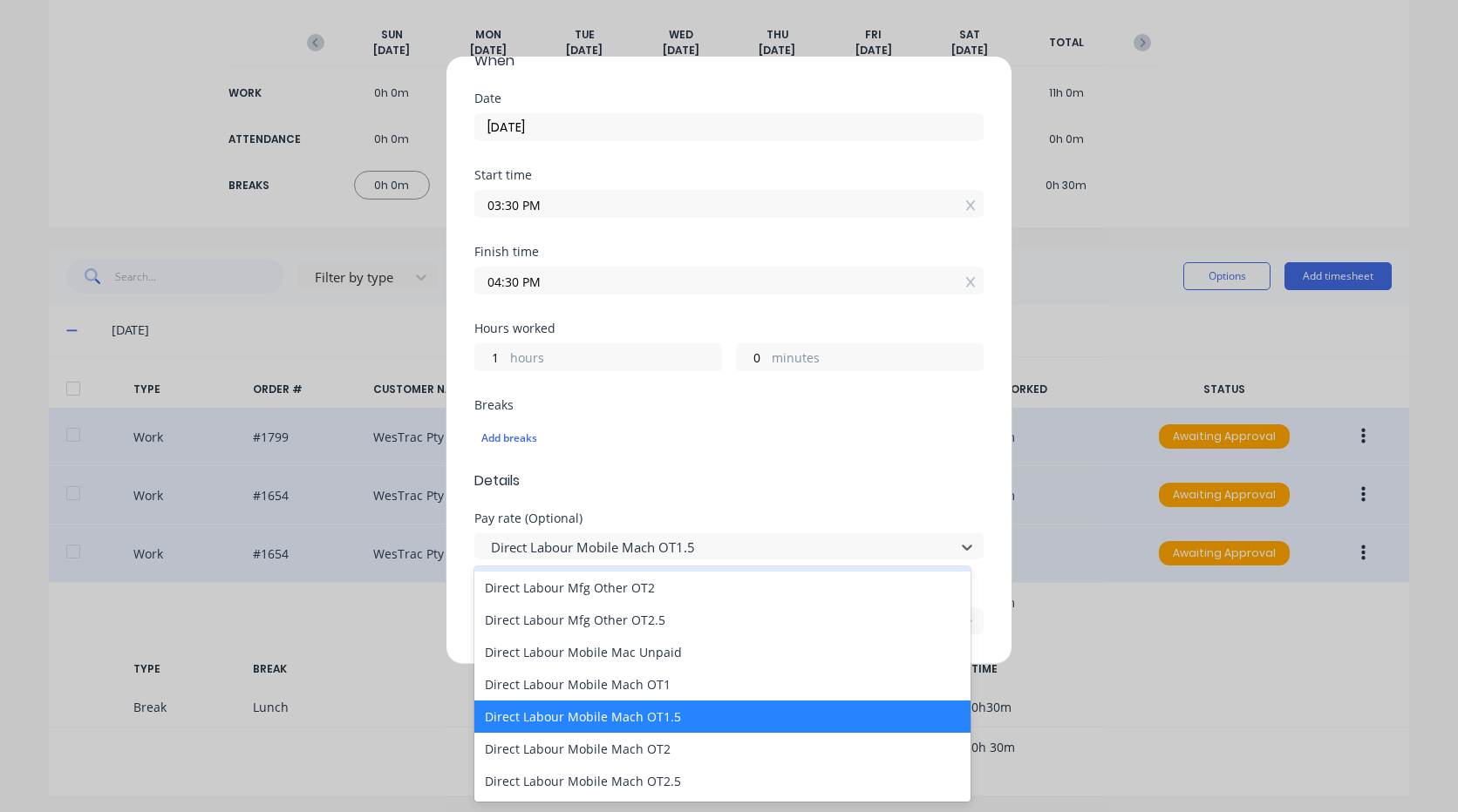
scroll to position [1133, 0]
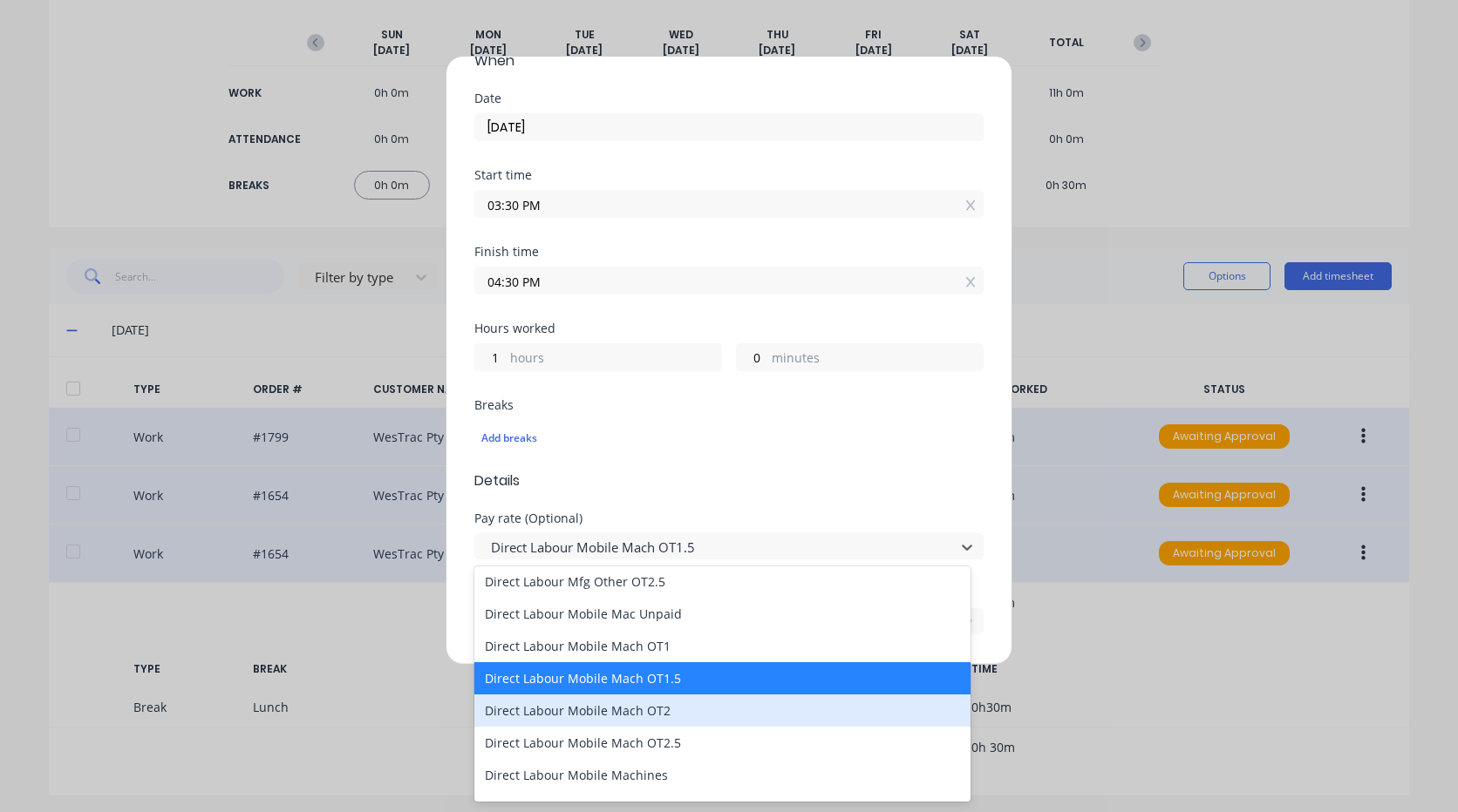
drag, startPoint x: 716, startPoint y: 706, endPoint x: 714, endPoint y: 665, distance: 41.0
click at [716, 705] on div "Direct Labour Mobile Mach OT2" at bounding box center [722, 710] width 496 height 33
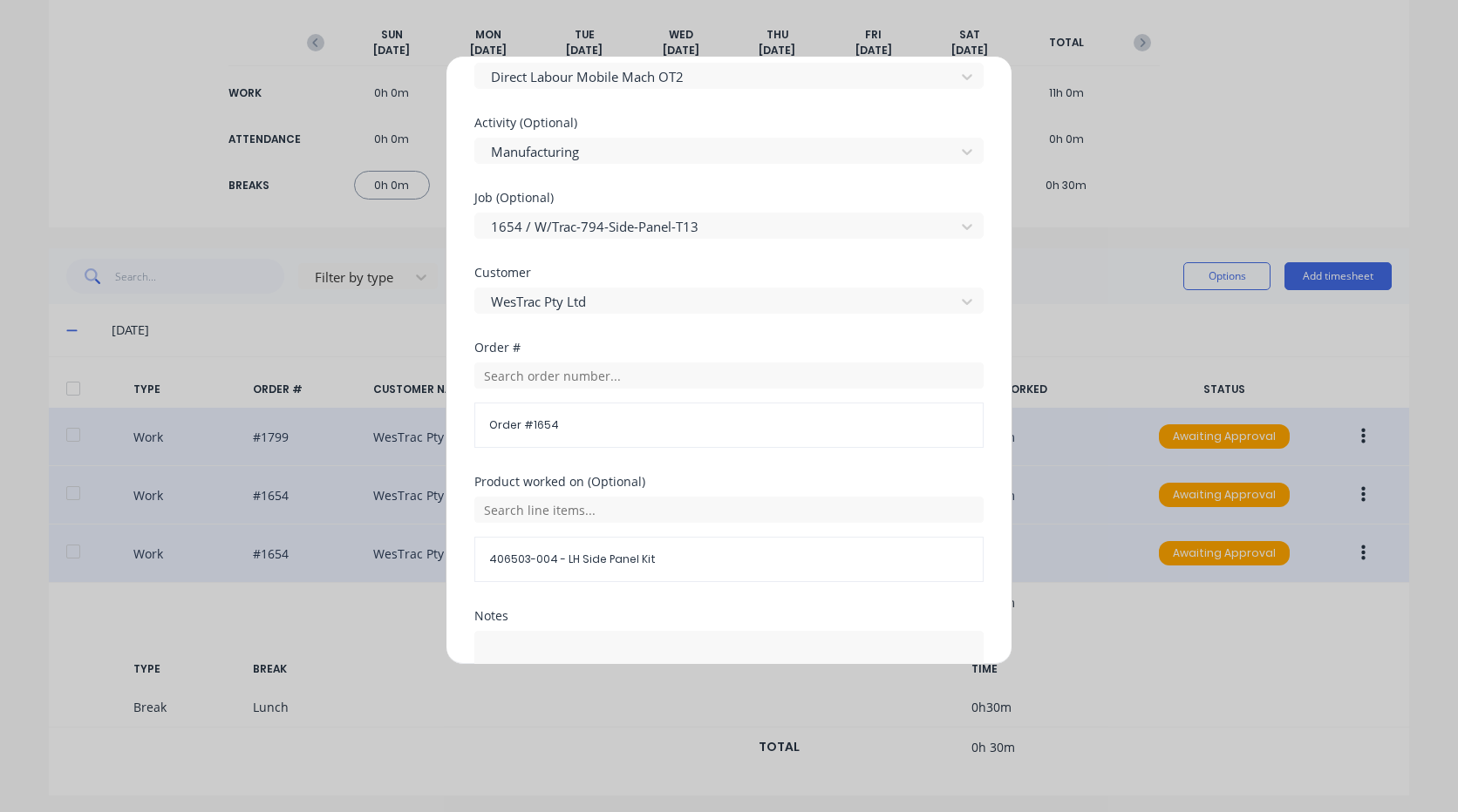
scroll to position [828, 0]
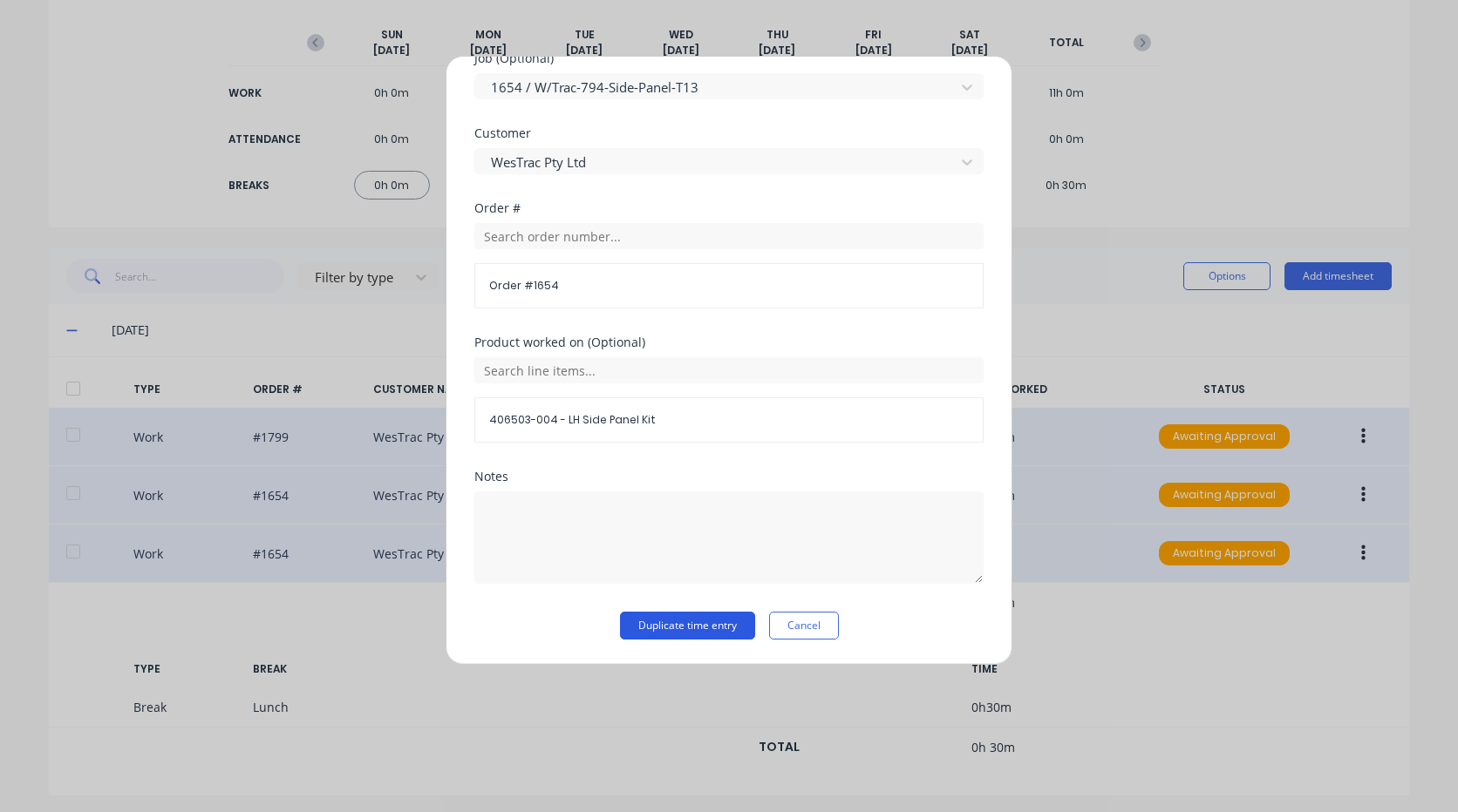
click at [706, 625] on button "Duplicate time entry" at bounding box center [687, 626] width 135 height 28
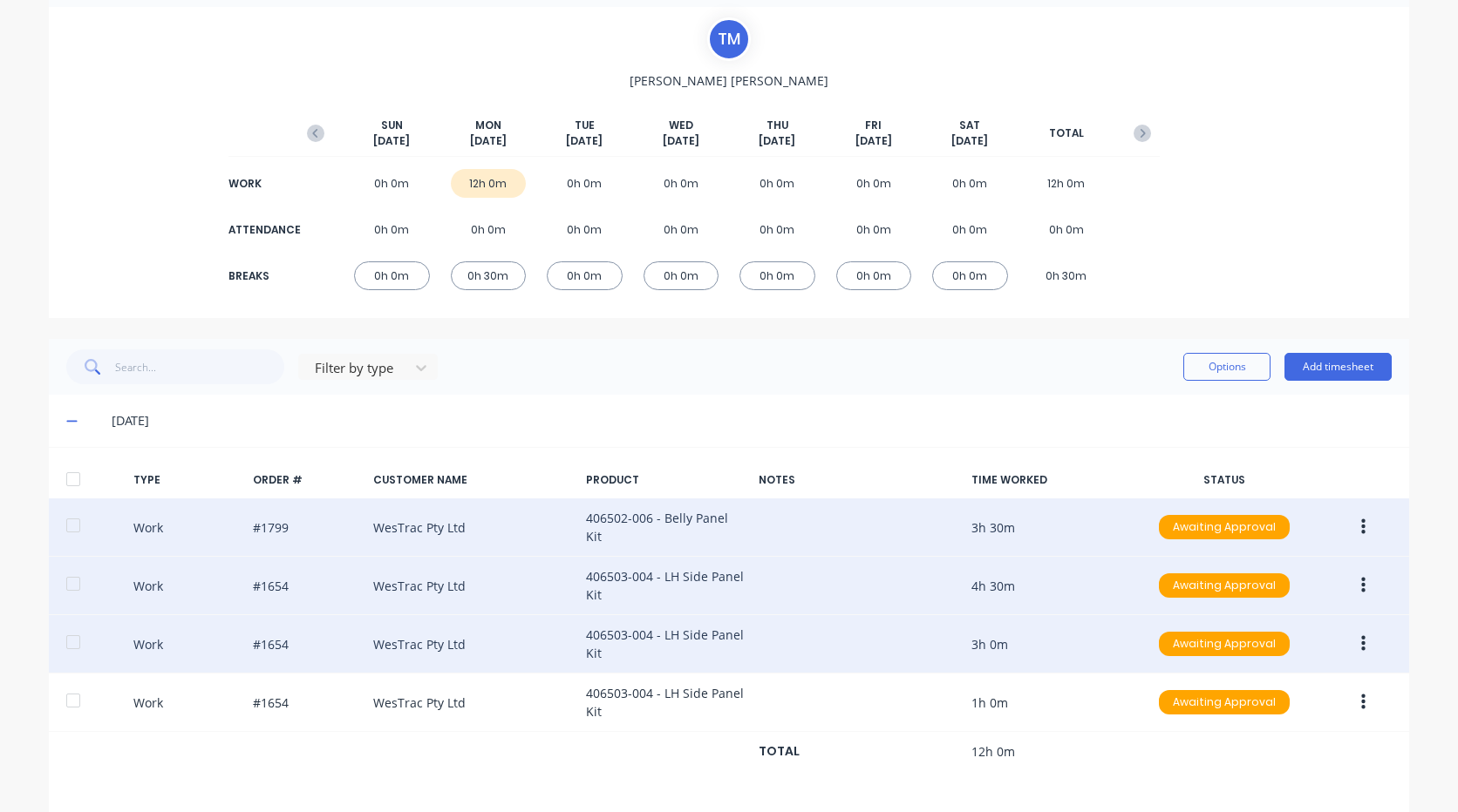
scroll to position [0, 0]
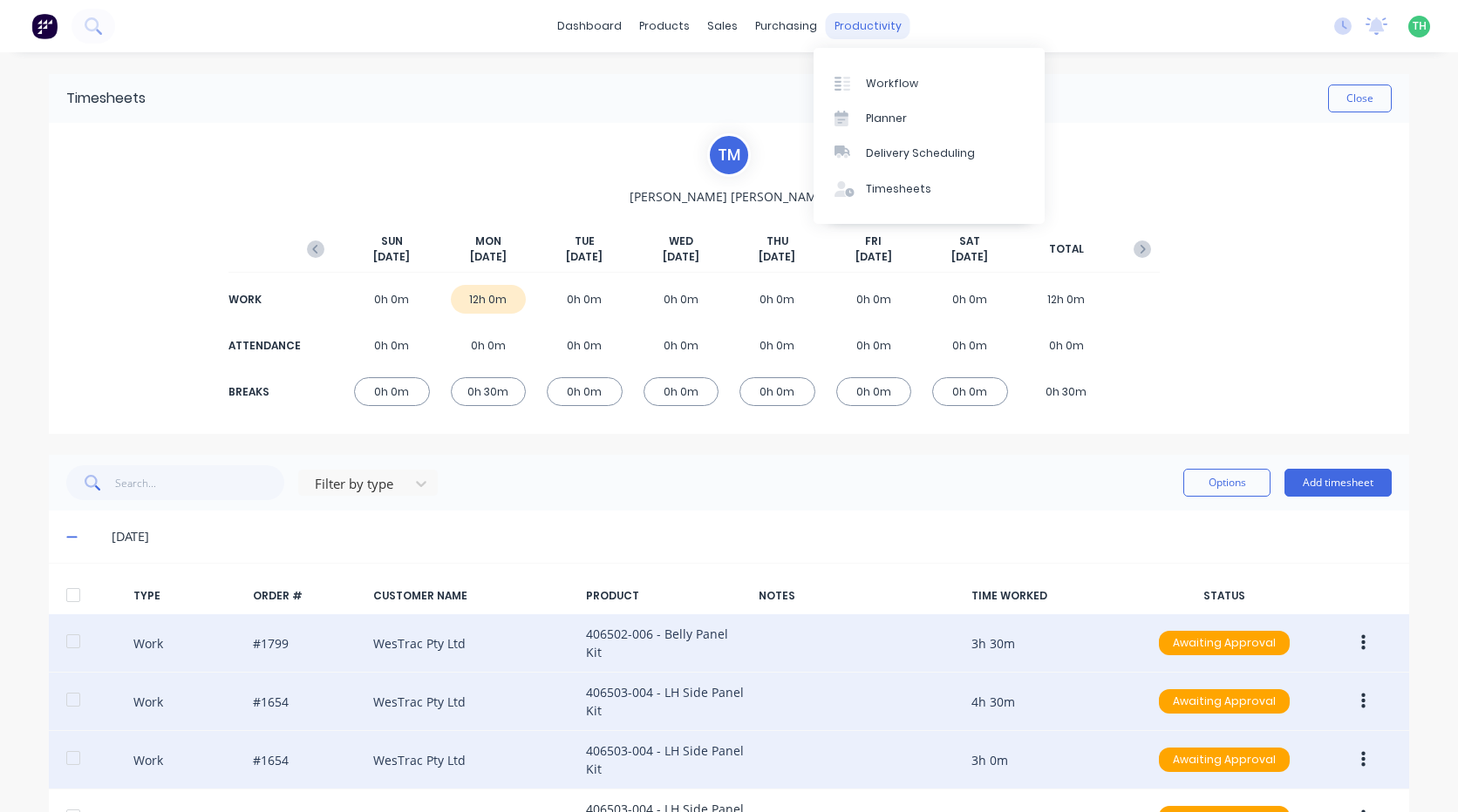
click at [854, 19] on div "productivity" at bounding box center [868, 26] width 85 height 26
click at [897, 188] on div "Timesheets" at bounding box center [899, 189] width 65 height 16
click at [1334, 22] on icon at bounding box center [1343, 26] width 18 height 18
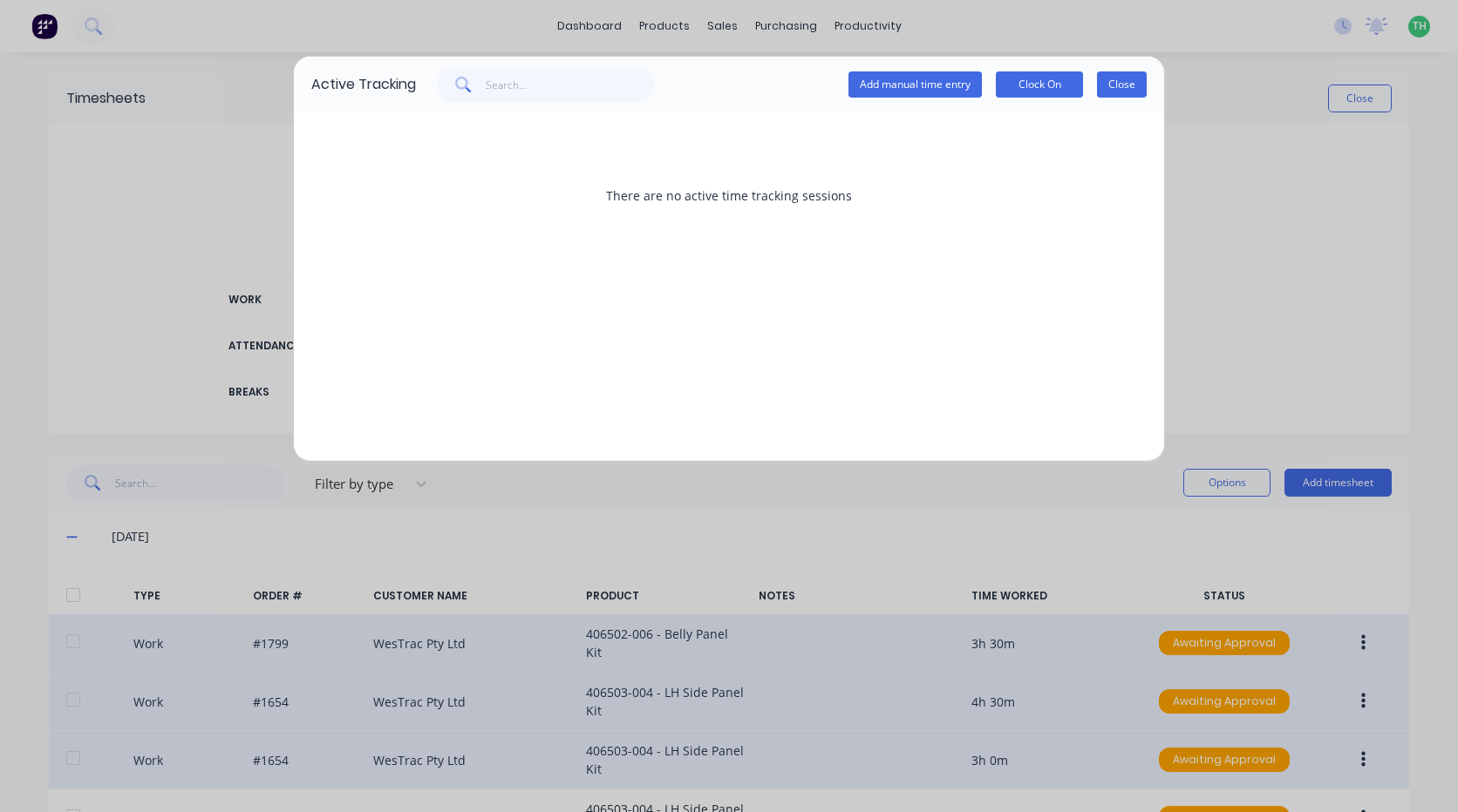
click at [1137, 78] on button "Close" at bounding box center [1122, 85] width 49 height 26
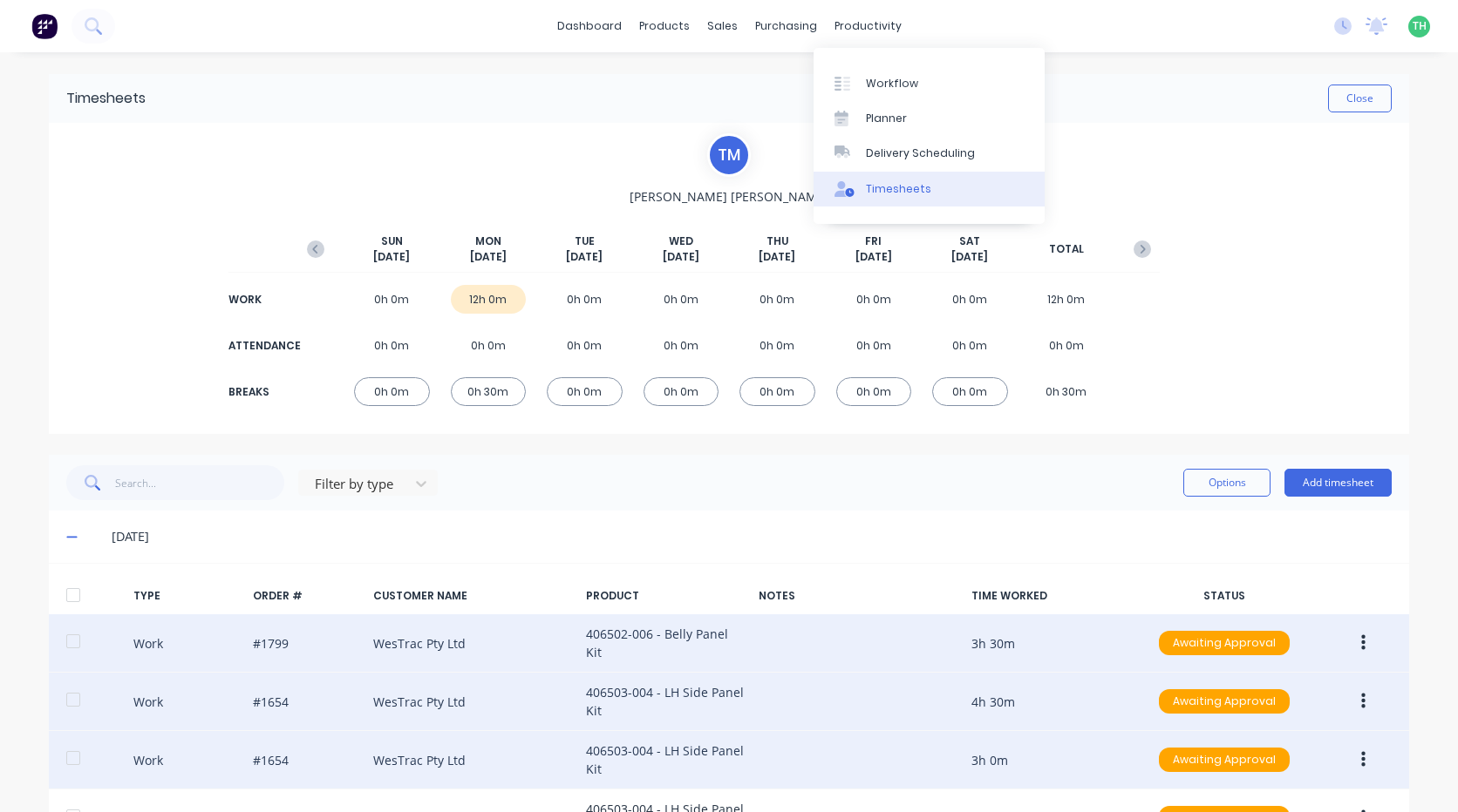
click at [893, 181] on div "Timesheets" at bounding box center [899, 189] width 65 height 16
click at [1144, 111] on div "Close" at bounding box center [768, 99] width 1246 height 28
click at [901, 188] on div "Timesheets" at bounding box center [899, 189] width 65 height 16
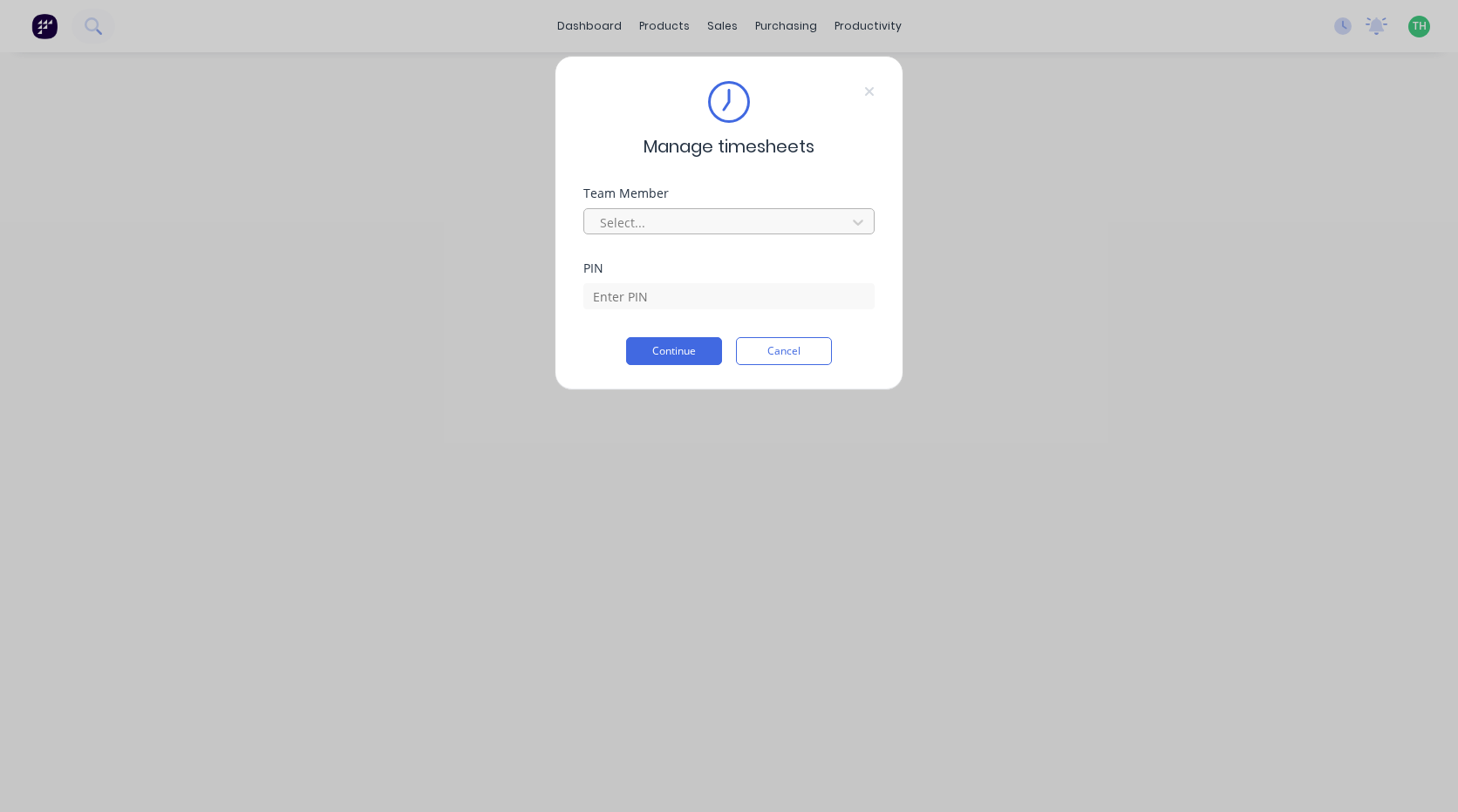
click at [676, 224] on div at bounding box center [717, 222] width 239 height 22
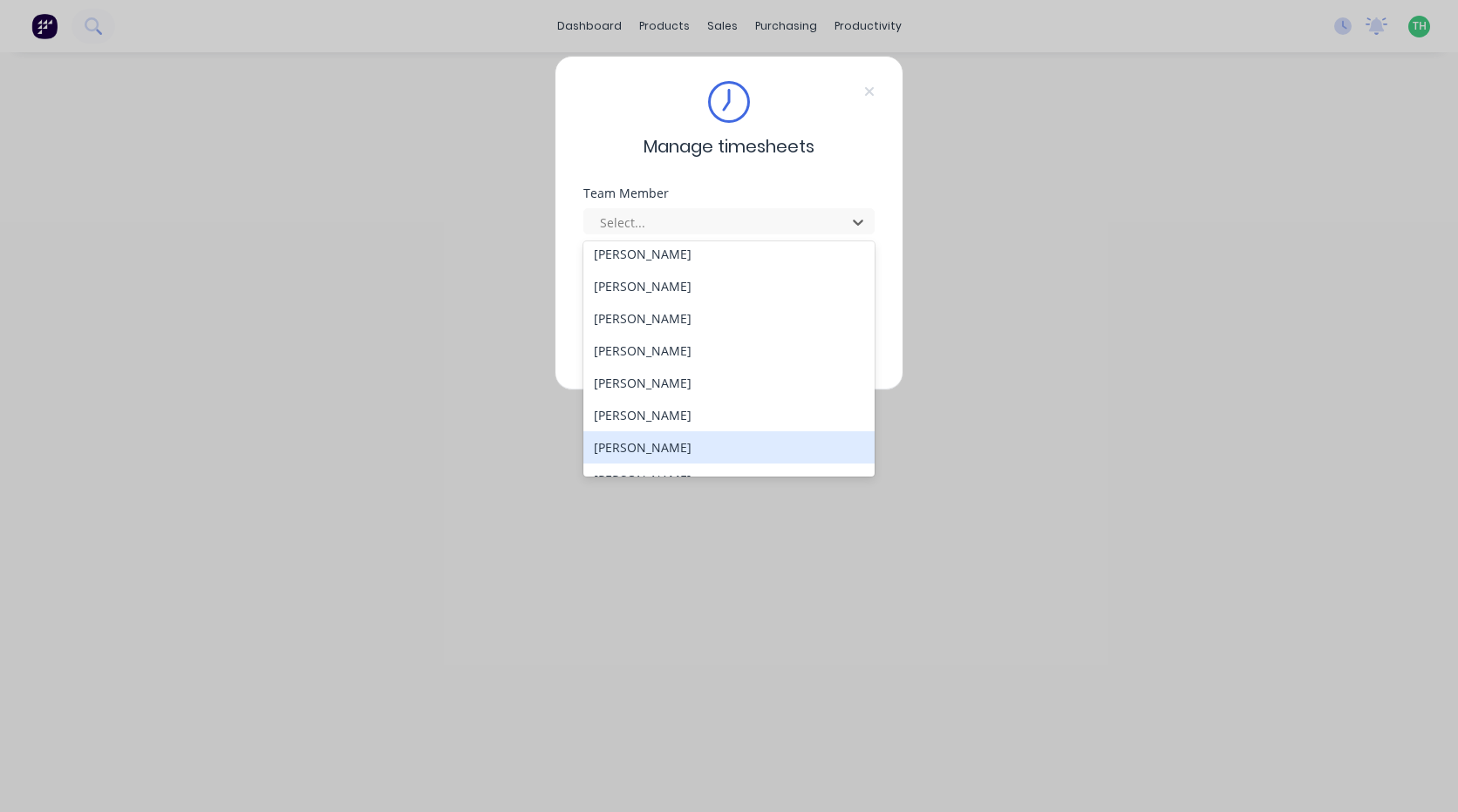
scroll to position [803, 0]
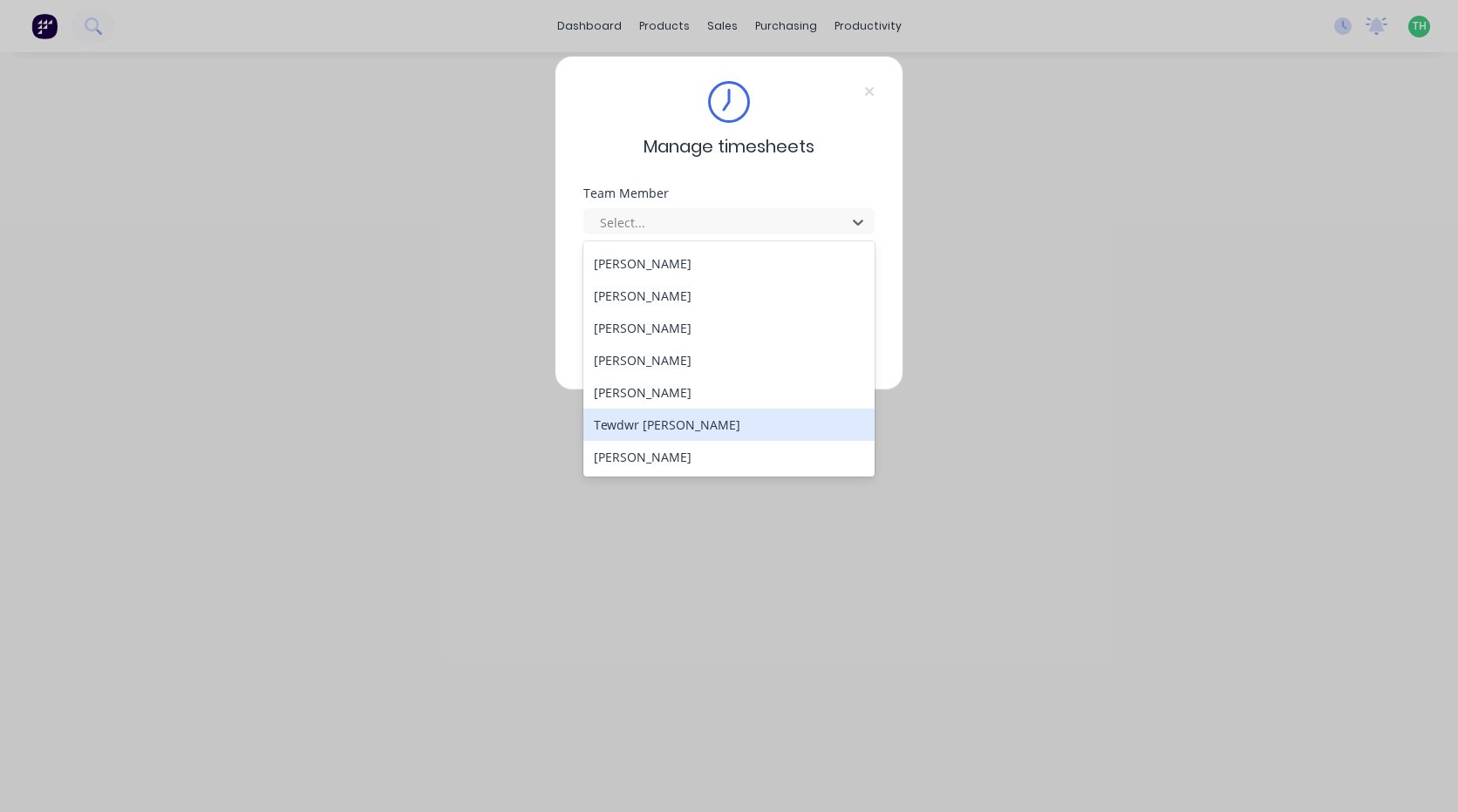
click at [750, 414] on div "Tewdwr [PERSON_NAME]" at bounding box center [729, 425] width 291 height 33
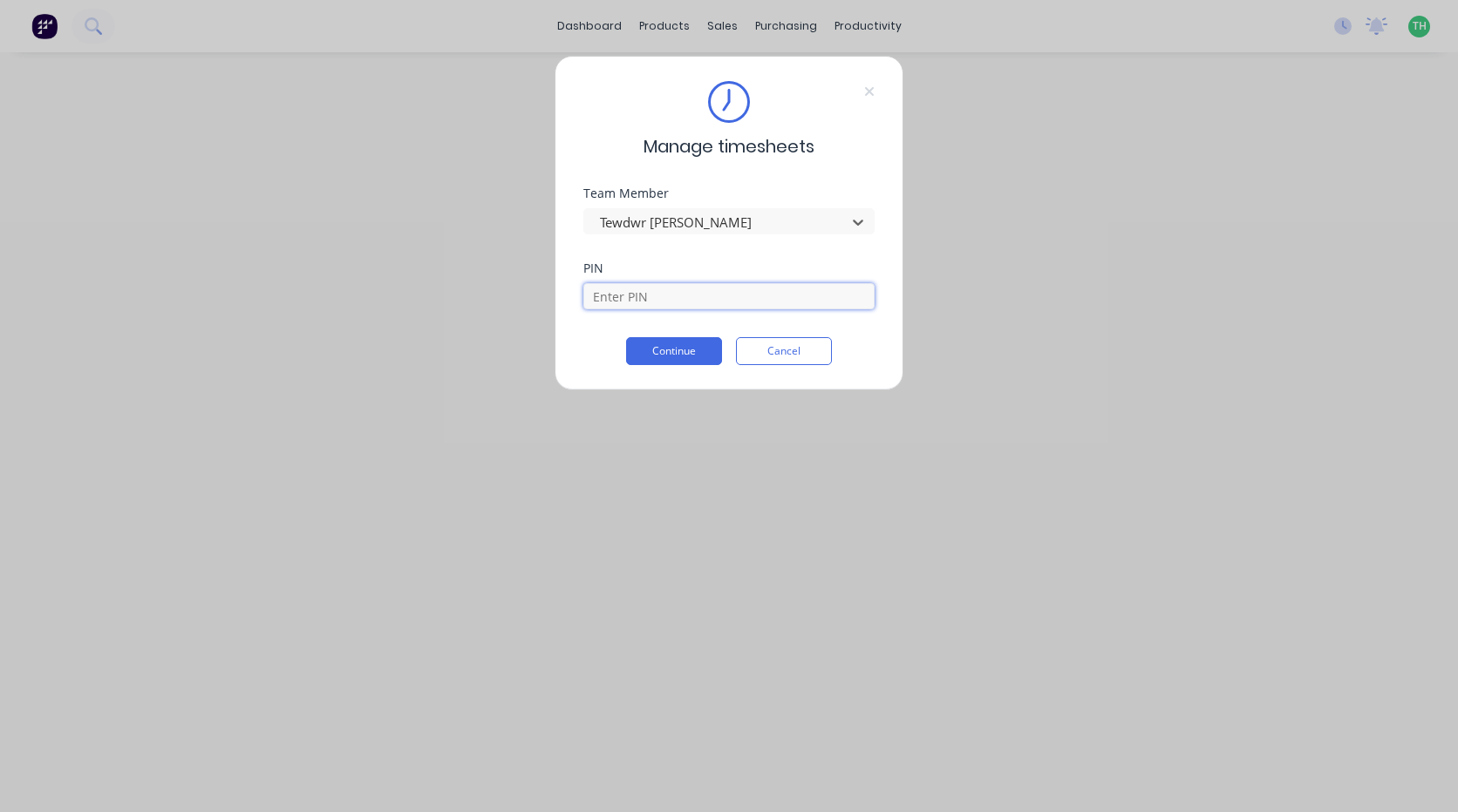
click at [718, 295] on input at bounding box center [729, 297] width 291 height 26
type input "2711"
click at [626, 337] on button "Continue" at bounding box center [674, 351] width 96 height 28
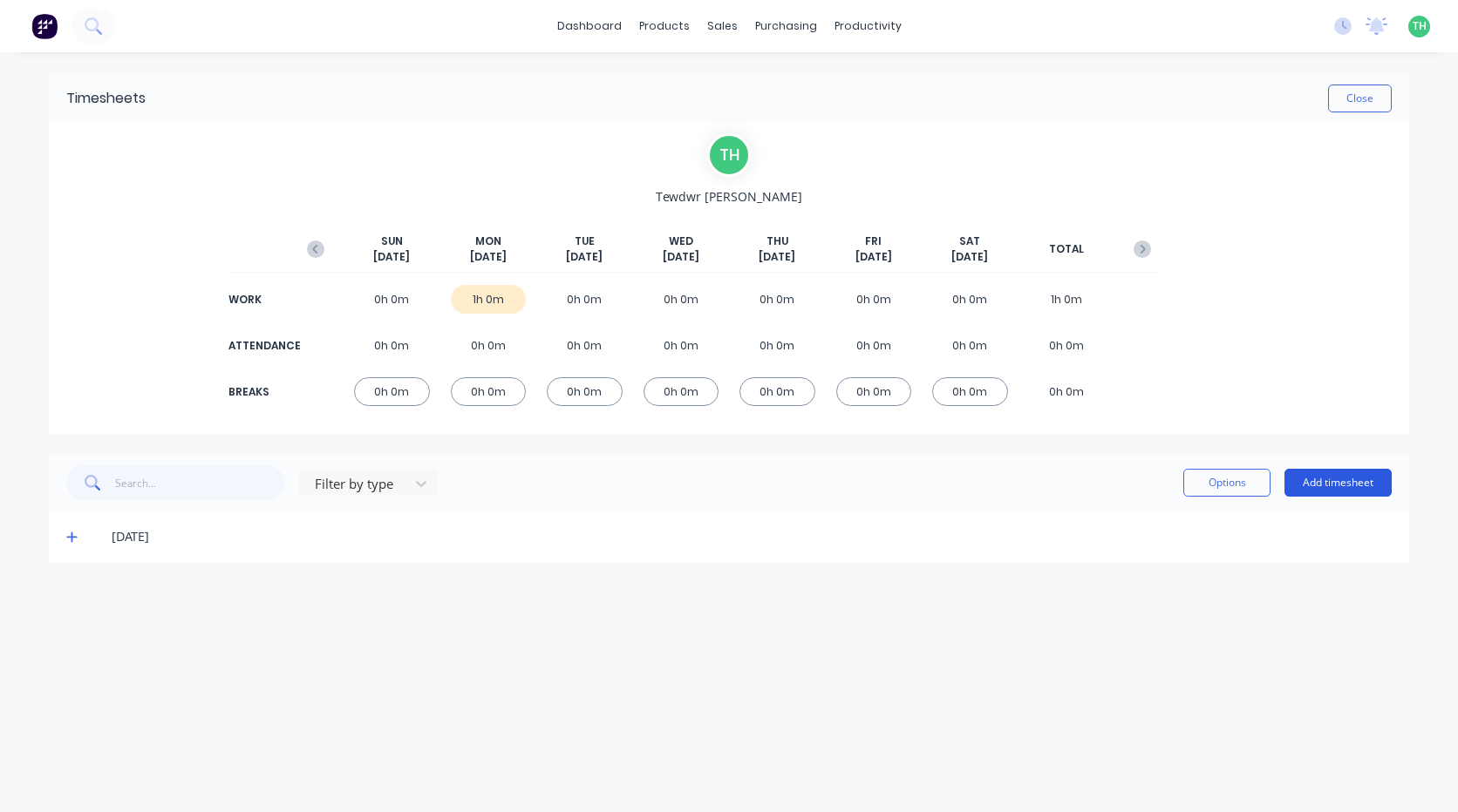
click at [1346, 477] on button "Add timesheet" at bounding box center [1338, 483] width 107 height 28
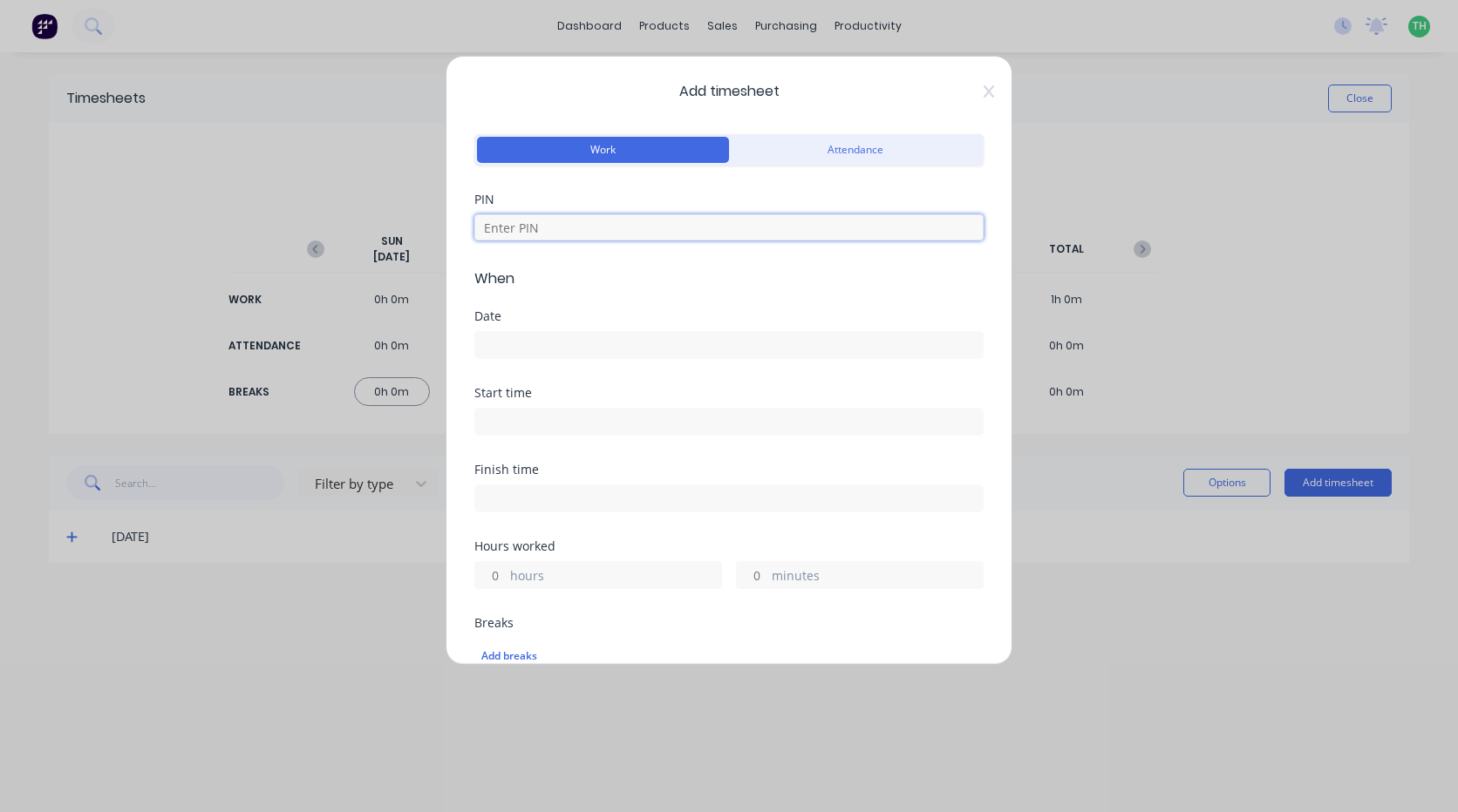
click at [659, 229] on input at bounding box center [729, 228] width 510 height 26
type input "2711"
click at [655, 344] on input at bounding box center [729, 345] width 508 height 26
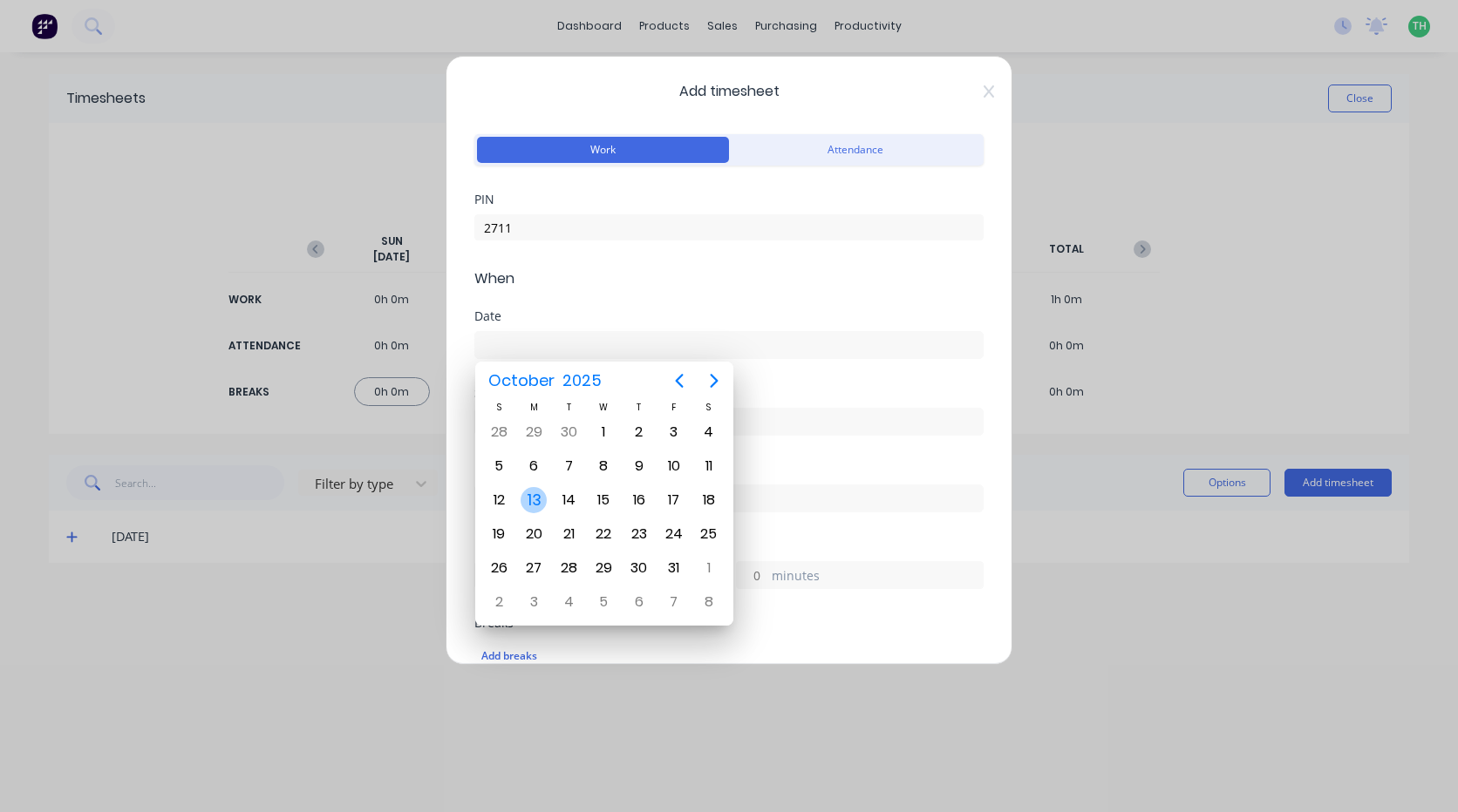
click at [534, 503] on div "13" at bounding box center [534, 500] width 26 height 26
type input "[DATE]"
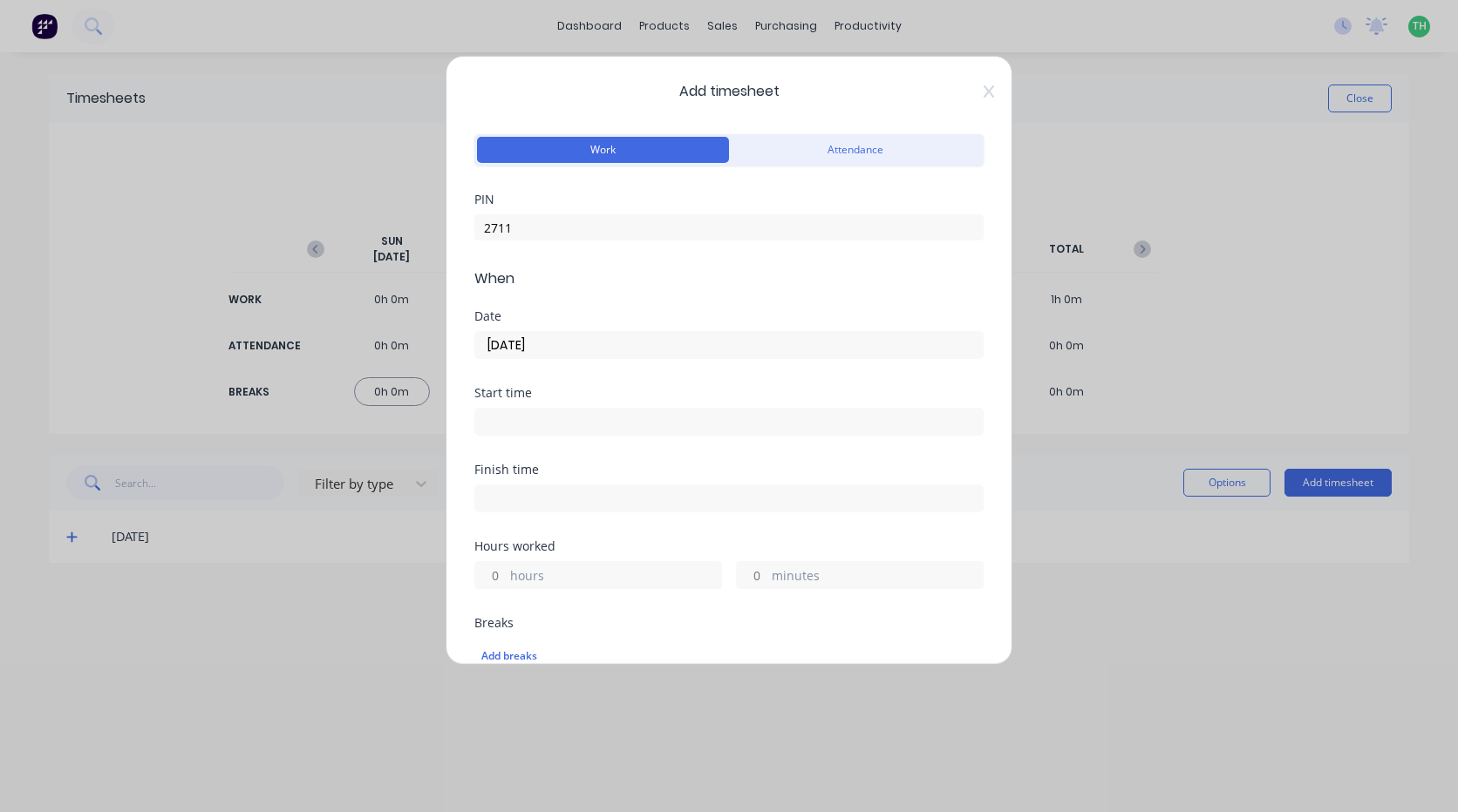
click at [541, 423] on input at bounding box center [729, 422] width 508 height 26
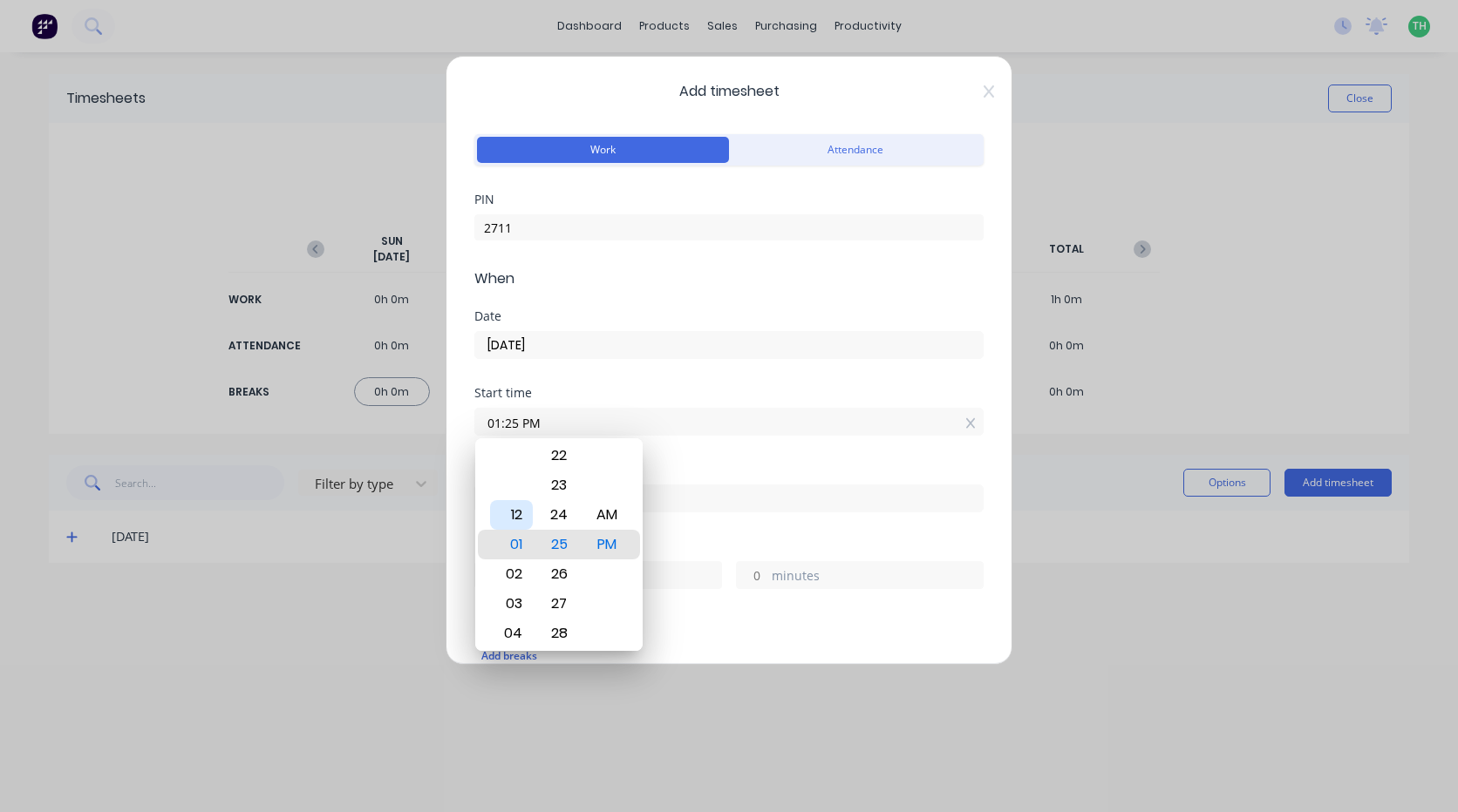
click at [517, 516] on div "12" at bounding box center [511, 515] width 42 height 30
click at [570, 595] on div "30" at bounding box center [559, 605] width 42 height 30
click at [610, 521] on div "AM" at bounding box center [608, 515] width 42 height 30
click at [615, 566] on div "PM" at bounding box center [608, 575] width 42 height 30
type input "12:30 PM"
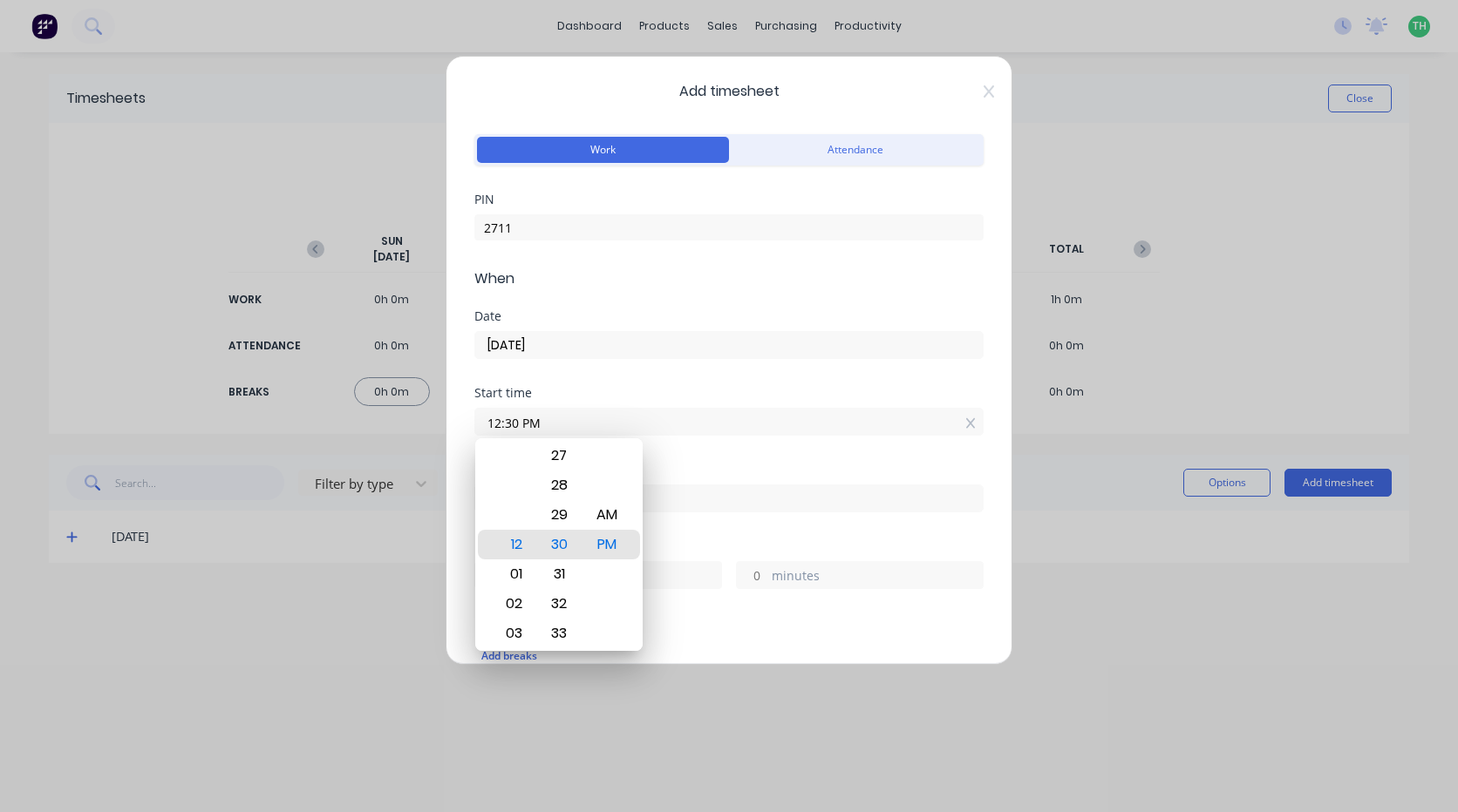
click at [692, 468] on div "Finish time" at bounding box center [729, 470] width 510 height 12
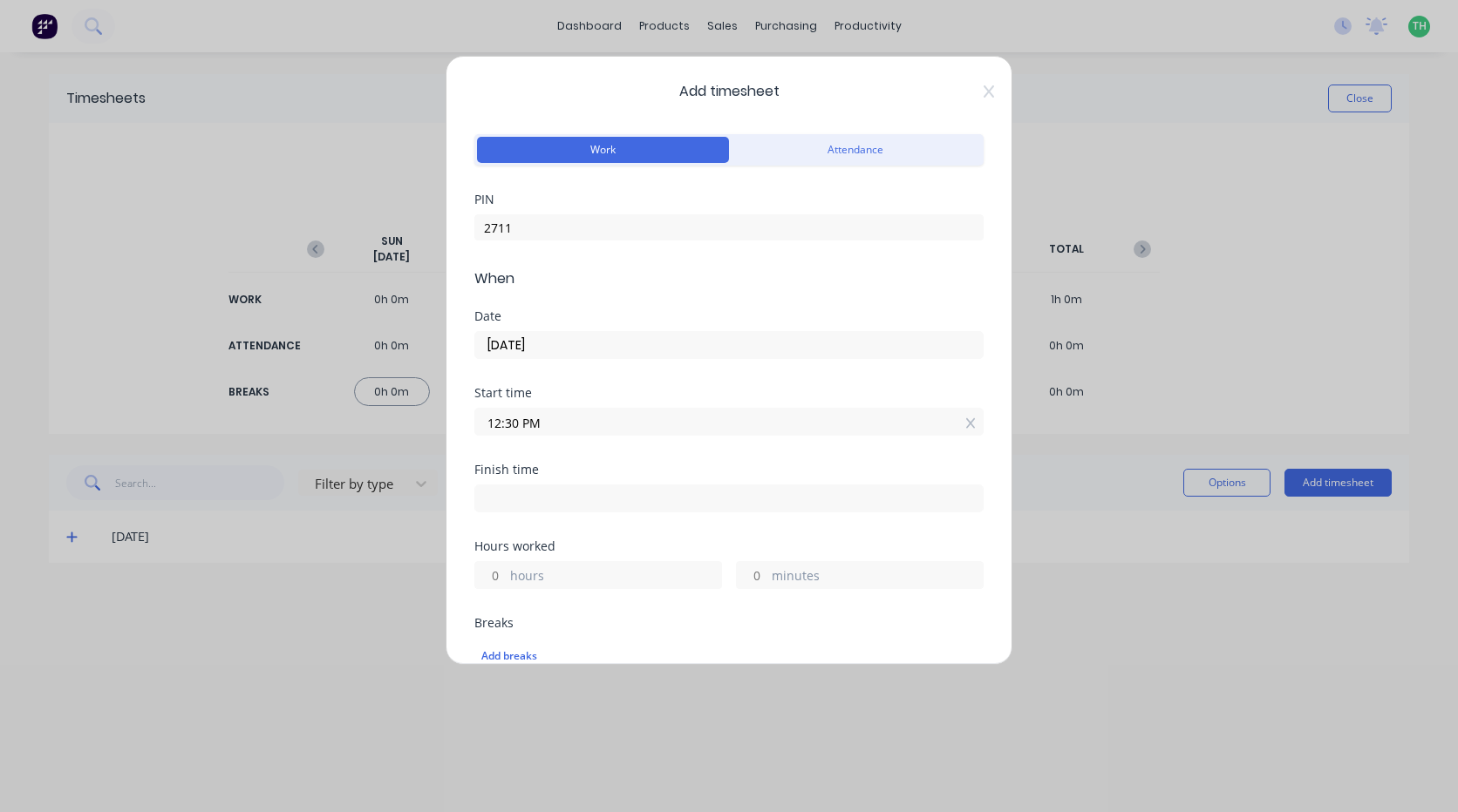
click at [573, 506] on input at bounding box center [729, 499] width 508 height 26
type input "04:25 PM"
type input "3"
type input "55"
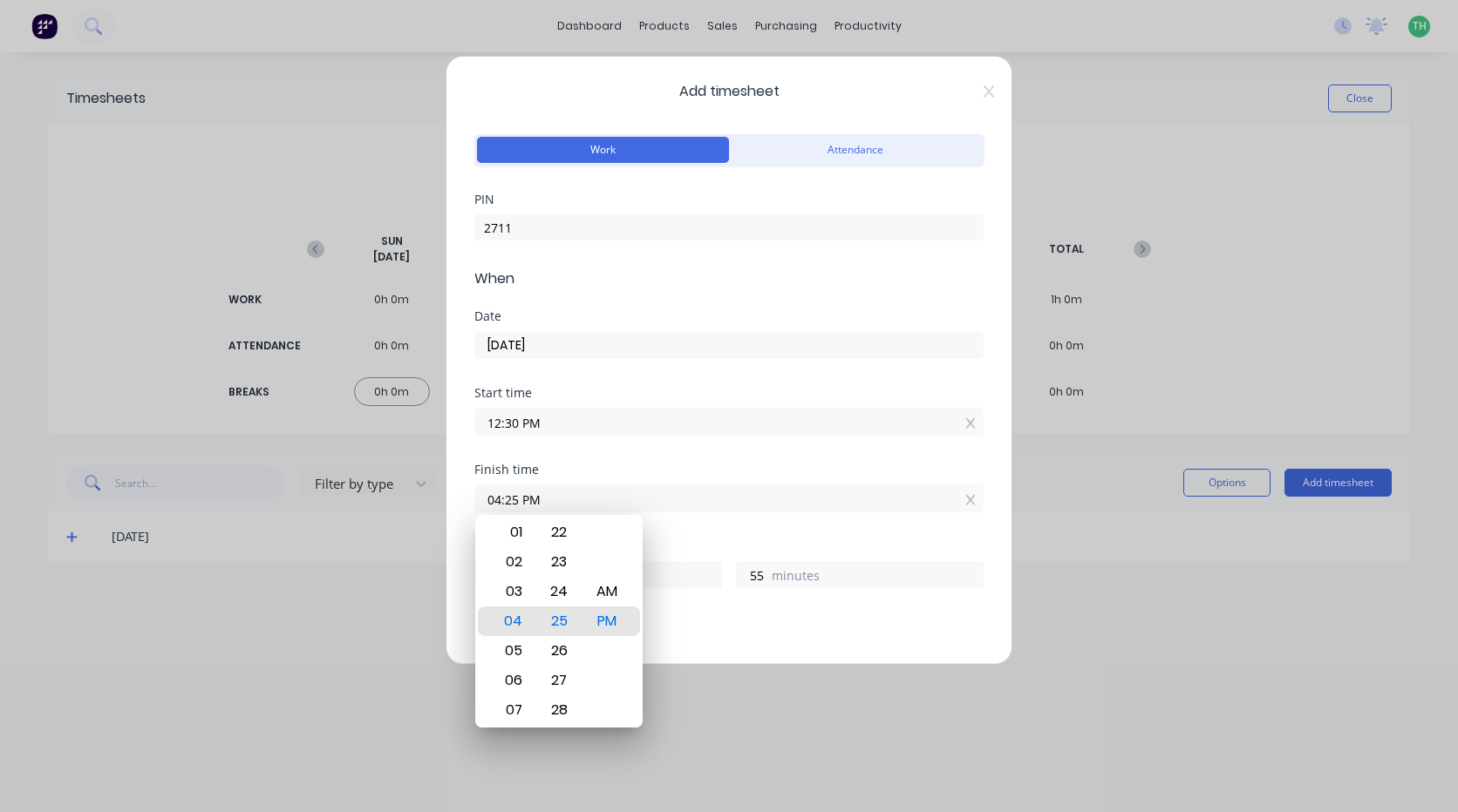
click at [590, 447] on div "Start time 12:30 PM" at bounding box center [729, 425] width 510 height 77
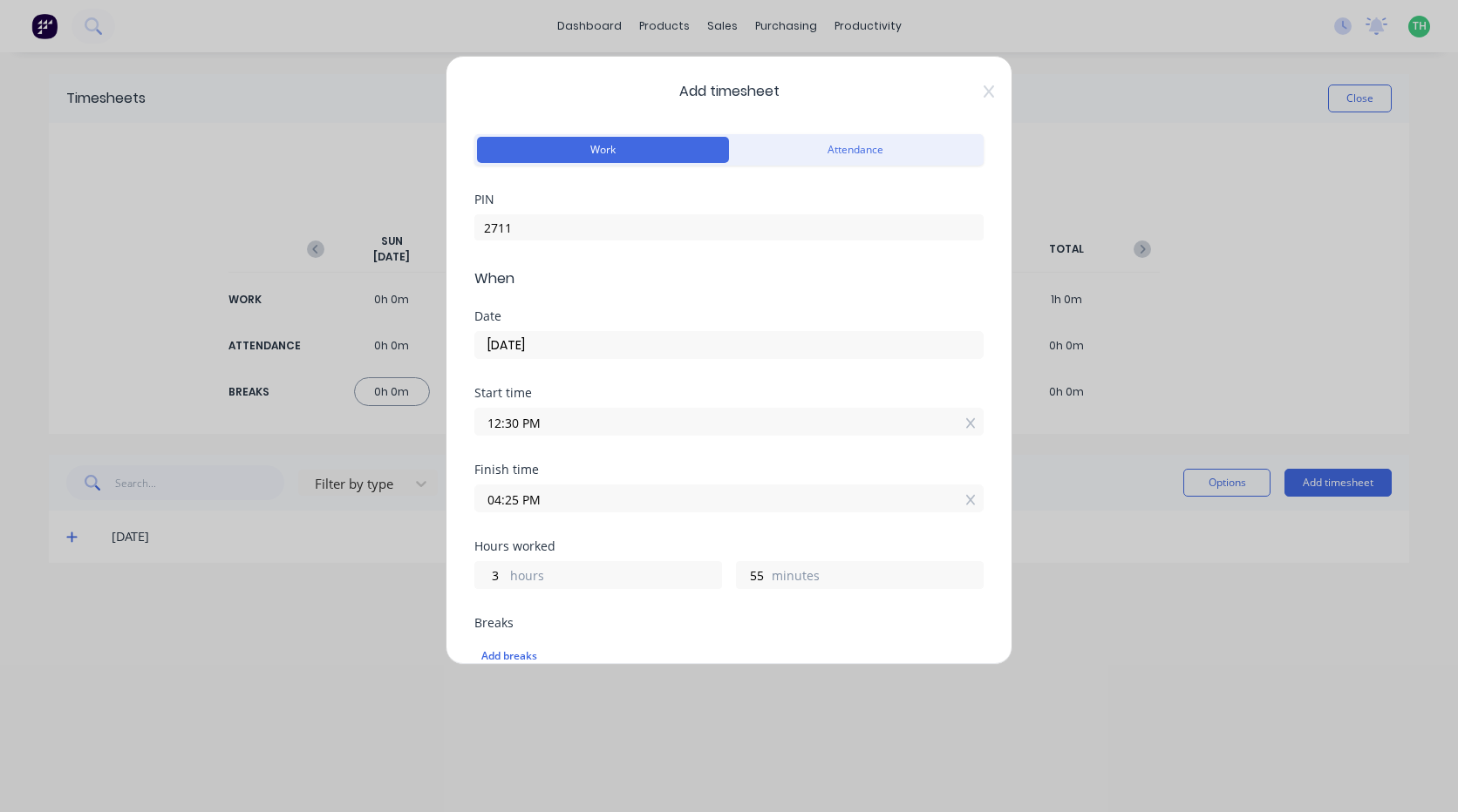
click at [553, 502] on input "04:25 PM" at bounding box center [729, 499] width 508 height 26
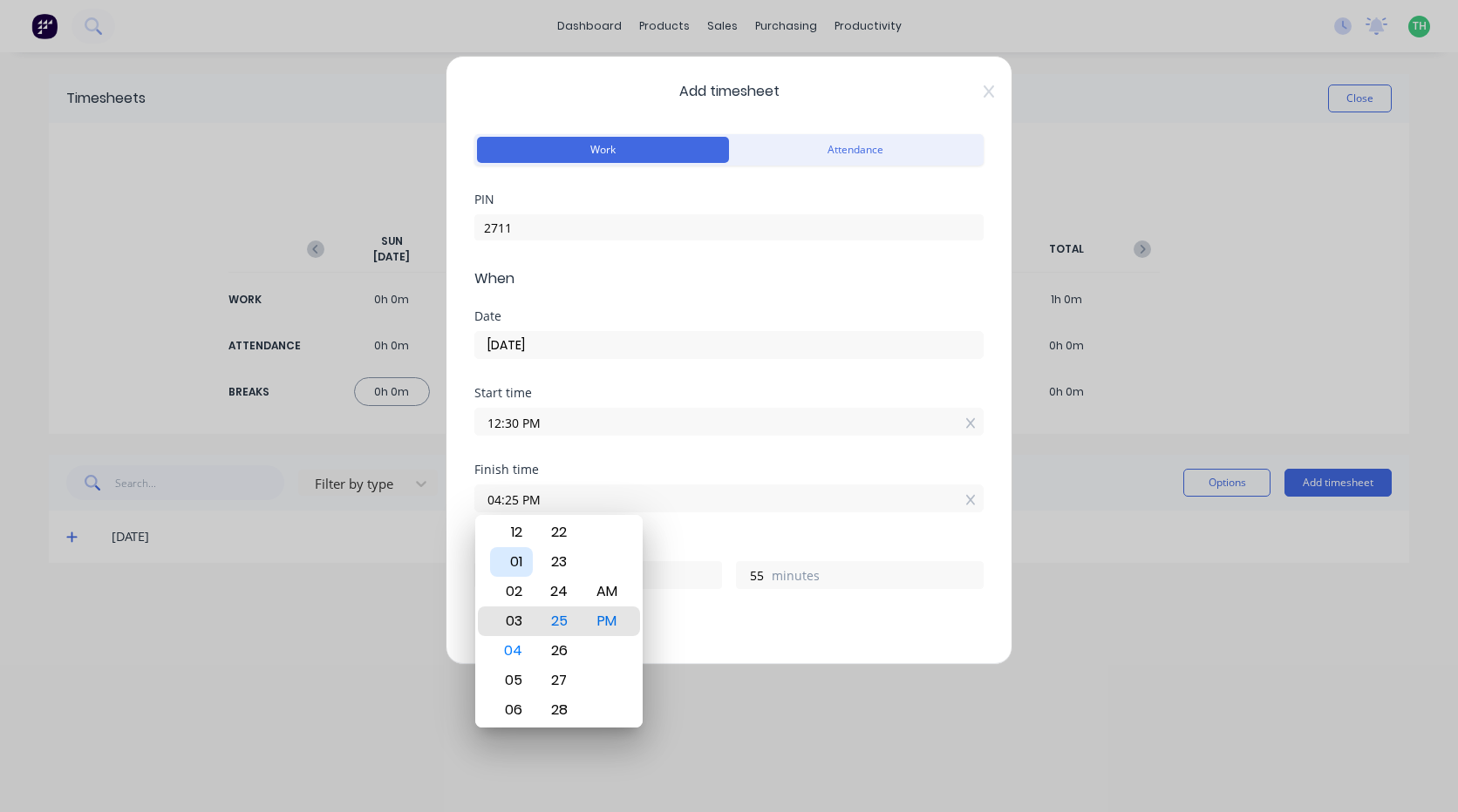
type input "02:25 PM"
type input "1"
click at [517, 563] on div "12" at bounding box center [511, 562] width 42 height 30
type input "12:25 PM"
type input "23"
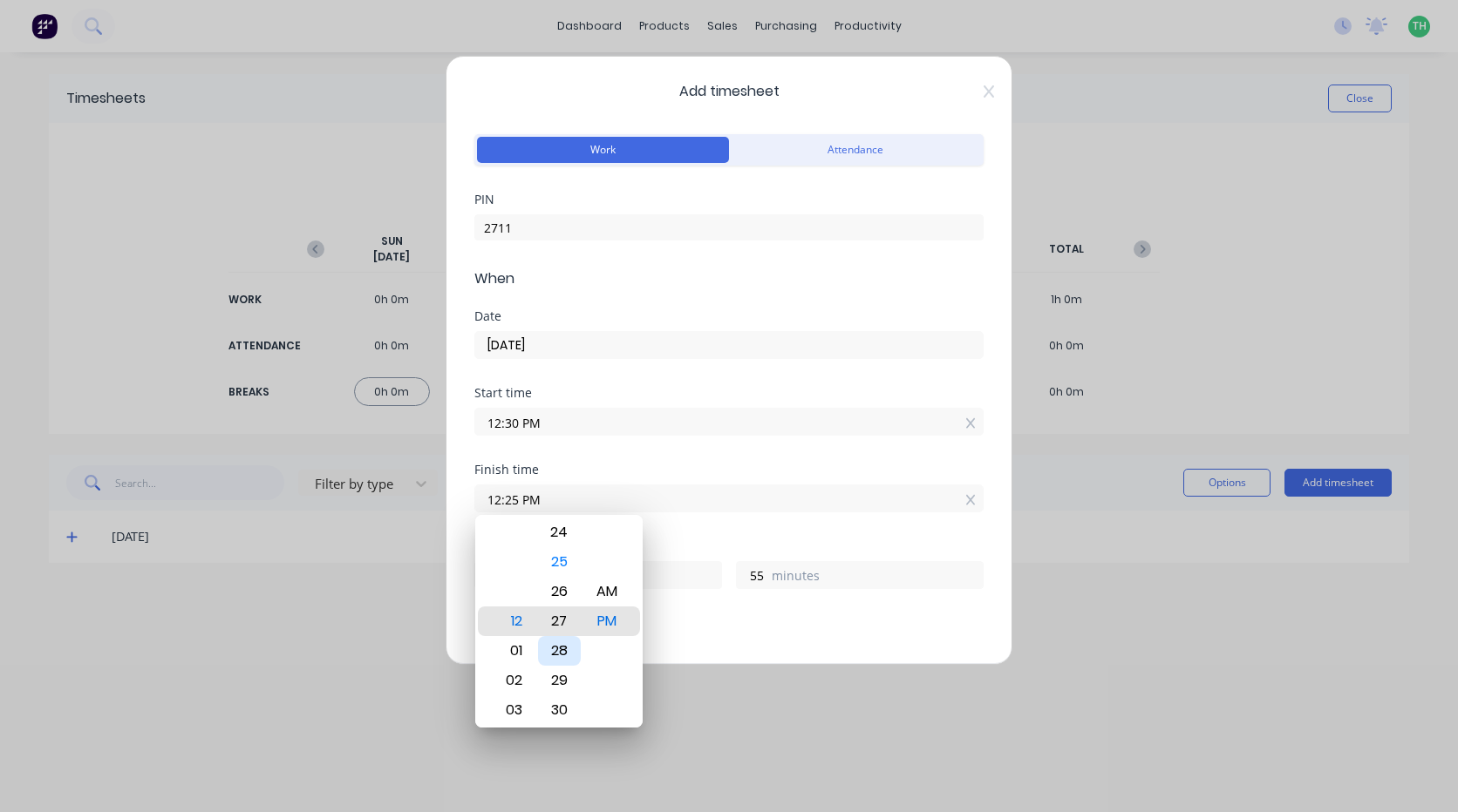
type input "12:27 PM"
type input "57"
click at [570, 704] on div "30" at bounding box center [559, 710] width 42 height 30
type input "12:30 PM"
type input "0"
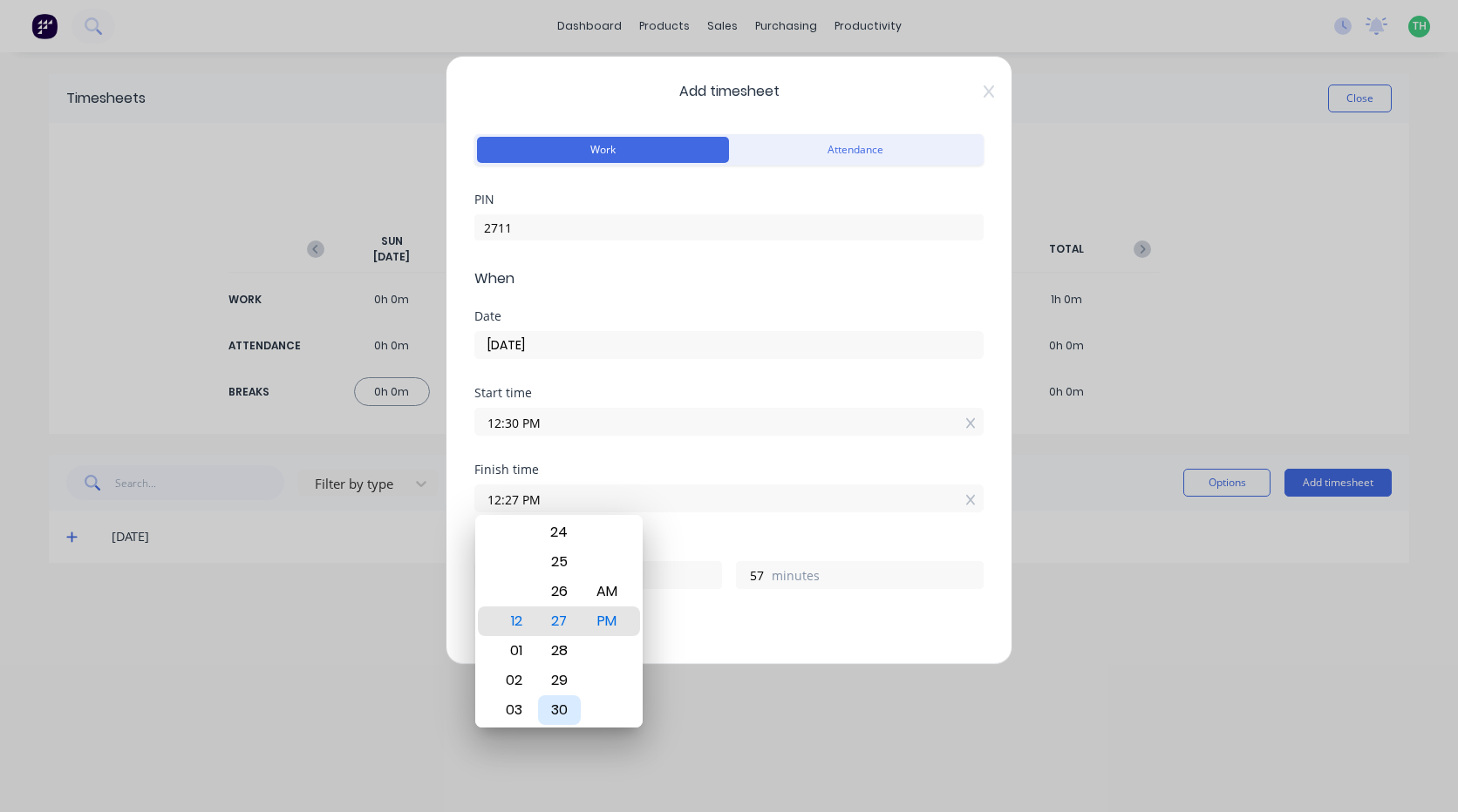
type input "0"
click at [660, 548] on div "Hours worked" at bounding box center [729, 546] width 510 height 12
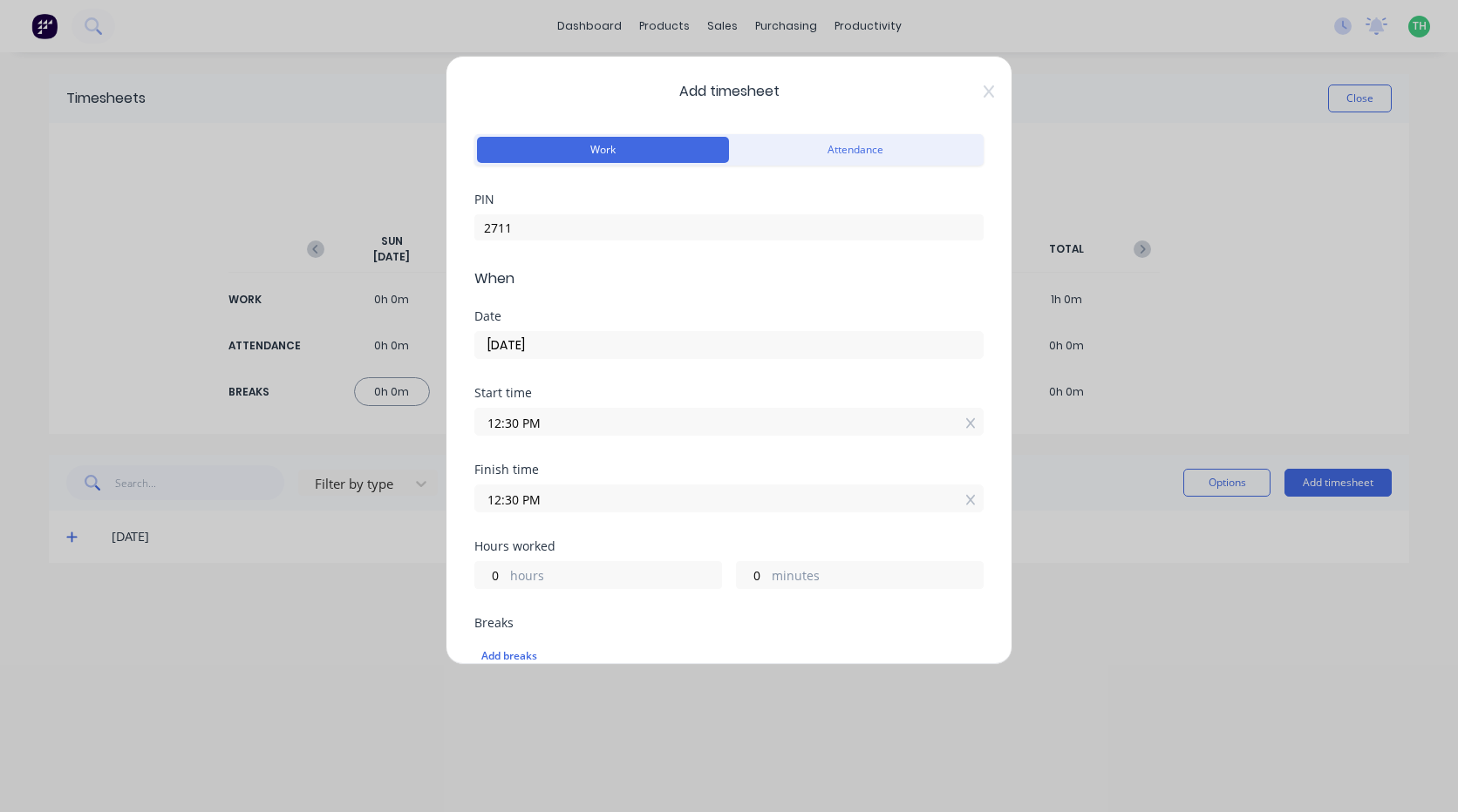
click at [543, 424] on input "12:30 PM" at bounding box center [729, 422] width 508 height 26
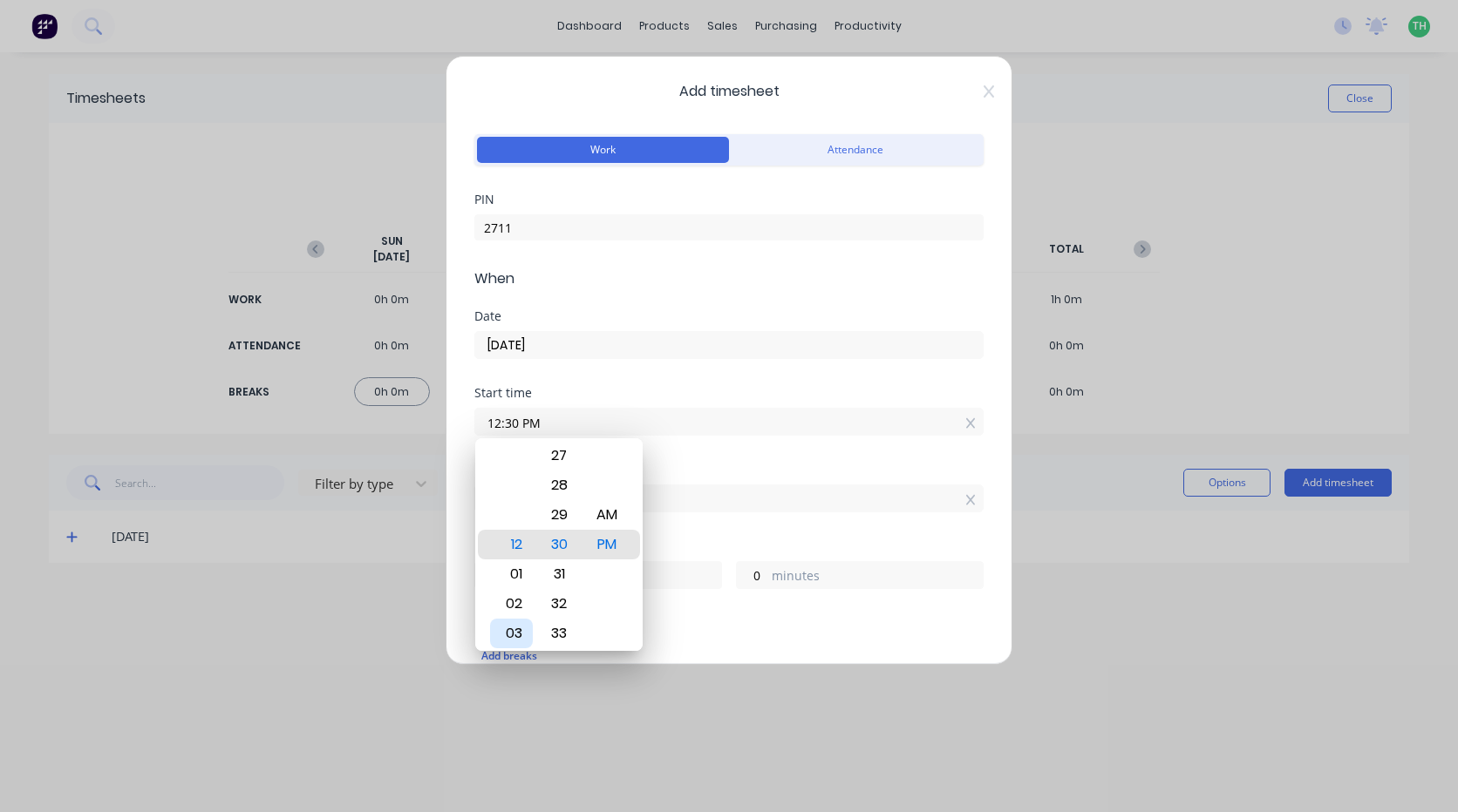
type input "01:30 PM"
type input "23"
type input "02:30 PM"
type input "22"
drag, startPoint x: 519, startPoint y: 629, endPoint x: 544, endPoint y: 593, distance: 43.8
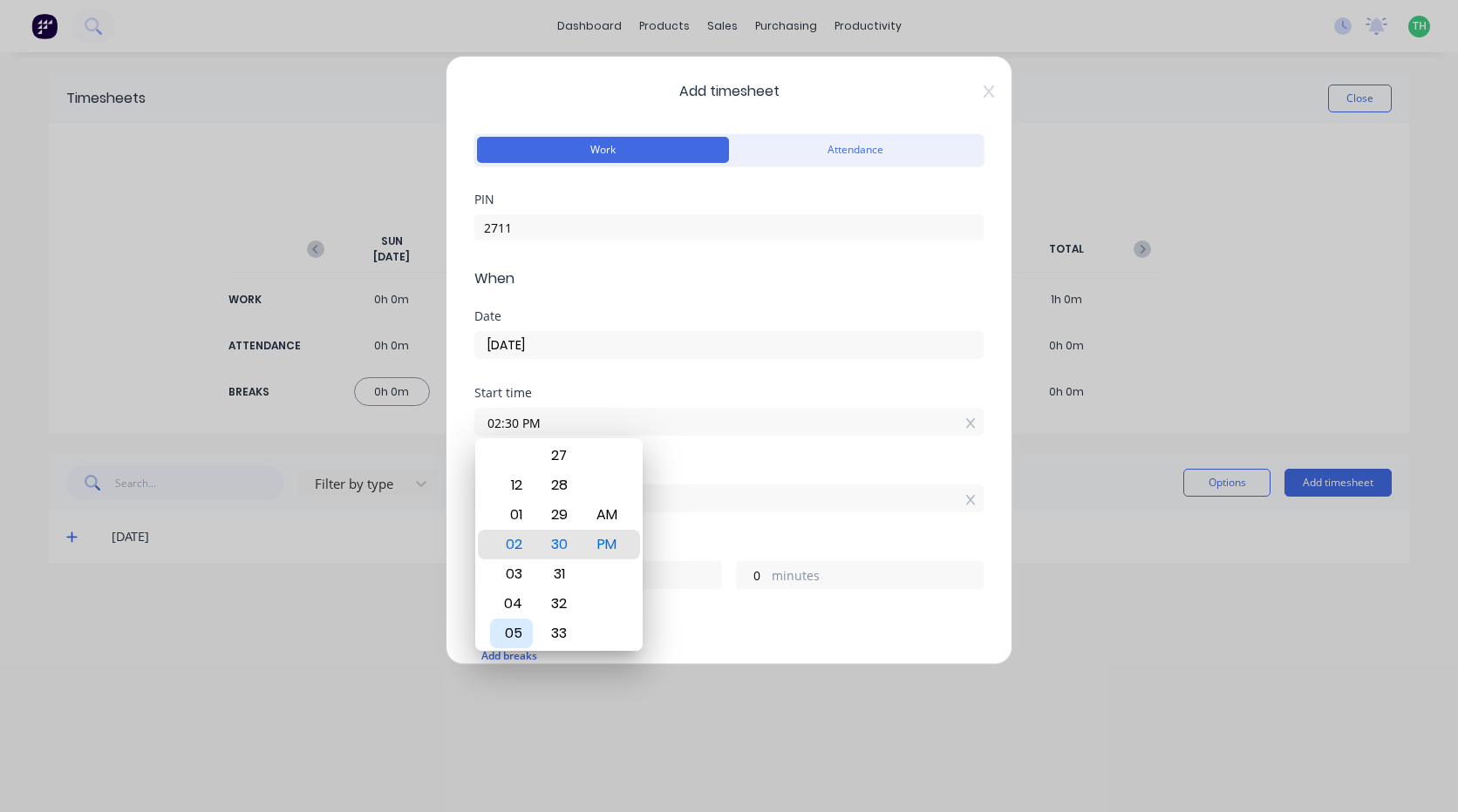
click at [518, 629] on div "05" at bounding box center [511, 634] width 42 height 30
type input "05:30 PM"
type input "19"
type input "05:27 PM"
type input "3"
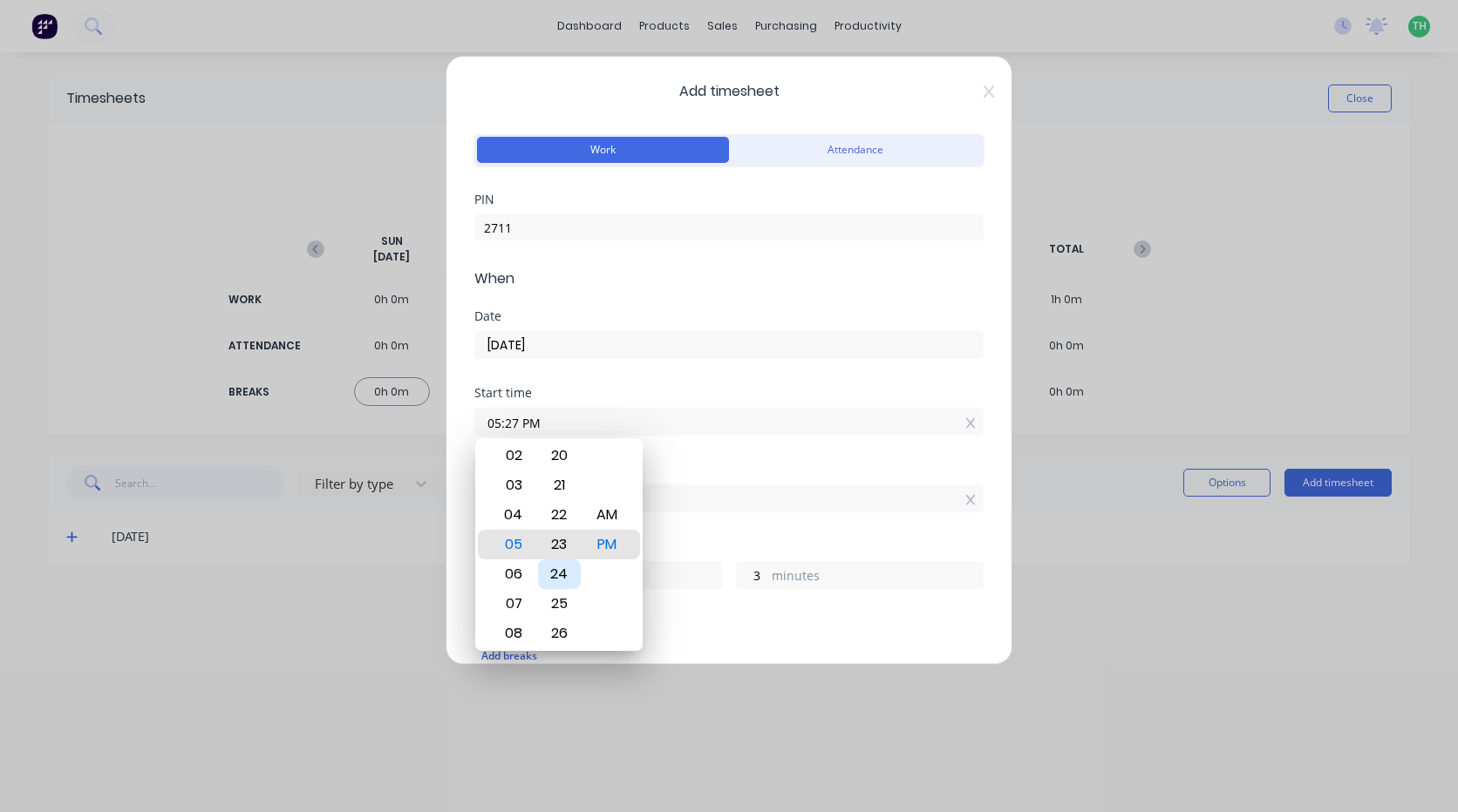
type input "05:23 PM"
type input "7"
type input "05:19 PM"
type input "11"
type input "05:13 PM"
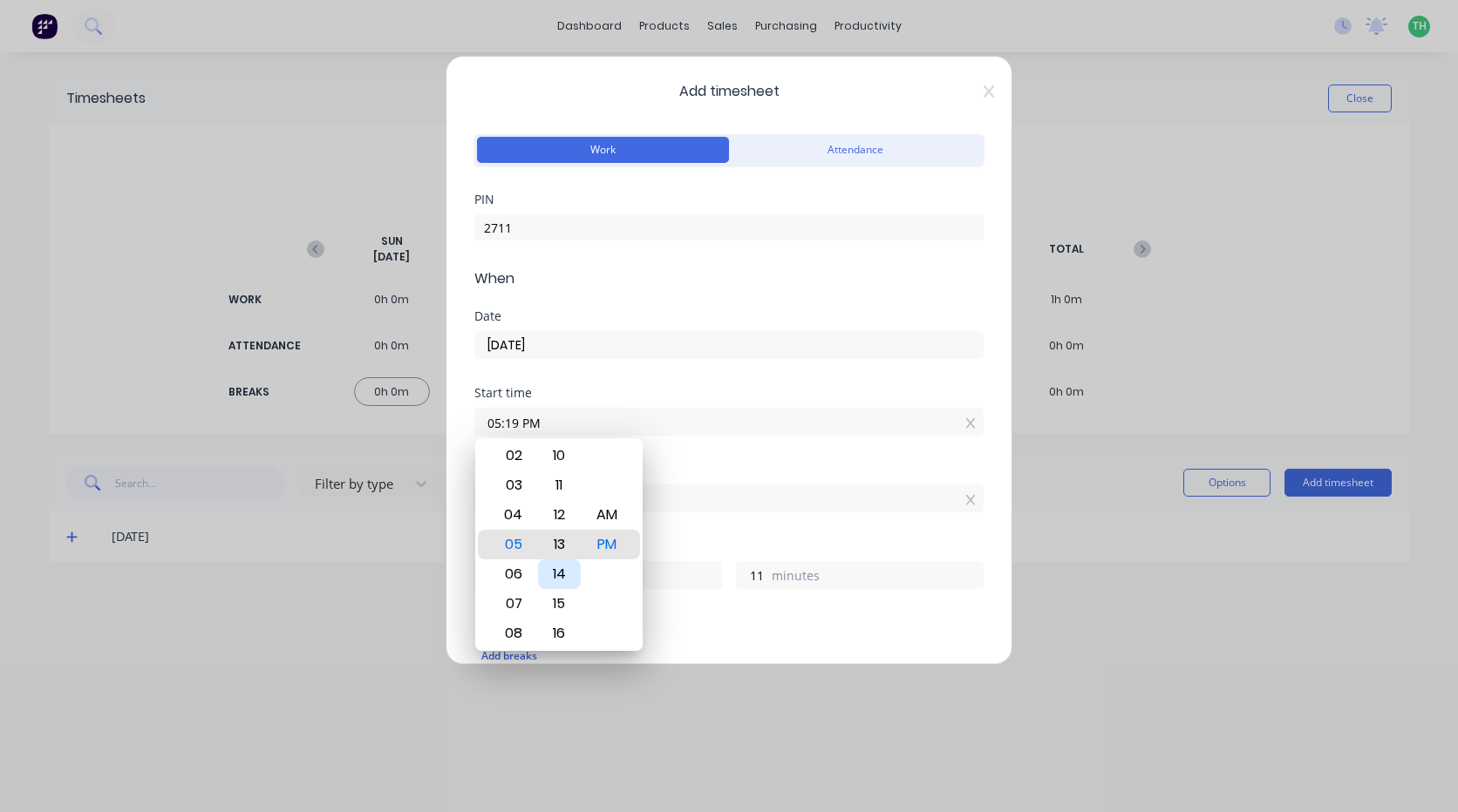
type input "17"
type input "05:08 PM"
type input "22"
type input "05:04 PM"
type input "26"
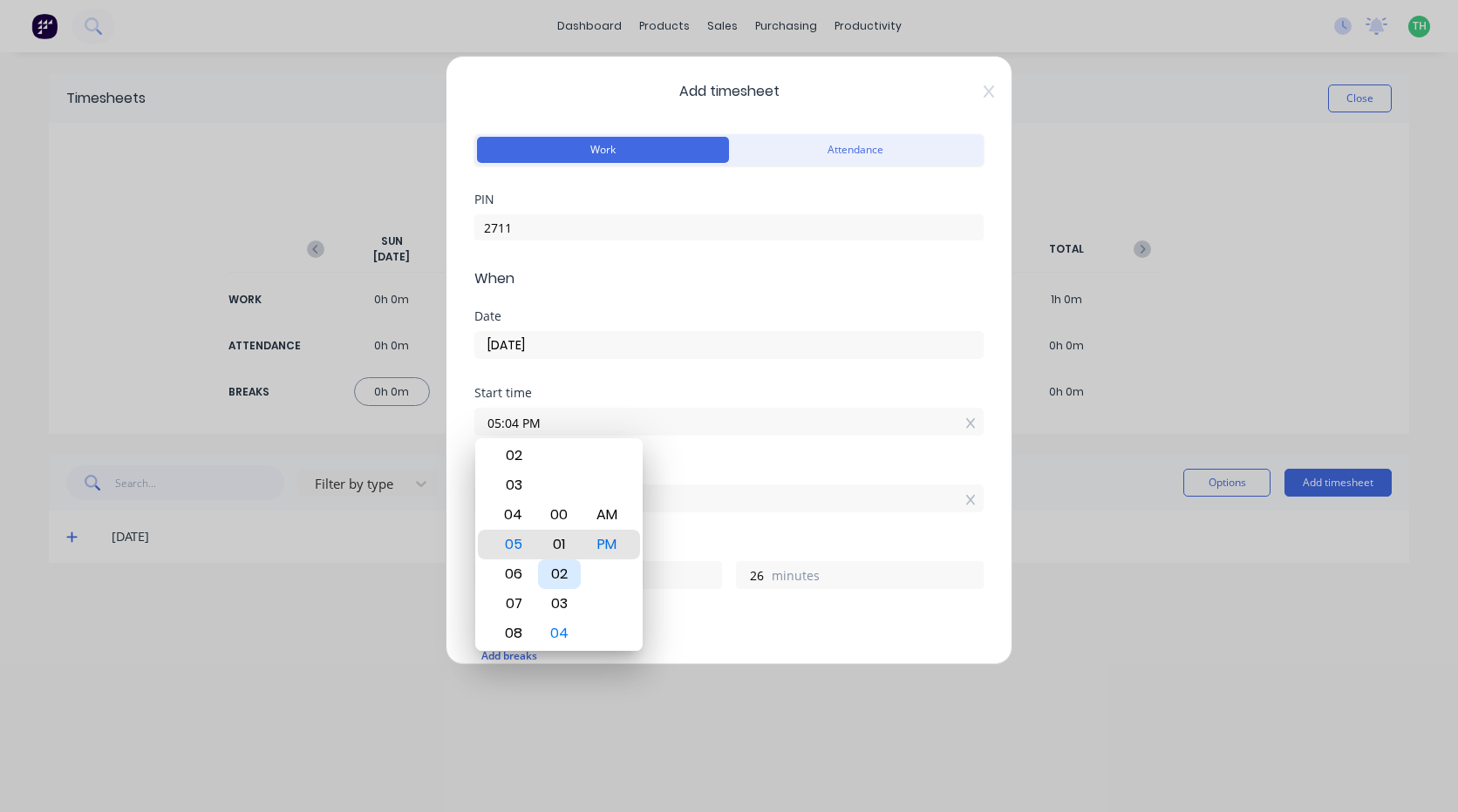
type input "05:01 PM"
type input "29"
click at [581, 515] on div "00 01 02 03 04 05 06 07 08 09 10 11 12 13 14 15 16 17 18 19 20 21 22 23 24 25 2…" at bounding box center [559, 544] width 48 height 2400
click at [573, 518] on div "00" at bounding box center [559, 515] width 42 height 30
type input "05:00 PM"
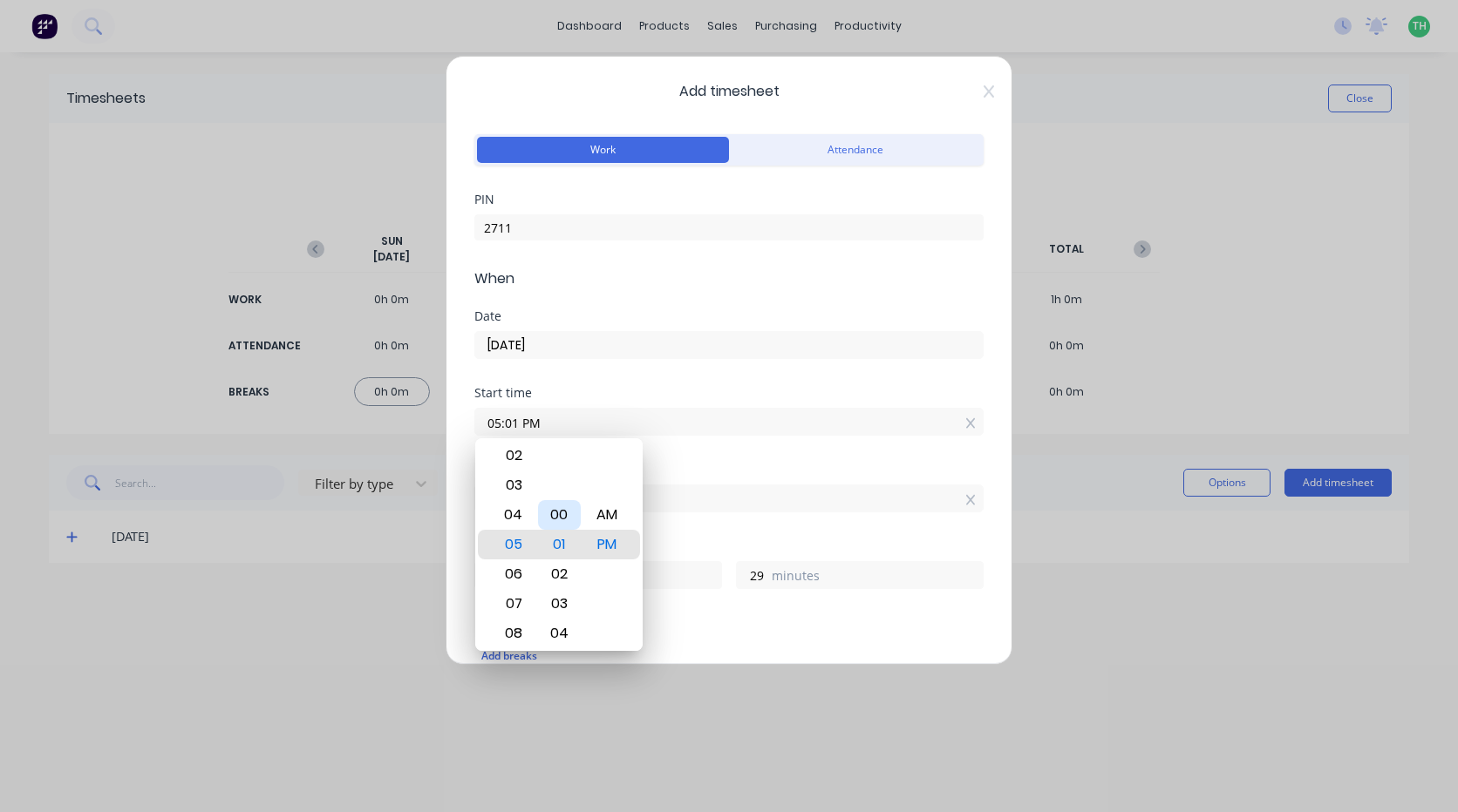
type input "30"
click at [601, 518] on div "AM" at bounding box center [608, 515] width 42 height 30
type input "05:00 AM"
type input "7"
click at [691, 454] on div "Start time 05:00 AM" at bounding box center [729, 425] width 510 height 77
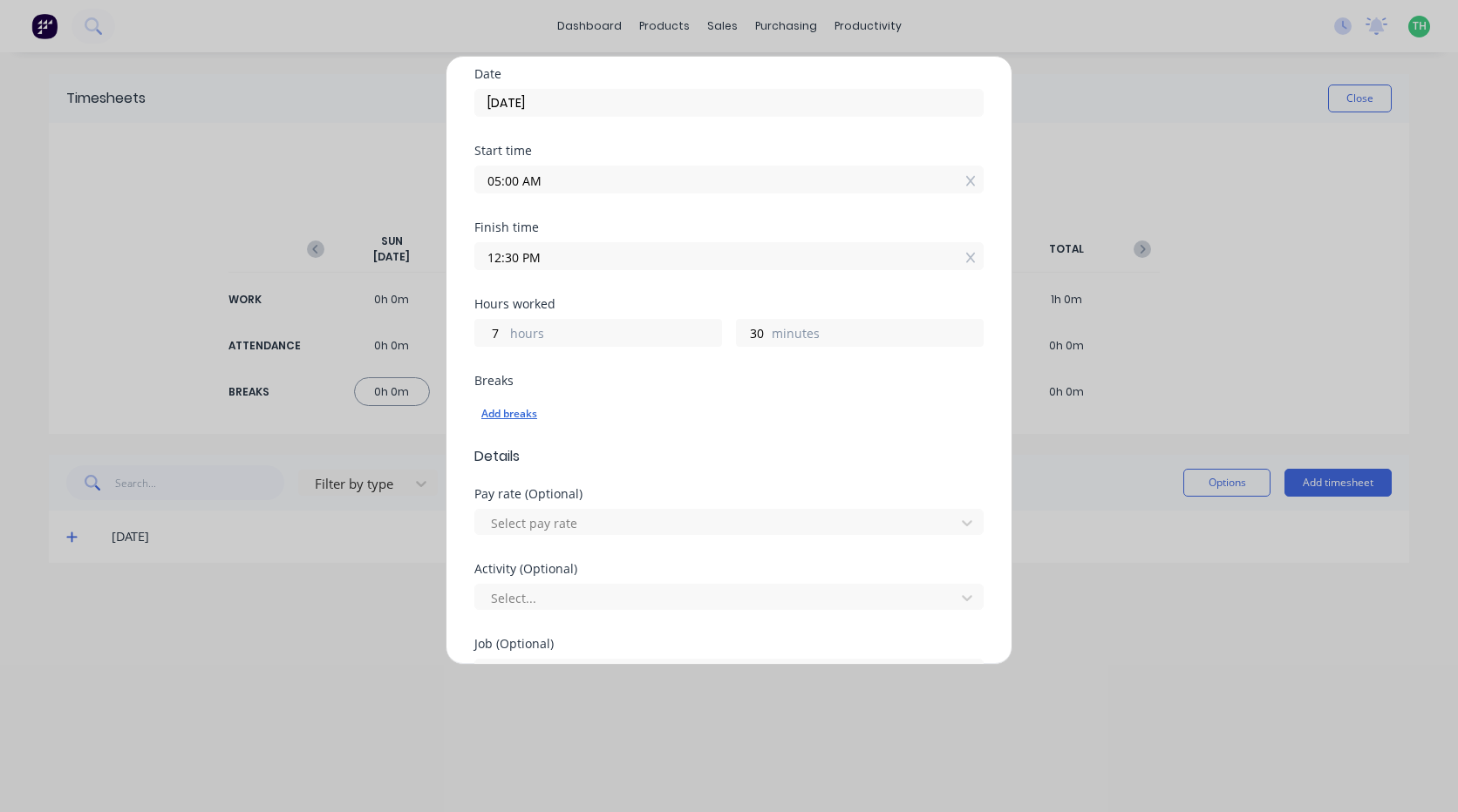
scroll to position [261, 0]
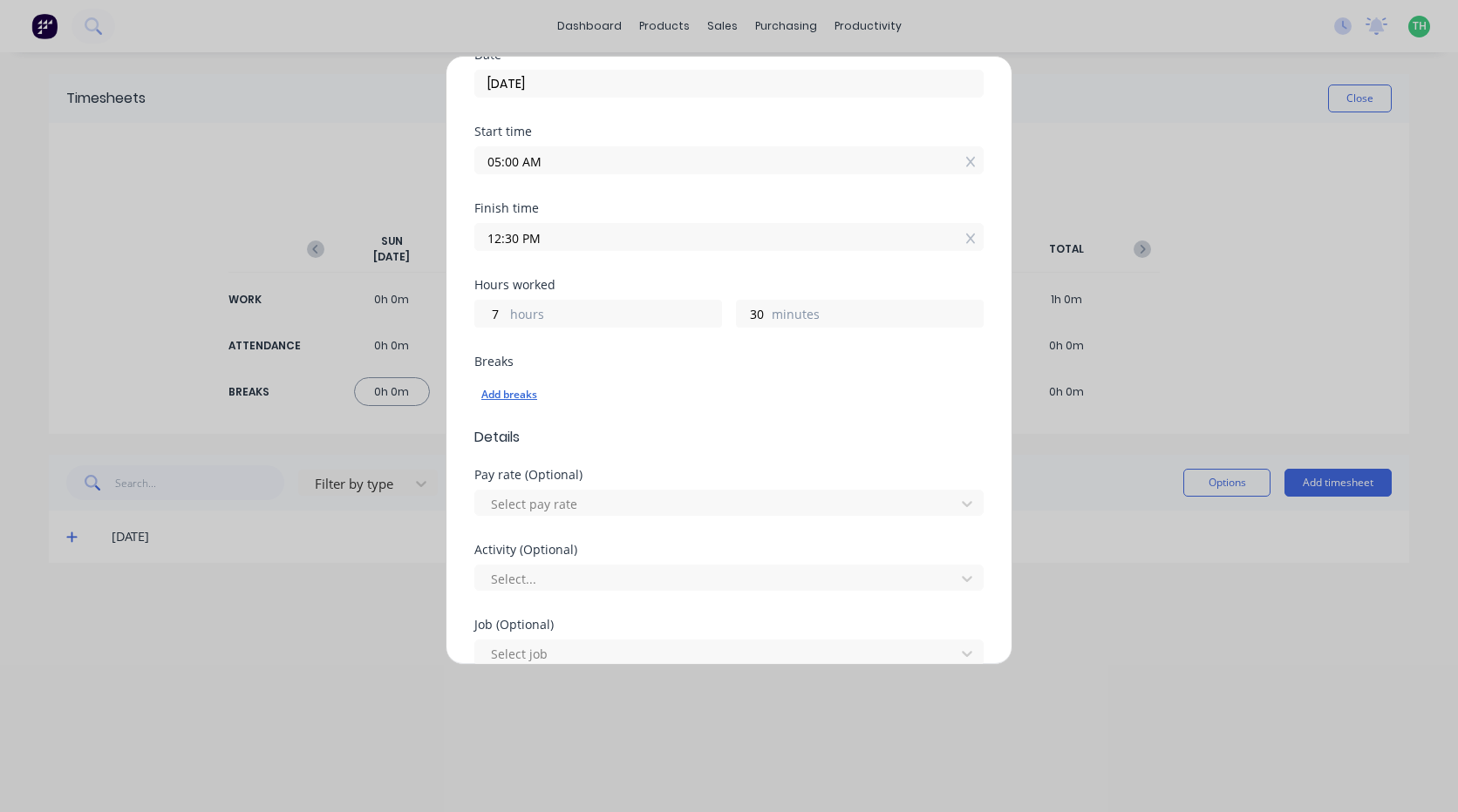
click at [522, 397] on div "Add breaks" at bounding box center [729, 395] width 495 height 23
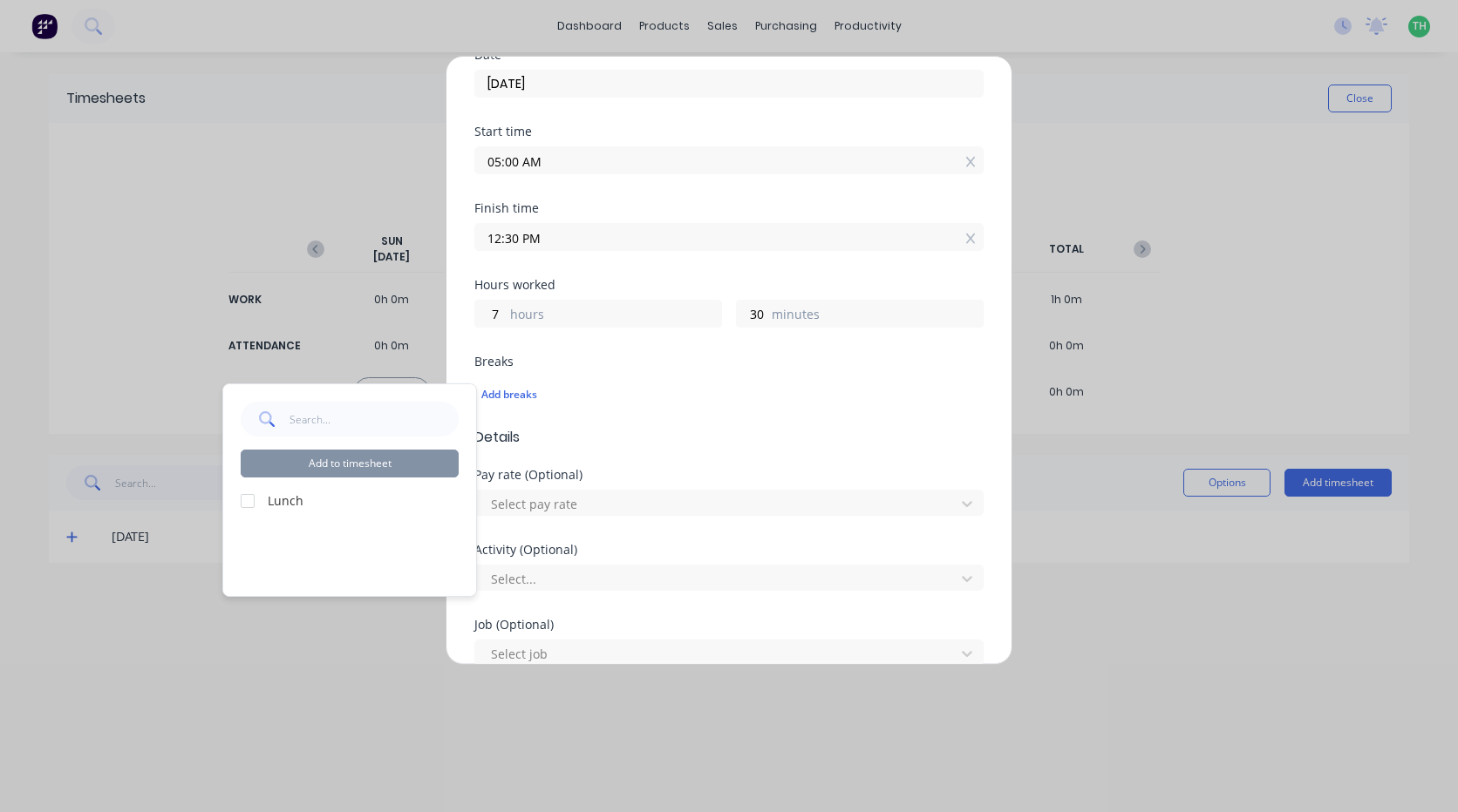
click at [238, 498] on div "Add to timesheet Lunch" at bounding box center [350, 490] width 253 height 212
click at [247, 500] on div at bounding box center [247, 500] width 34 height 34
click at [310, 453] on button "Add to timesheet" at bounding box center [350, 464] width 218 height 28
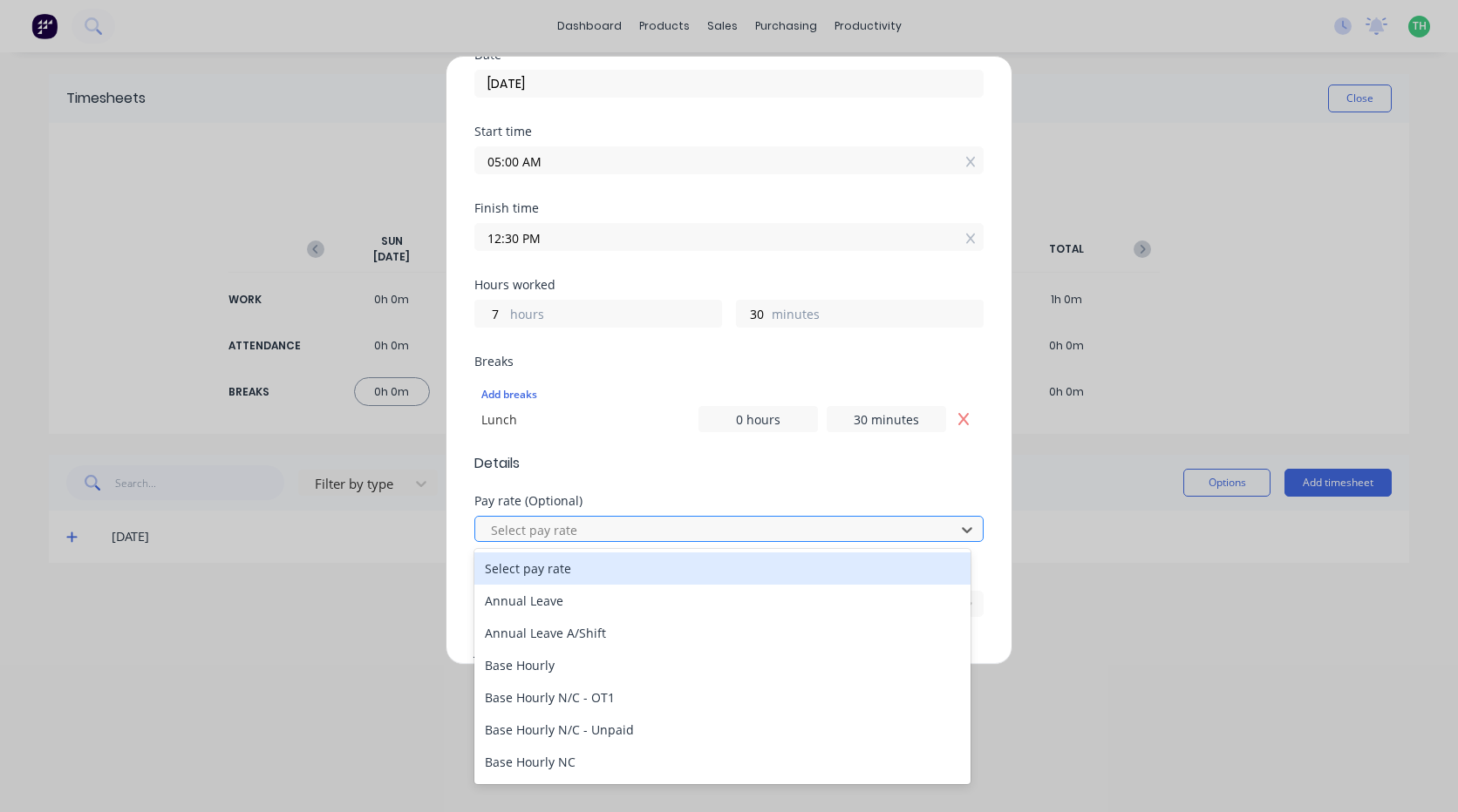
click at [567, 528] on div at bounding box center [717, 530] width 457 height 22
type input "mo"
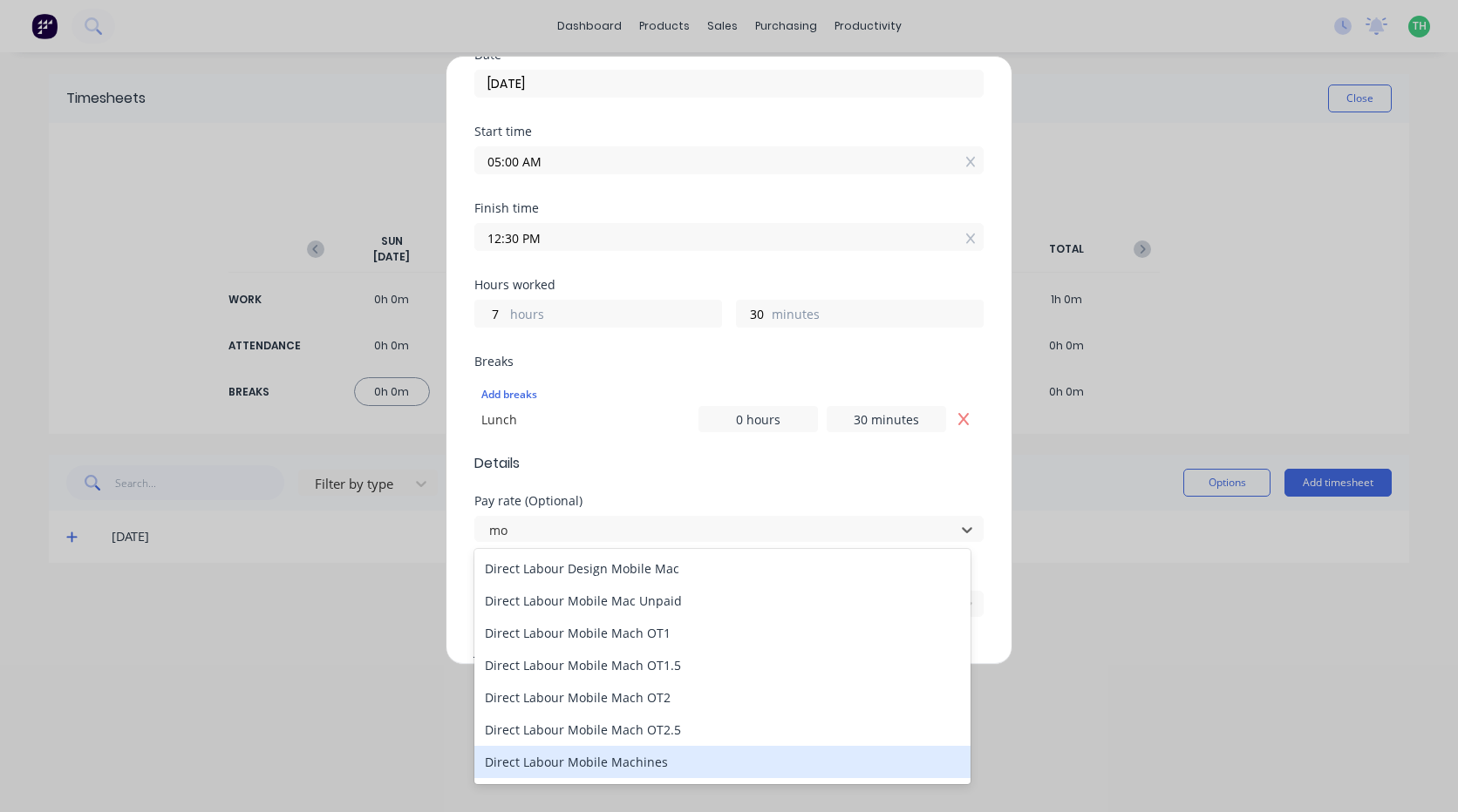
click at [670, 769] on div "Direct Labour Mobile Machines" at bounding box center [722, 762] width 496 height 33
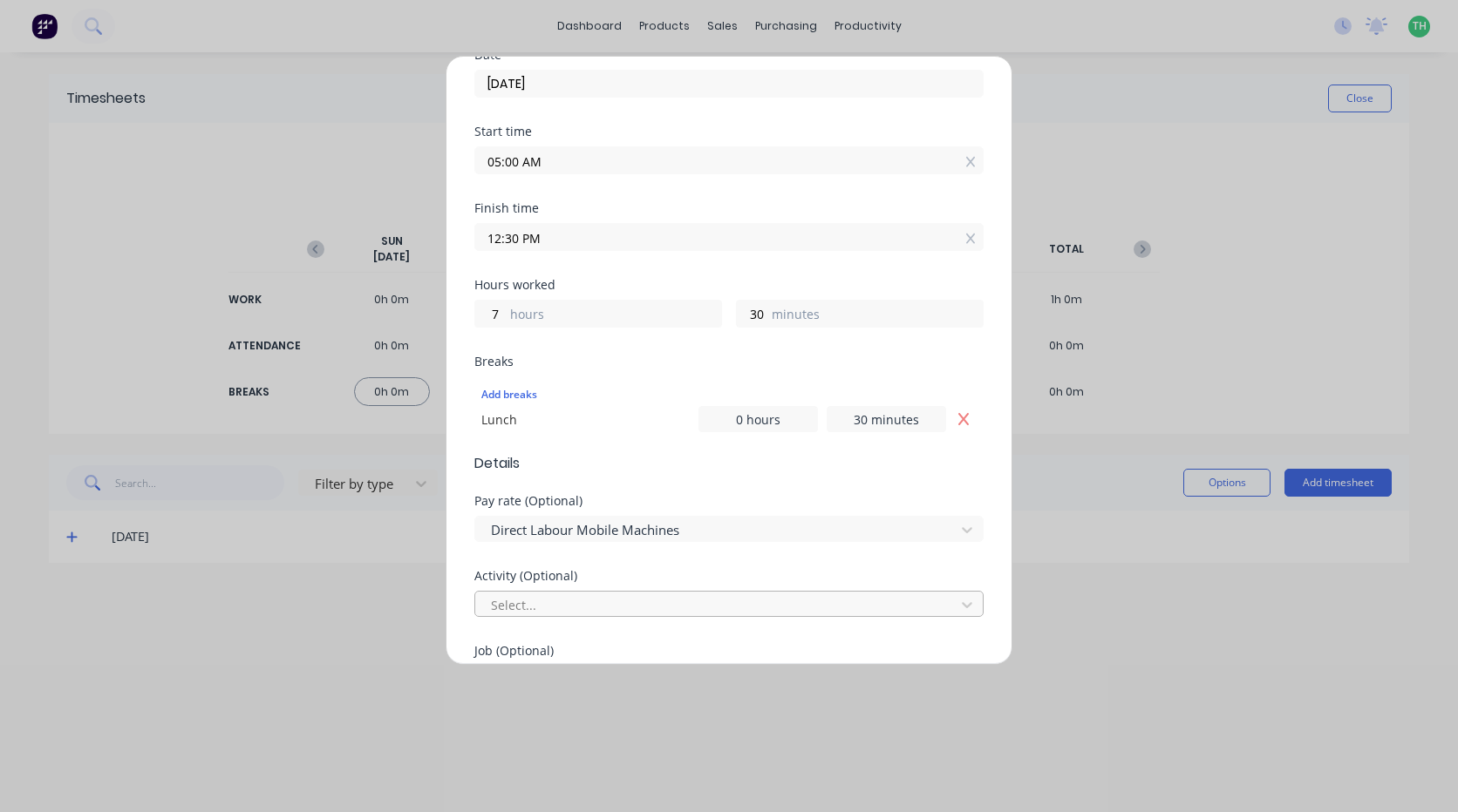
click at [569, 603] on div at bounding box center [717, 605] width 457 height 22
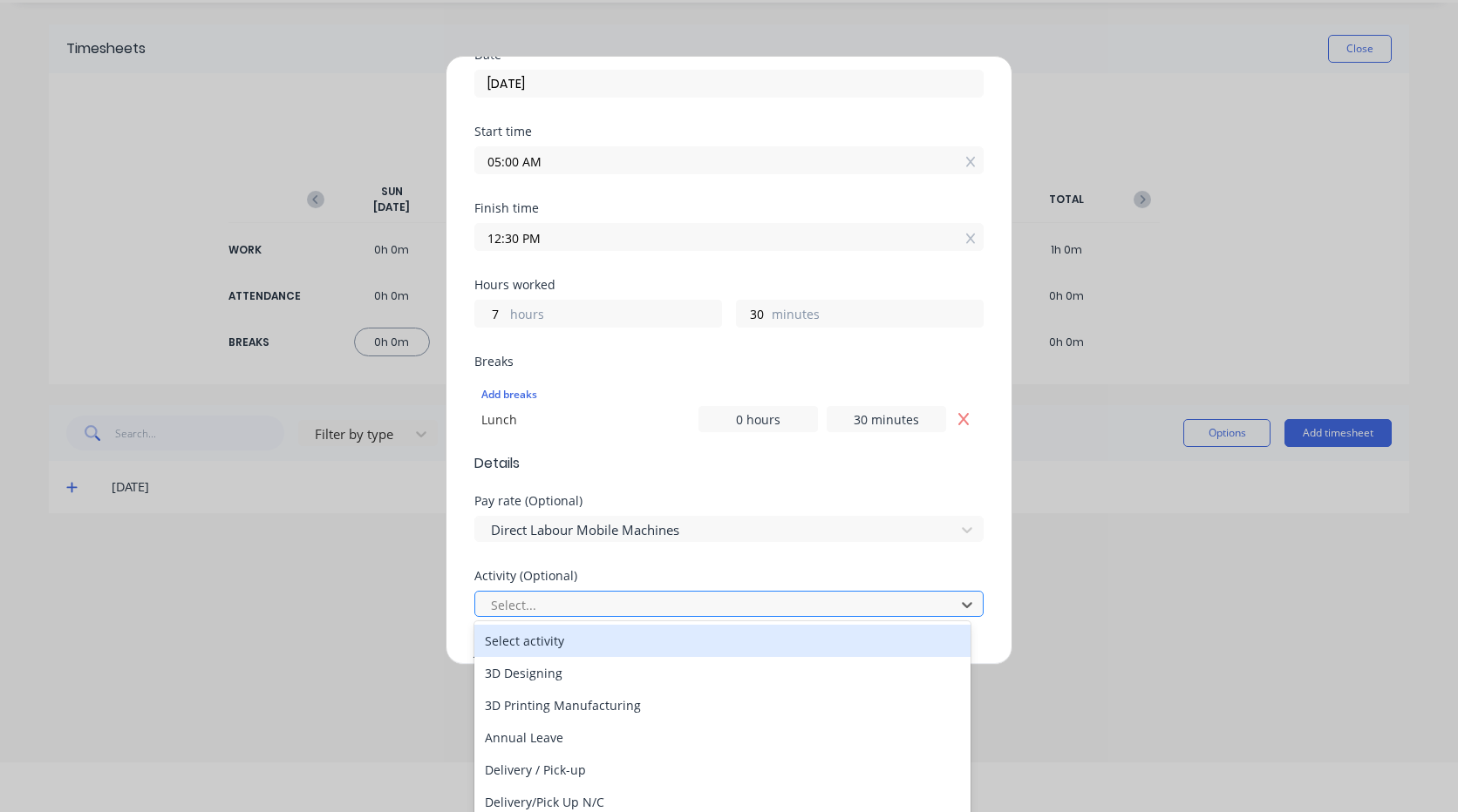
scroll to position [54, 0]
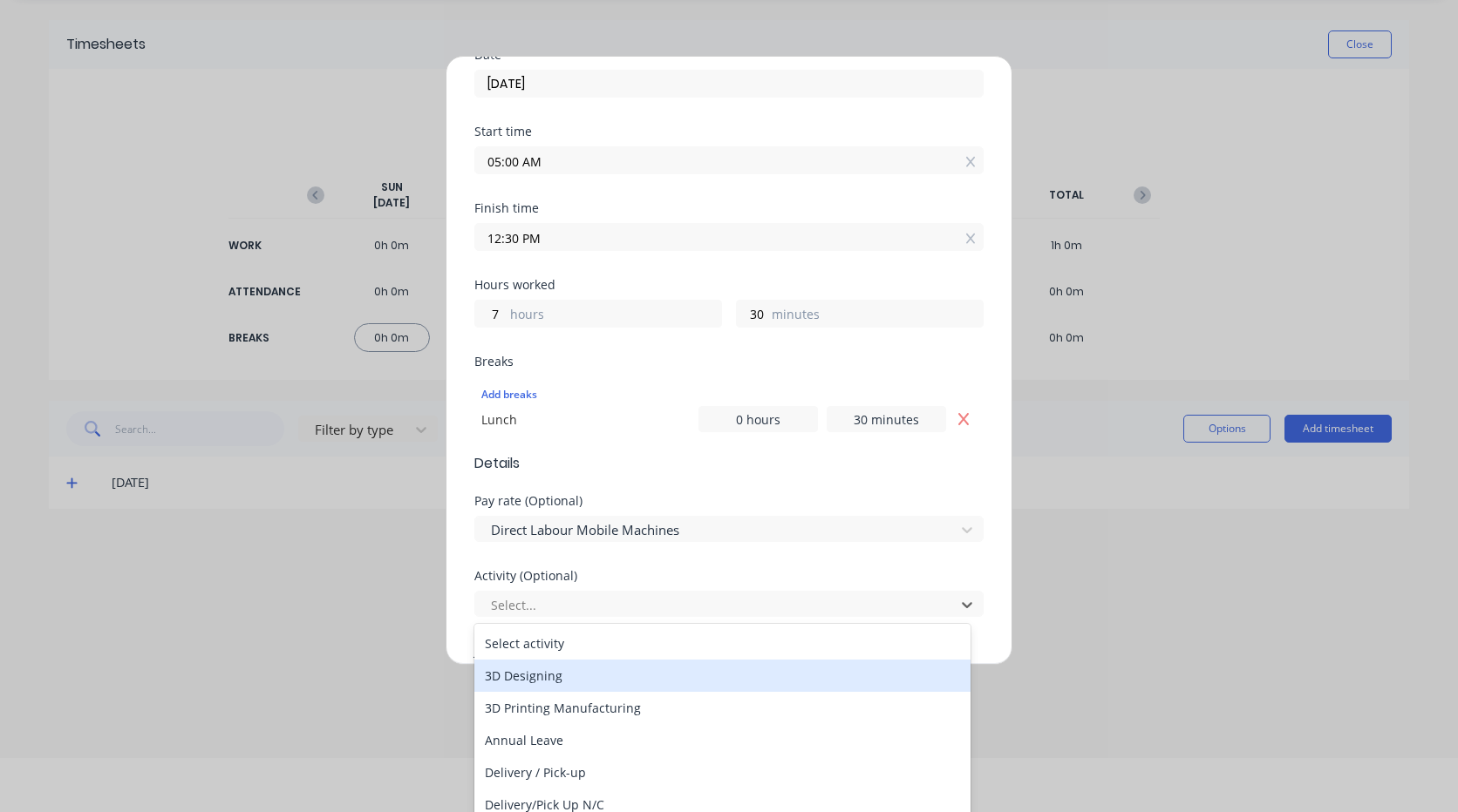
type input "m"
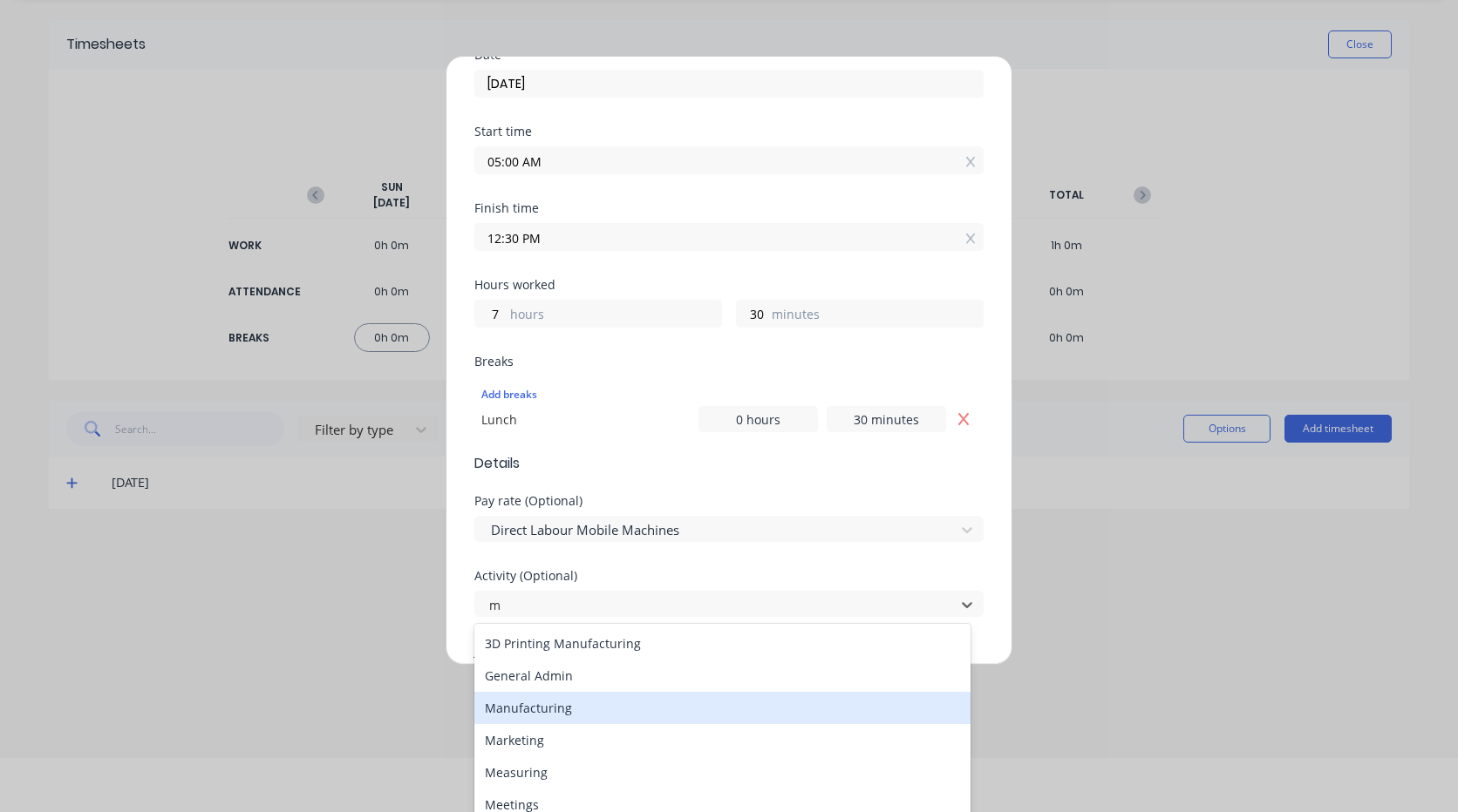
click at [571, 705] on div "Manufacturing" at bounding box center [722, 708] width 496 height 33
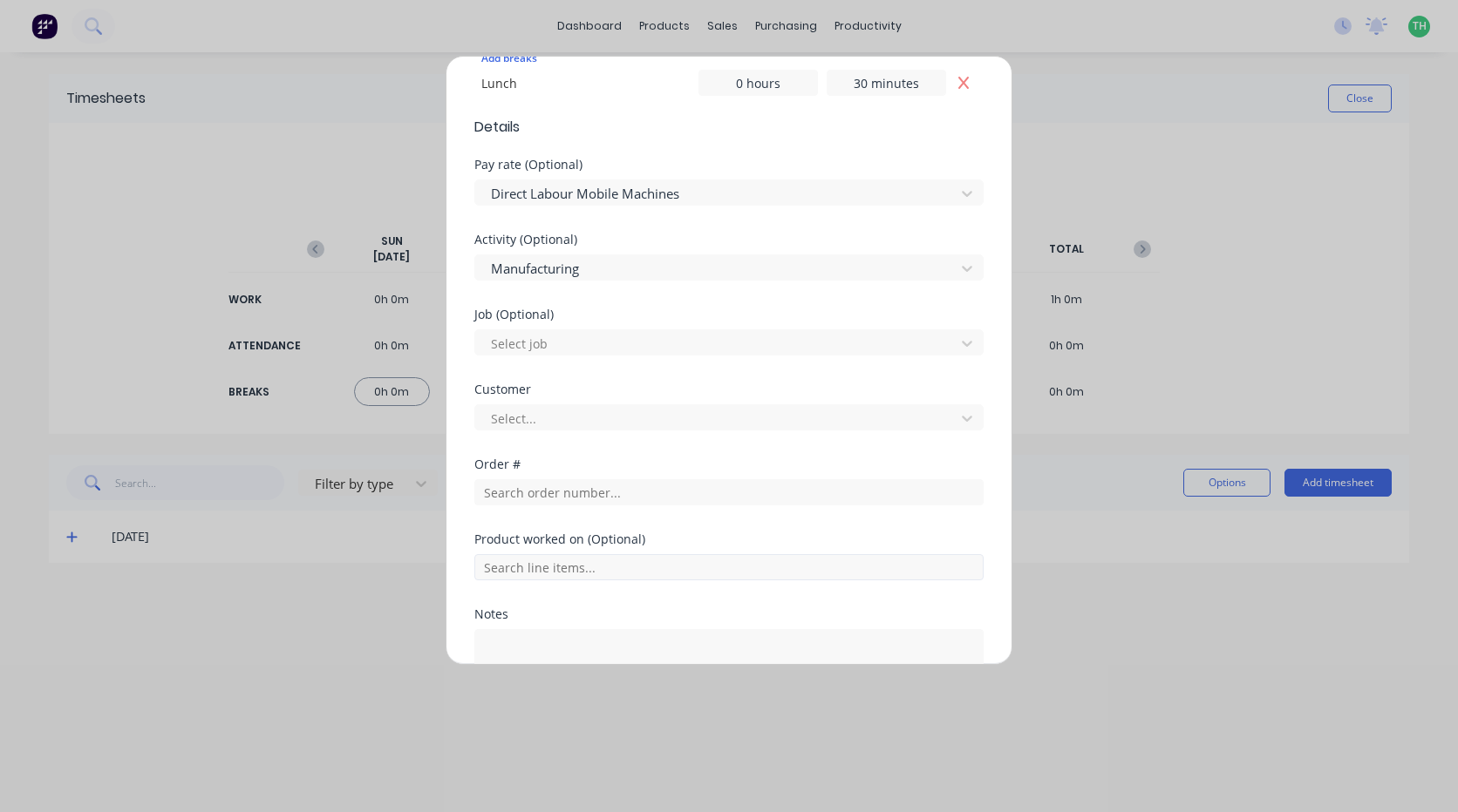
scroll to position [610, 0]
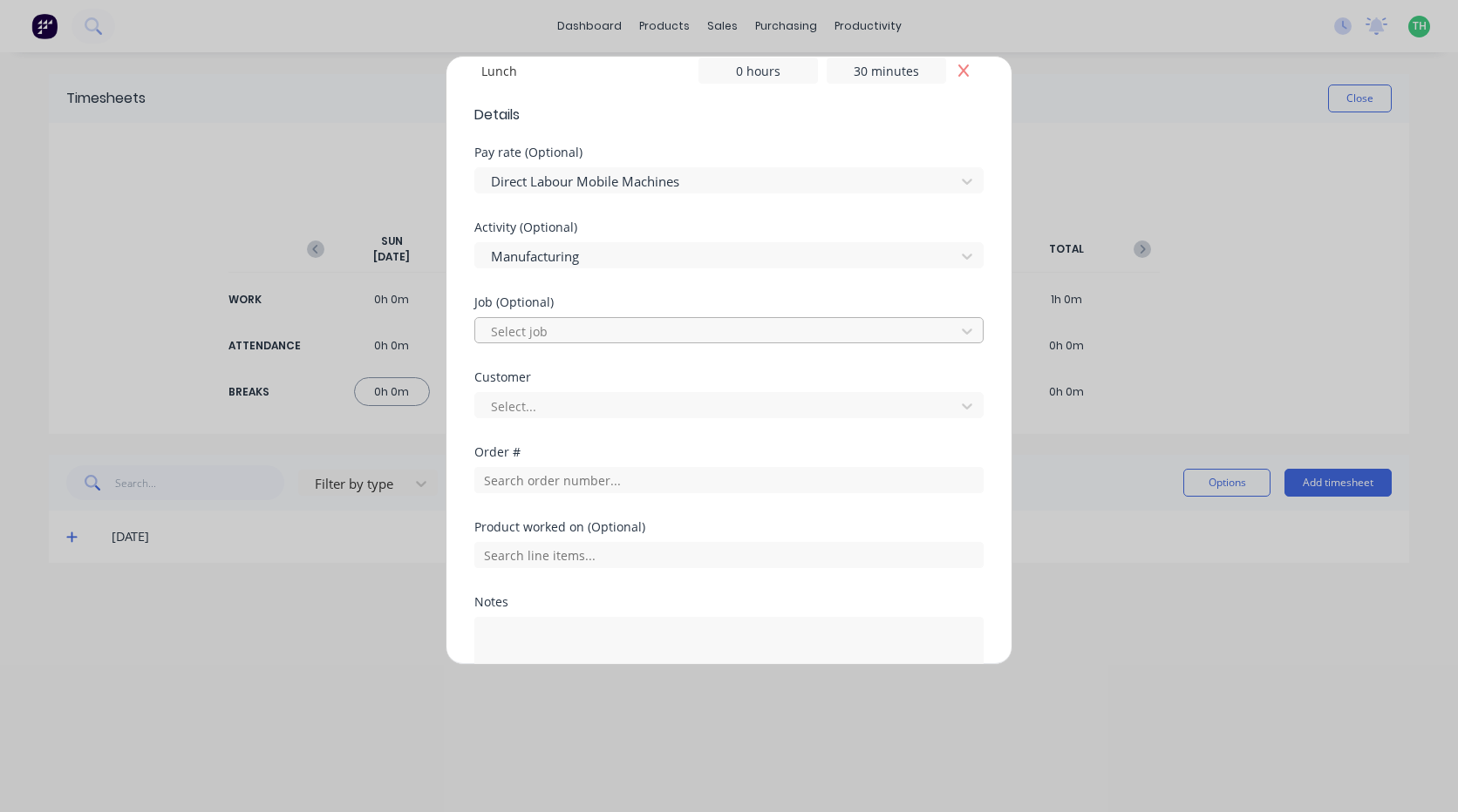
click at [525, 325] on div at bounding box center [717, 331] width 457 height 22
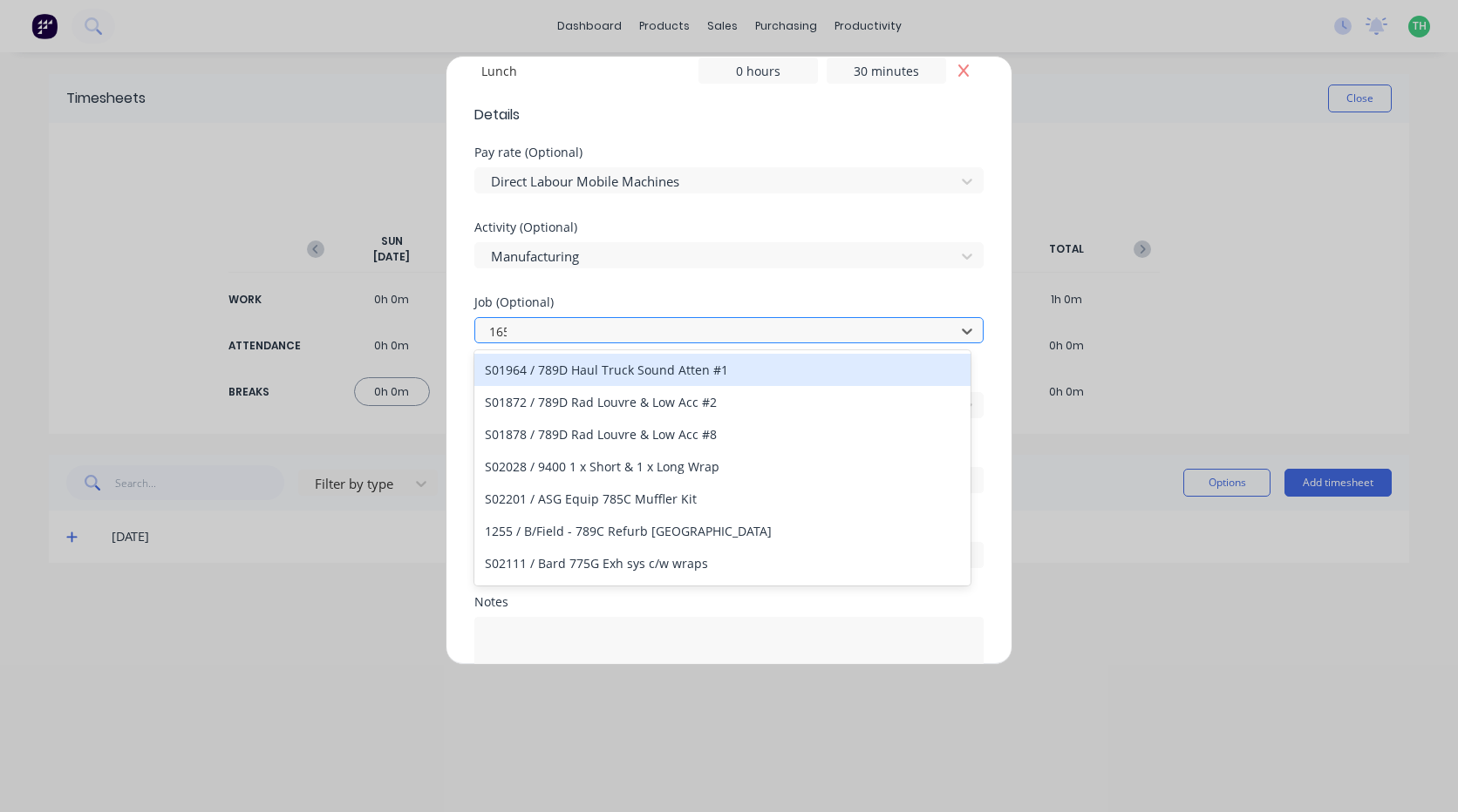
type input "1654"
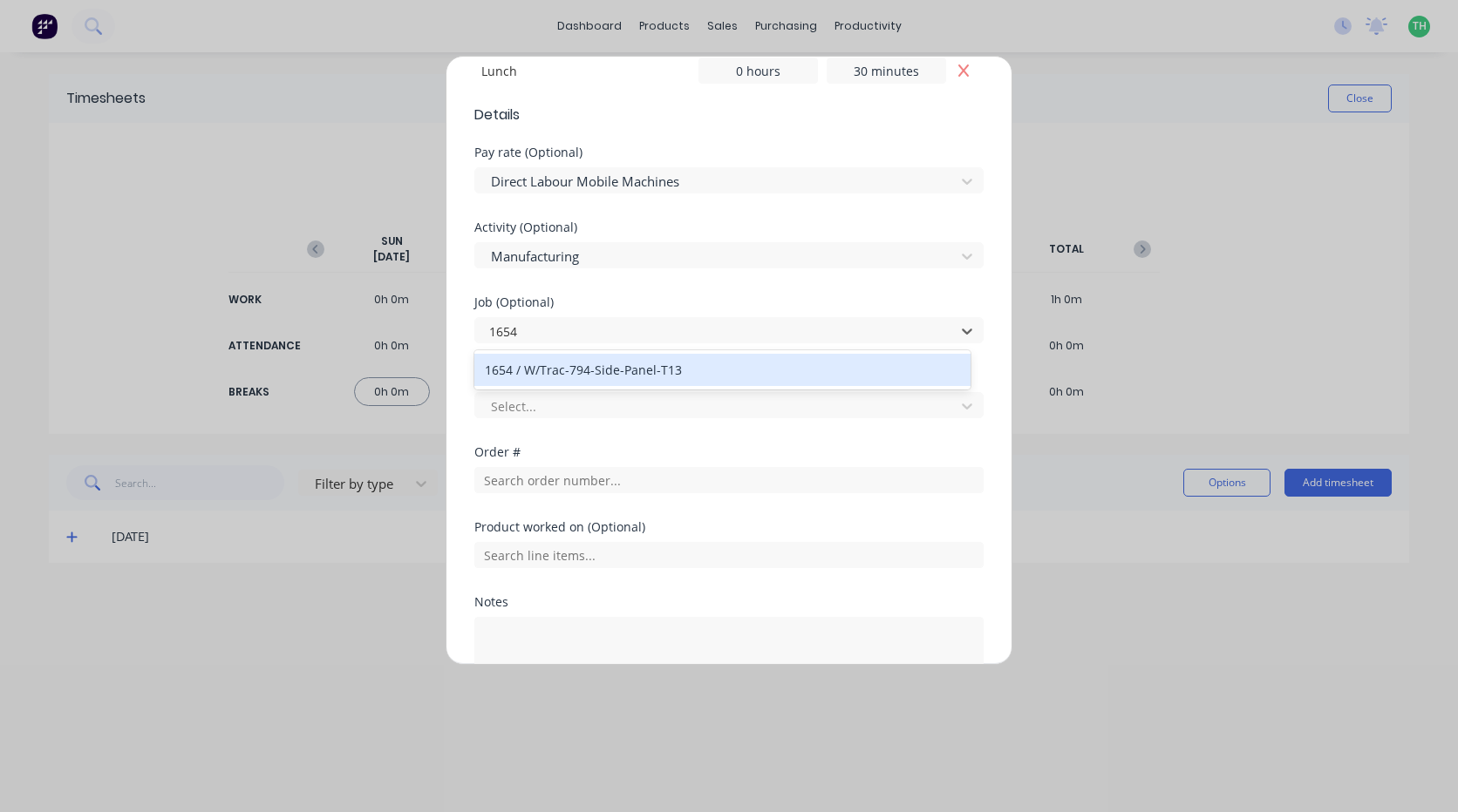
click at [539, 372] on div "1654 / W/Trac-794-Side-Panel-T13" at bounding box center [722, 370] width 496 height 33
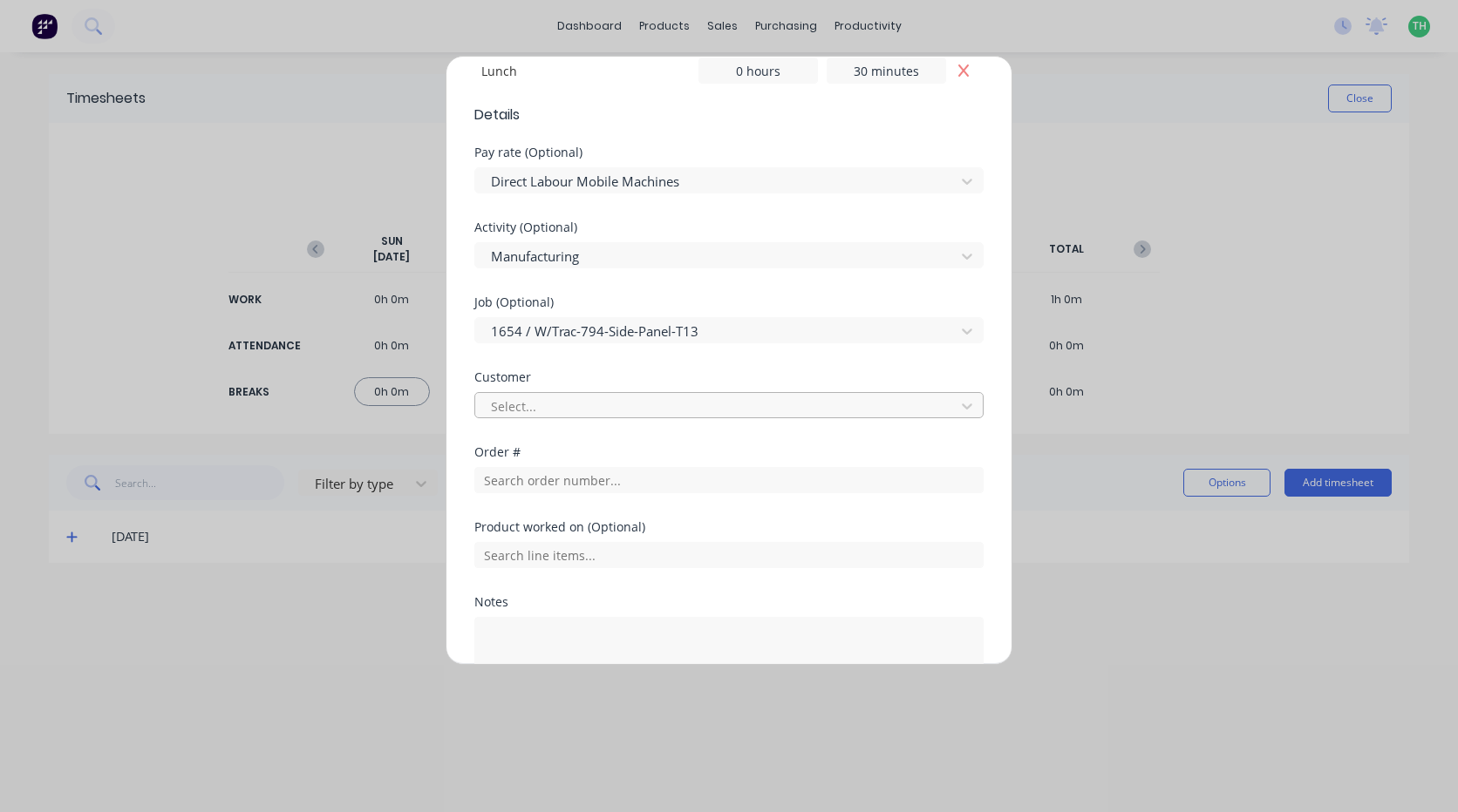
click at [548, 403] on div at bounding box center [717, 406] width 457 height 22
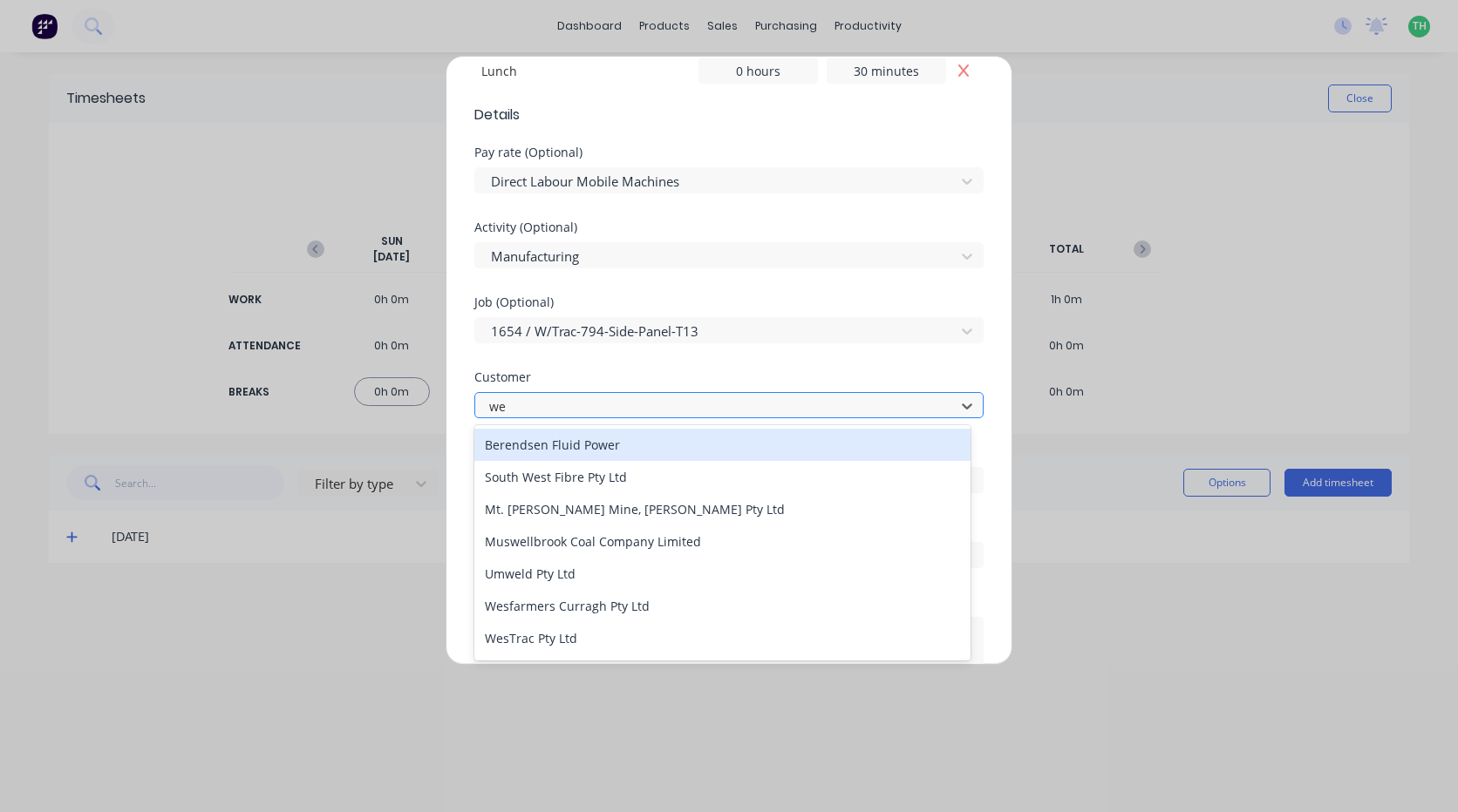
type input "[PERSON_NAME]"
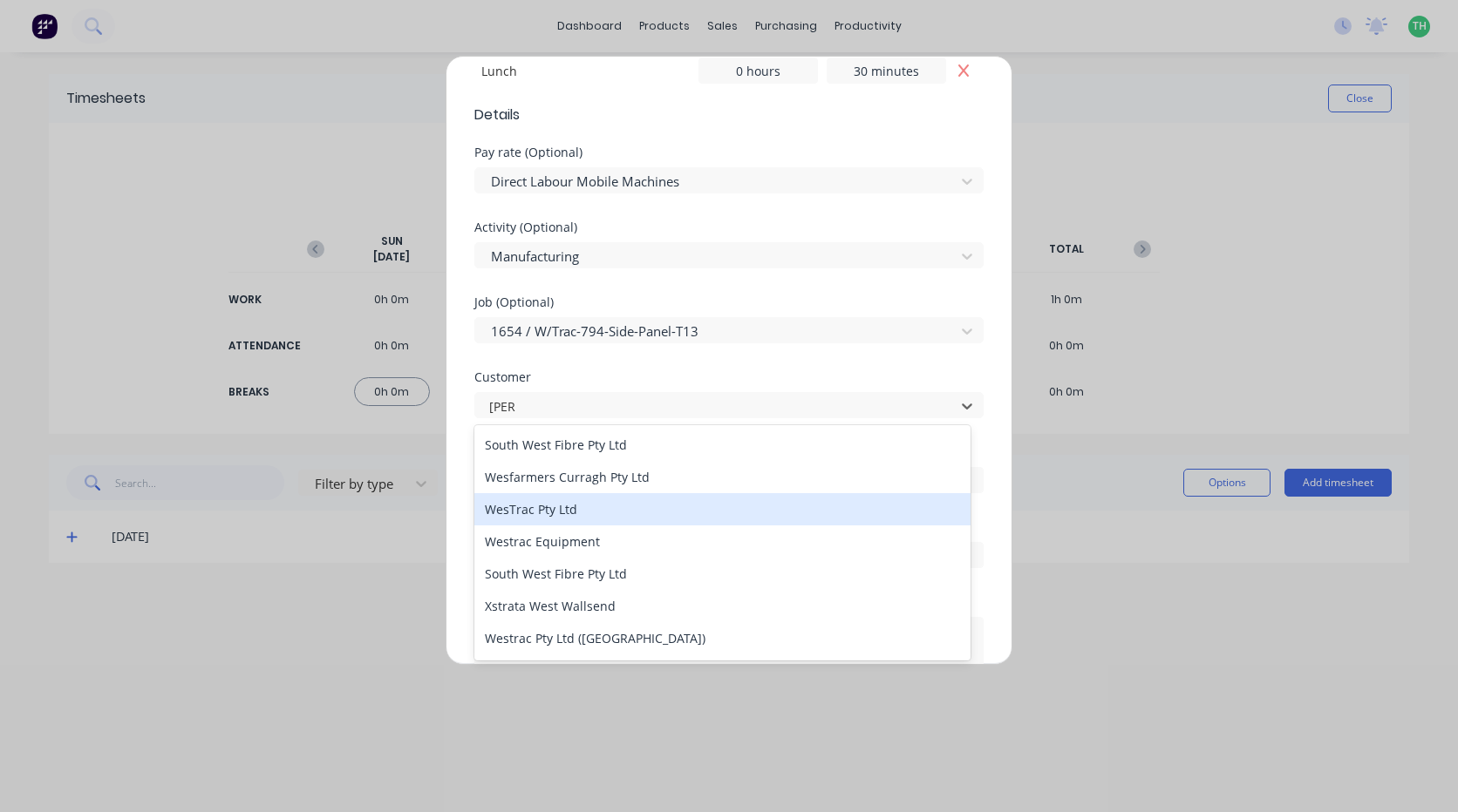
click at [570, 510] on div "WesTrac Pty Ltd" at bounding box center [722, 509] width 496 height 33
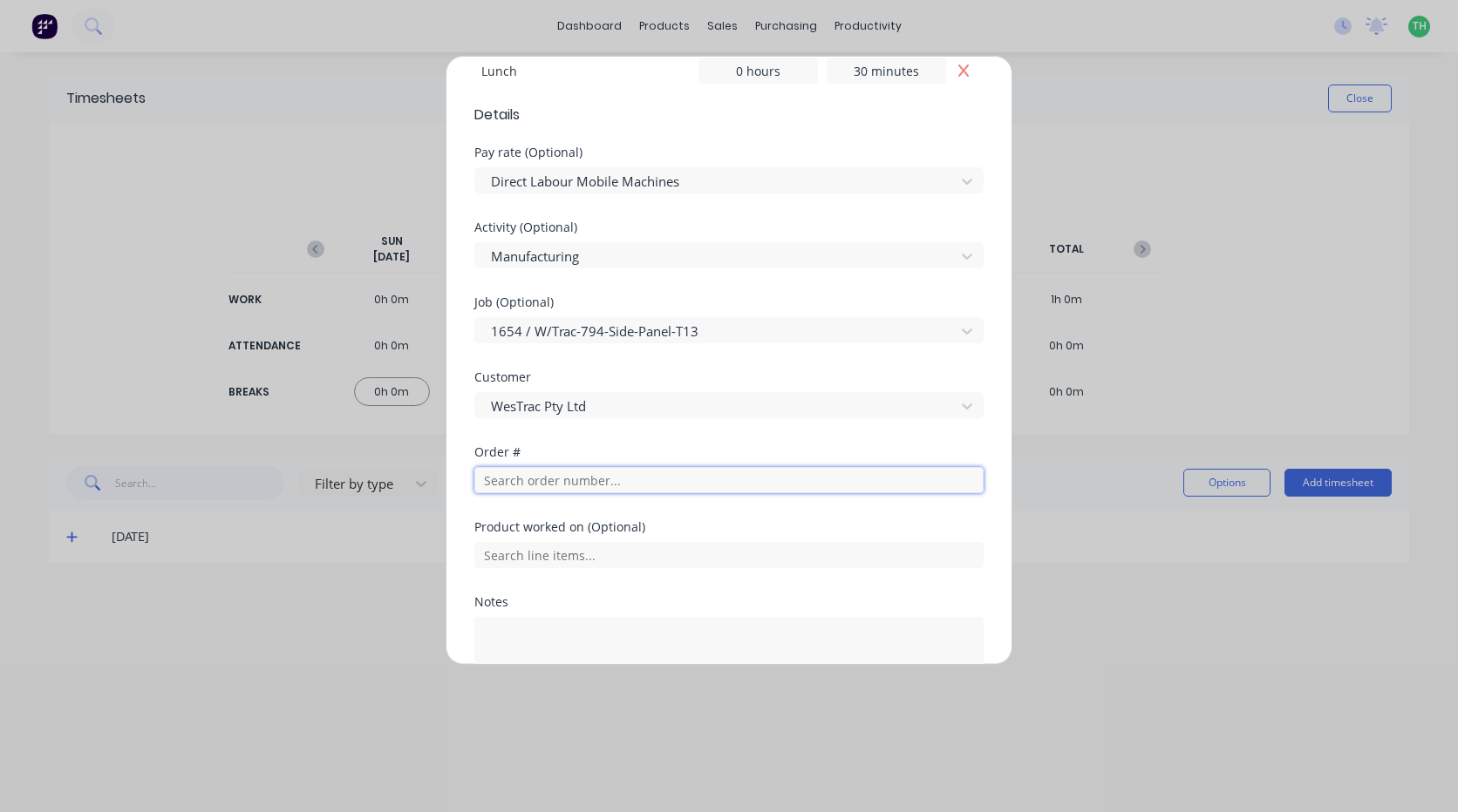
click at [566, 485] on input "text" at bounding box center [729, 480] width 510 height 26
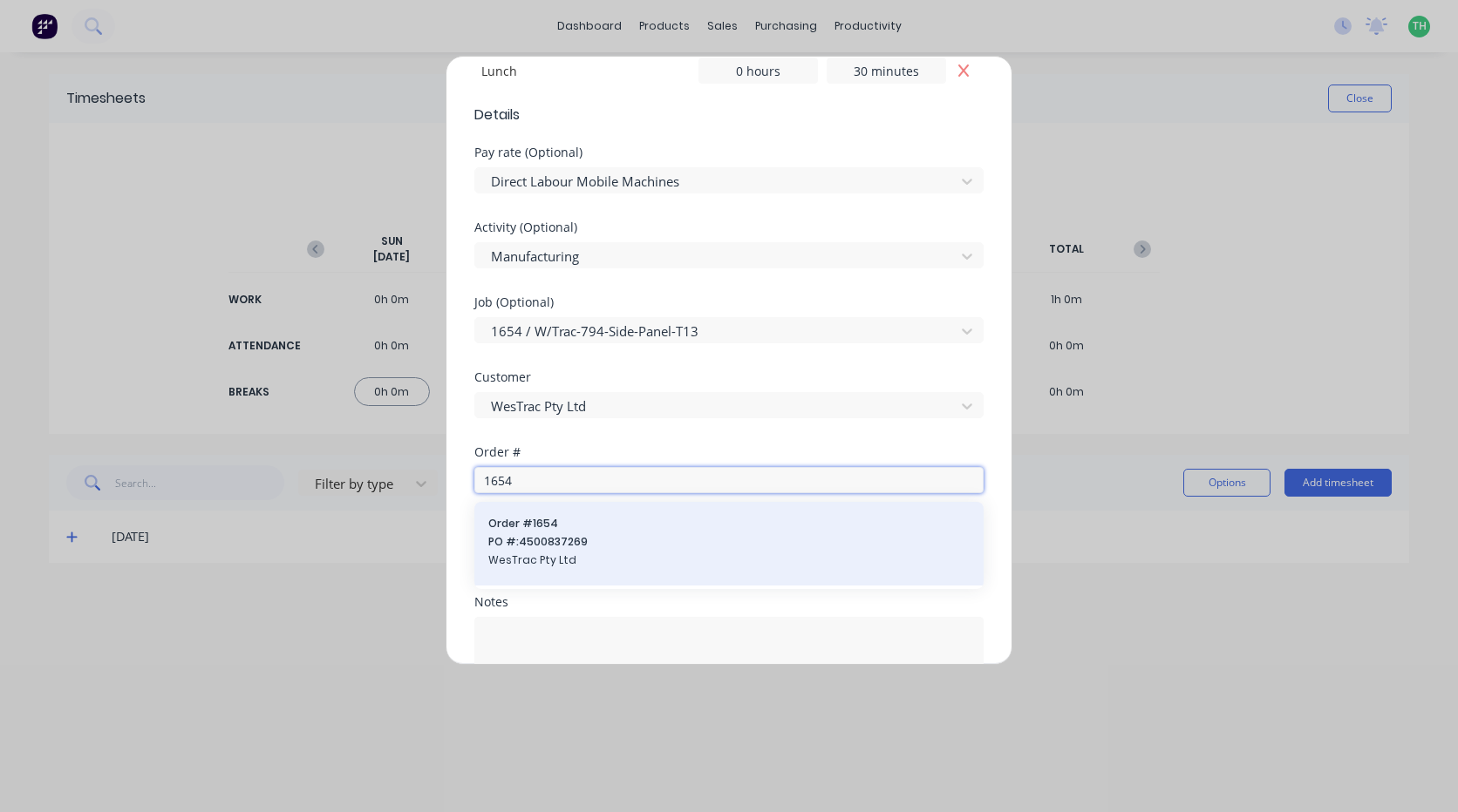
type input "1654"
click at [574, 529] on span "Order # 1654" at bounding box center [729, 524] width 481 height 16
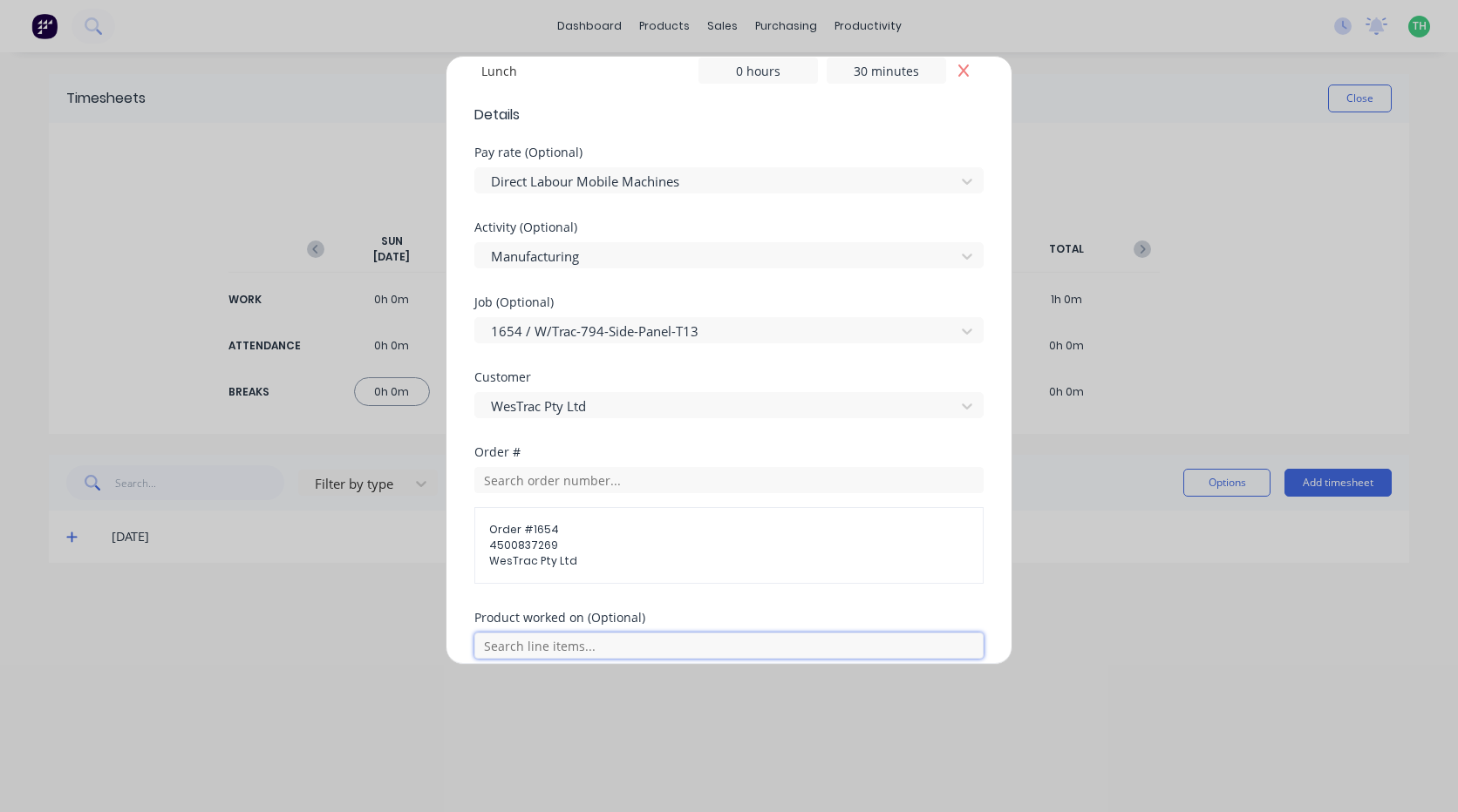
click at [570, 641] on input "text" at bounding box center [729, 646] width 510 height 26
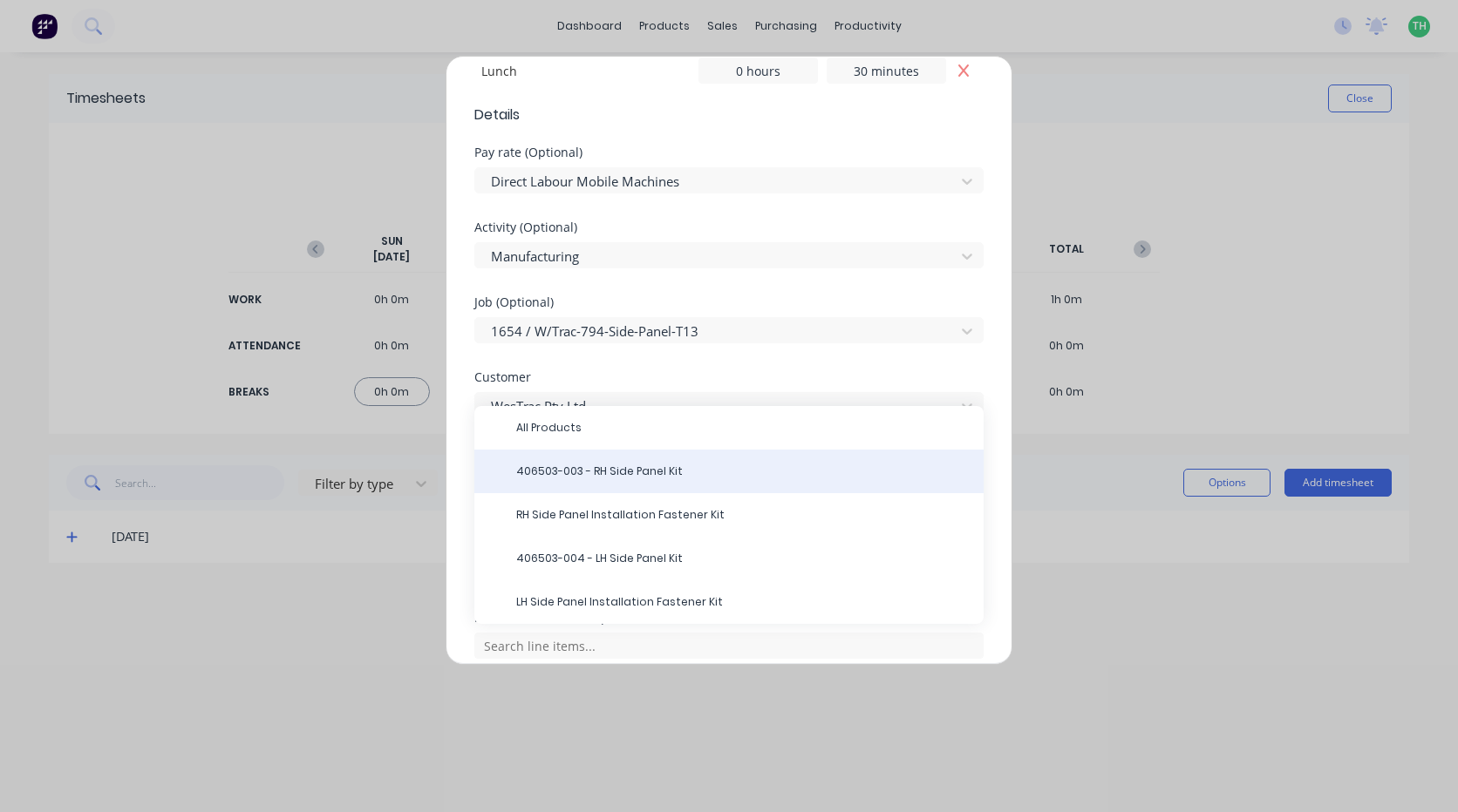
click at [563, 481] on div "406503-003 - RH Side Panel Kit" at bounding box center [729, 471] width 510 height 43
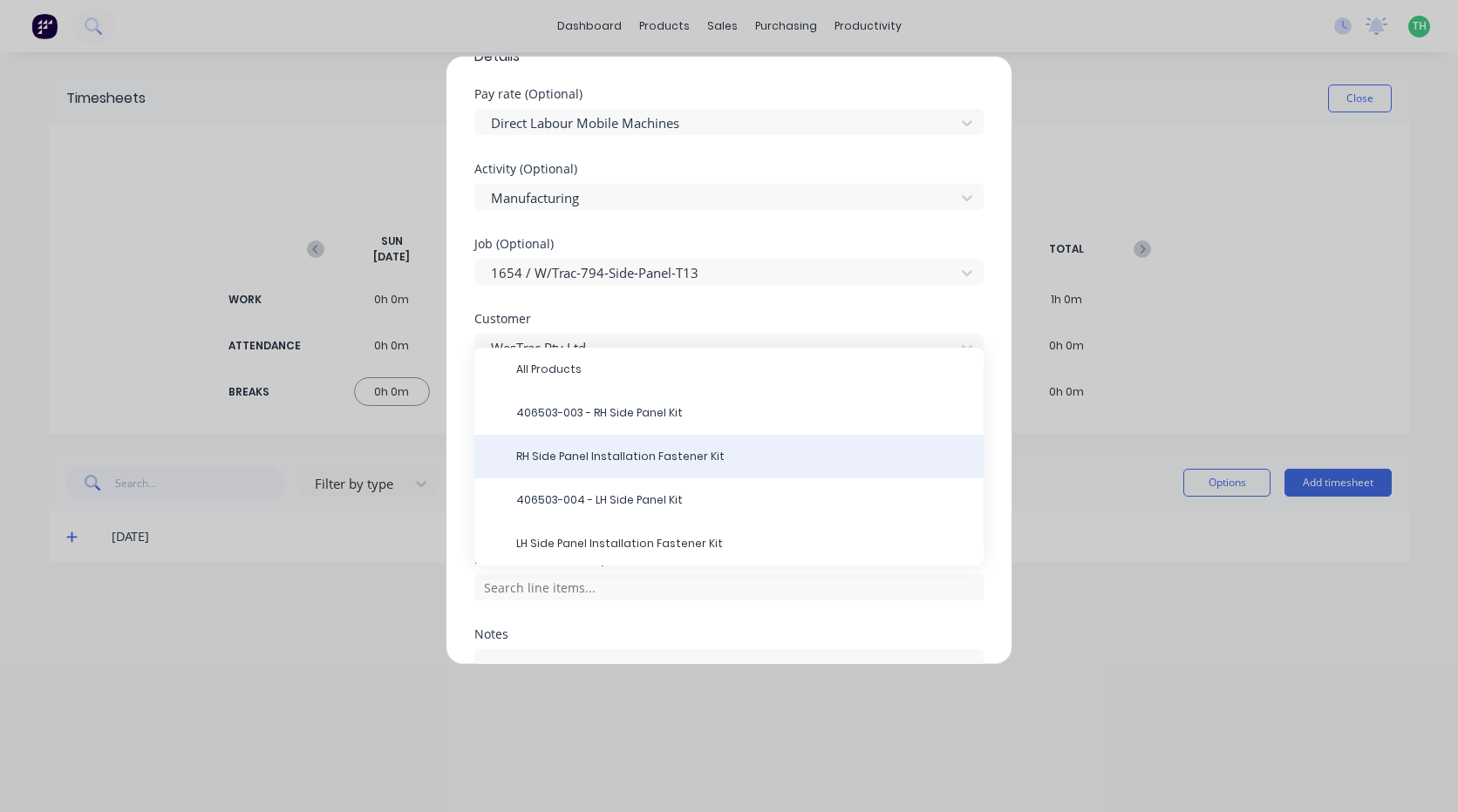
scroll to position [697, 0]
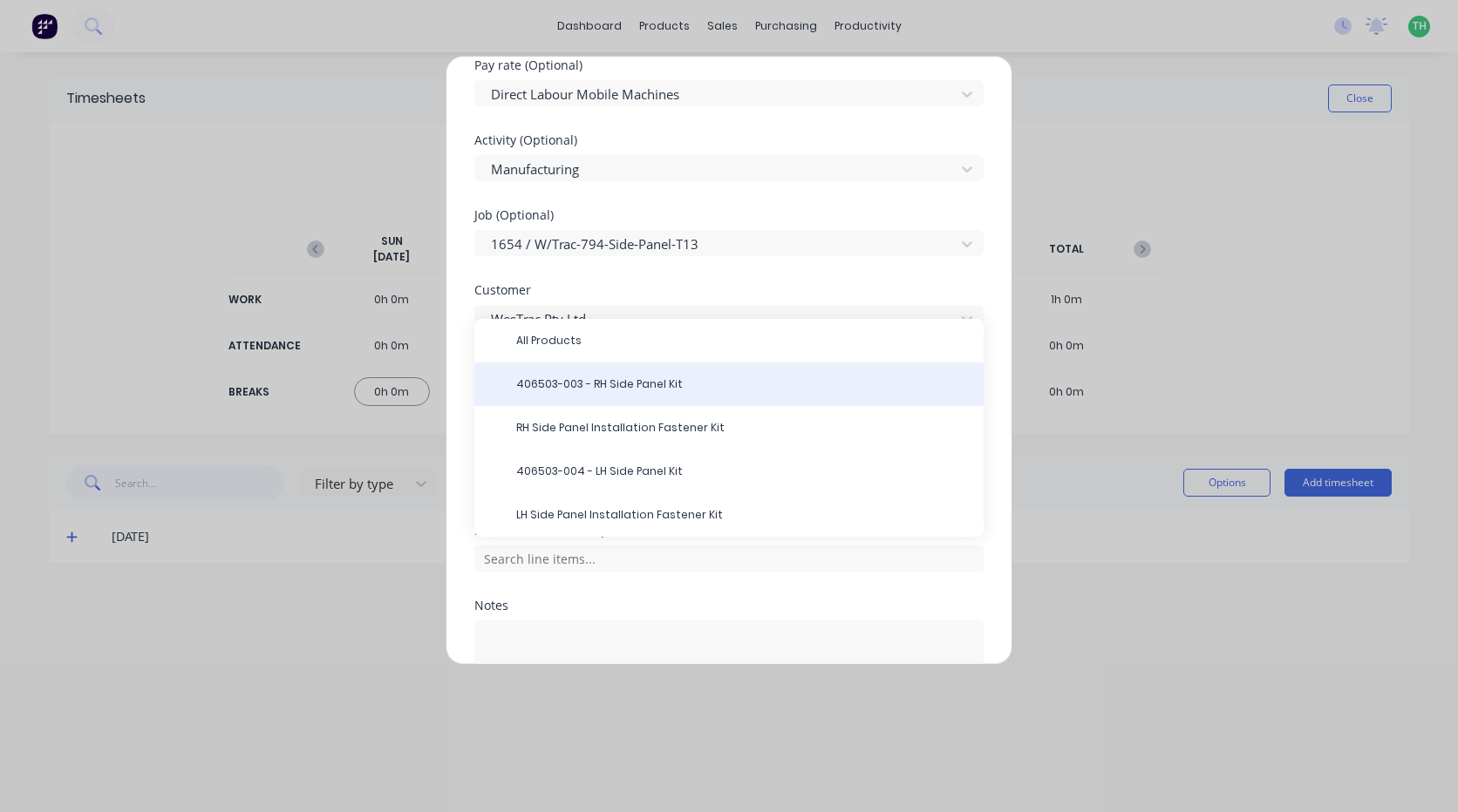
click at [616, 383] on span "406503-003 - RH Side Panel Kit" at bounding box center [743, 385] width 453 height 16
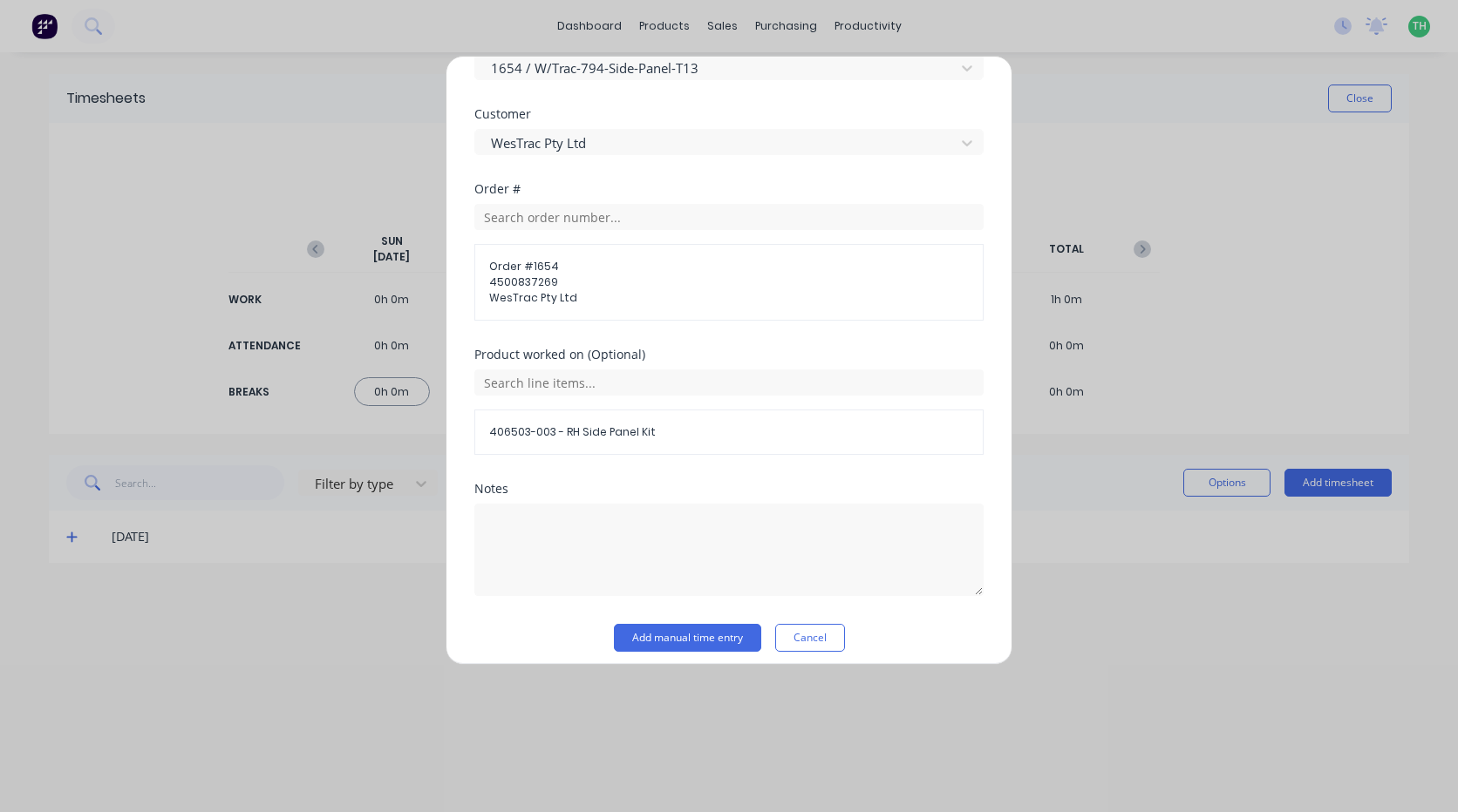
scroll to position [885, 0]
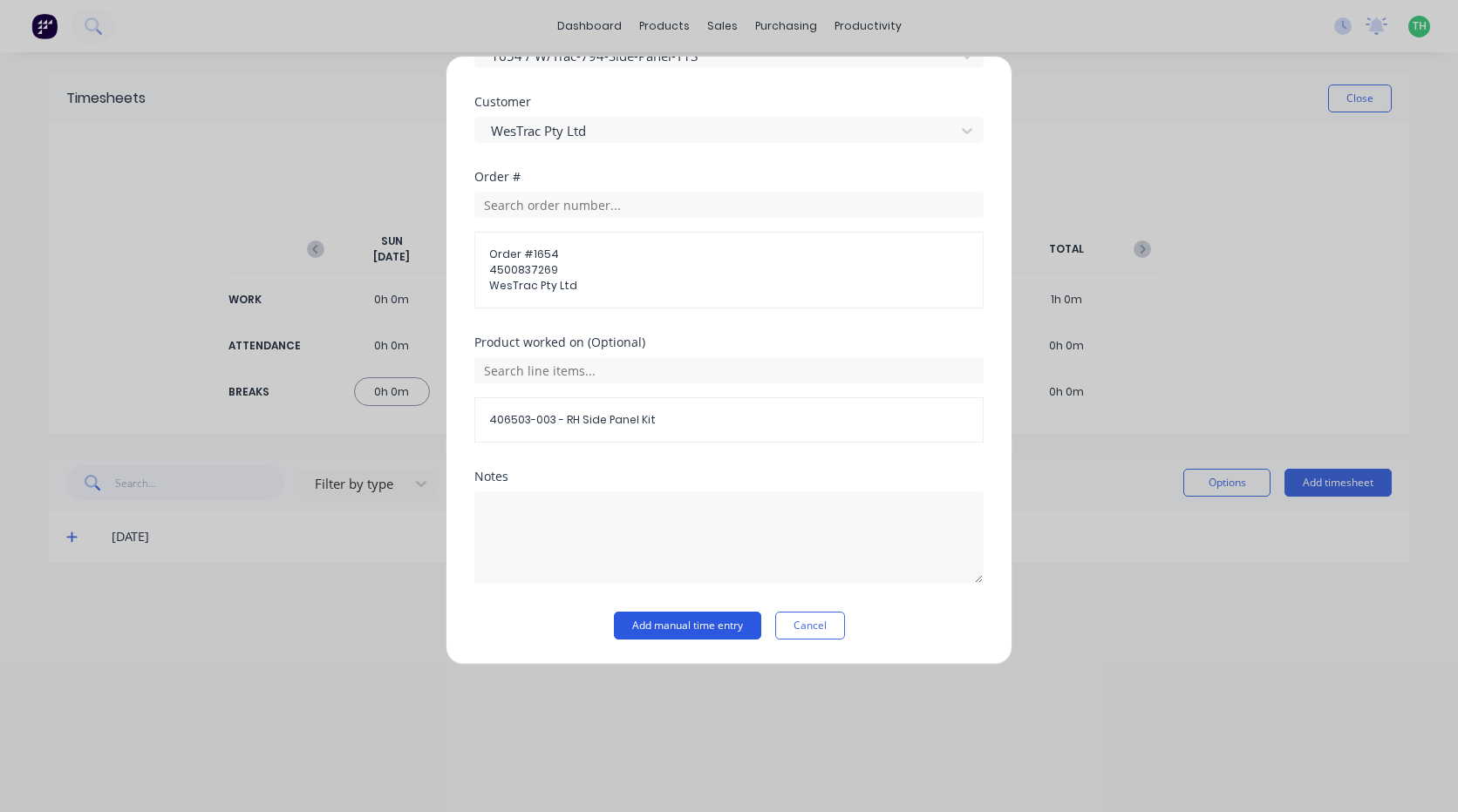
click at [683, 629] on button "Add manual time entry" at bounding box center [687, 626] width 147 height 28
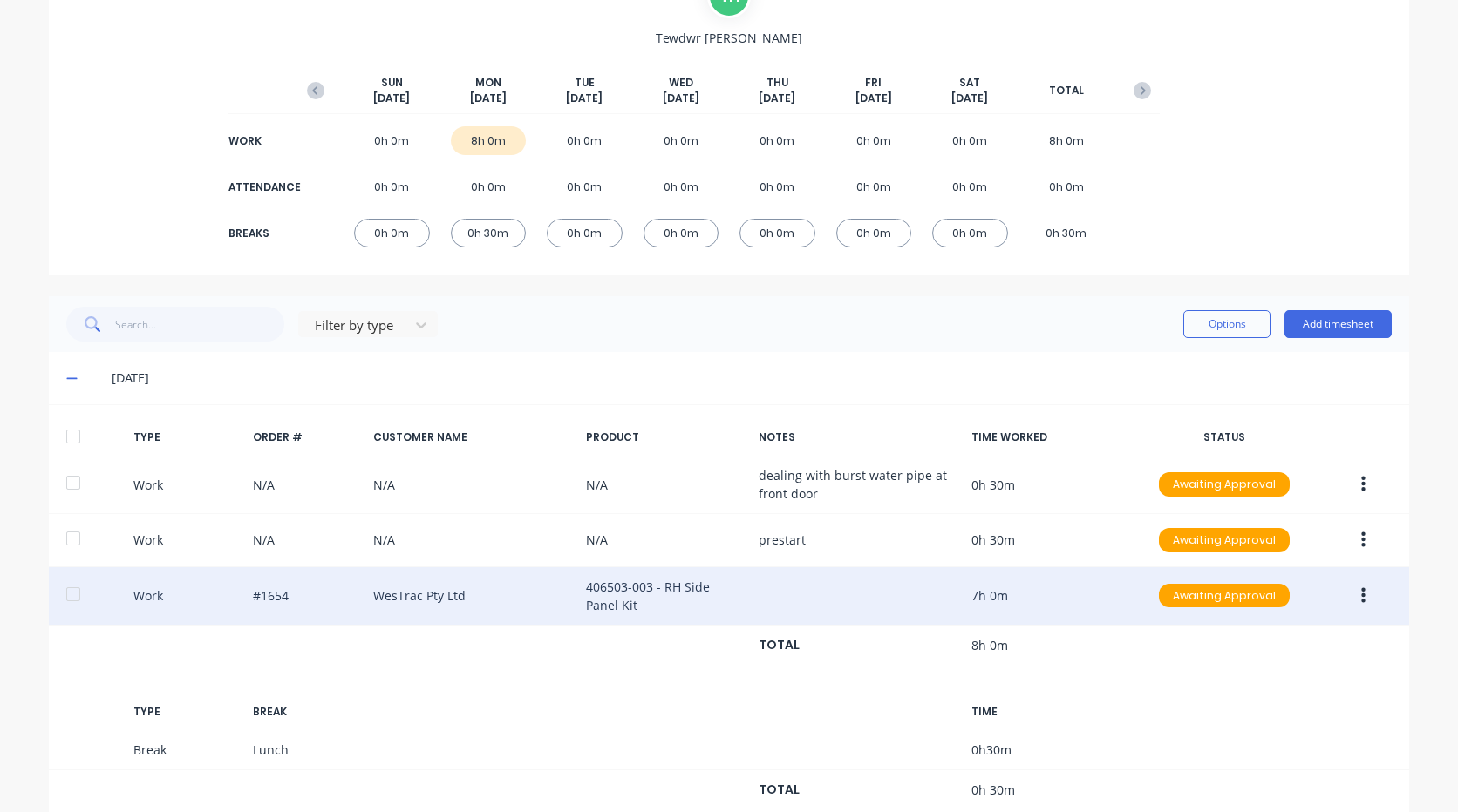
scroll to position [174, 0]
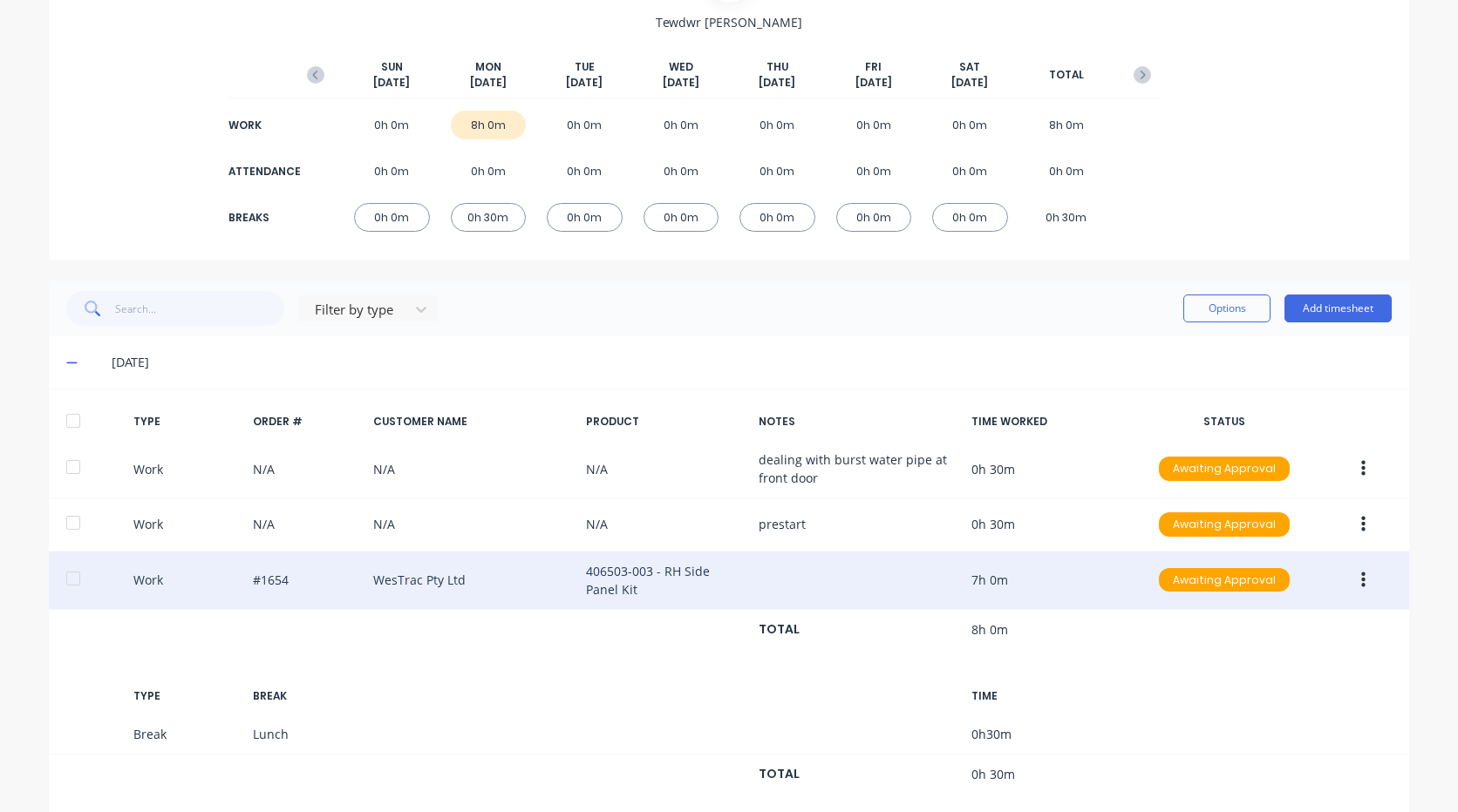
click at [1349, 580] on button "button" at bounding box center [1364, 581] width 41 height 32
click at [1305, 584] on div "Duplicate" at bounding box center [1301, 584] width 134 height 26
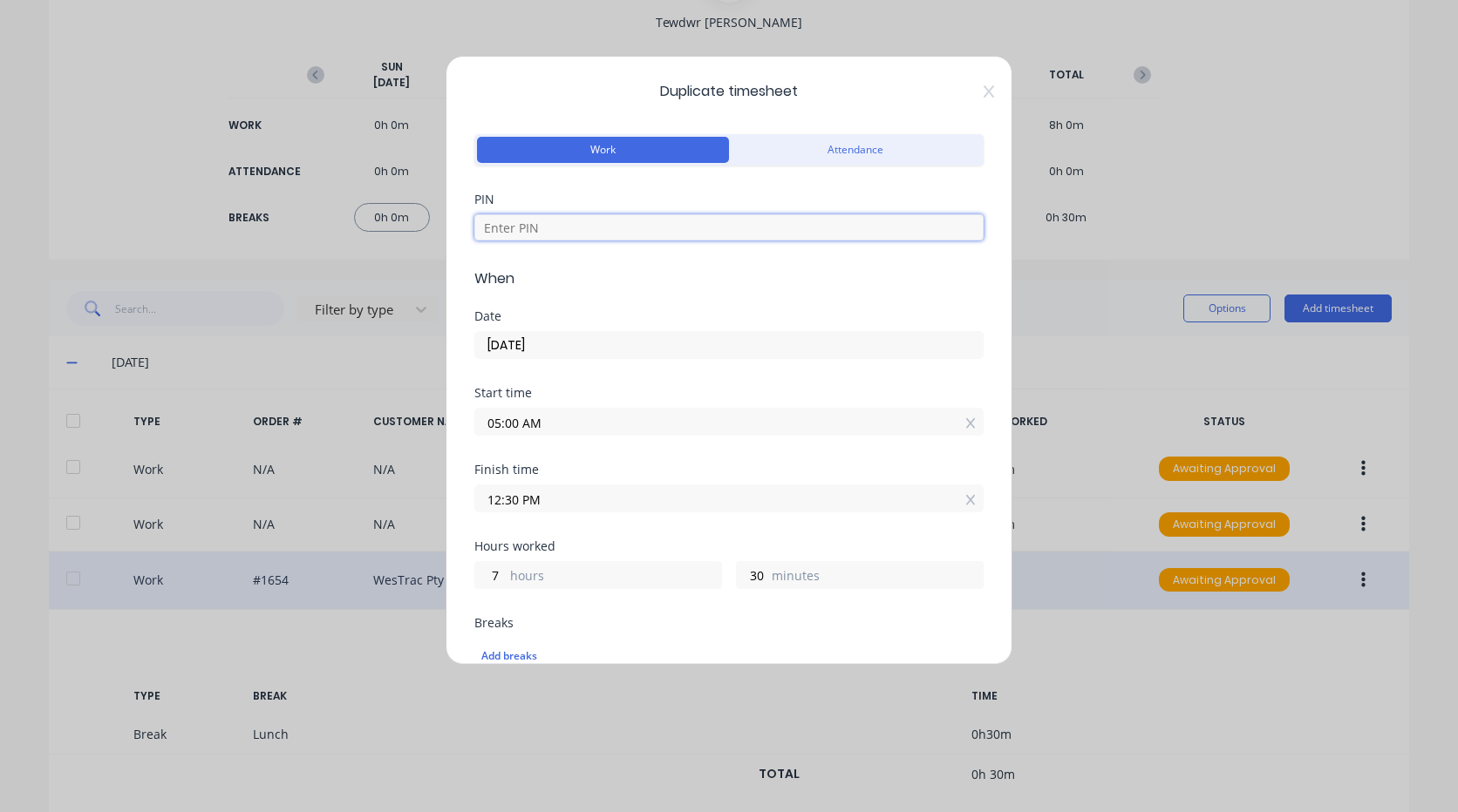
click at [545, 225] on input at bounding box center [729, 228] width 510 height 26
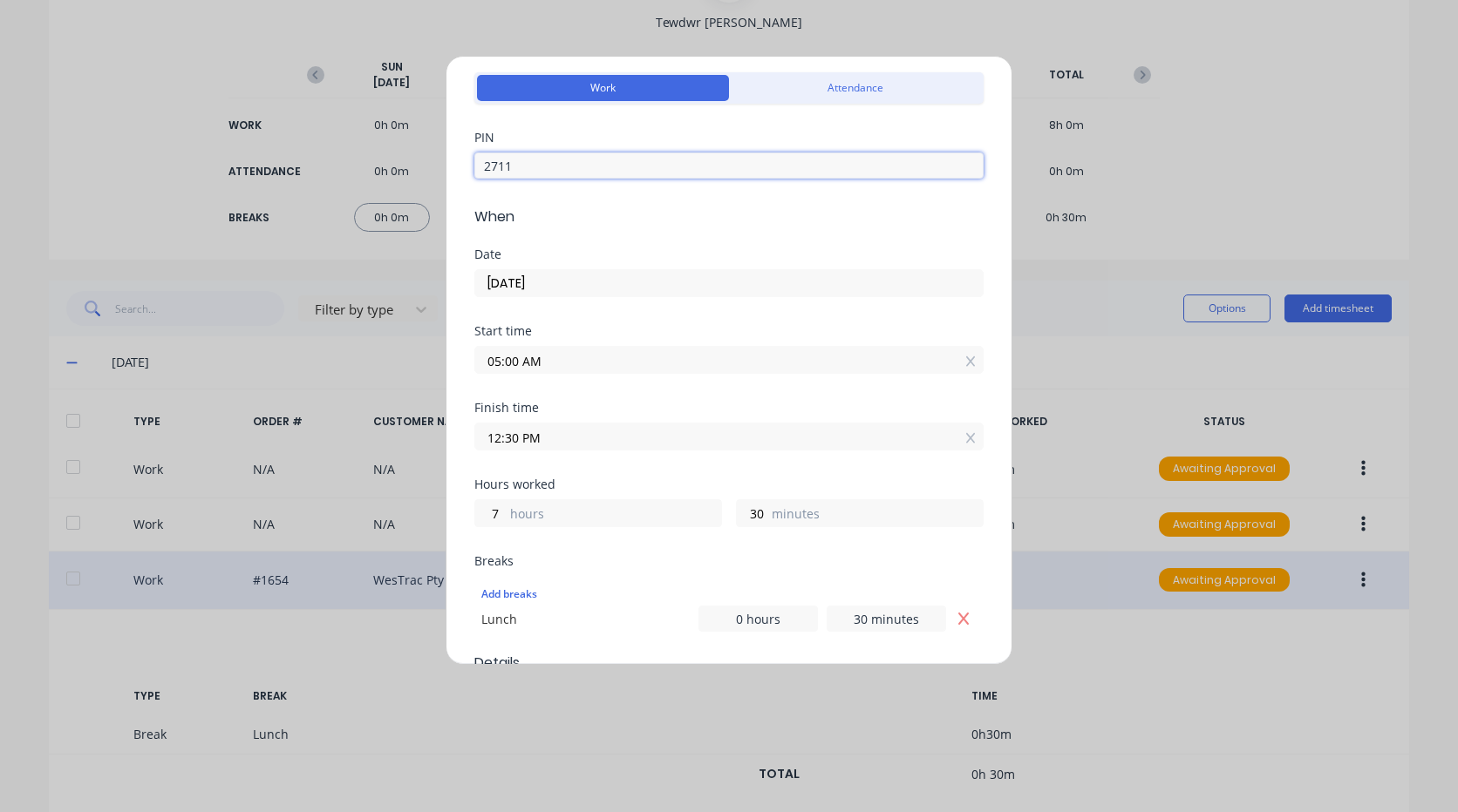
scroll to position [87, 0]
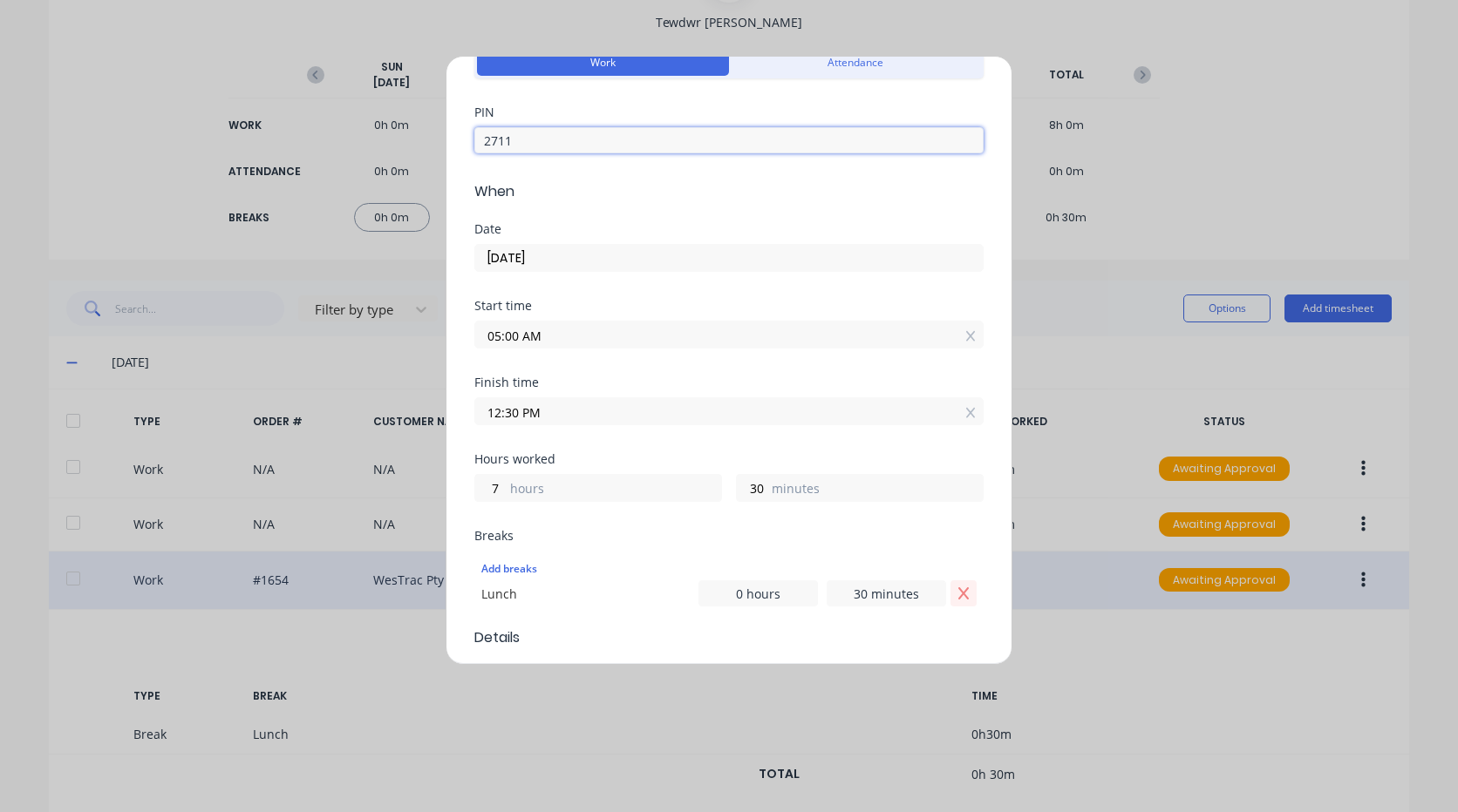
type input "2711"
click at [950, 600] on button "Remove Lunch" at bounding box center [963, 594] width 26 height 26
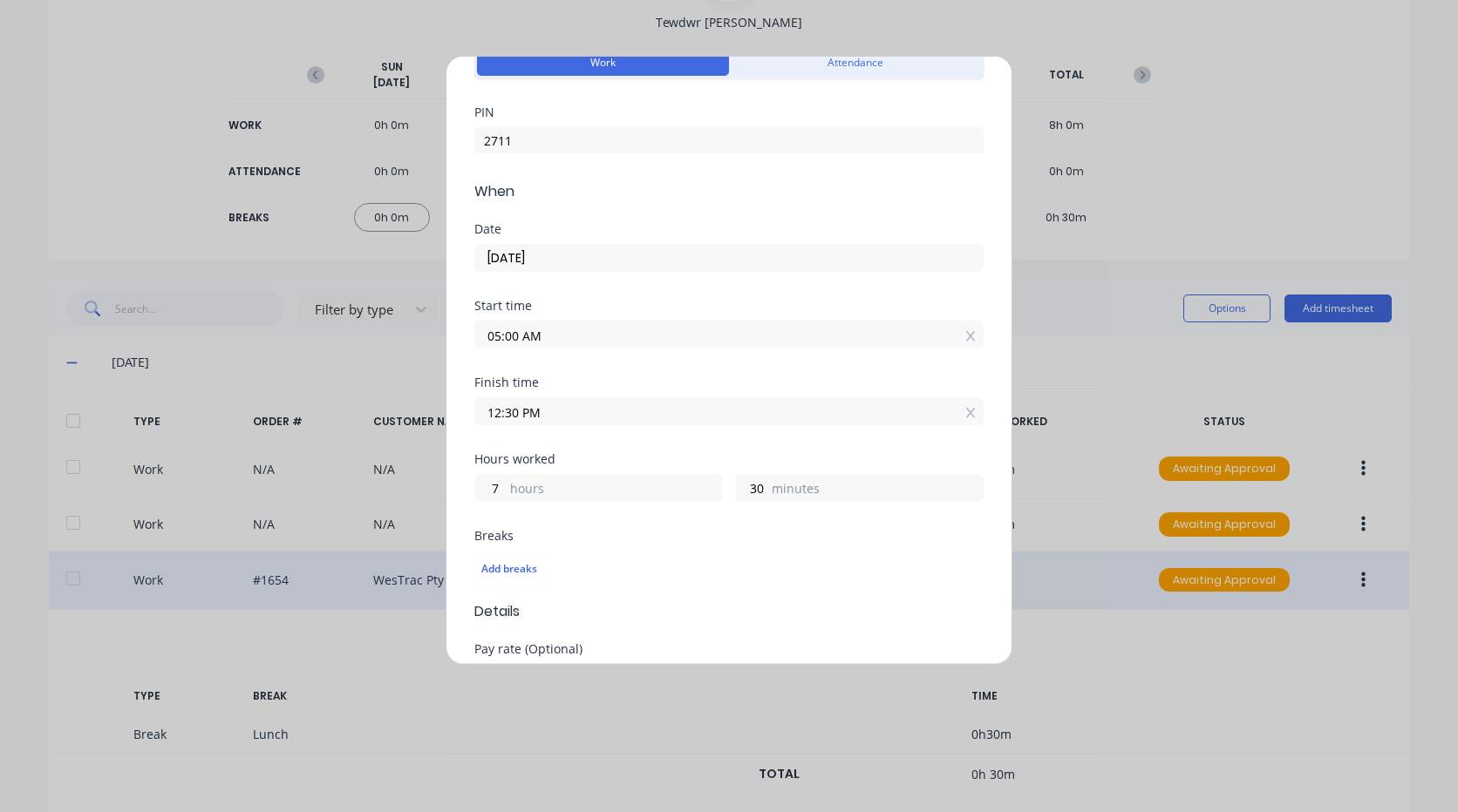
click at [558, 322] on input "05:00 AM" at bounding box center [729, 335] width 508 height 26
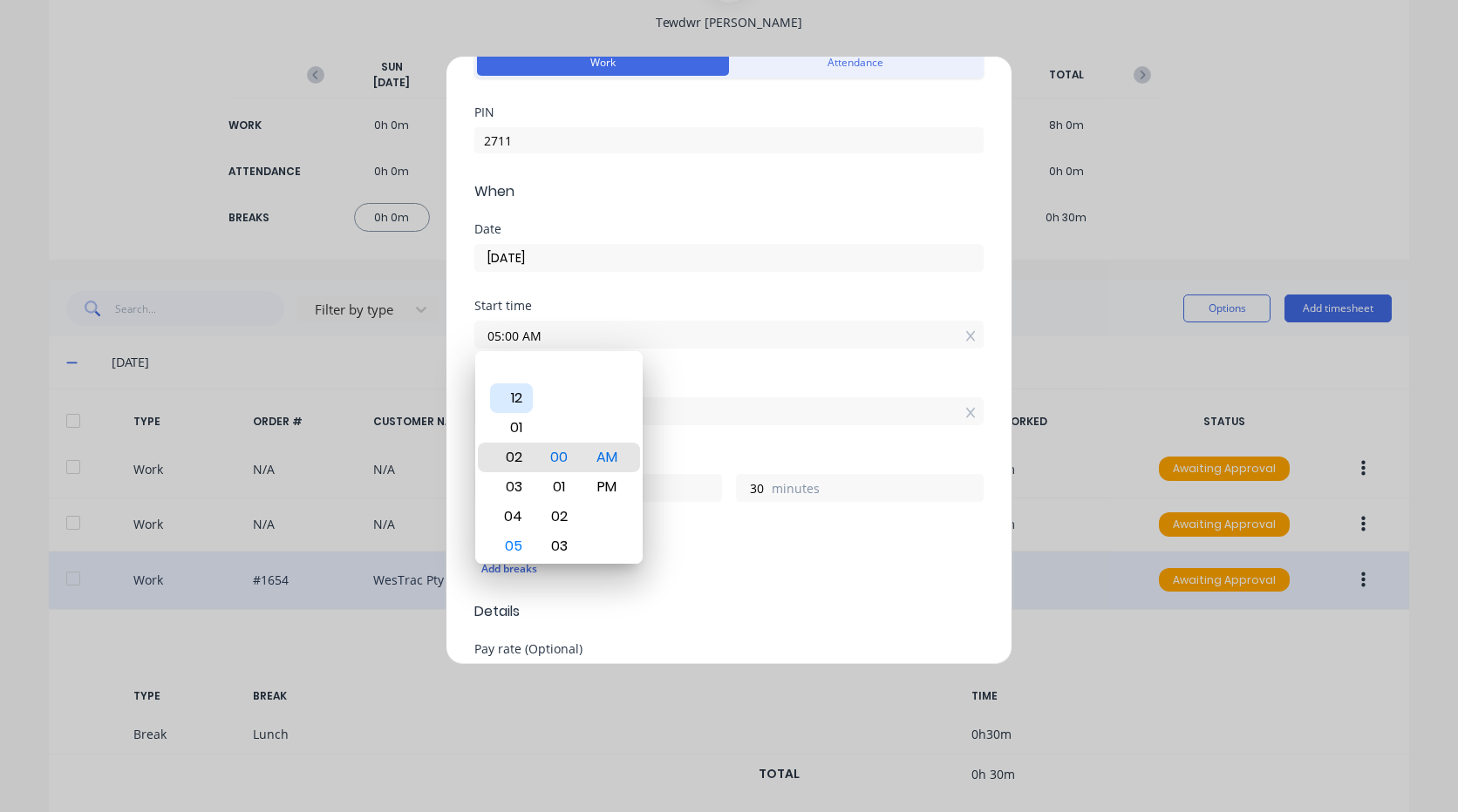
type input "02:00 AM"
type input "10"
click at [512, 386] on div "12" at bounding box center [511, 398] width 42 height 30
type input "12:00 AM"
type input "12"
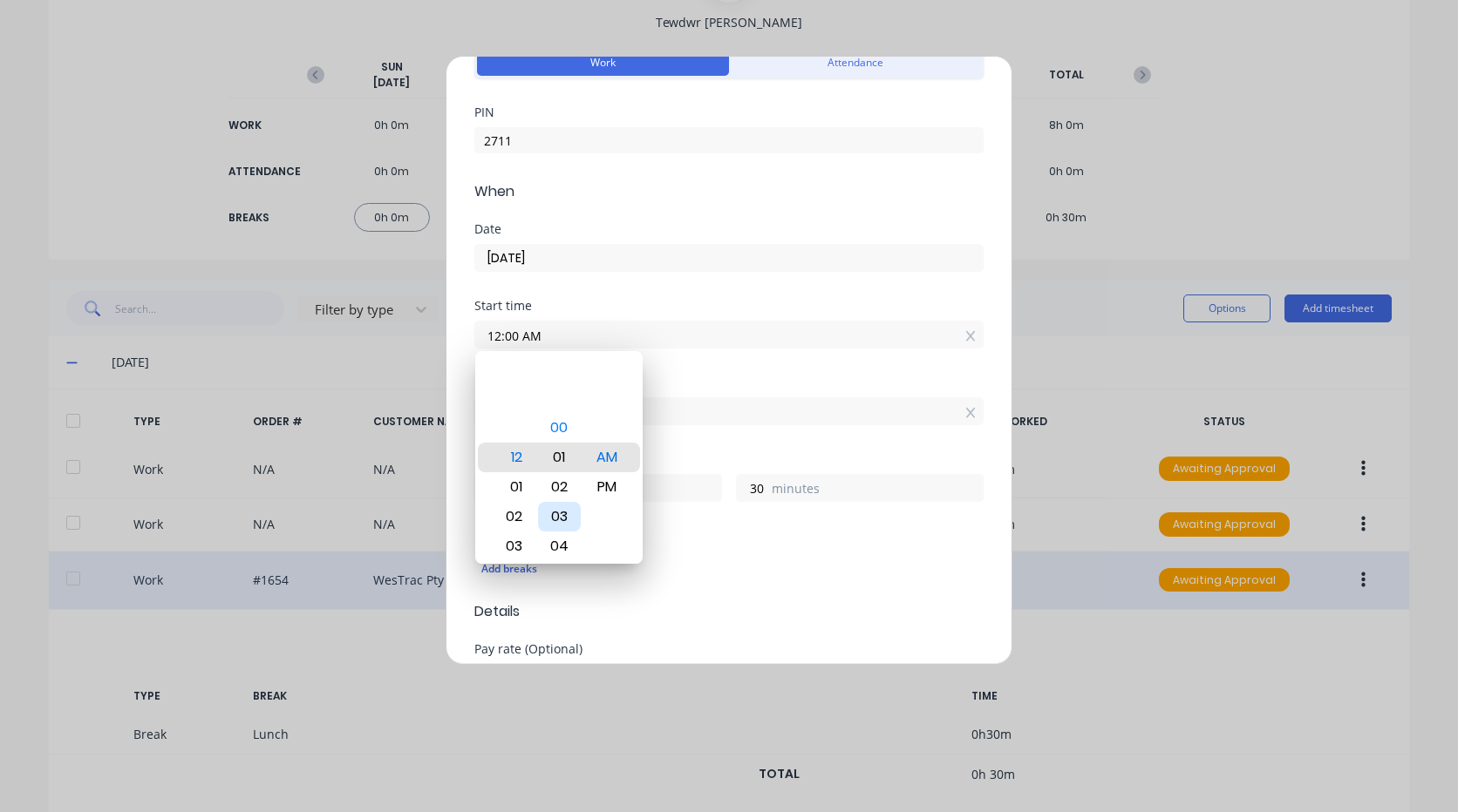
type input "12:02 AM"
type input "28"
type input "12:05 AM"
type input "25"
type input "12:08 AM"
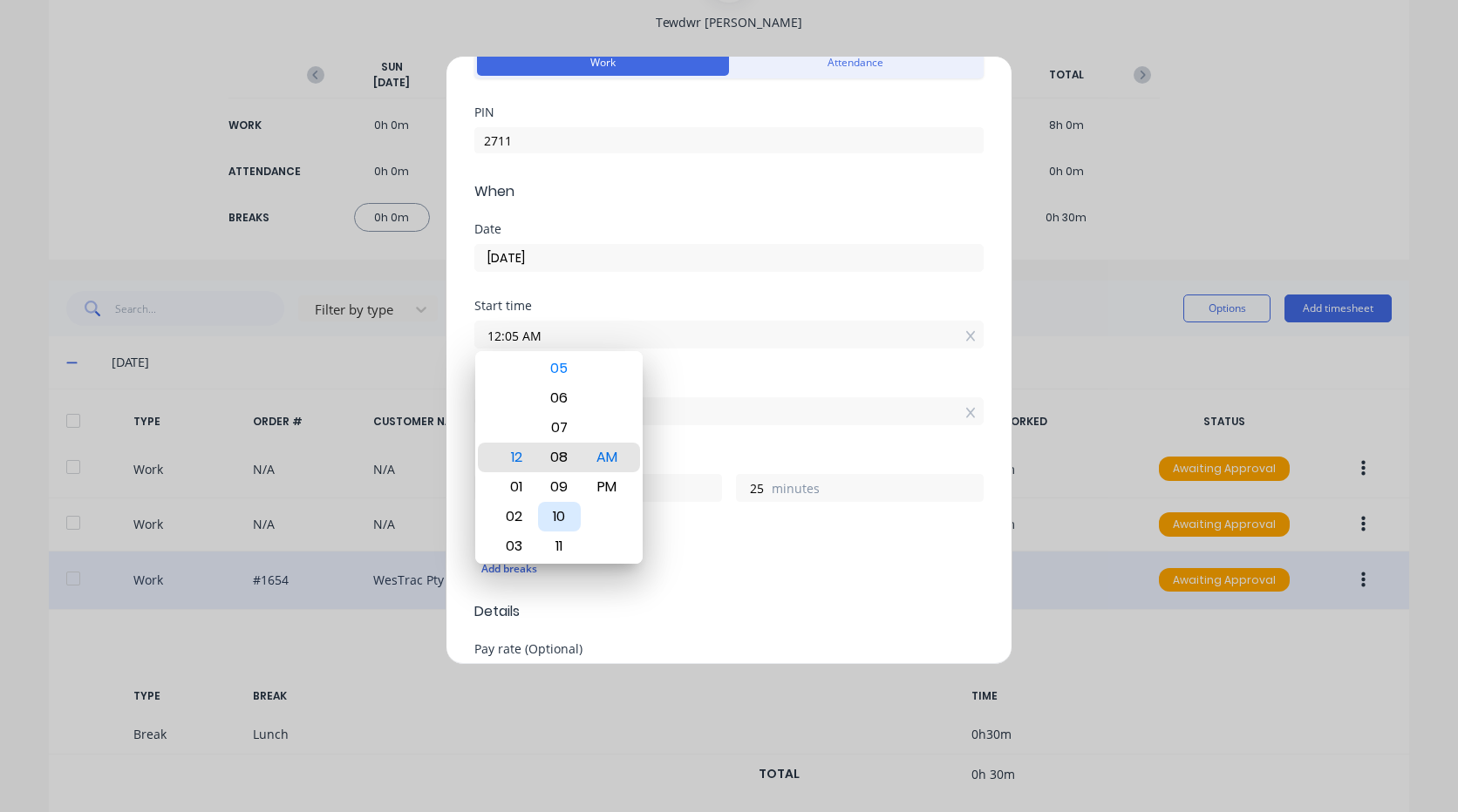
type input "22"
type input "12:11 AM"
type input "19"
type input "12:14 AM"
type input "16"
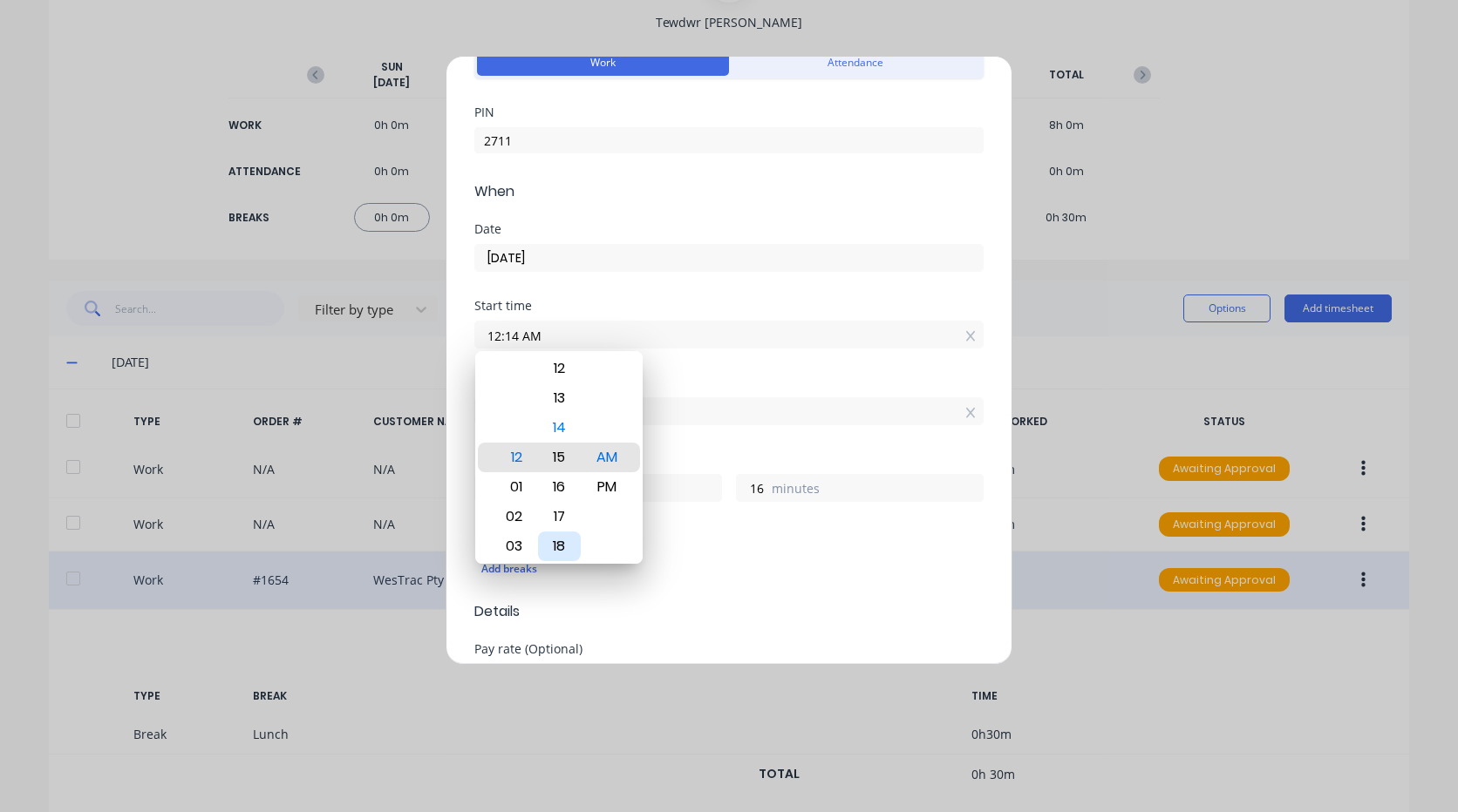
type input "12:16 AM"
type input "14"
type input "12:18 AM"
type input "12"
type input "12:21 AM"
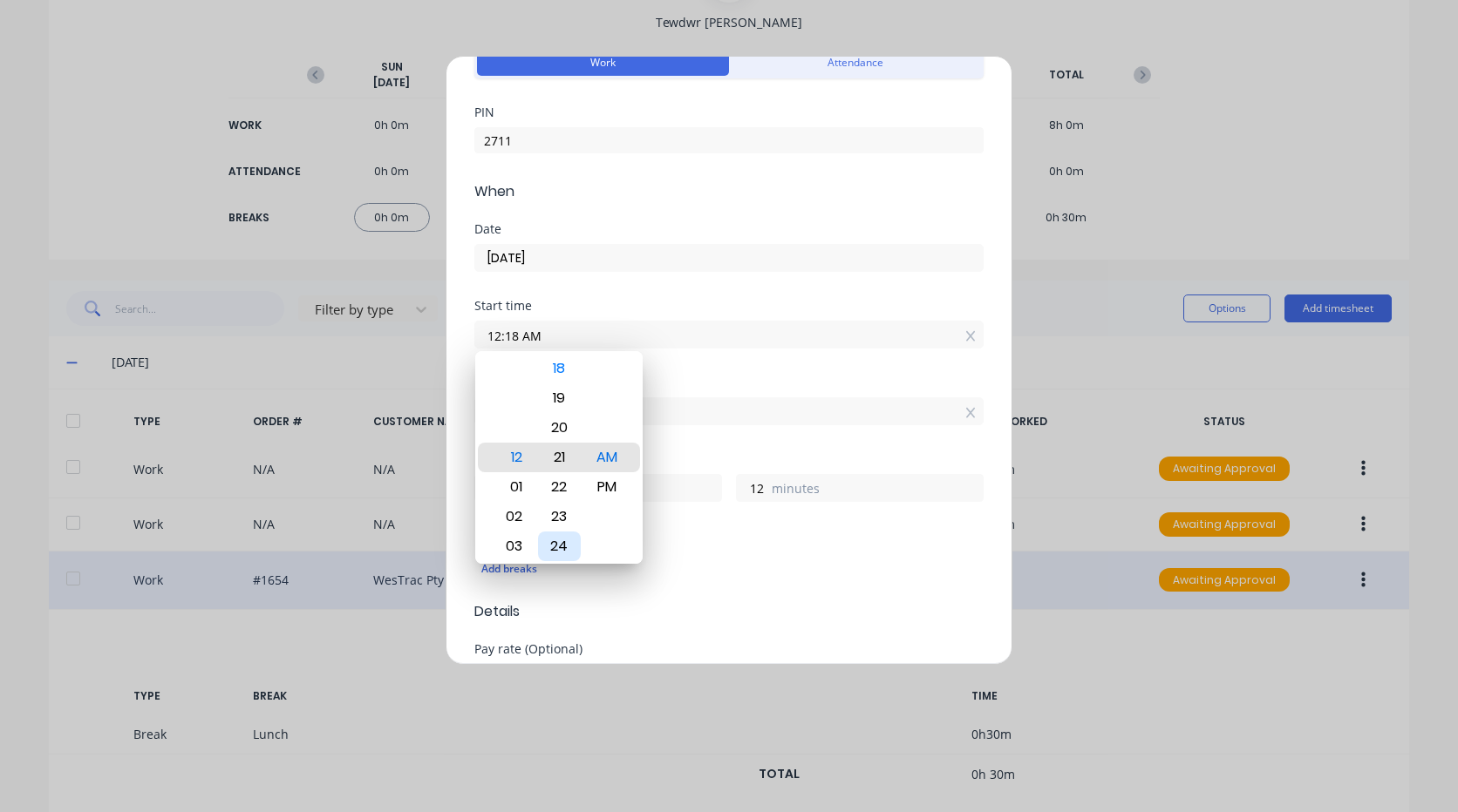
type input "9"
type input "12:23 AM"
type input "7"
type input "12:25 AM"
type input "5"
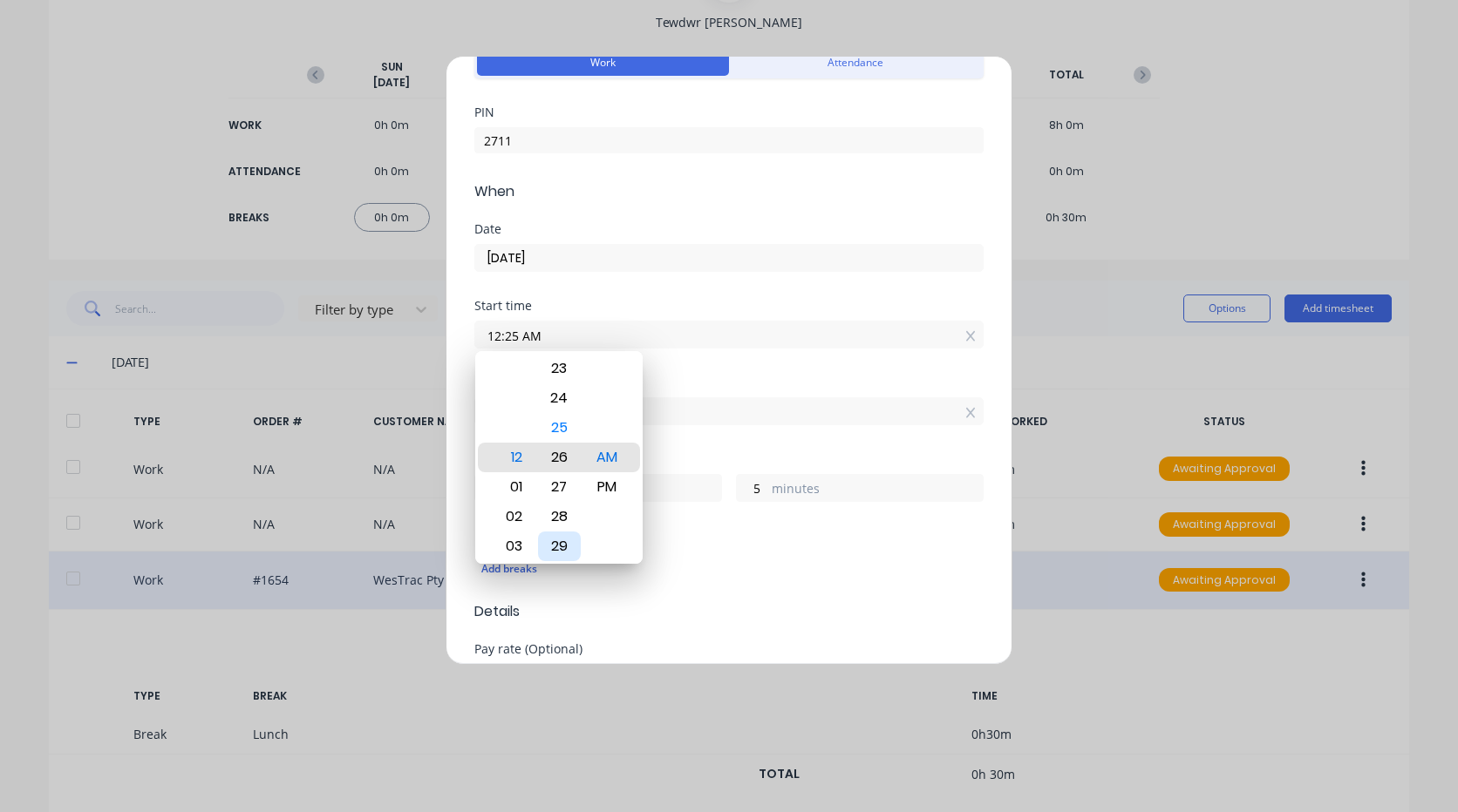
type input "12:26 AM"
type input "4"
type input "12:27 AM"
type input "3"
click at [567, 542] on div "30" at bounding box center [559, 546] width 42 height 30
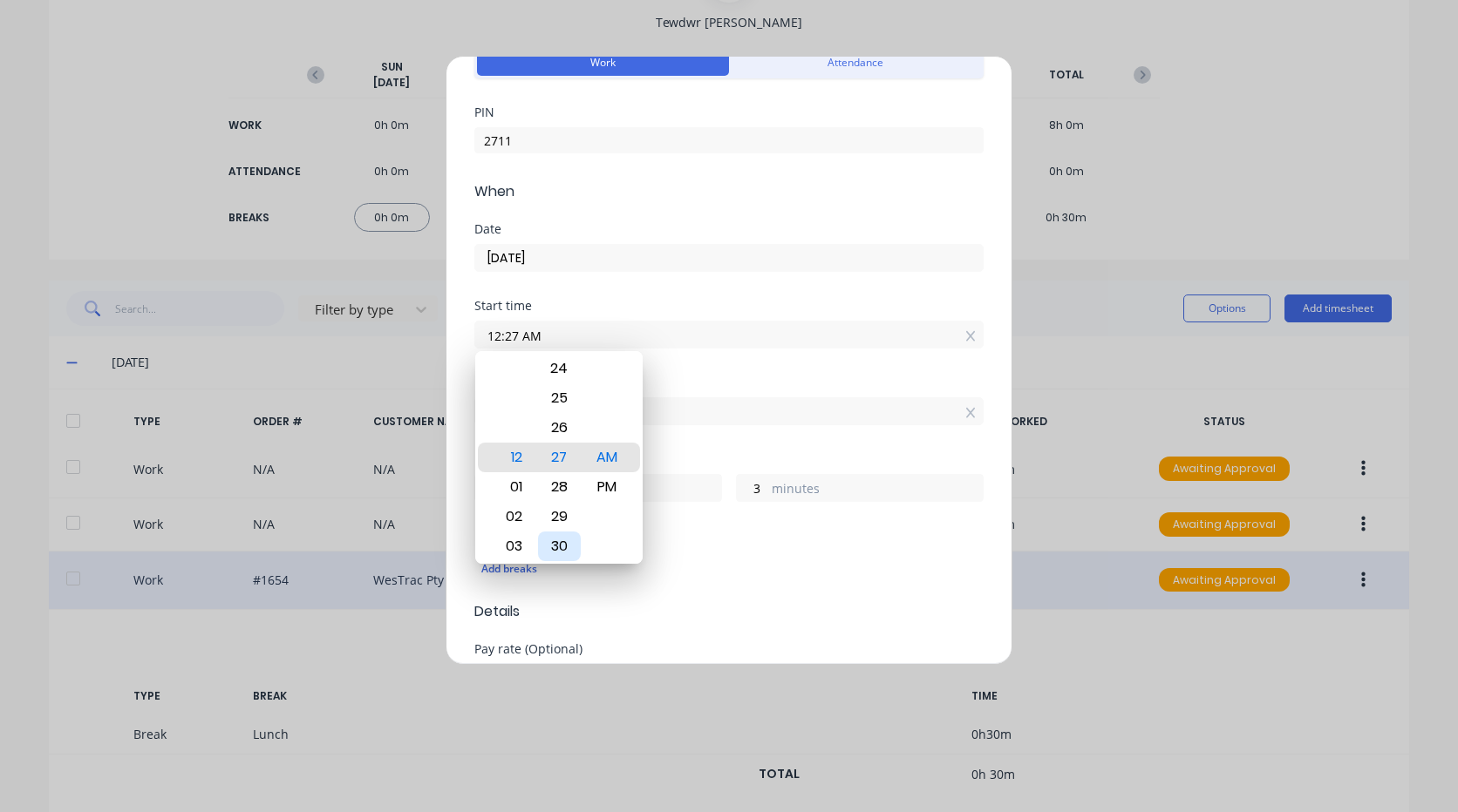
type input "12:30 AM"
type input "0"
click at [615, 484] on div "PM" at bounding box center [608, 487] width 42 height 30
type input "12:30 PM"
type input "0"
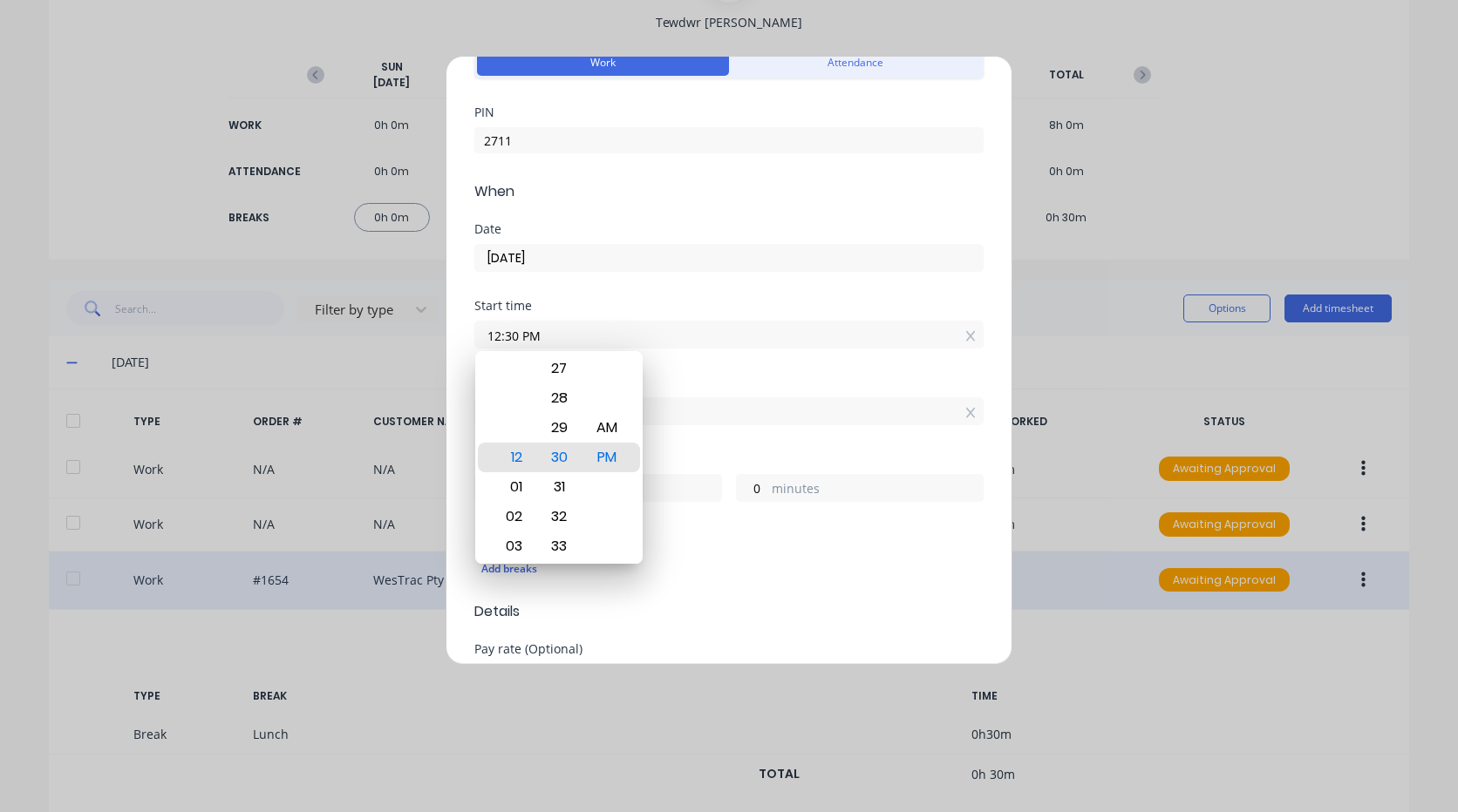
click at [730, 429] on div "Finish time 12:30 PM" at bounding box center [729, 415] width 510 height 77
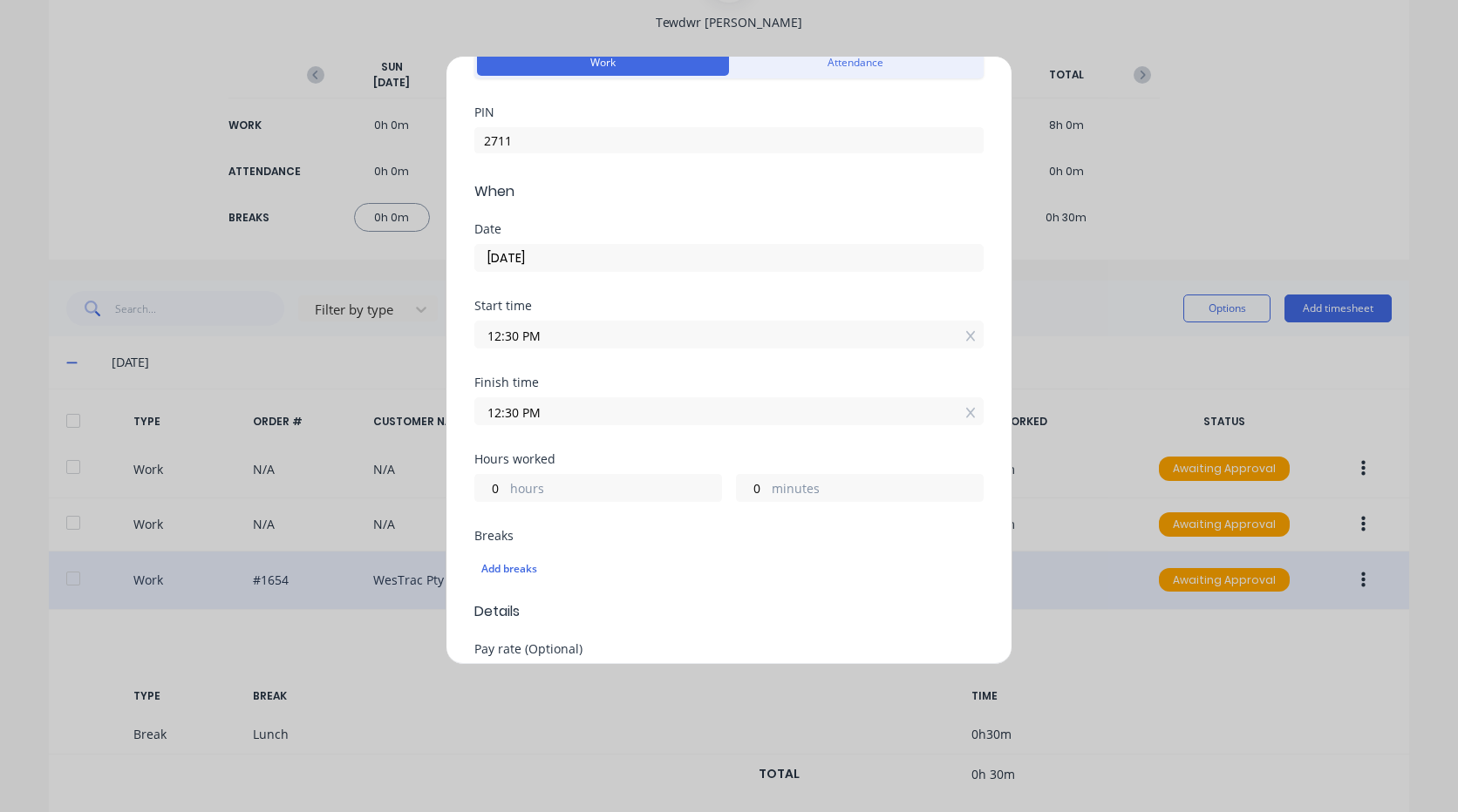
click at [612, 402] on input "12:30 PM" at bounding box center [729, 411] width 508 height 26
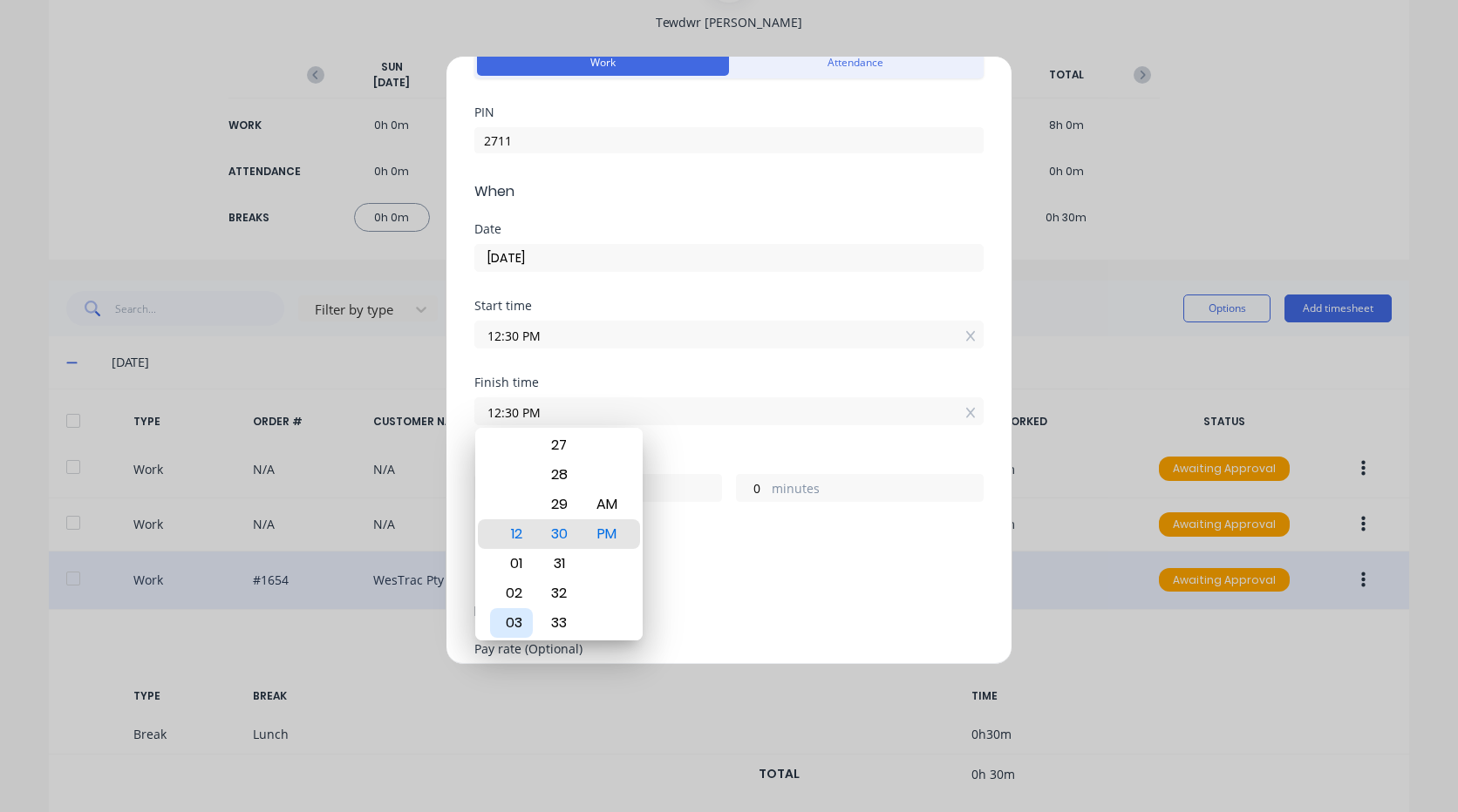
click at [521, 618] on div "03" at bounding box center [511, 623] width 42 height 30
type input "03:30 PM"
type input "3"
click at [708, 564] on div "Add breaks" at bounding box center [729, 569] width 495 height 23
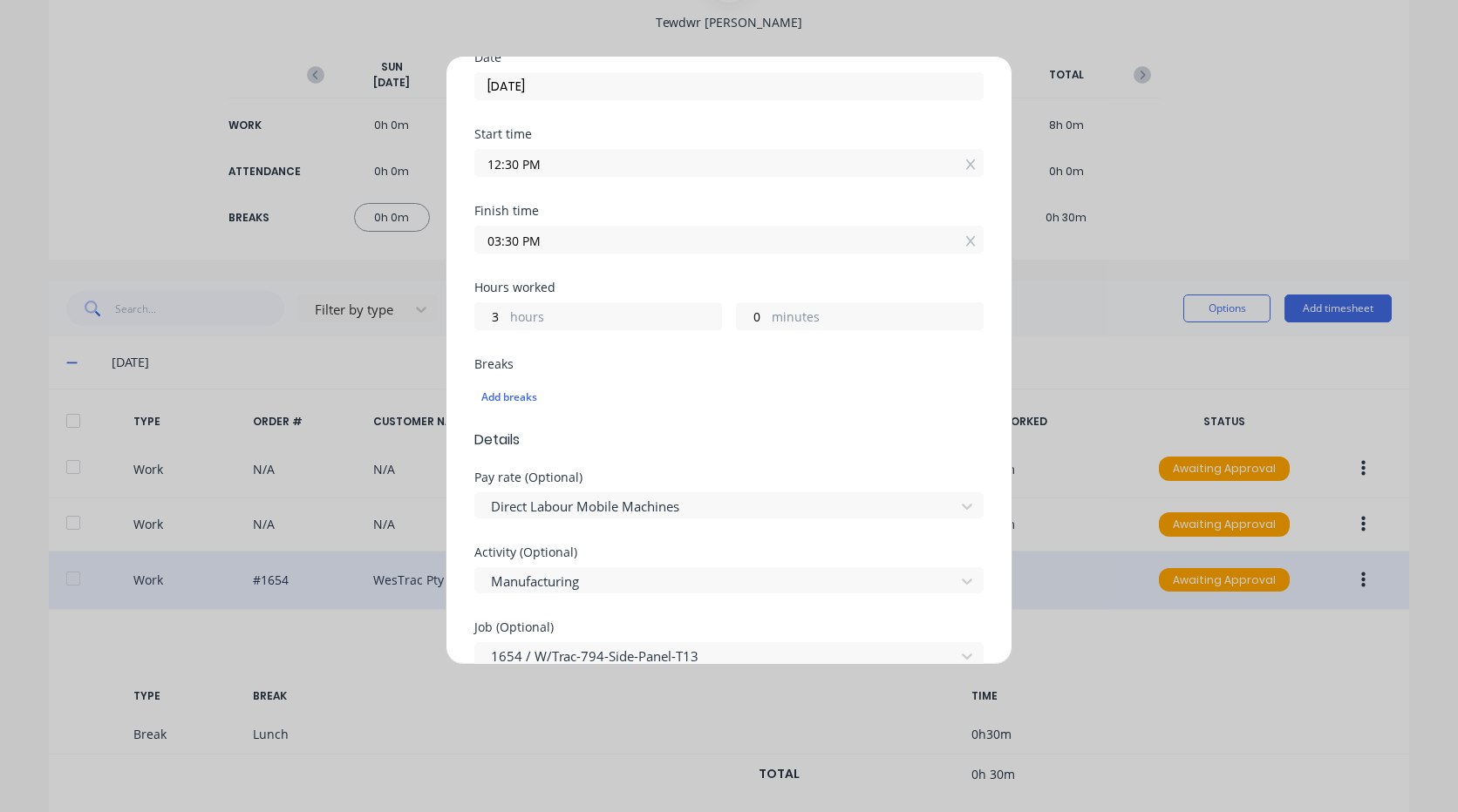
scroll to position [261, 0]
click at [613, 503] on div at bounding box center [717, 504] width 457 height 22
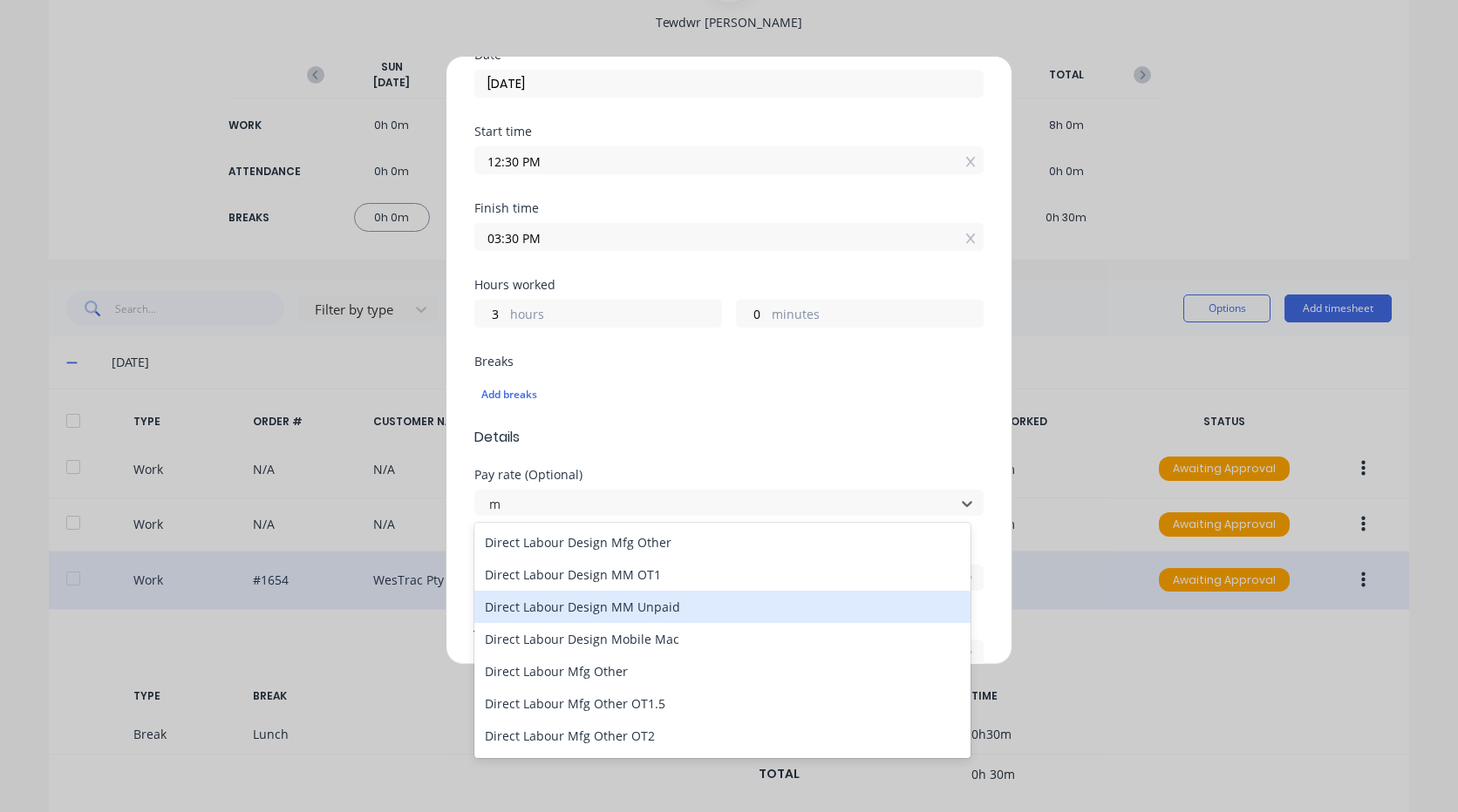
type input "mo"
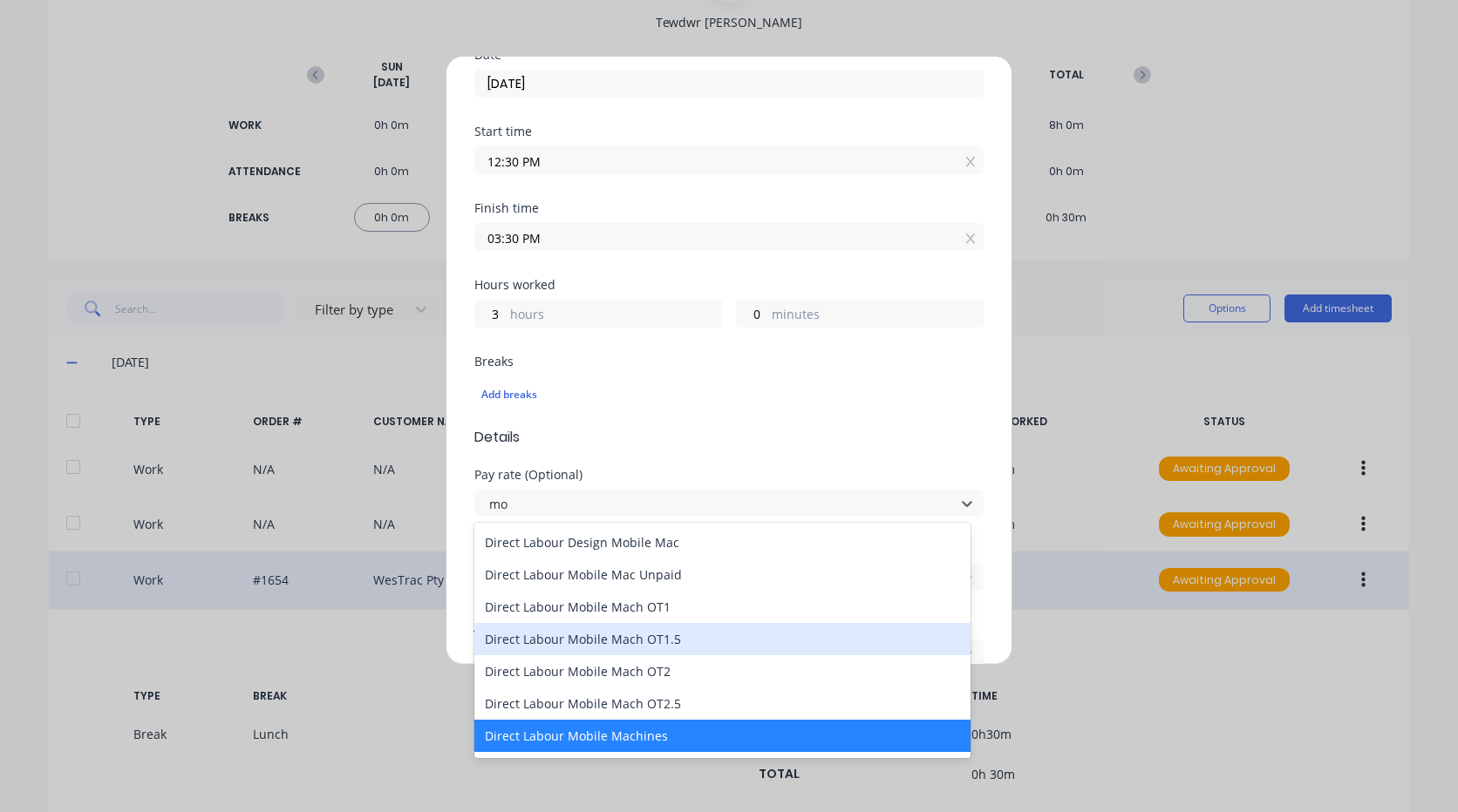
click at [670, 636] on div "Direct Labour Mobile Mach OT1.5" at bounding box center [722, 639] width 496 height 33
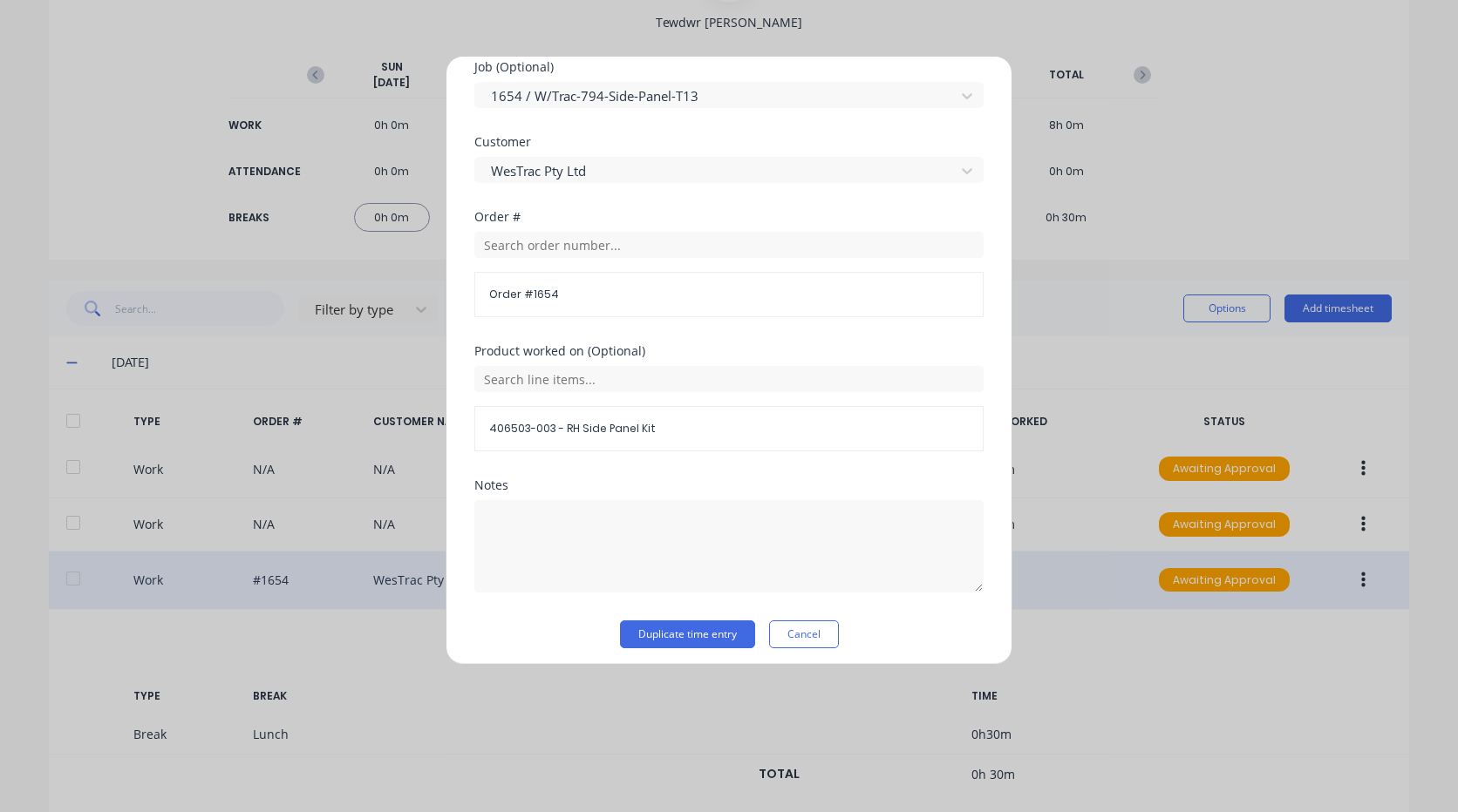
scroll to position [828, 0]
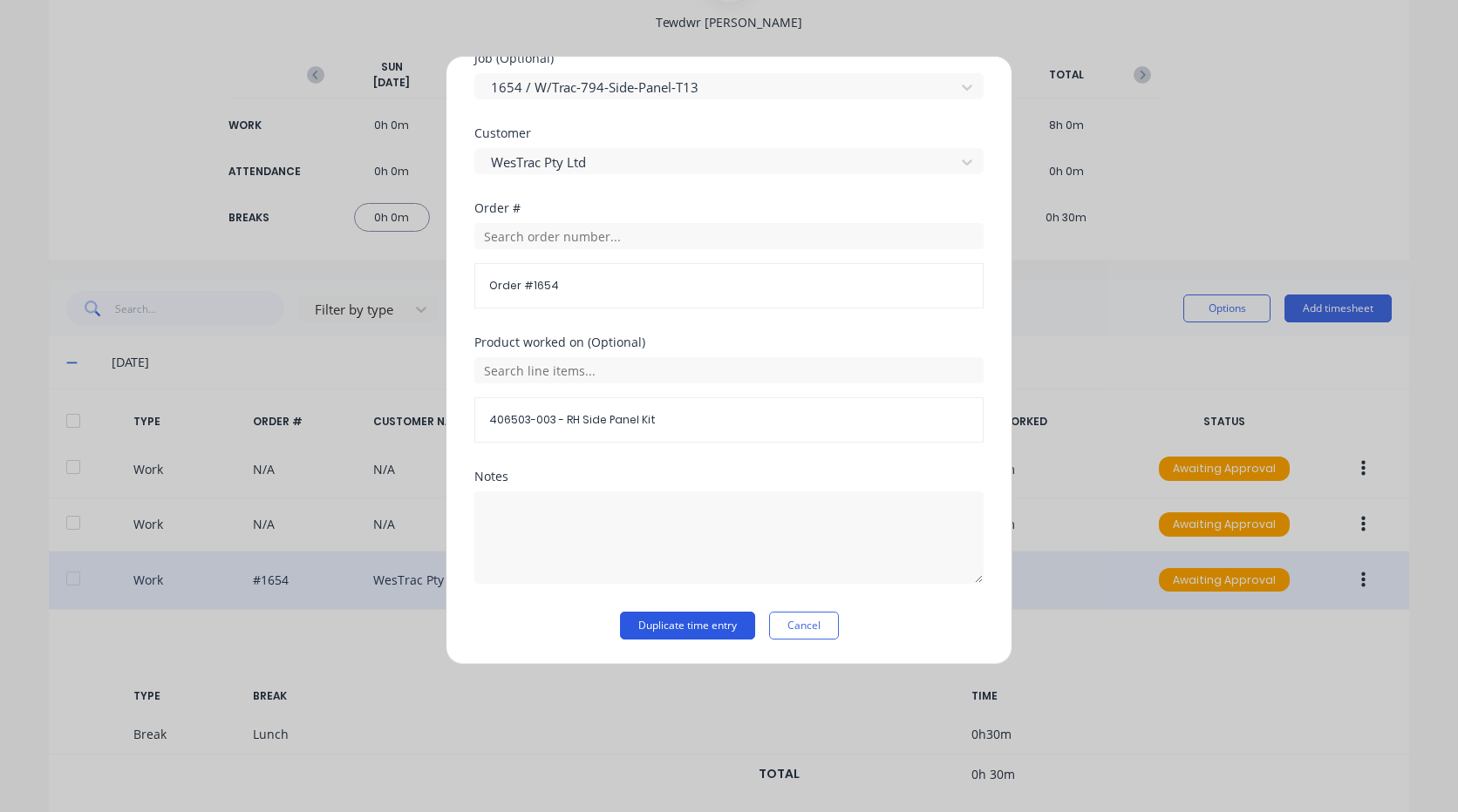
click at [674, 623] on button "Duplicate time entry" at bounding box center [687, 626] width 135 height 28
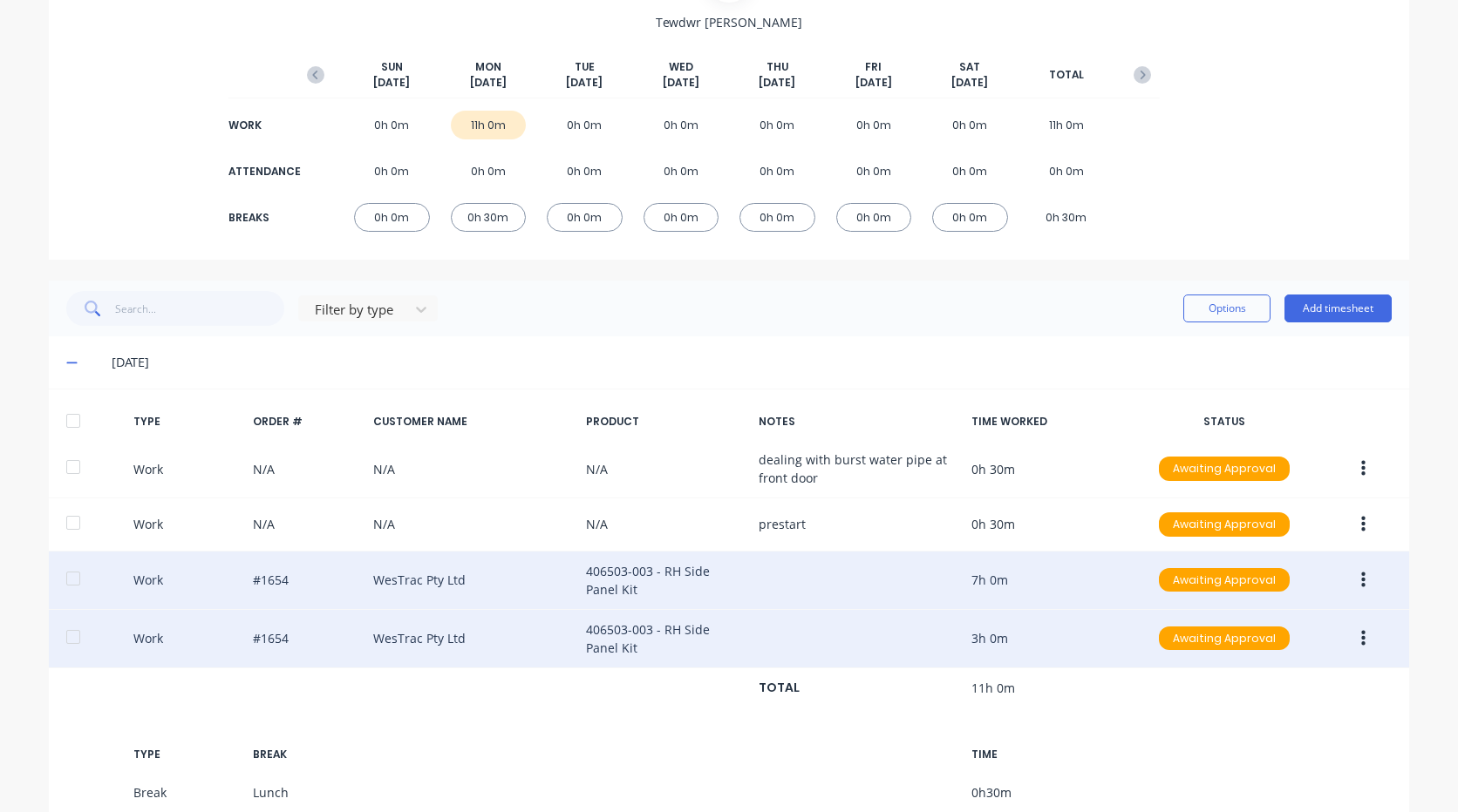
click at [1361, 632] on icon "button" at bounding box center [1363, 638] width 4 height 16
click at [1260, 643] on div "Duplicate" at bounding box center [1301, 643] width 134 height 26
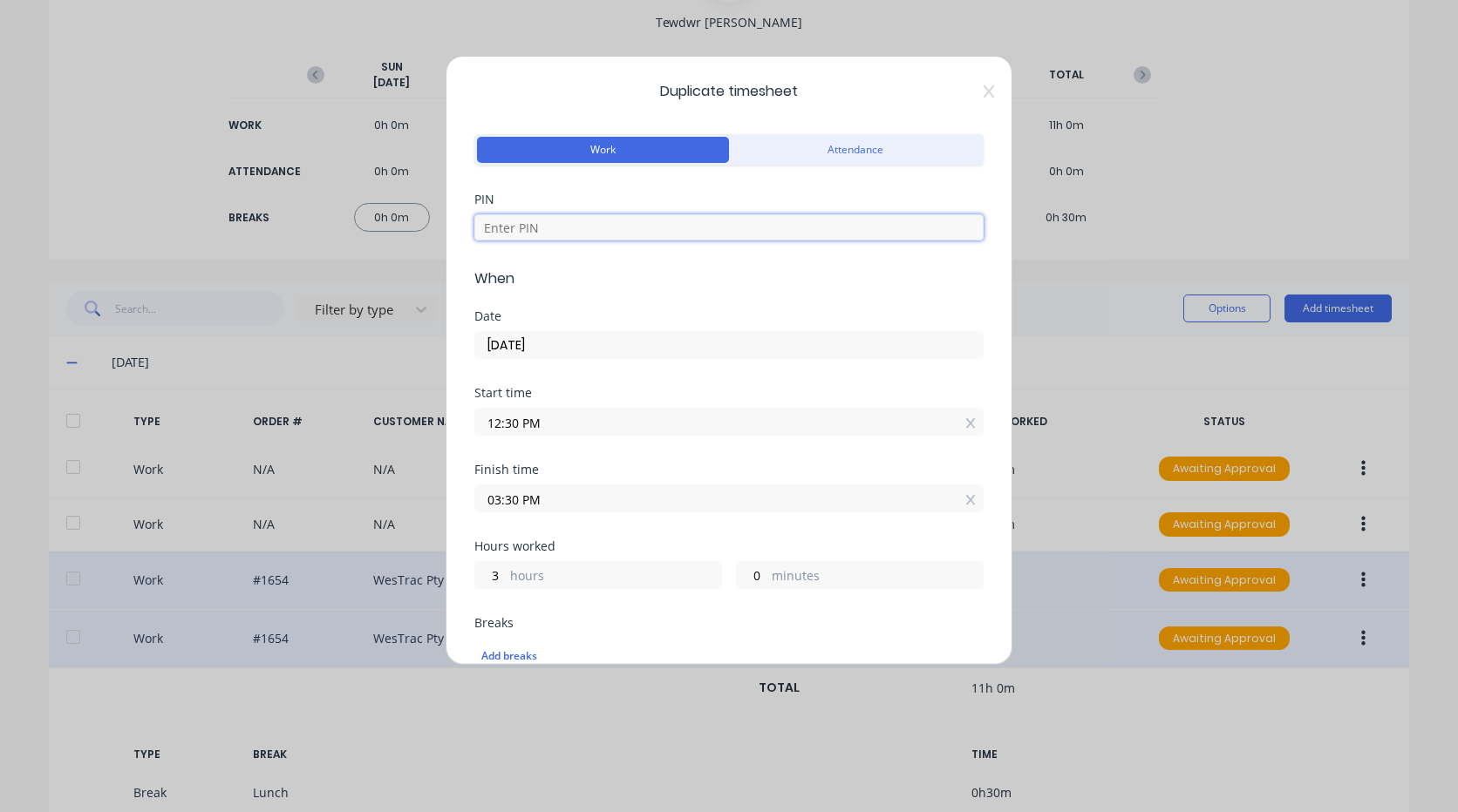
click at [549, 226] on input at bounding box center [729, 228] width 510 height 26
type input "2711"
click at [571, 424] on input "12:30 PM" at bounding box center [729, 422] width 508 height 26
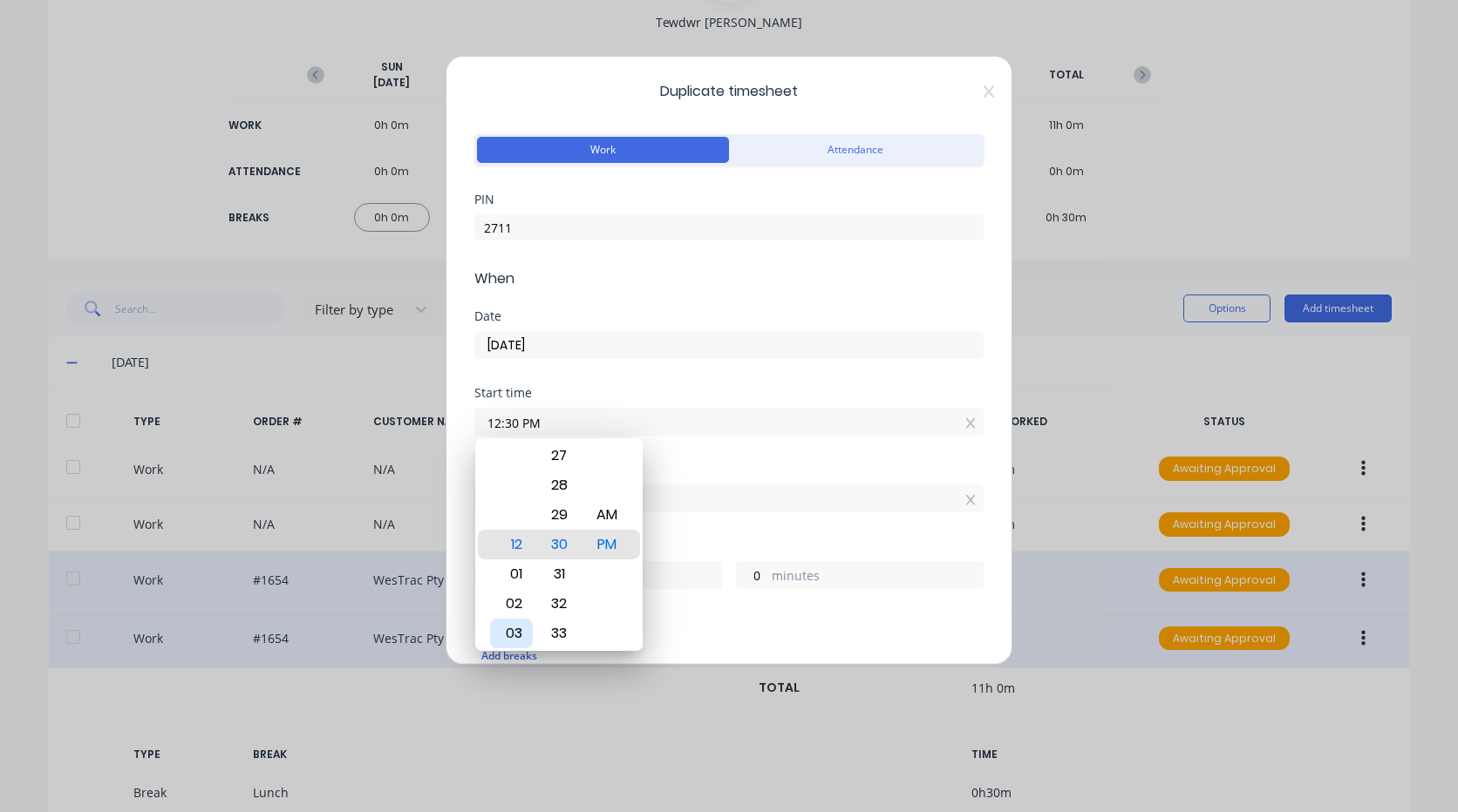
click at [517, 631] on div "03" at bounding box center [511, 634] width 42 height 30
type input "03:30 PM"
type input "0"
click at [676, 527] on div "Finish time 03:30 PM" at bounding box center [729, 501] width 510 height 77
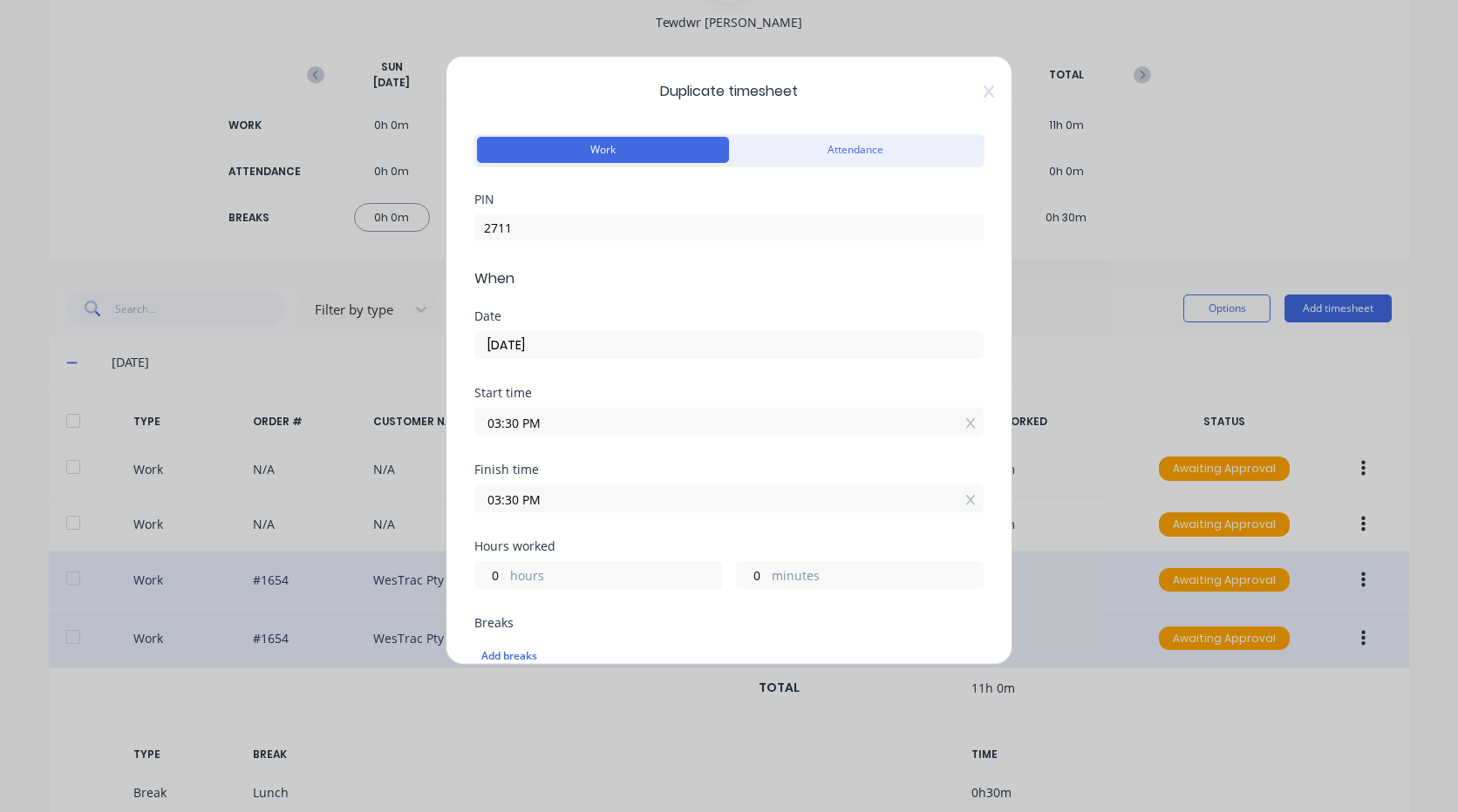
drag, startPoint x: 594, startPoint y: 506, endPoint x: 580, endPoint y: 502, distance: 14.6
click at [593, 506] on input "03:30 PM" at bounding box center [729, 499] width 508 height 26
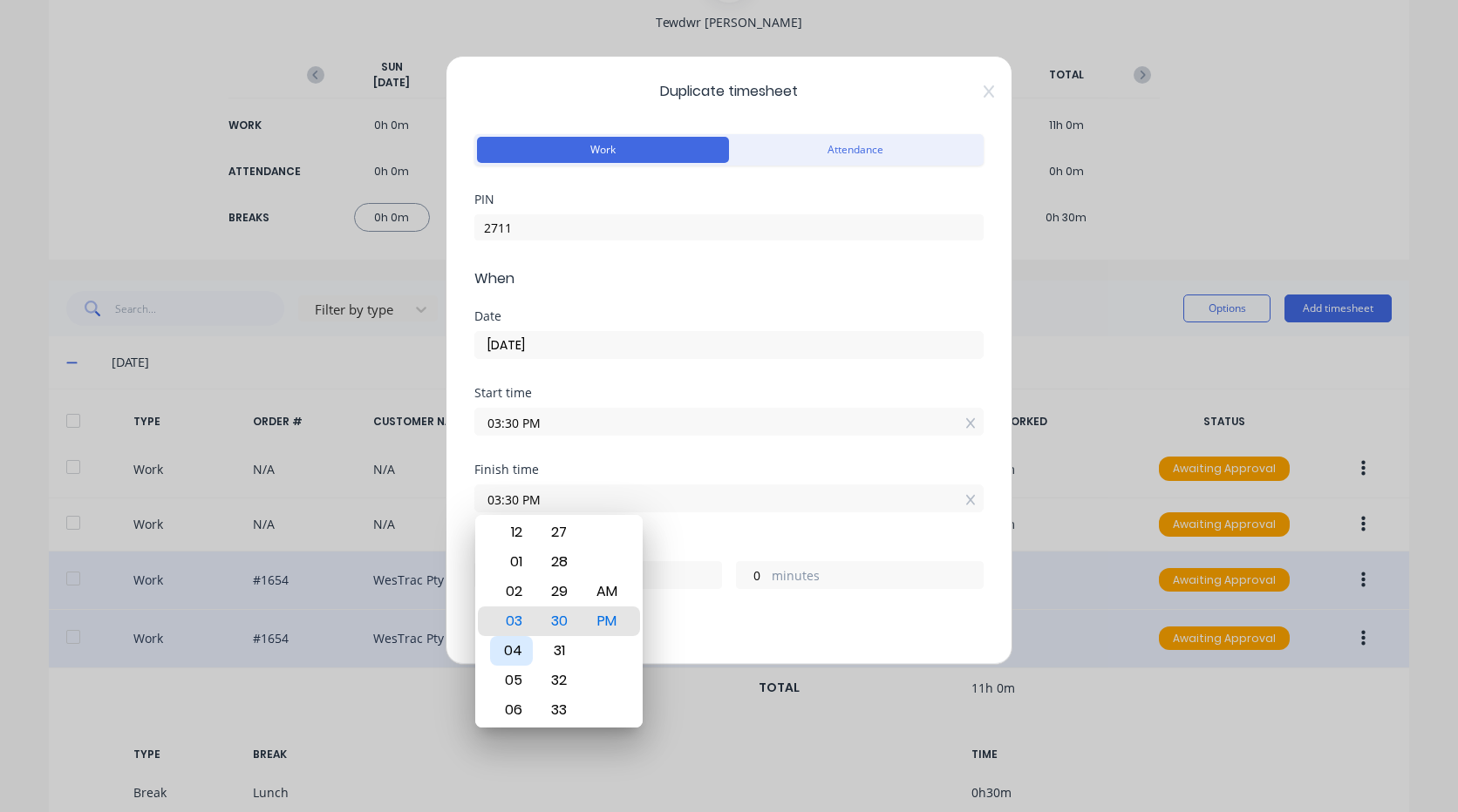
click at [522, 652] on div "04" at bounding box center [511, 651] width 42 height 30
type input "04:30 PM"
type input "1"
click at [686, 536] on div "Finish time 04:30 PM" at bounding box center [729, 501] width 510 height 77
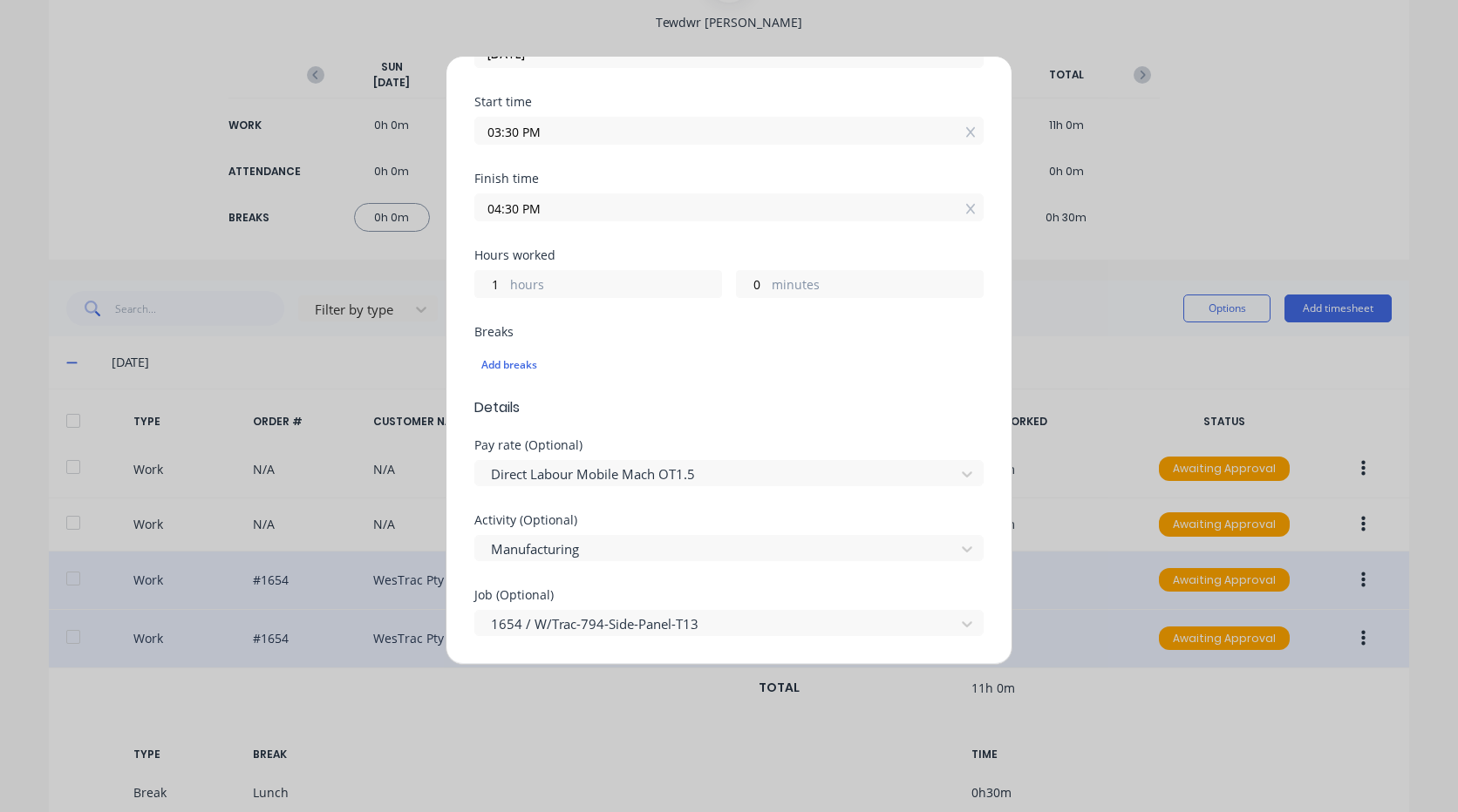
scroll to position [349, 0]
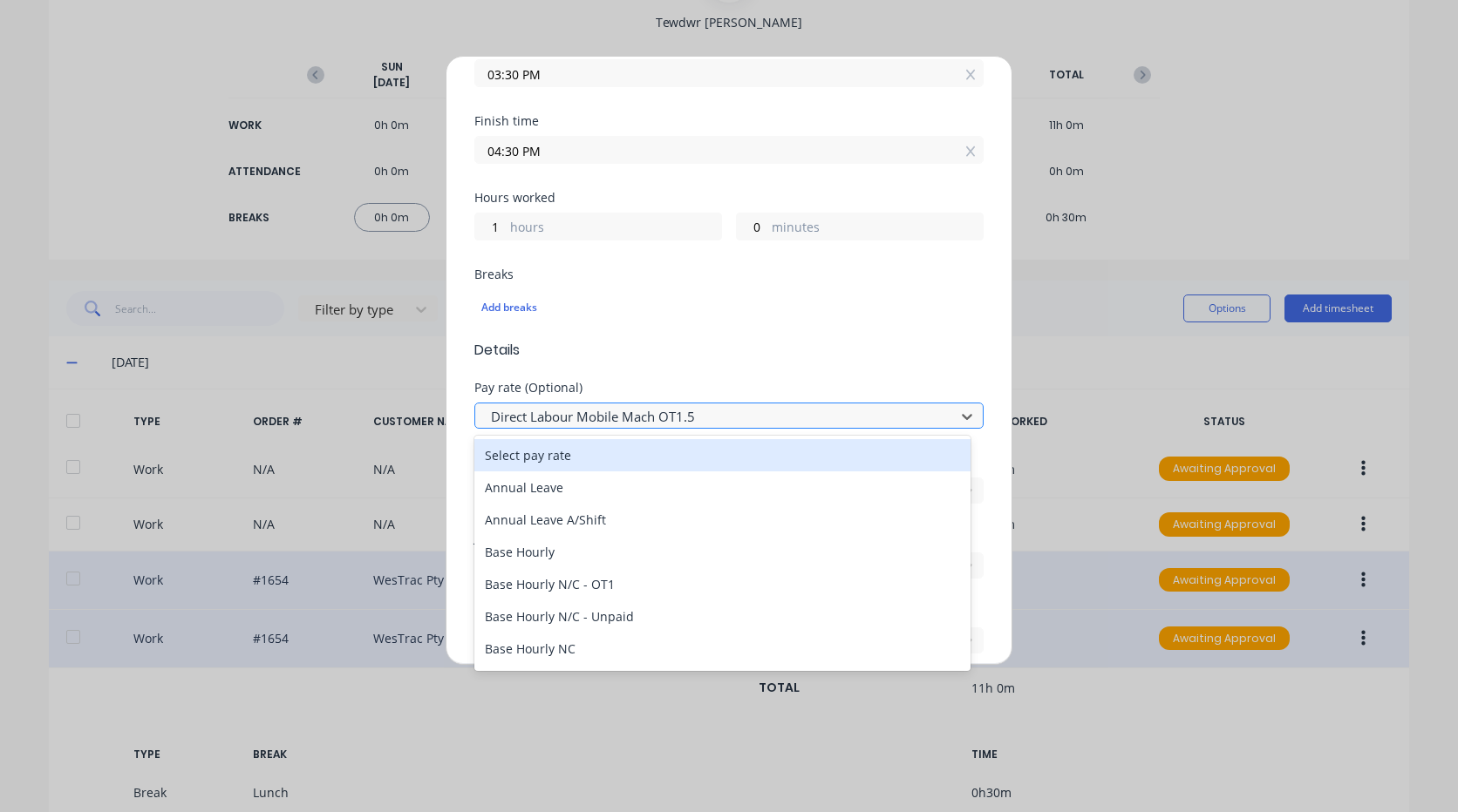
click at [699, 425] on div at bounding box center [717, 417] width 457 height 22
type input "mo"
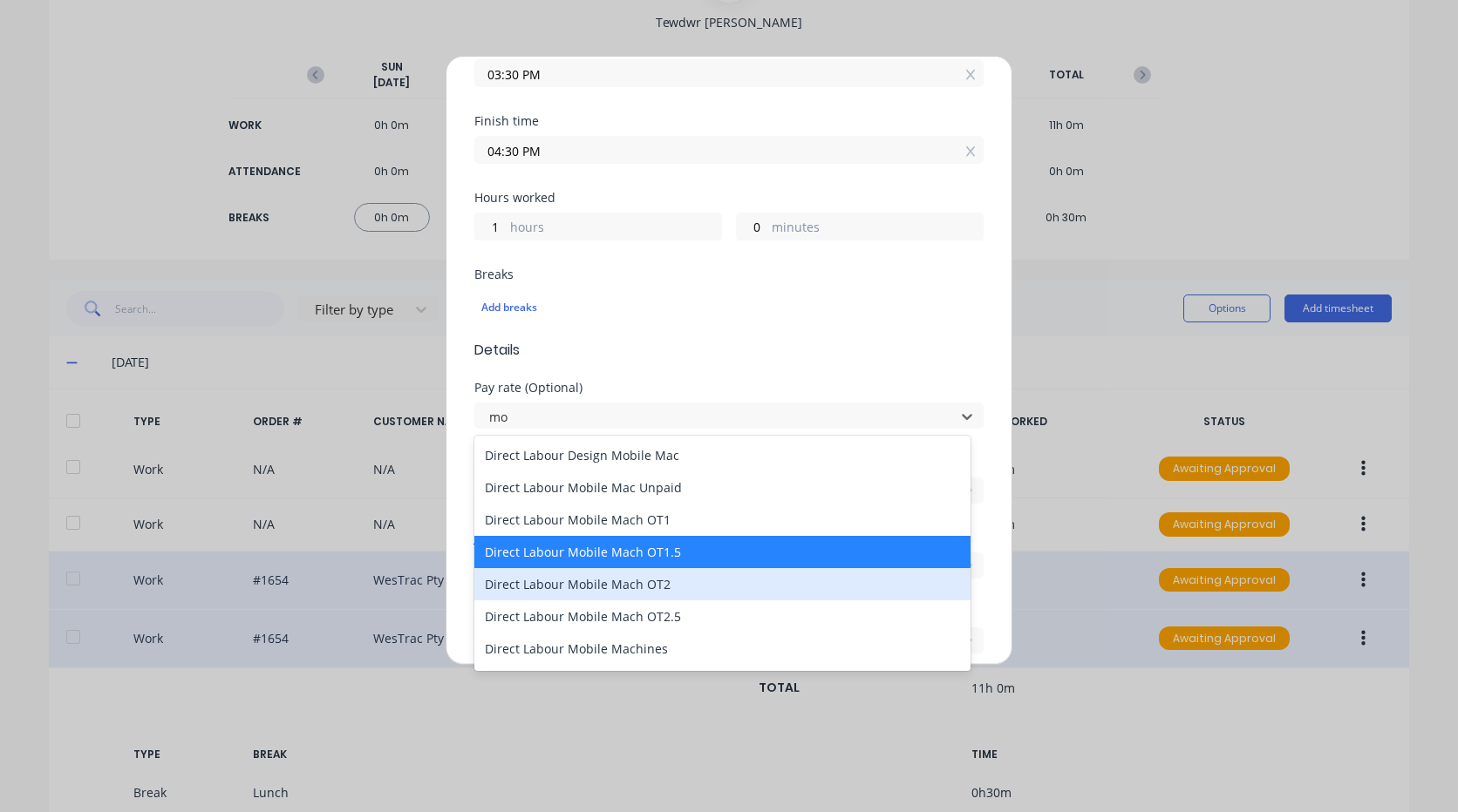
click at [679, 583] on div "Direct Labour Mobile Mach OT2" at bounding box center [722, 584] width 496 height 33
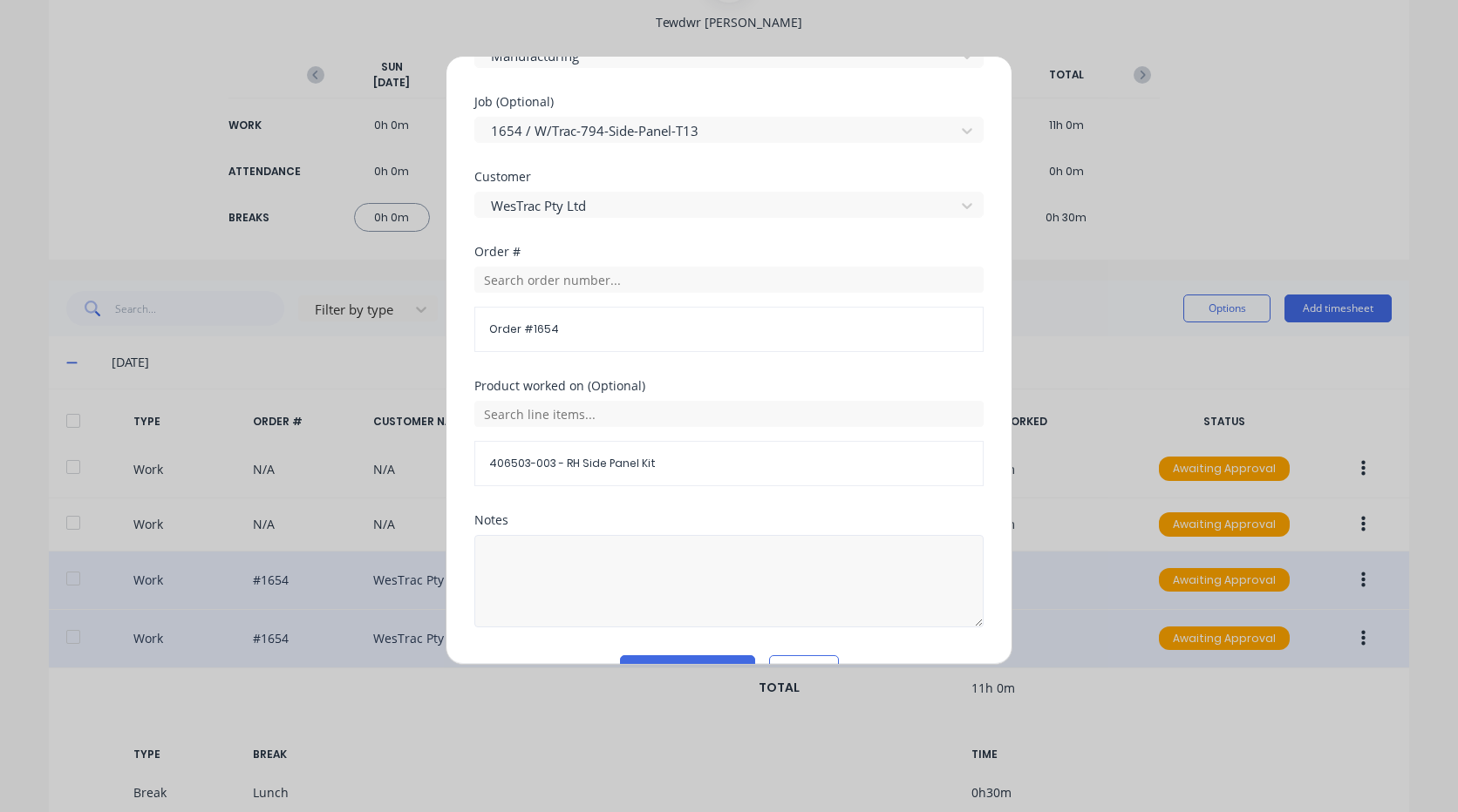
scroll to position [828, 0]
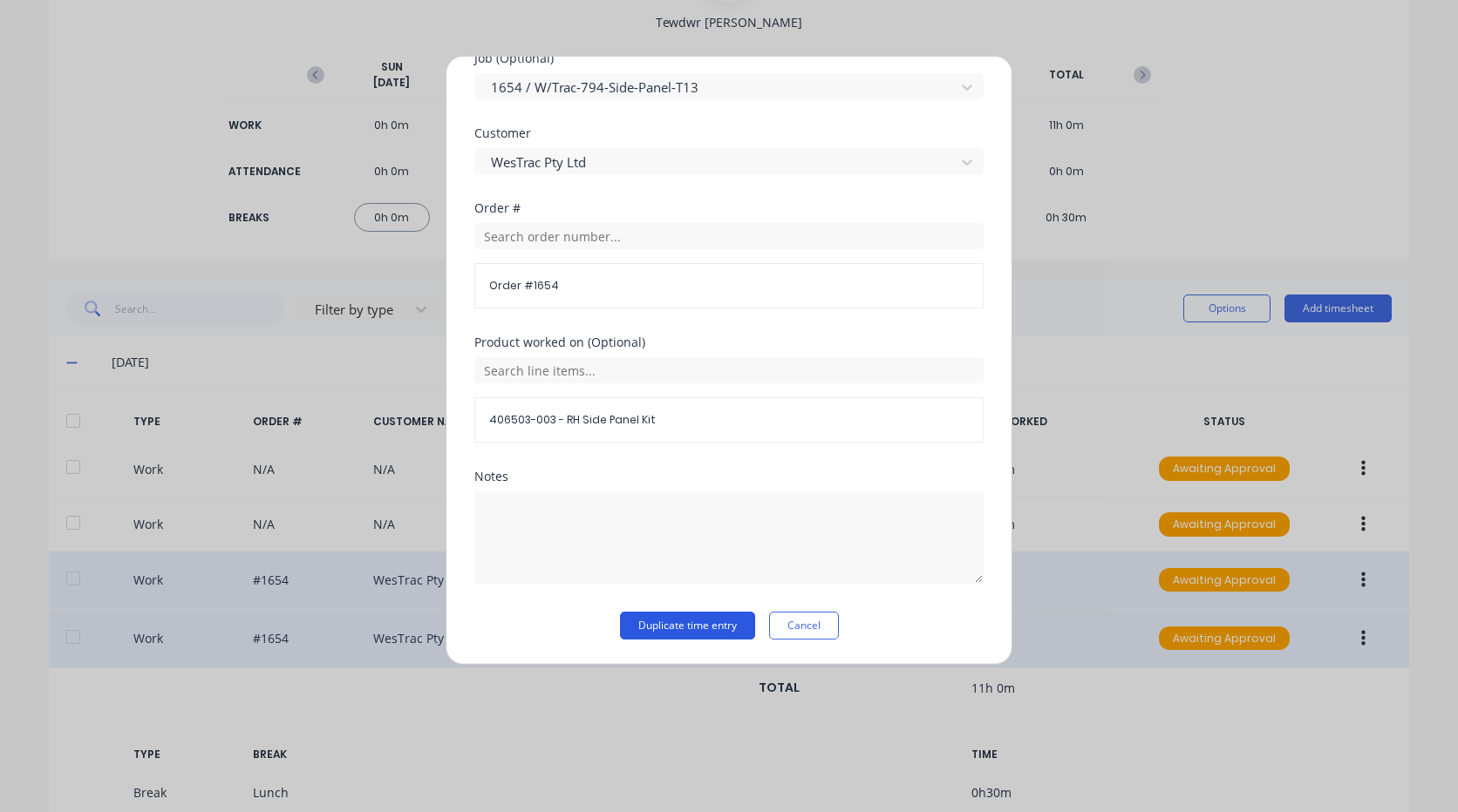
click at [676, 627] on button "Duplicate time entry" at bounding box center [687, 626] width 135 height 28
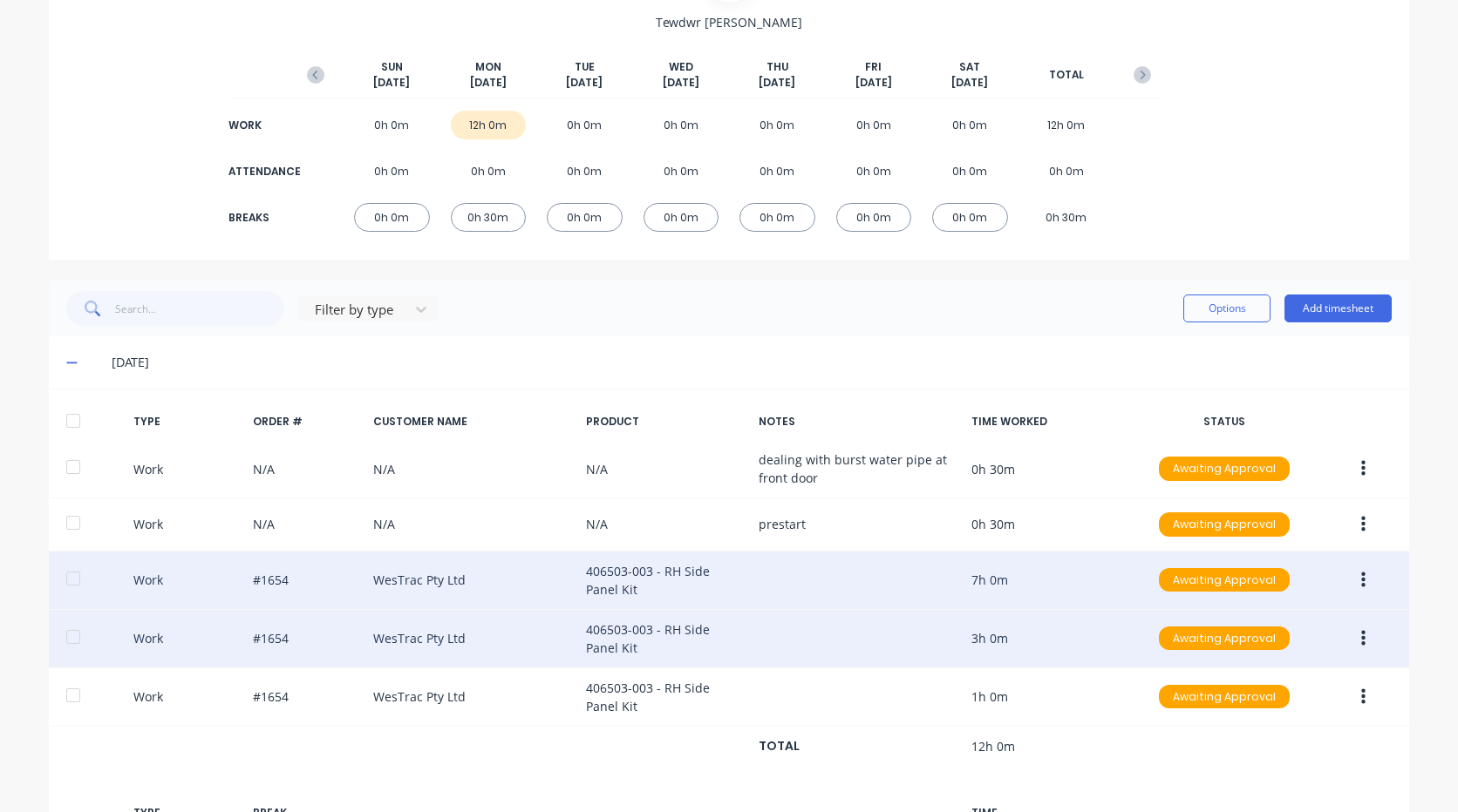
scroll to position [0, 0]
